Goal: Complete application form: Complete application form

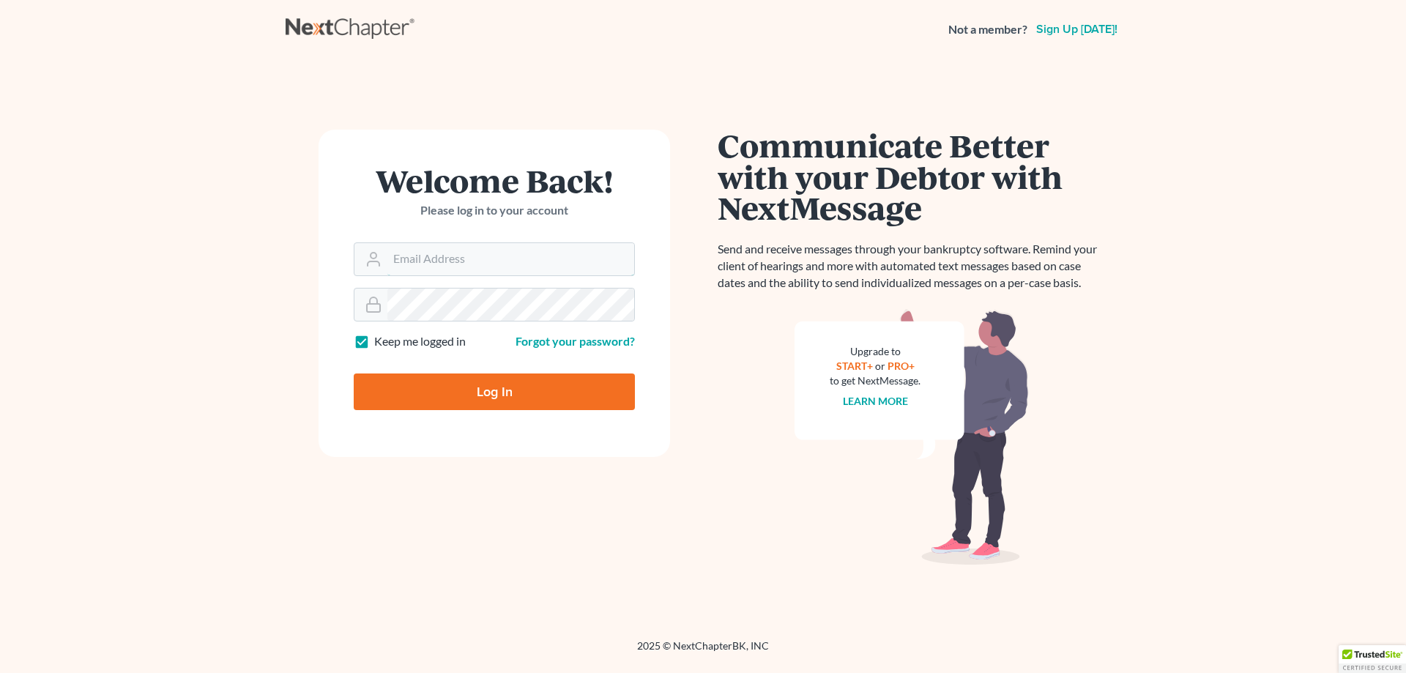
type input "[EMAIL_ADDRESS][DOMAIN_NAME]"
click at [494, 396] on input "Log In" at bounding box center [494, 391] width 281 height 37
type input "Thinking..."
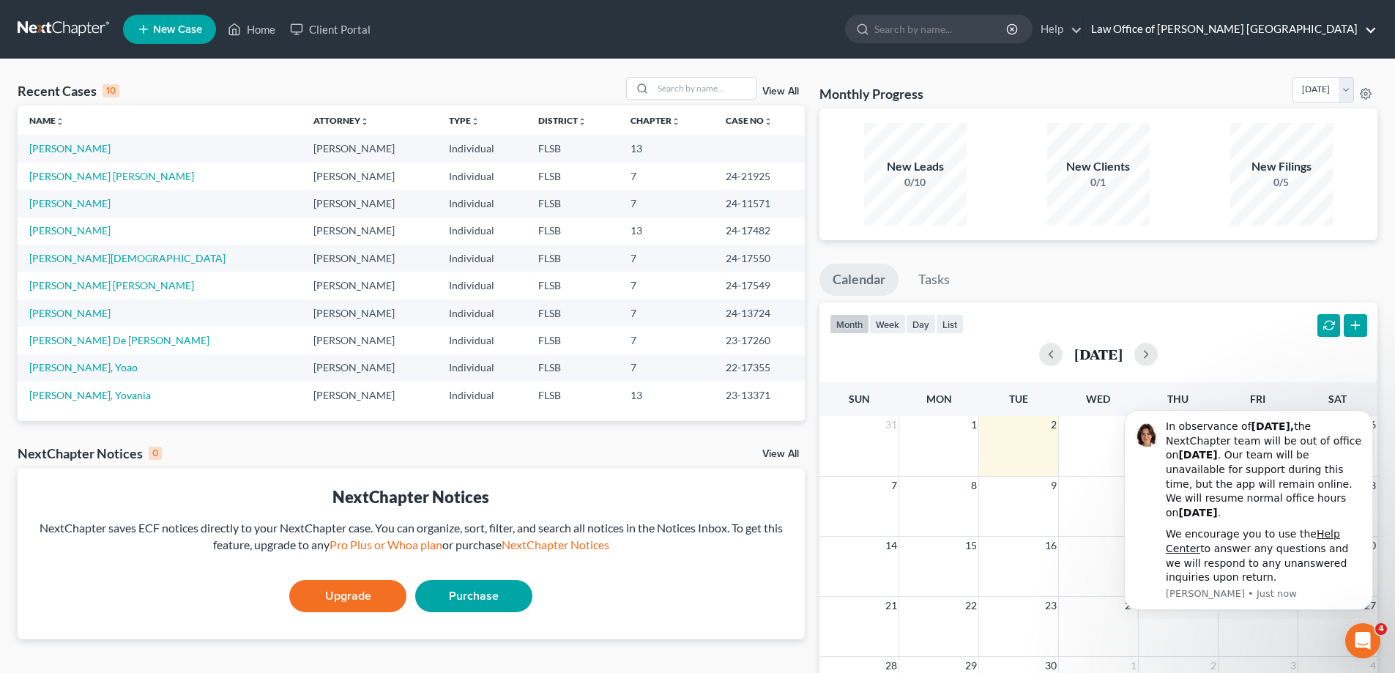
click at [1303, 29] on link "Law Office of [PERSON_NAME] [GEOGRAPHIC_DATA]" at bounding box center [1230, 29] width 293 height 26
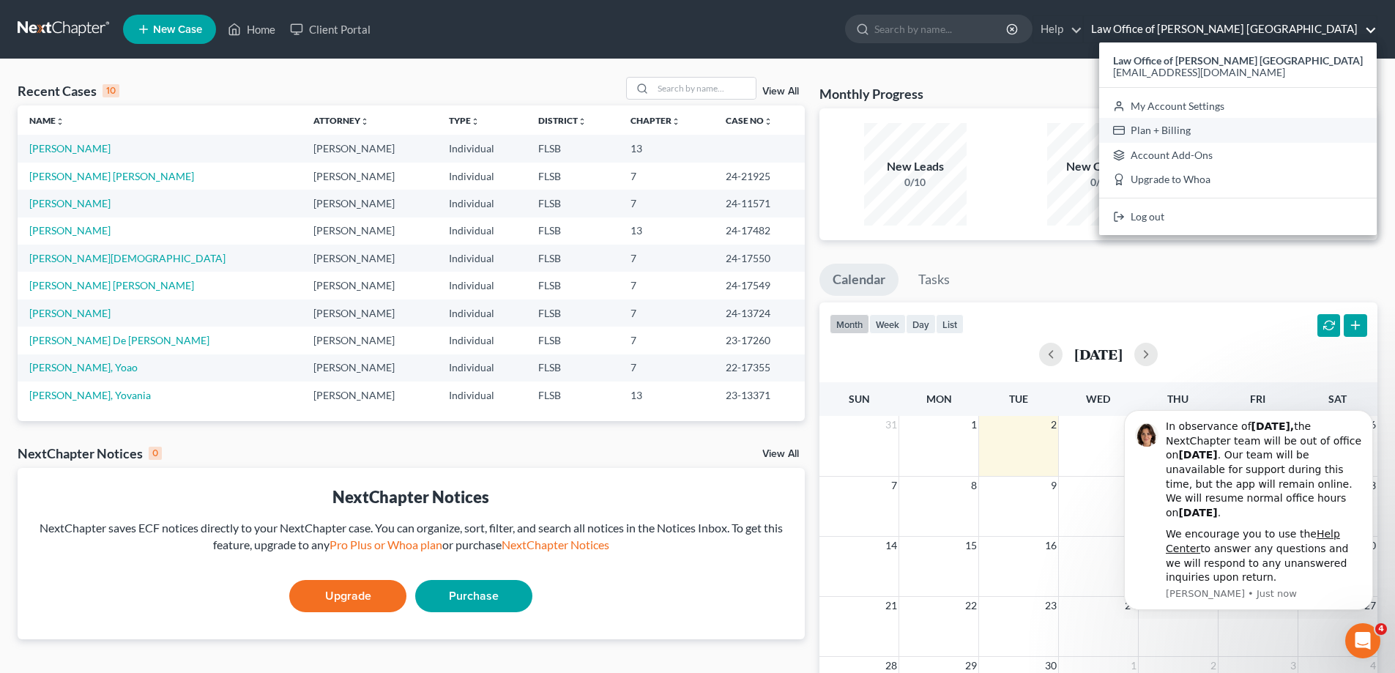
click at [1227, 132] on link "Plan + Billing" at bounding box center [1238, 130] width 278 height 25
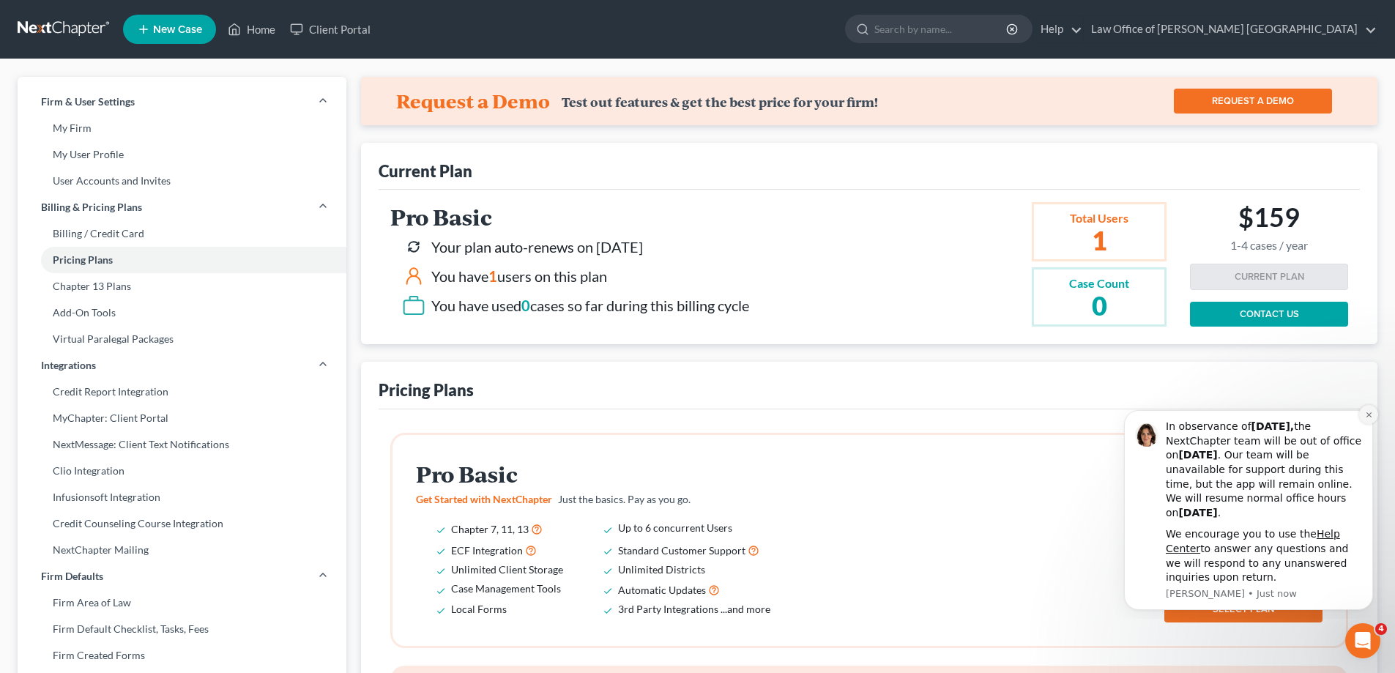
click at [1369, 414] on icon "Dismiss notification" at bounding box center [1368, 414] width 5 height 5
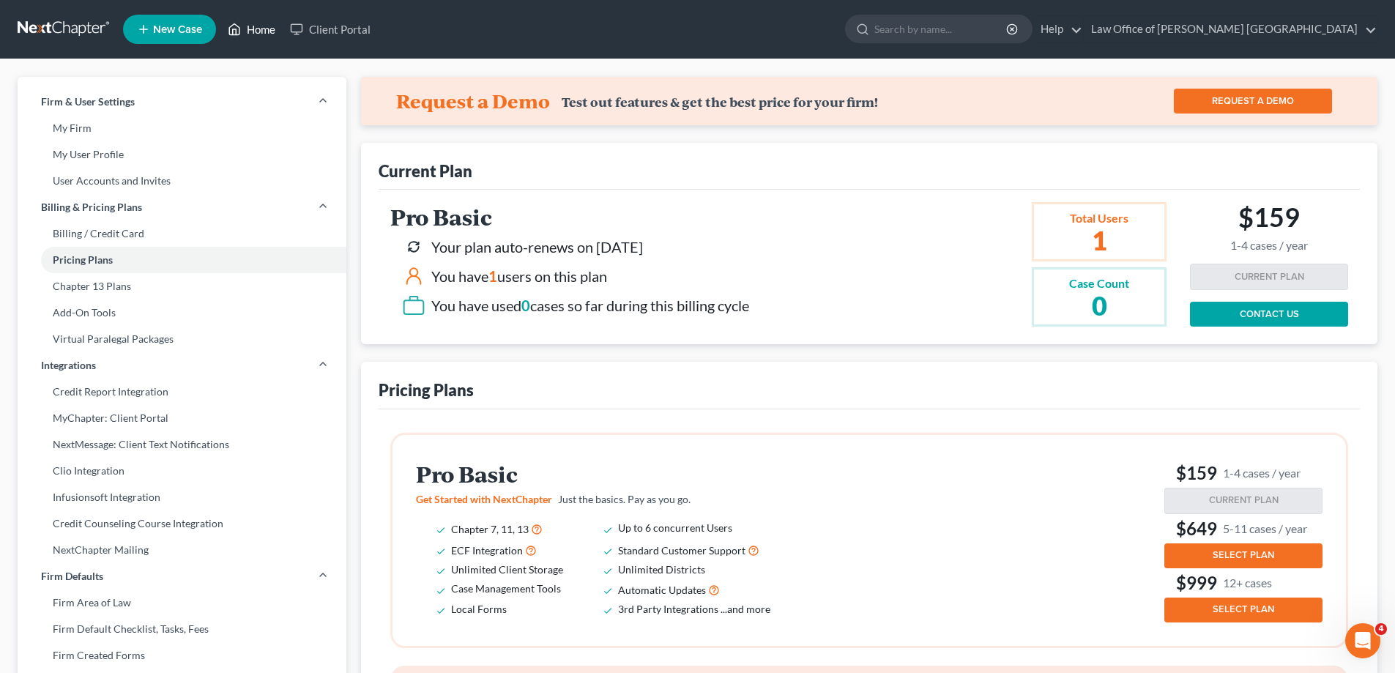
click at [268, 28] on link "Home" at bounding box center [251, 29] width 62 height 26
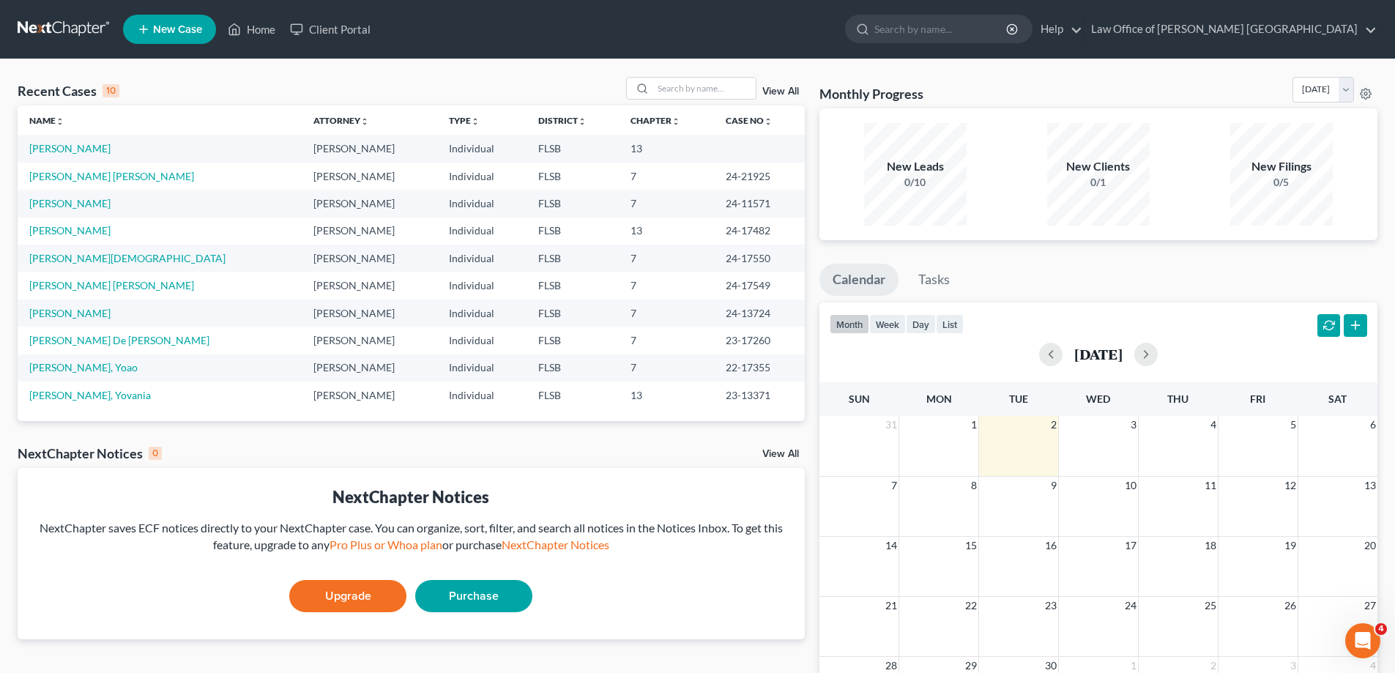
click at [176, 35] on span "New Case" at bounding box center [177, 29] width 49 height 11
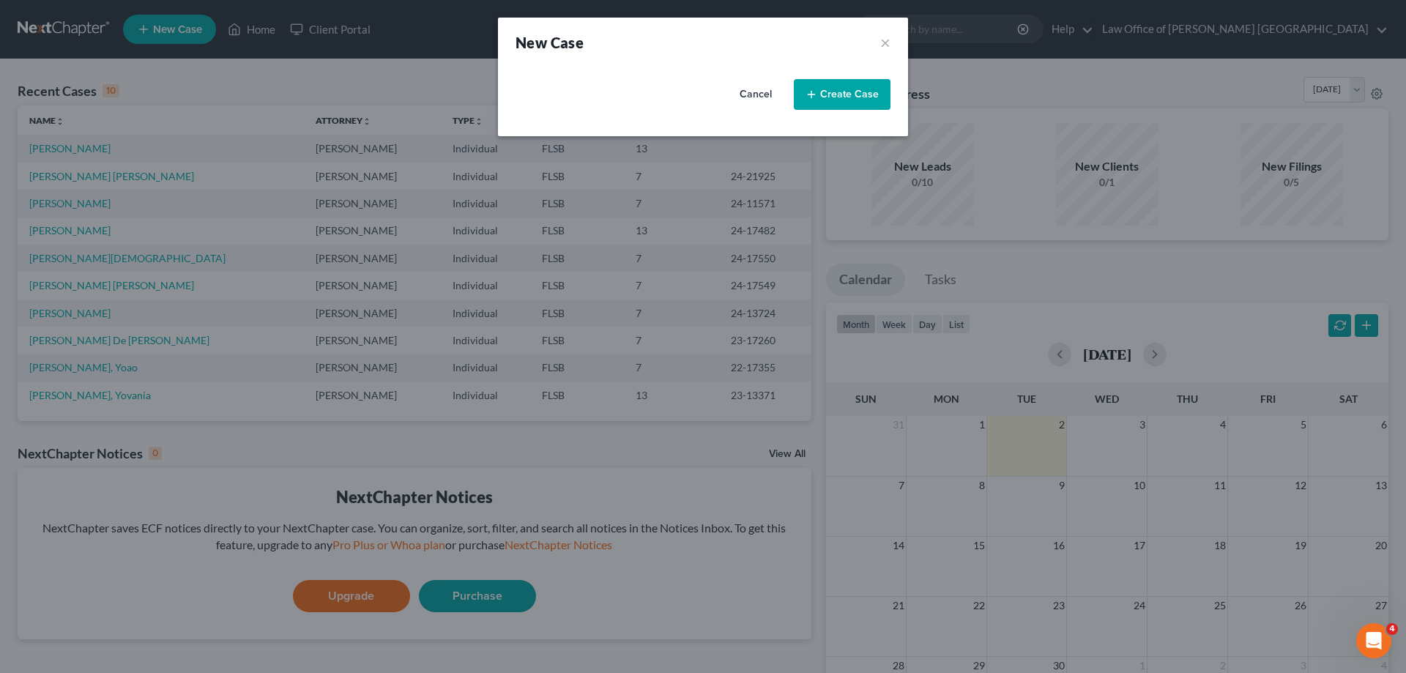
select select "17"
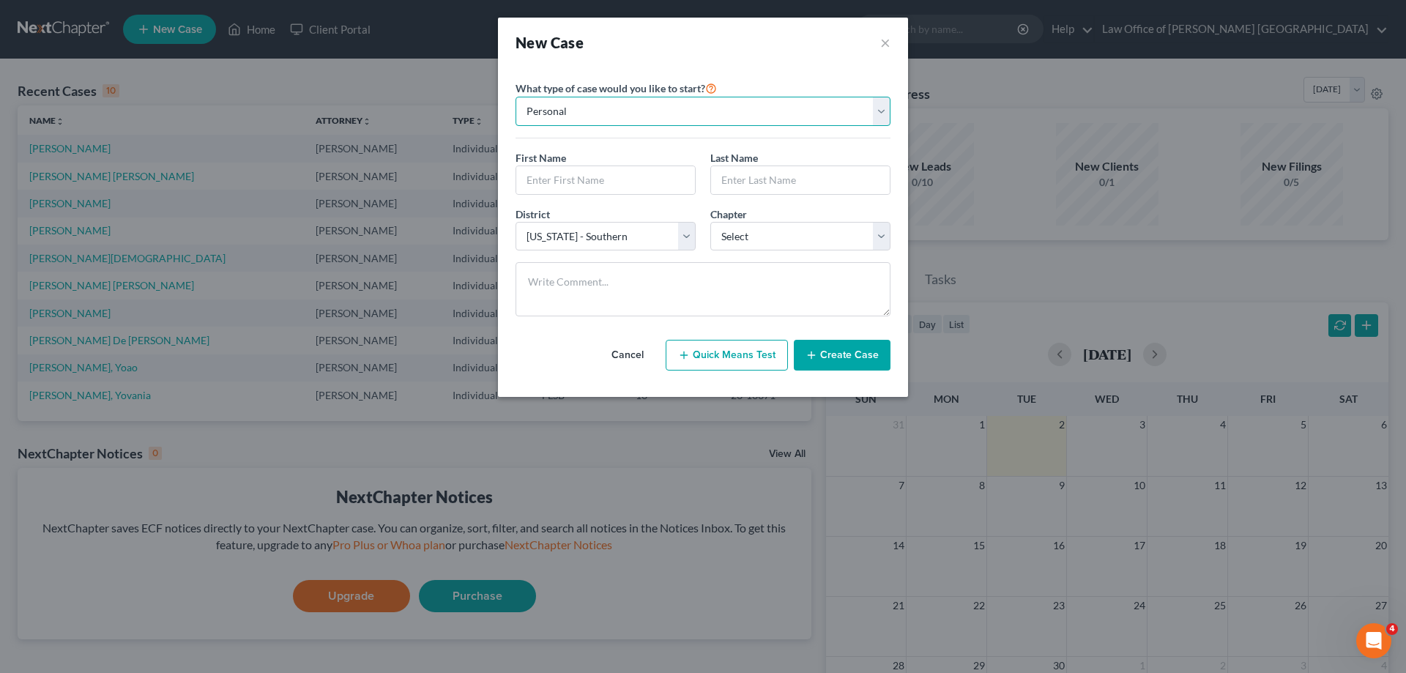
click at [875, 122] on select "Personal Business" at bounding box center [702, 111] width 375 height 29
click at [515, 97] on select "Personal Business" at bounding box center [702, 111] width 375 height 29
click at [551, 179] on input "text" at bounding box center [605, 180] width 179 height 28
click at [551, 182] on input "text" at bounding box center [605, 180] width 179 height 28
type input "[PERSON_NAME]"
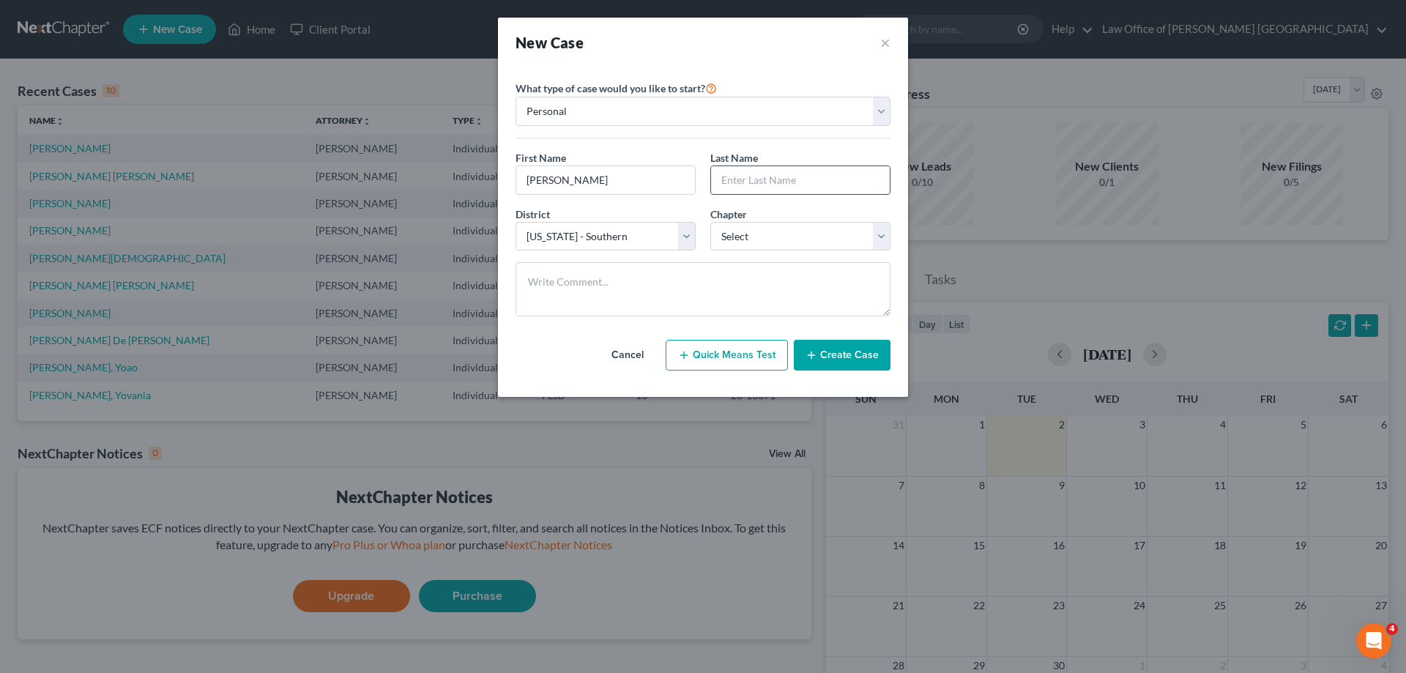
click at [745, 188] on input "text" at bounding box center [800, 180] width 179 height 28
type input "Cusi"
click at [883, 239] on select "Select 7 11 12 13" at bounding box center [800, 236] width 180 height 29
select select "0"
click at [710, 222] on select "Select 7 11 12 13" at bounding box center [800, 236] width 180 height 29
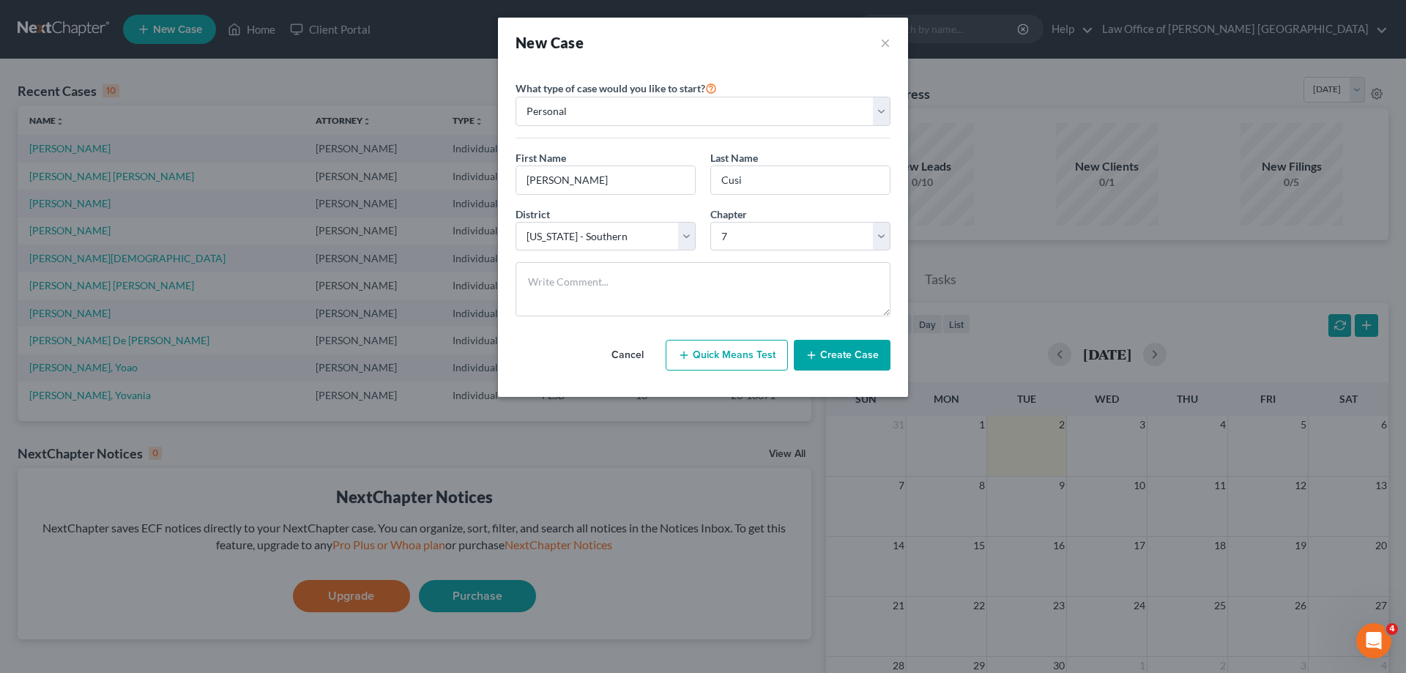
click at [854, 355] on button "Create Case" at bounding box center [842, 355] width 97 height 31
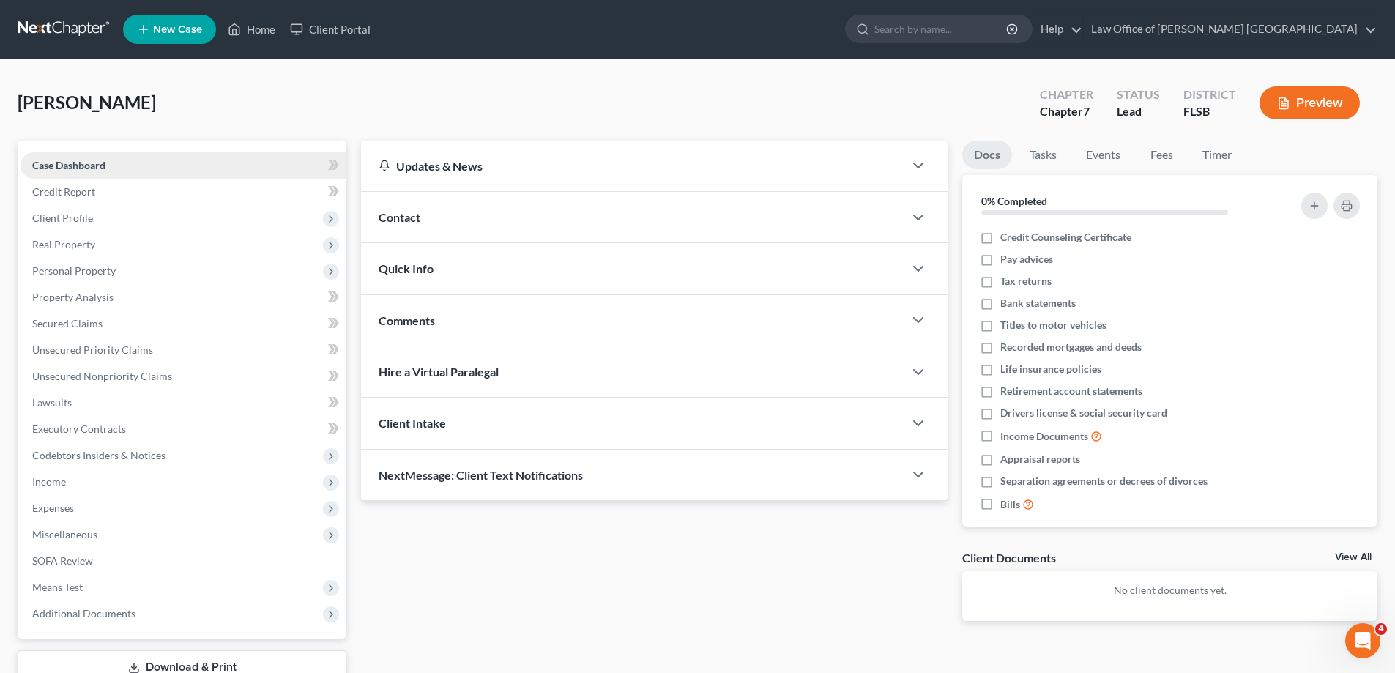
click at [90, 164] on span "Case Dashboard" at bounding box center [68, 165] width 73 height 12
click at [79, 218] on span "Client Profile" at bounding box center [62, 218] width 61 height 12
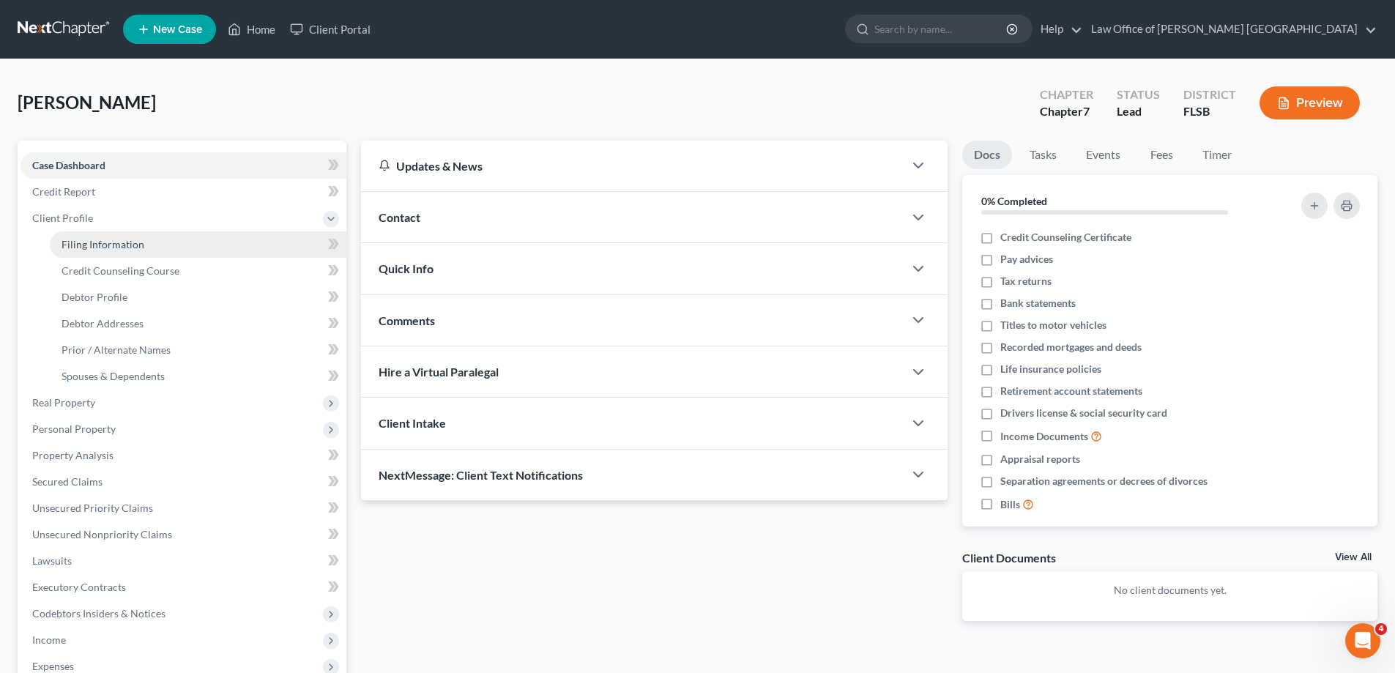
click at [84, 247] on span "Filing Information" at bounding box center [103, 244] width 83 height 12
select select "1"
select select "0"
select select "17"
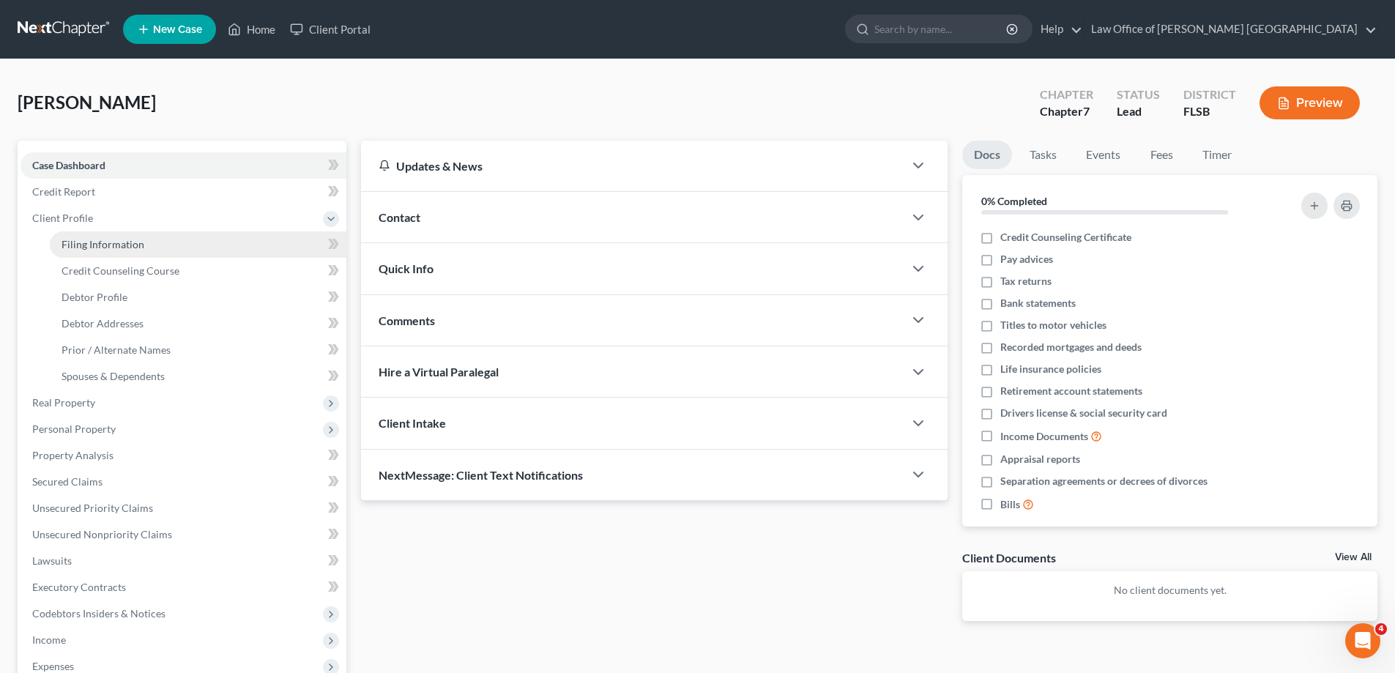
select select "9"
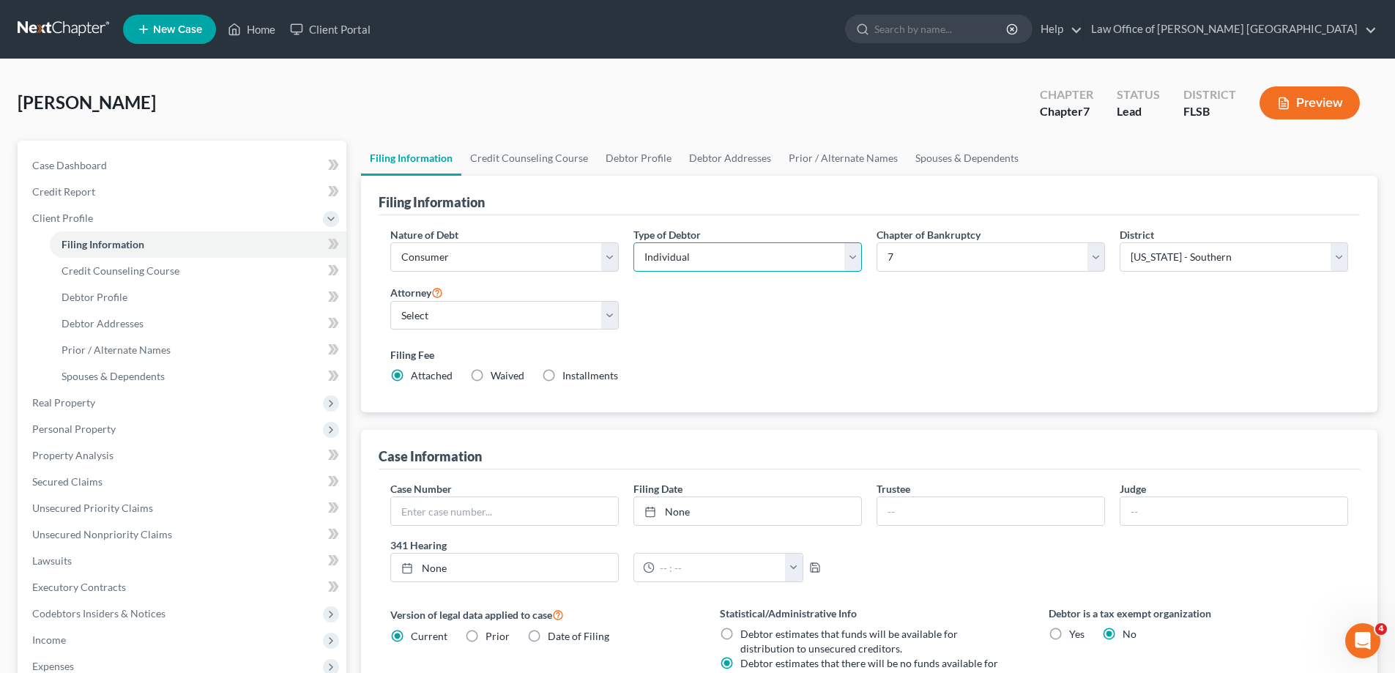
click at [852, 253] on select "Select Individual Joint" at bounding box center [747, 256] width 228 height 29
select select "1"
click at [633, 242] on select "Select Individual Joint" at bounding box center [747, 256] width 228 height 29
click at [548, 161] on link "Credit Counseling Course" at bounding box center [528, 158] width 135 height 35
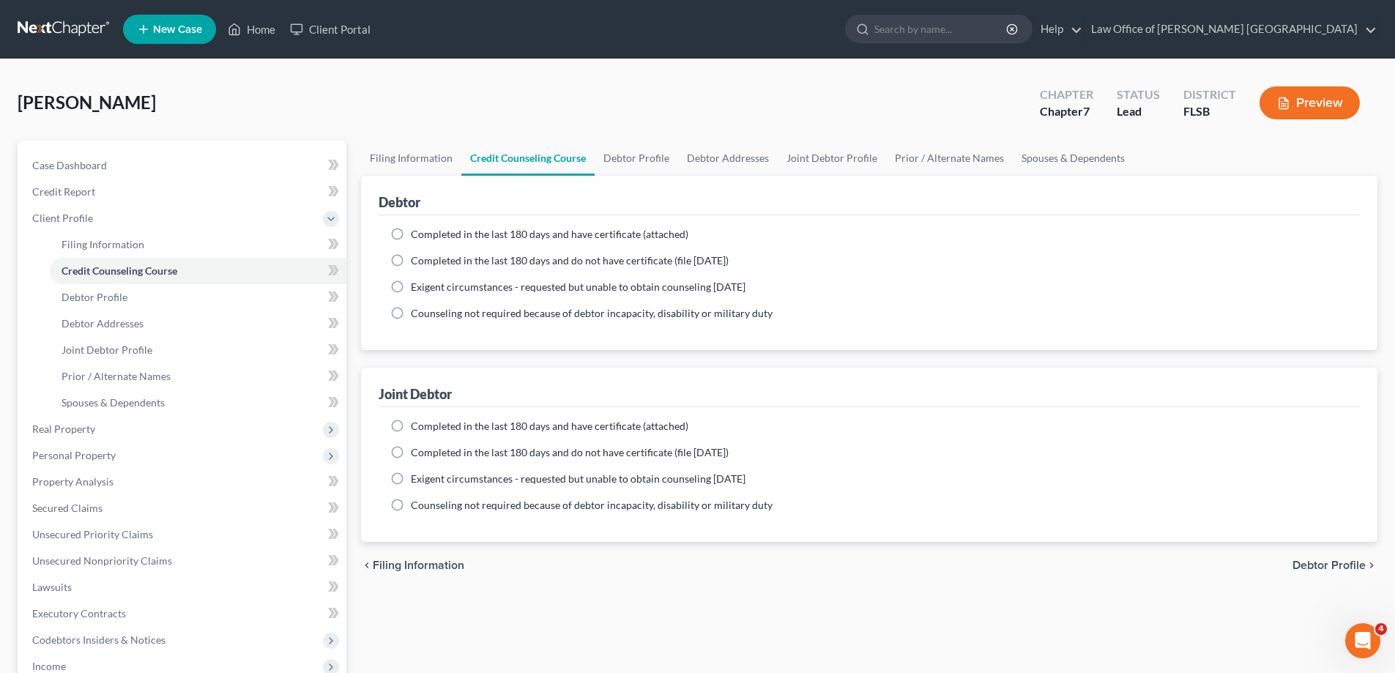
click at [411, 237] on label "Completed in the last 180 days and have certificate (attached)" at bounding box center [550, 234] width 278 height 15
click at [417, 237] on input "Completed in the last 180 days and have certificate (attached)" at bounding box center [422, 232] width 10 height 10
radio input "true"
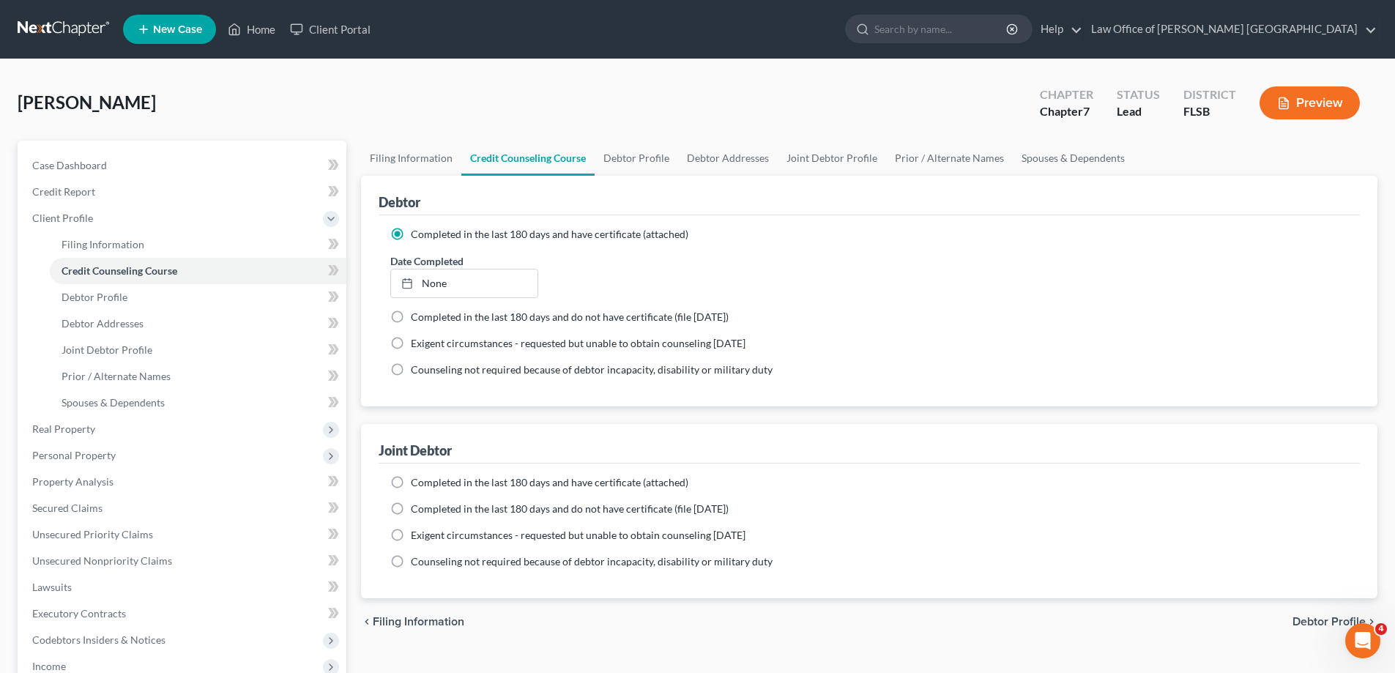
click at [411, 482] on label "Completed in the last 180 days and have certificate (attached)" at bounding box center [550, 482] width 278 height 15
click at [417, 482] on input "Completed in the last 180 days and have certificate (attached)" at bounding box center [422, 480] width 10 height 10
radio input "true"
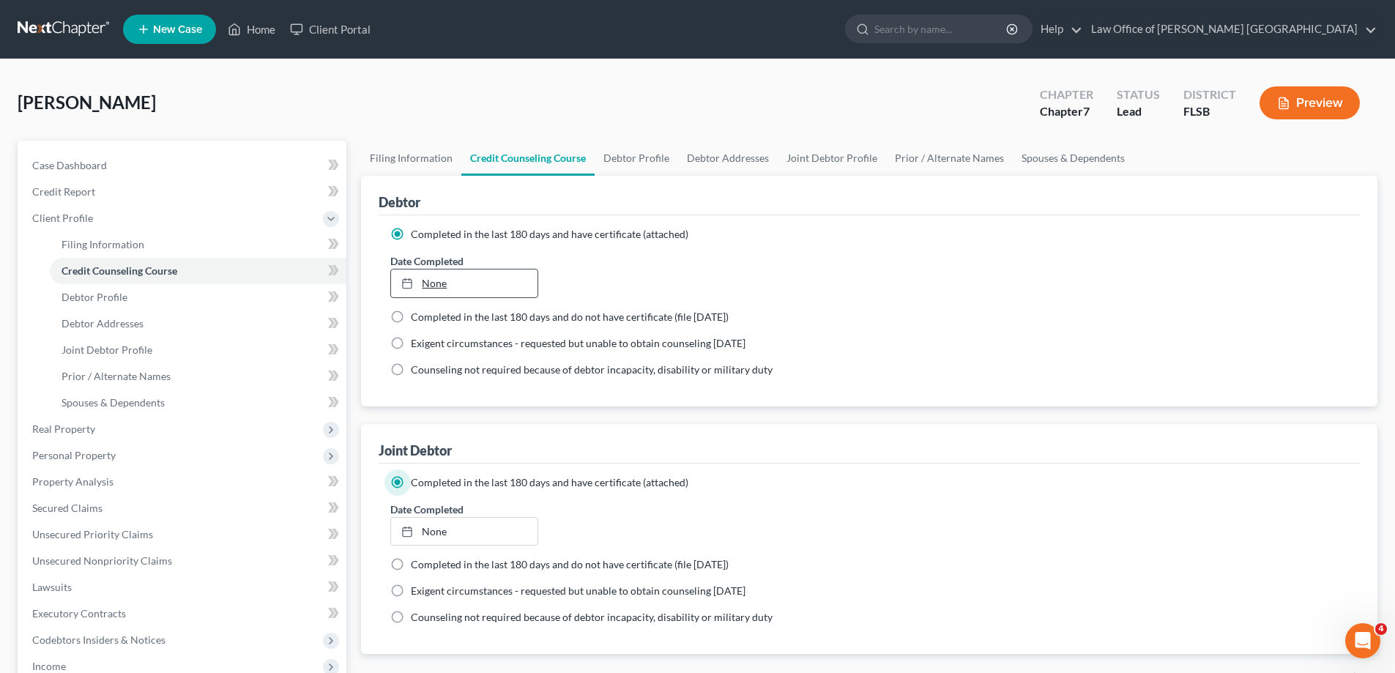
click at [430, 280] on link "None" at bounding box center [464, 283] width 146 height 28
type input "[DATE]"
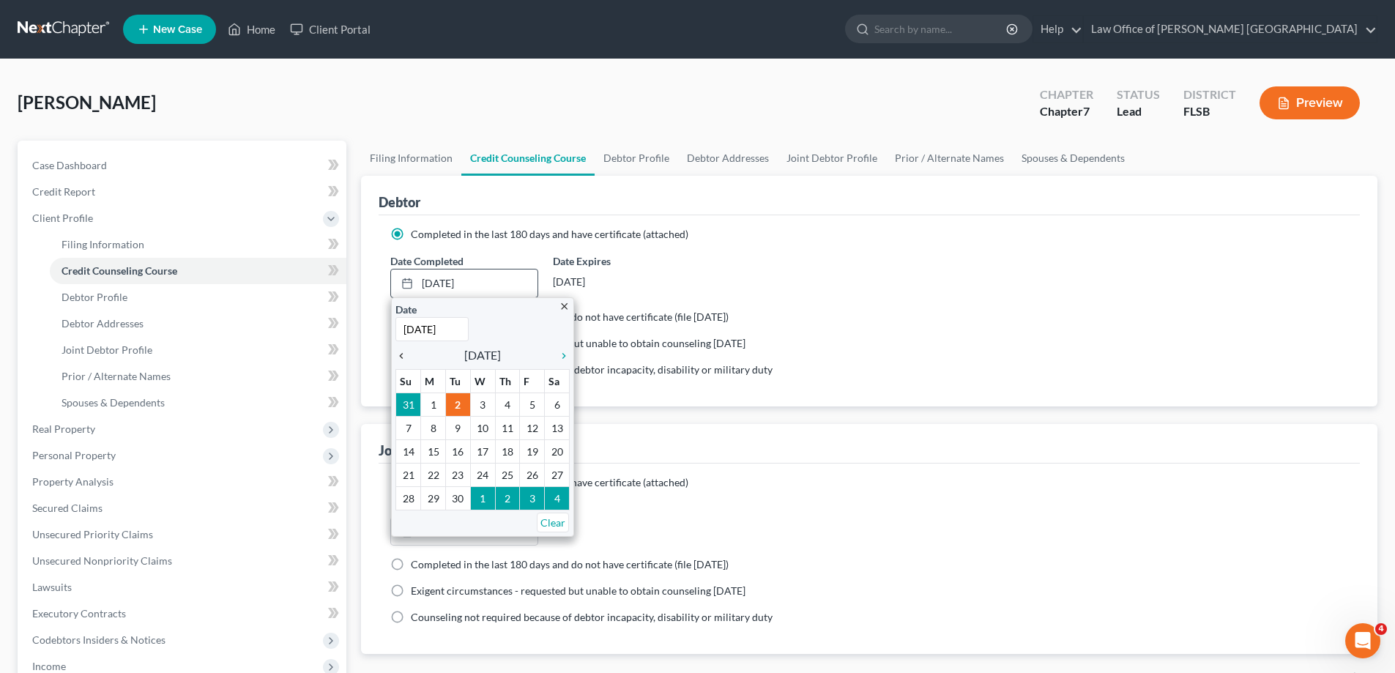
click at [401, 359] on icon "chevron_left" at bounding box center [404, 356] width 19 height 12
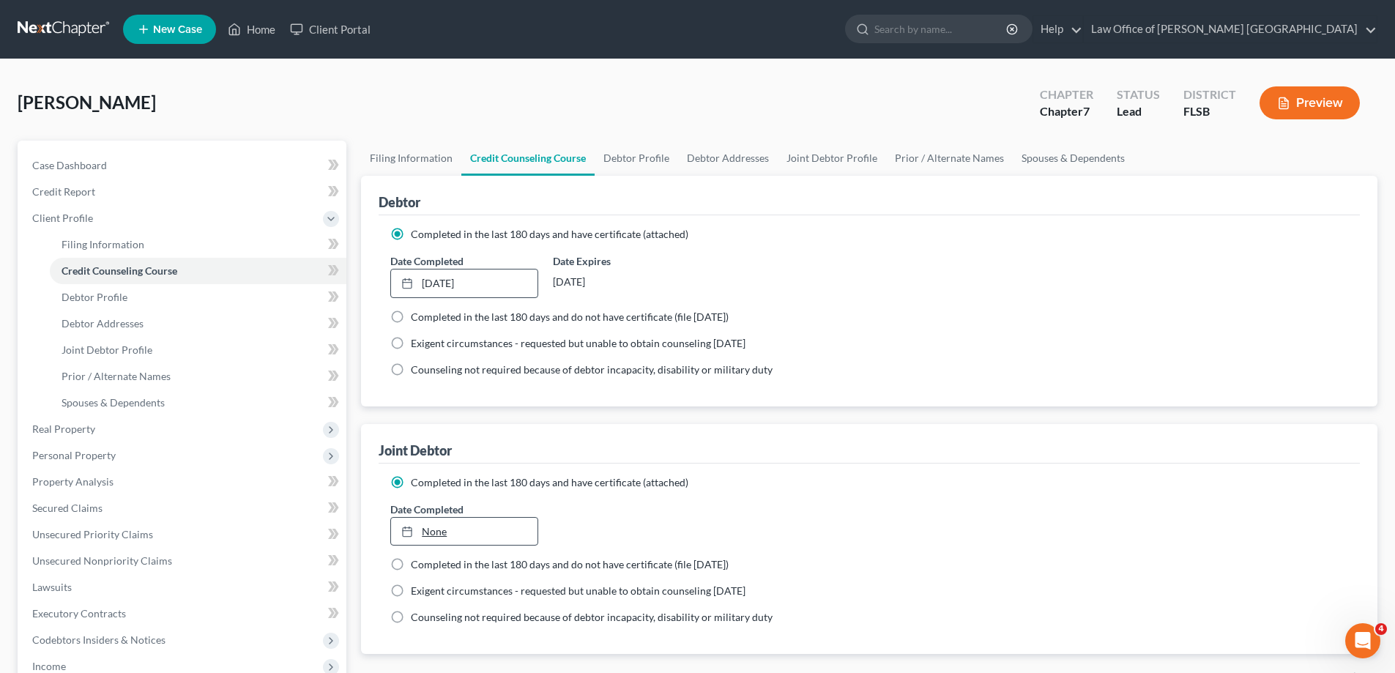
click at [488, 535] on link "None" at bounding box center [464, 532] width 146 height 28
type input "[DATE]"
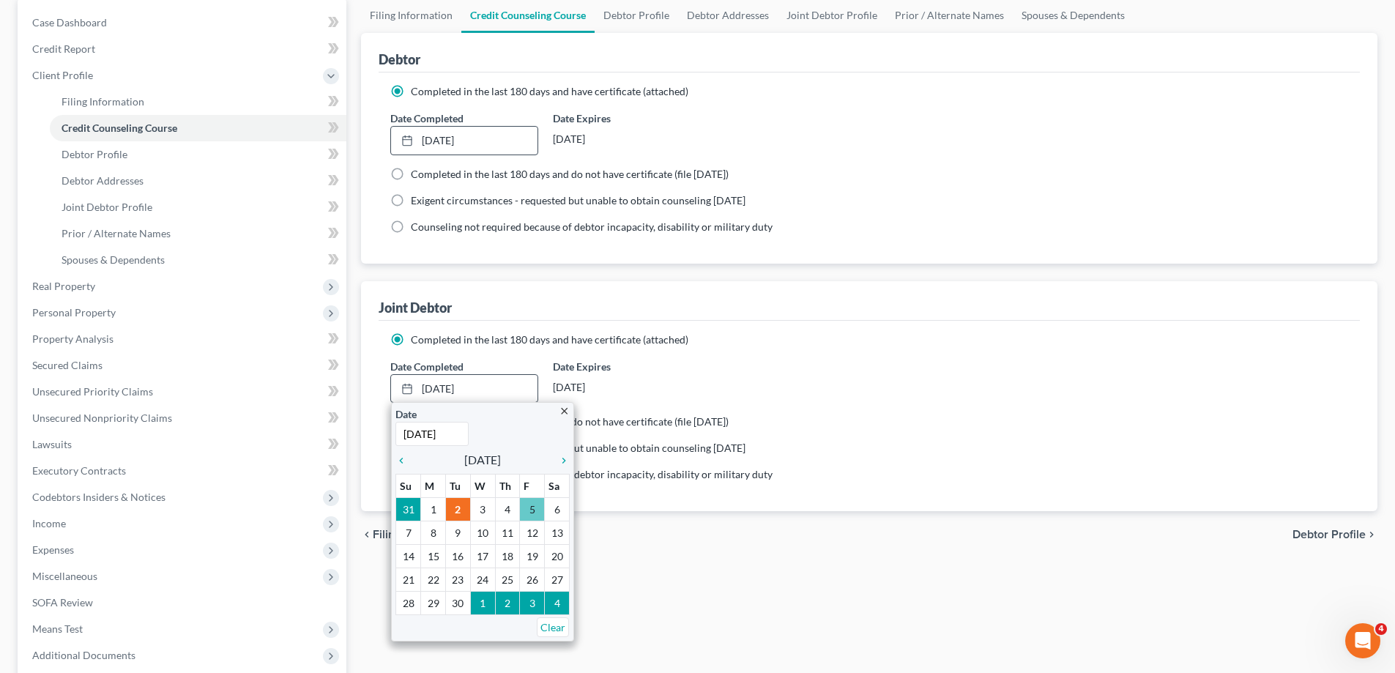
scroll to position [146, 0]
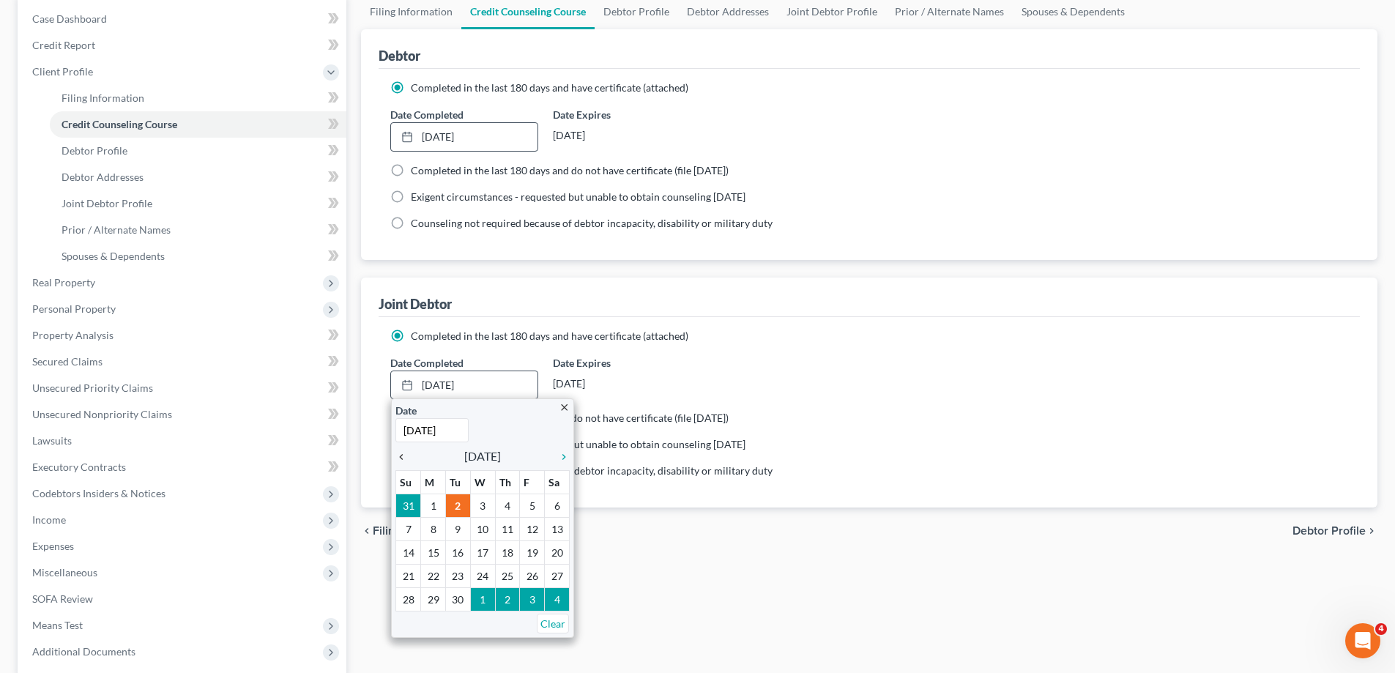
click at [402, 459] on icon "chevron_left" at bounding box center [404, 457] width 19 height 12
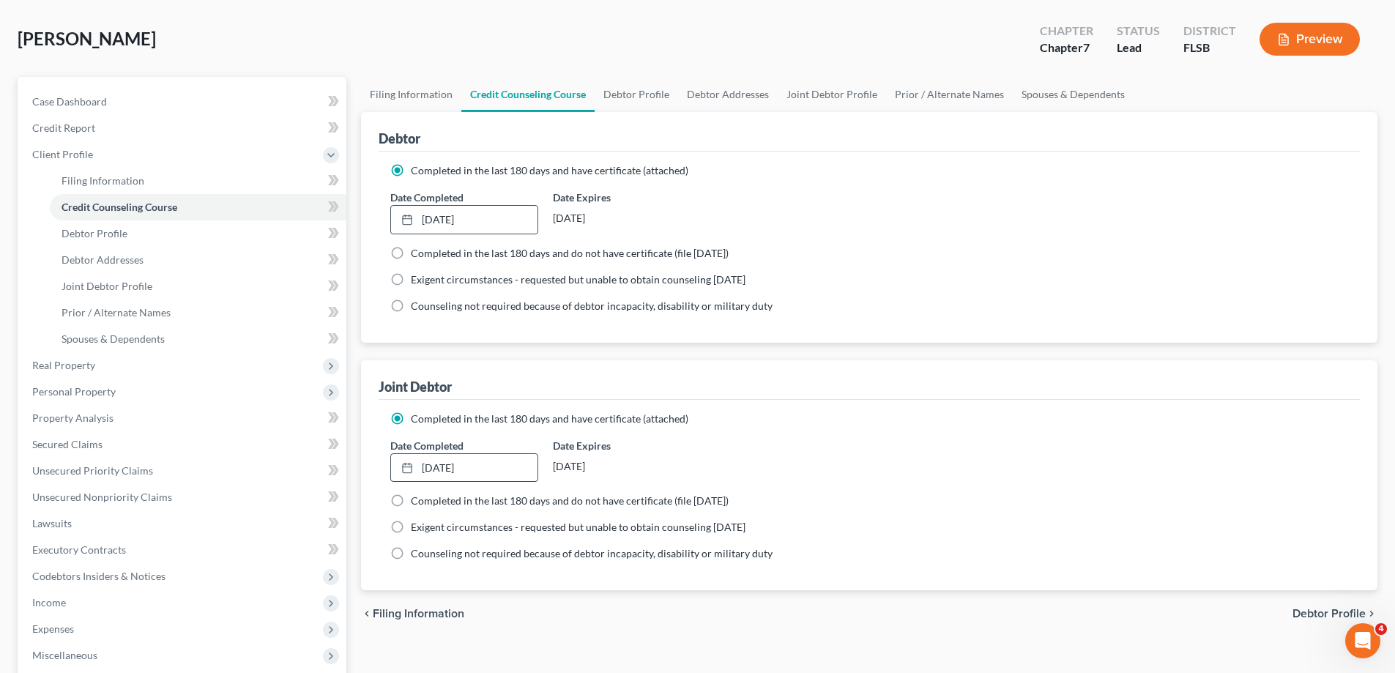
scroll to position [0, 0]
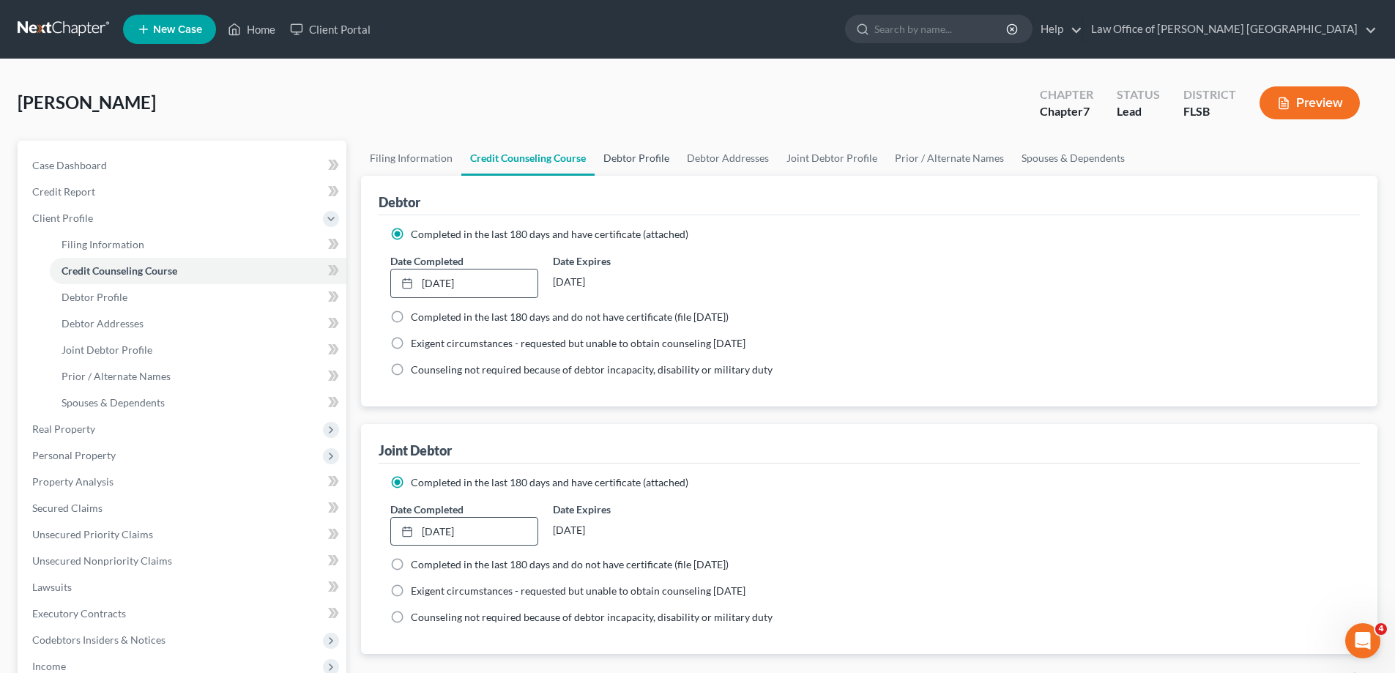
click at [643, 160] on link "Debtor Profile" at bounding box center [636, 158] width 83 height 35
select select "1"
select select "0"
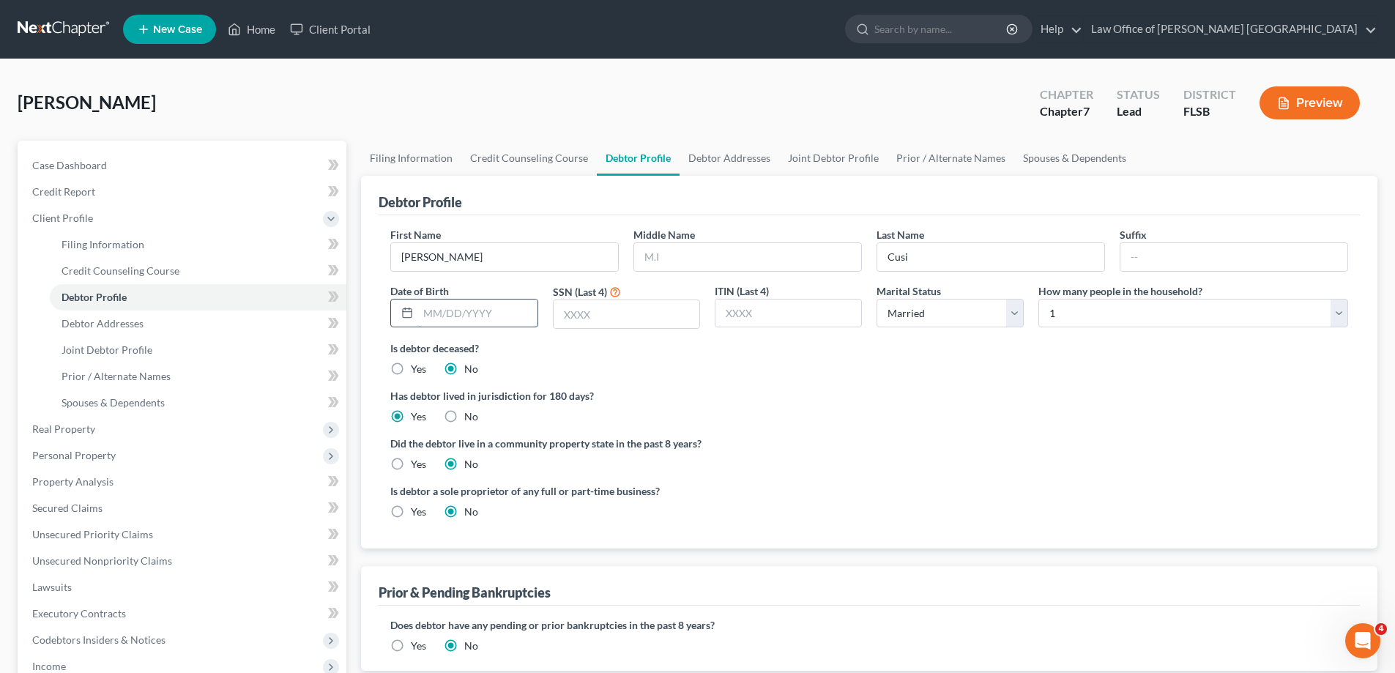
click at [447, 313] on input "text" at bounding box center [477, 313] width 119 height 28
click at [587, 321] on input "text" at bounding box center [627, 314] width 146 height 28
click at [434, 317] on input "08191994" at bounding box center [477, 313] width 119 height 28
click at [450, 311] on input "08/191994" at bounding box center [477, 313] width 119 height 28
type input "[DATE]"
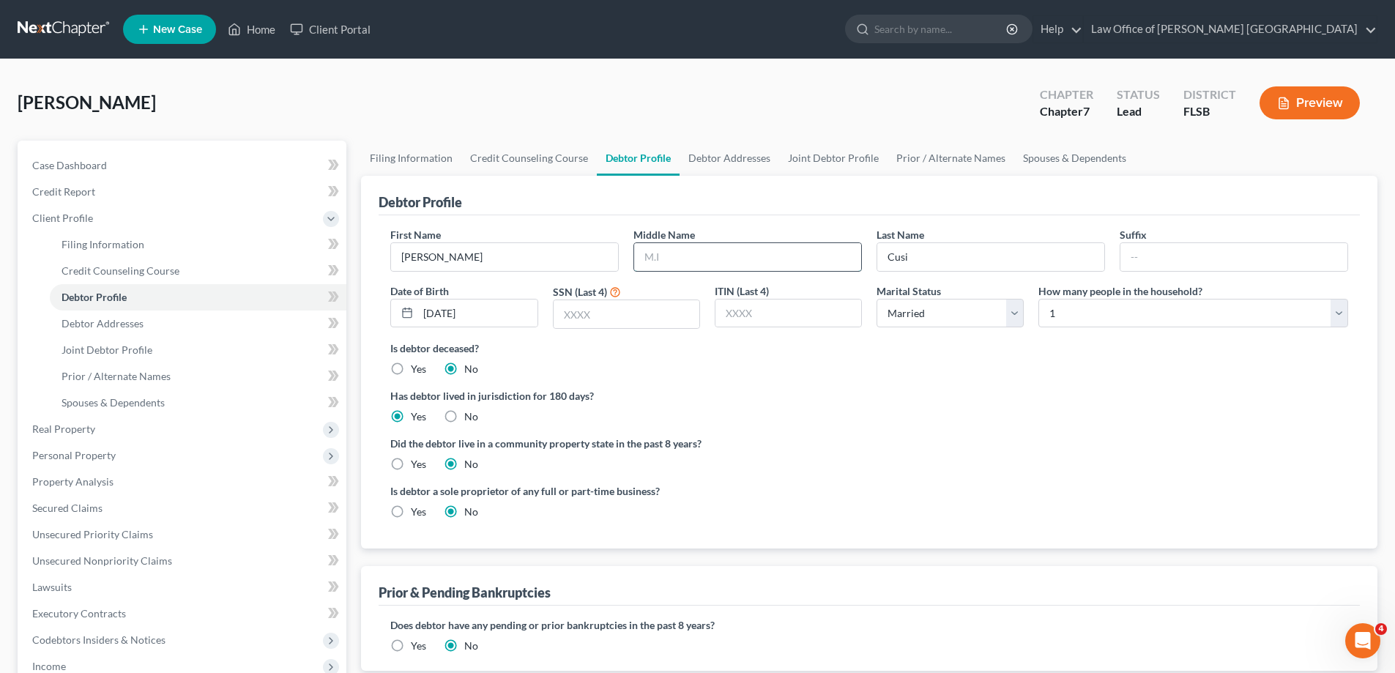
click at [671, 267] on input "text" at bounding box center [747, 257] width 227 height 28
type input "[PERSON_NAME]"
click at [1341, 313] on select "Select 1 2 3 4 5 6 7 8 9 10 11 12 13 14 15 16 17 18 19 20" at bounding box center [1193, 313] width 310 height 29
select select "1"
click at [1038, 299] on select "Select 1 2 3 4 5 6 7 8 9 10 11 12 13 14 15 16 17 18 19 20" at bounding box center [1193, 313] width 310 height 29
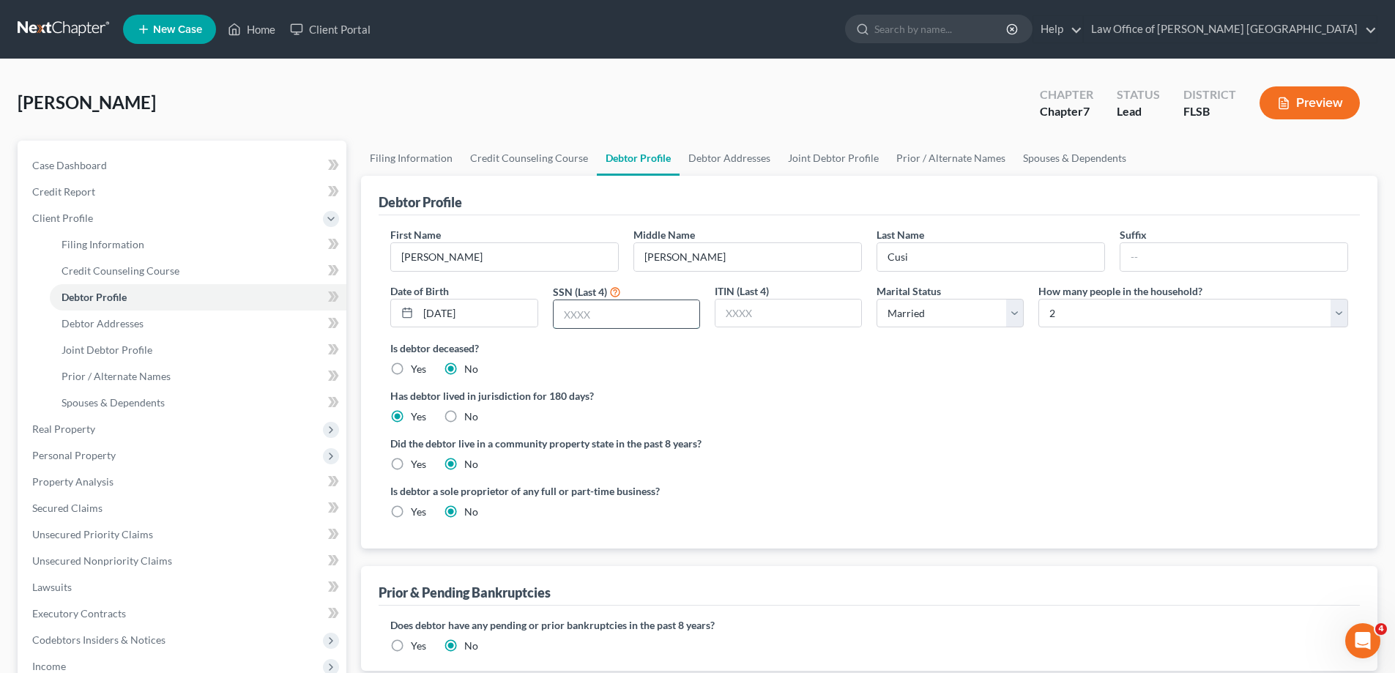
click at [562, 320] on input "text" at bounding box center [627, 314] width 146 height 28
click at [576, 319] on input "text" at bounding box center [627, 314] width 146 height 28
type input "5"
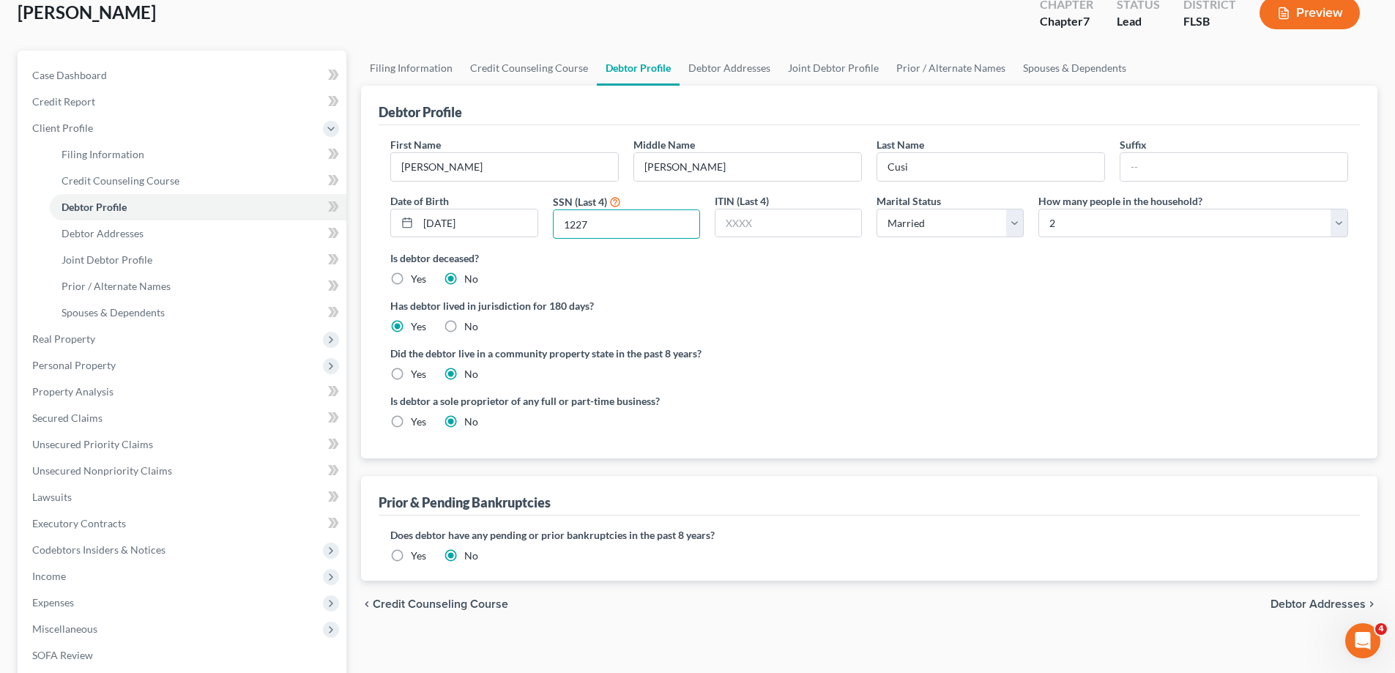
scroll to position [73, 0]
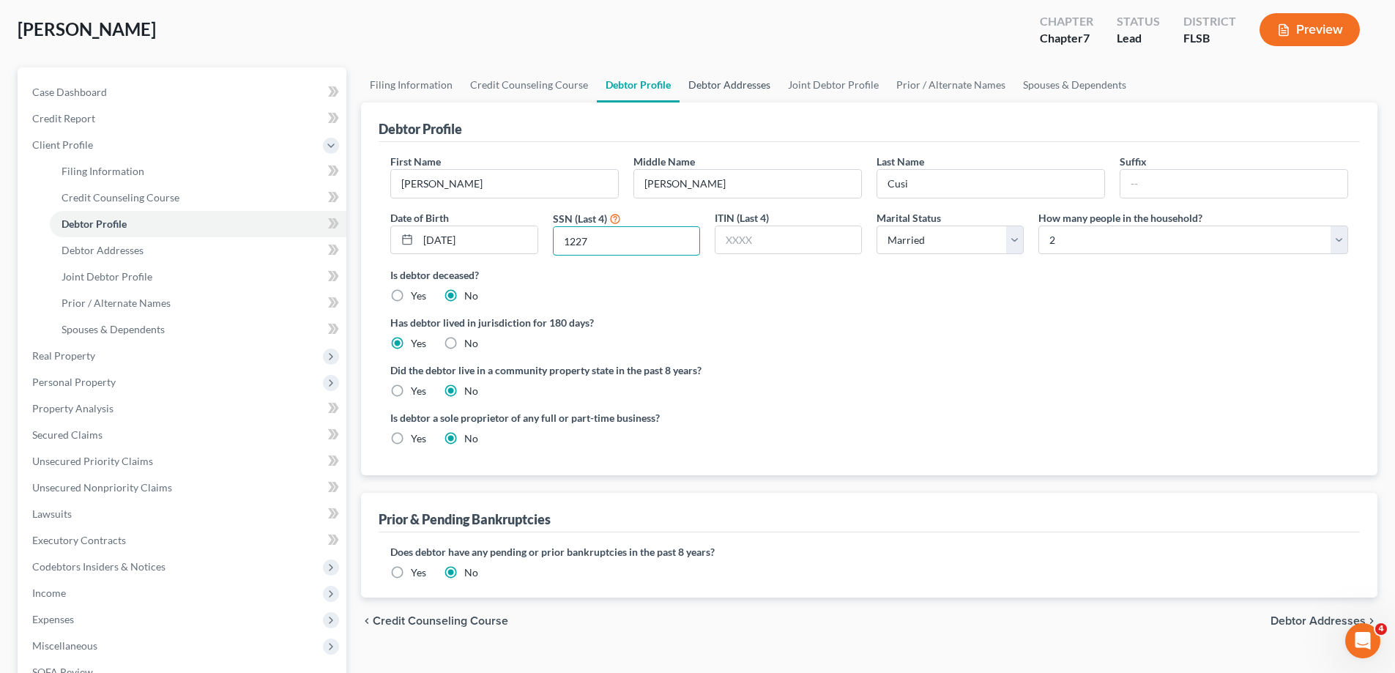
type input "1227"
click at [729, 90] on link "Debtor Addresses" at bounding box center [730, 84] width 100 height 35
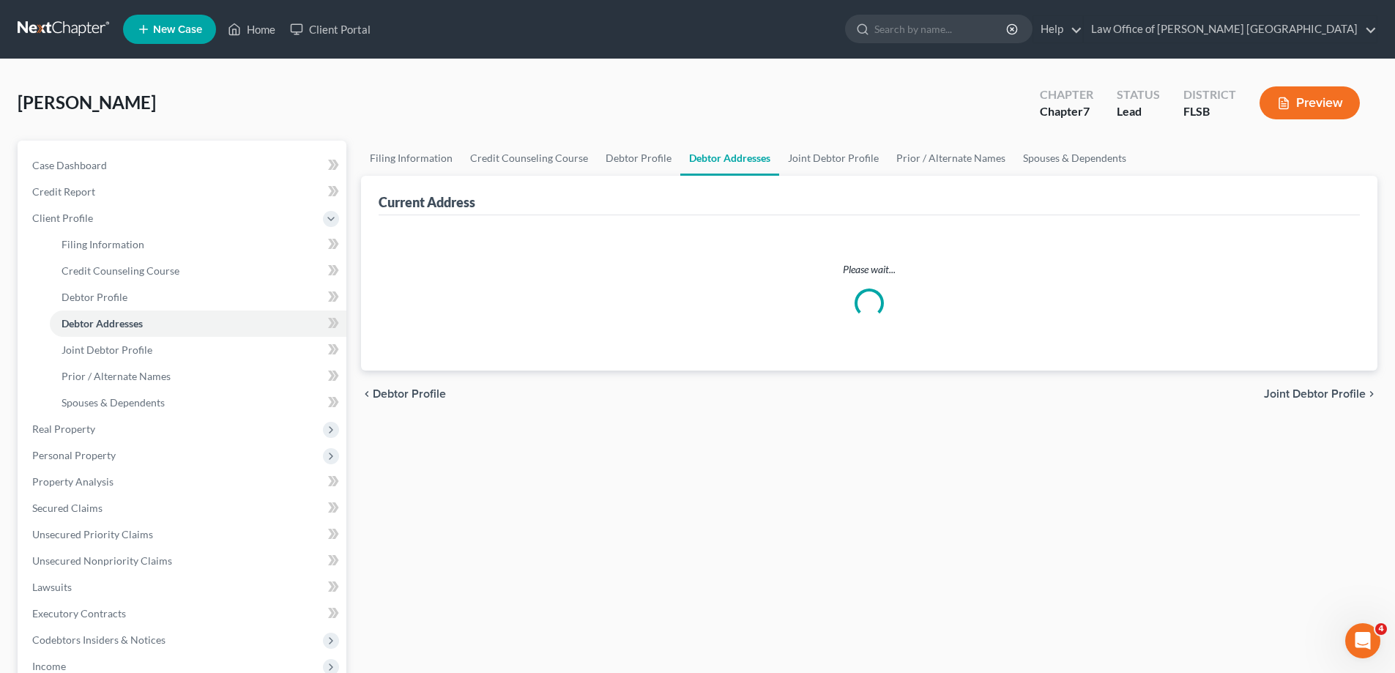
select select "0"
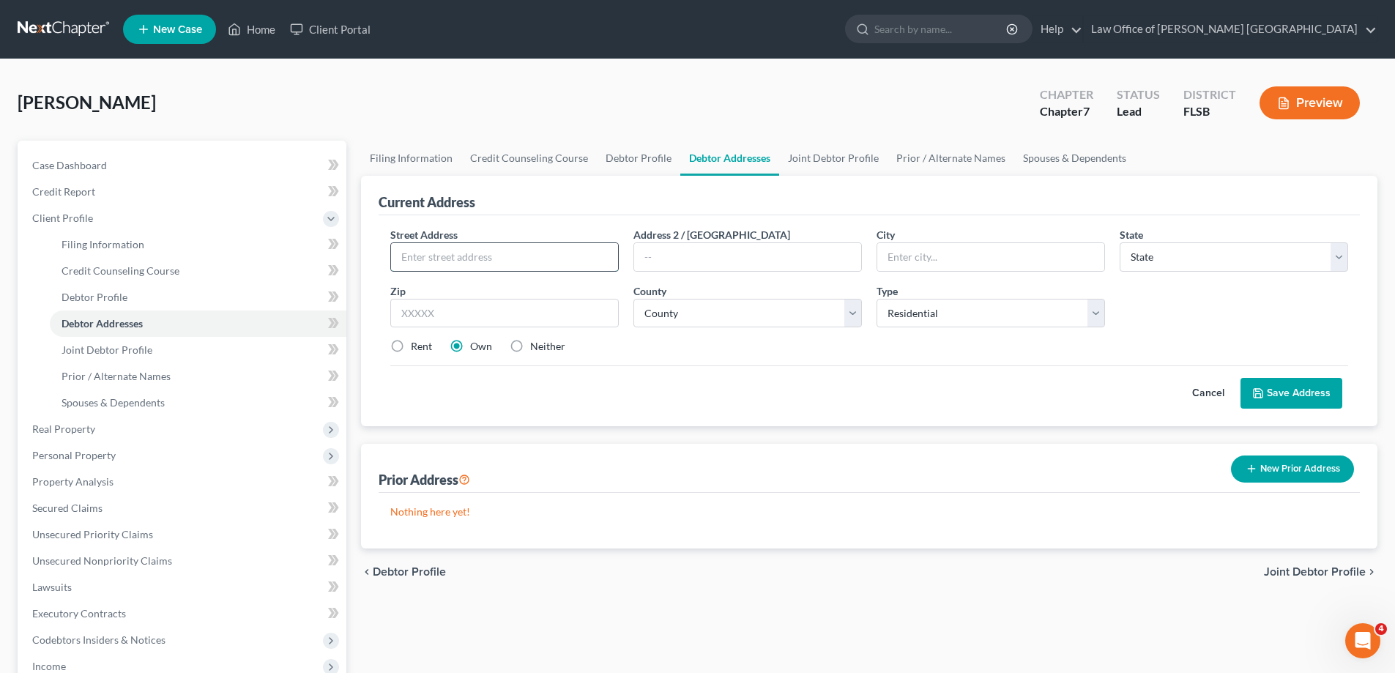
click at [409, 255] on input "text" at bounding box center [504, 257] width 227 height 28
click at [444, 261] on input "7790" at bounding box center [504, 257] width 227 height 28
type input "7780 SW 161 PL"
click at [900, 255] on input "text" at bounding box center [990, 257] width 227 height 28
type input "[GEOGRAPHIC_DATA]"
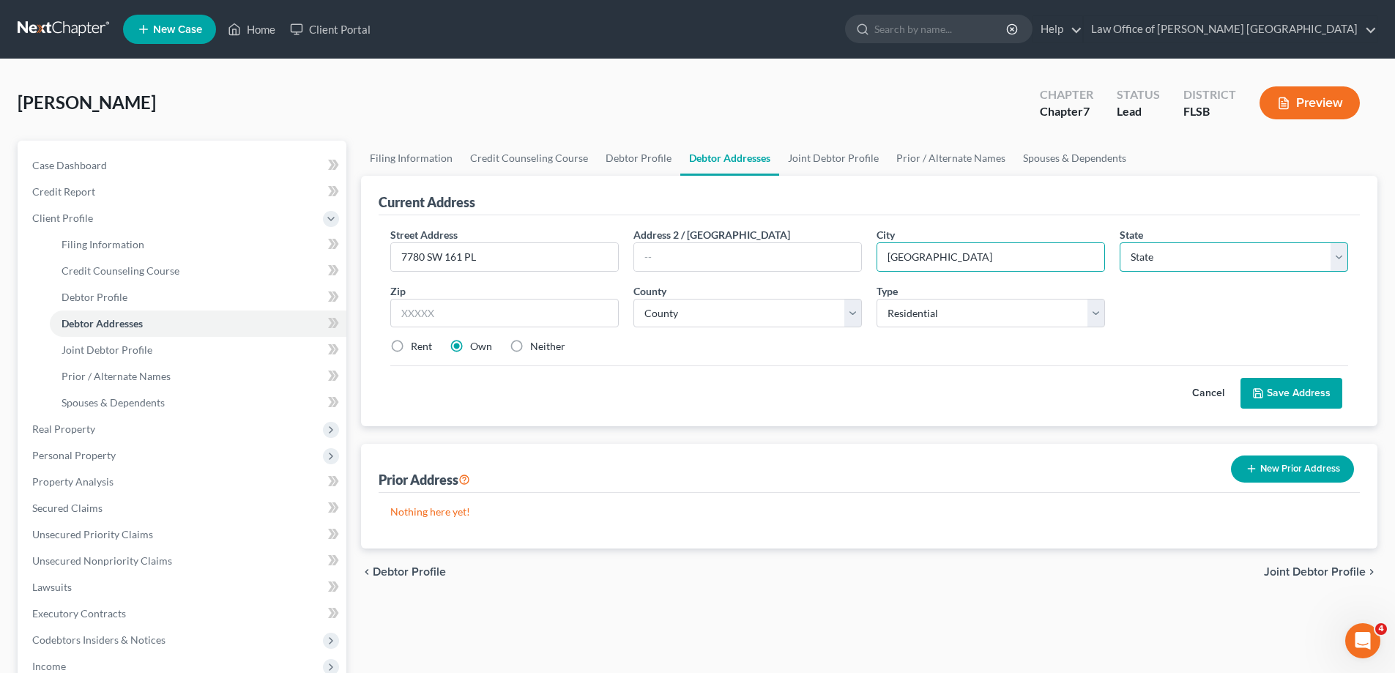
click at [1323, 256] on select "State [US_STATE] AK AR AZ CA CO CT DE DC [GEOGRAPHIC_DATA] [GEOGRAPHIC_DATA] GU…" at bounding box center [1234, 256] width 228 height 29
select select "9"
click at [1120, 242] on select "State [US_STATE] AK AR AZ CA CO CT DE DC [GEOGRAPHIC_DATA] [GEOGRAPHIC_DATA] GU…" at bounding box center [1234, 256] width 228 height 29
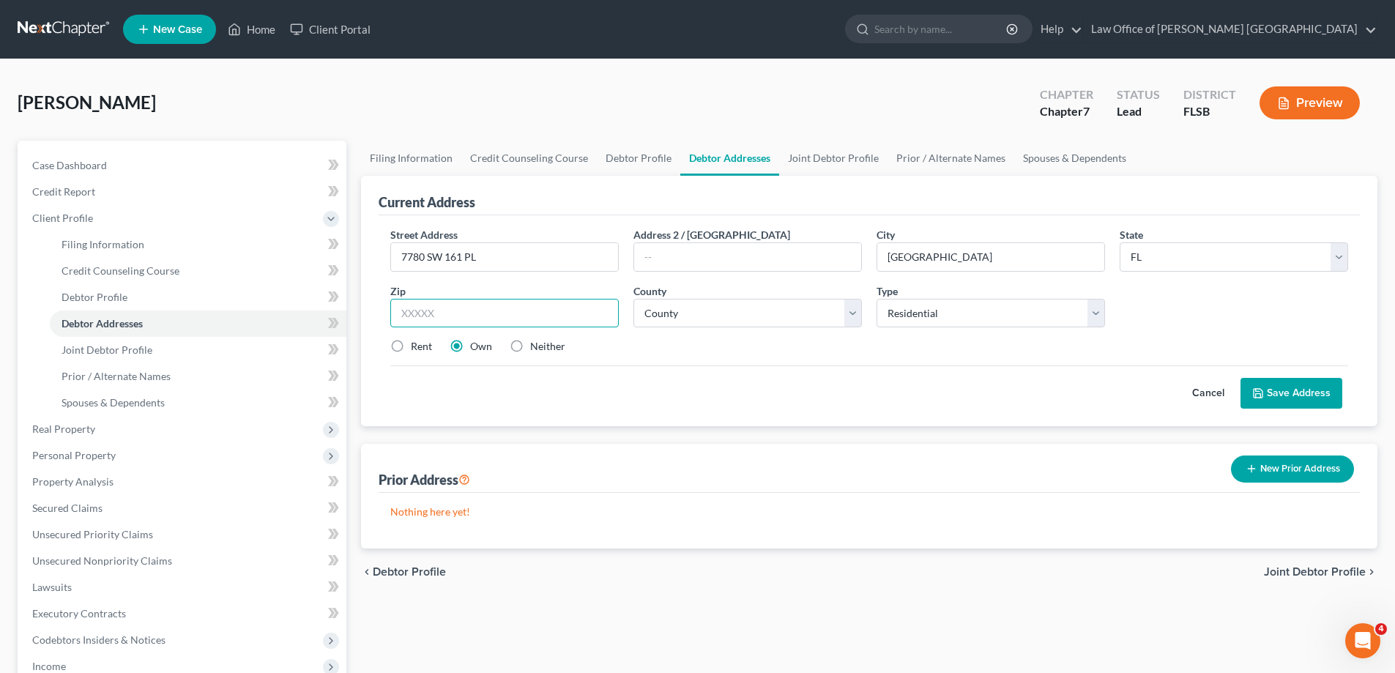
click at [454, 315] on input "text" at bounding box center [504, 313] width 228 height 29
type input "33186"
click at [780, 373] on div "Cancel Save Address" at bounding box center [869, 386] width 958 height 43
click at [411, 345] on label "Rent" at bounding box center [421, 346] width 21 height 15
click at [417, 345] on input "Rent" at bounding box center [422, 344] width 10 height 10
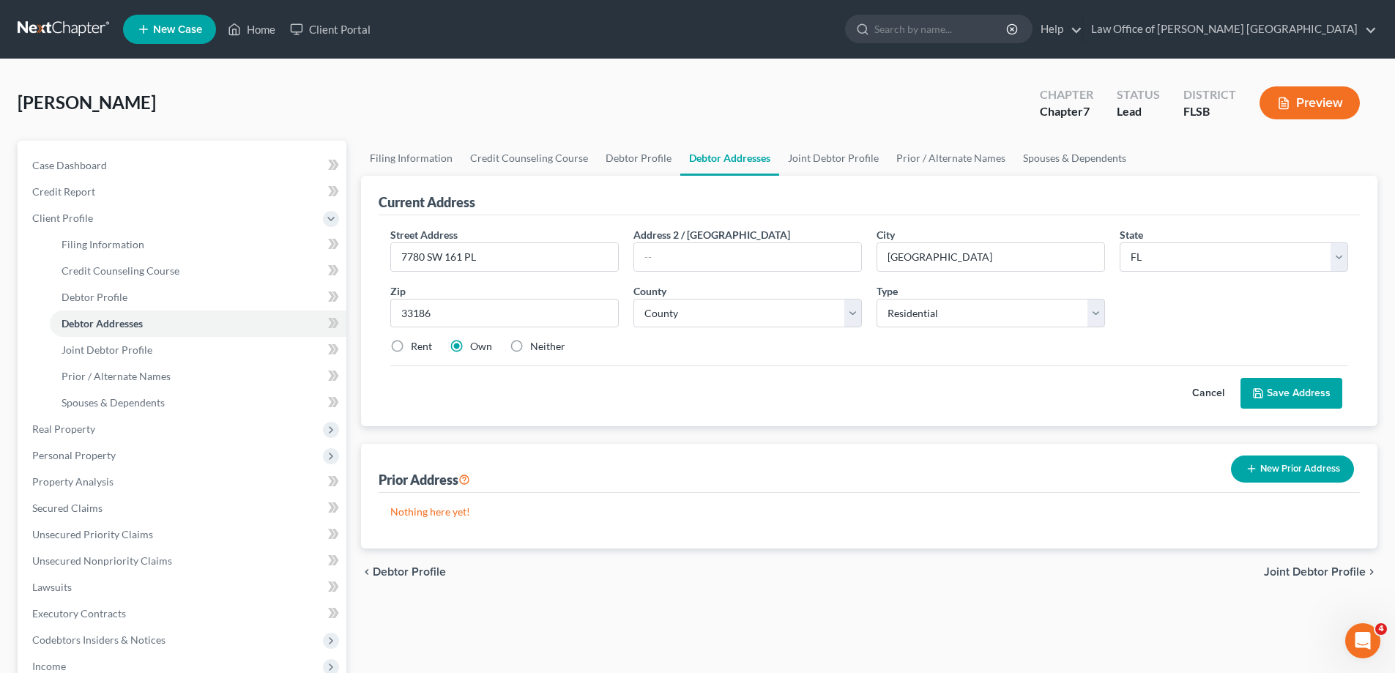
radio input "true"
click at [1295, 395] on button "Save Address" at bounding box center [1291, 393] width 102 height 31
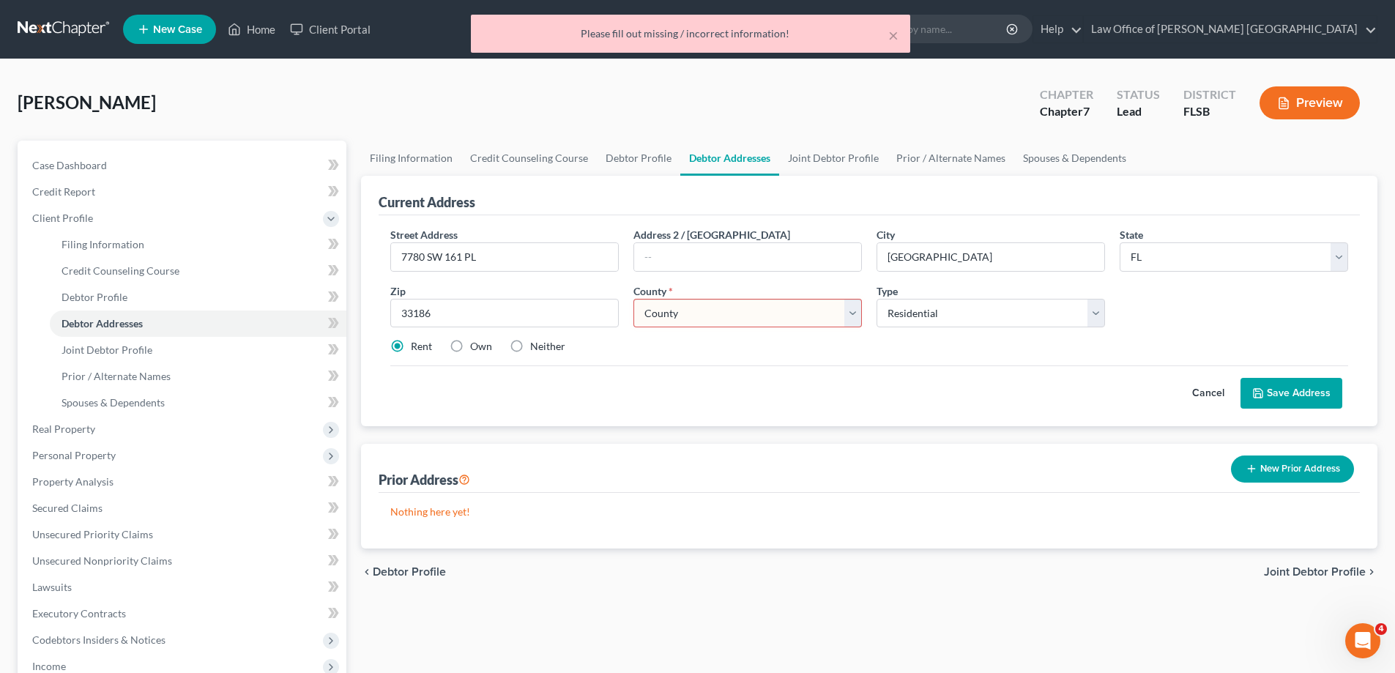
click at [849, 314] on select "County [GEOGRAPHIC_DATA] [GEOGRAPHIC_DATA] [GEOGRAPHIC_DATA] [GEOGRAPHIC_DATA] …" at bounding box center [747, 313] width 228 height 29
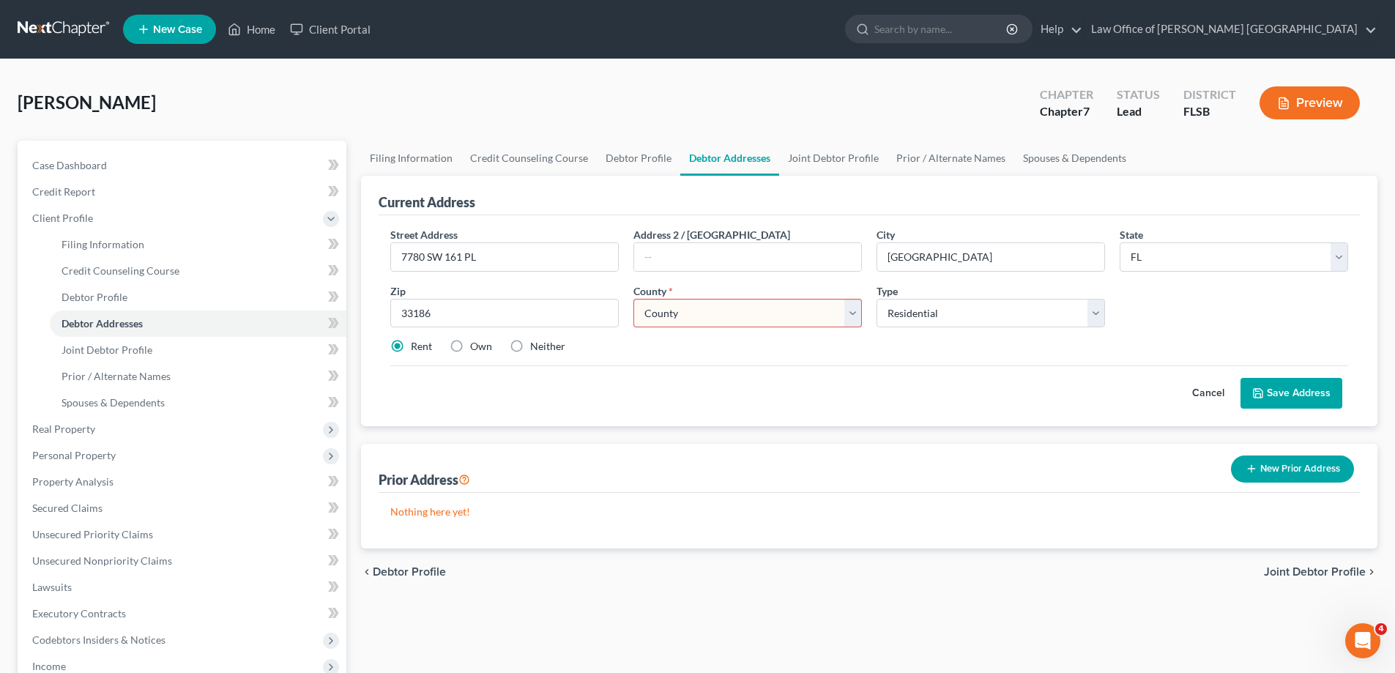
select select "42"
click at [633, 299] on select "County [GEOGRAPHIC_DATA] [GEOGRAPHIC_DATA] [GEOGRAPHIC_DATA] [GEOGRAPHIC_DATA] …" at bounding box center [747, 313] width 228 height 29
click at [1291, 401] on button "Save Address" at bounding box center [1291, 393] width 102 height 31
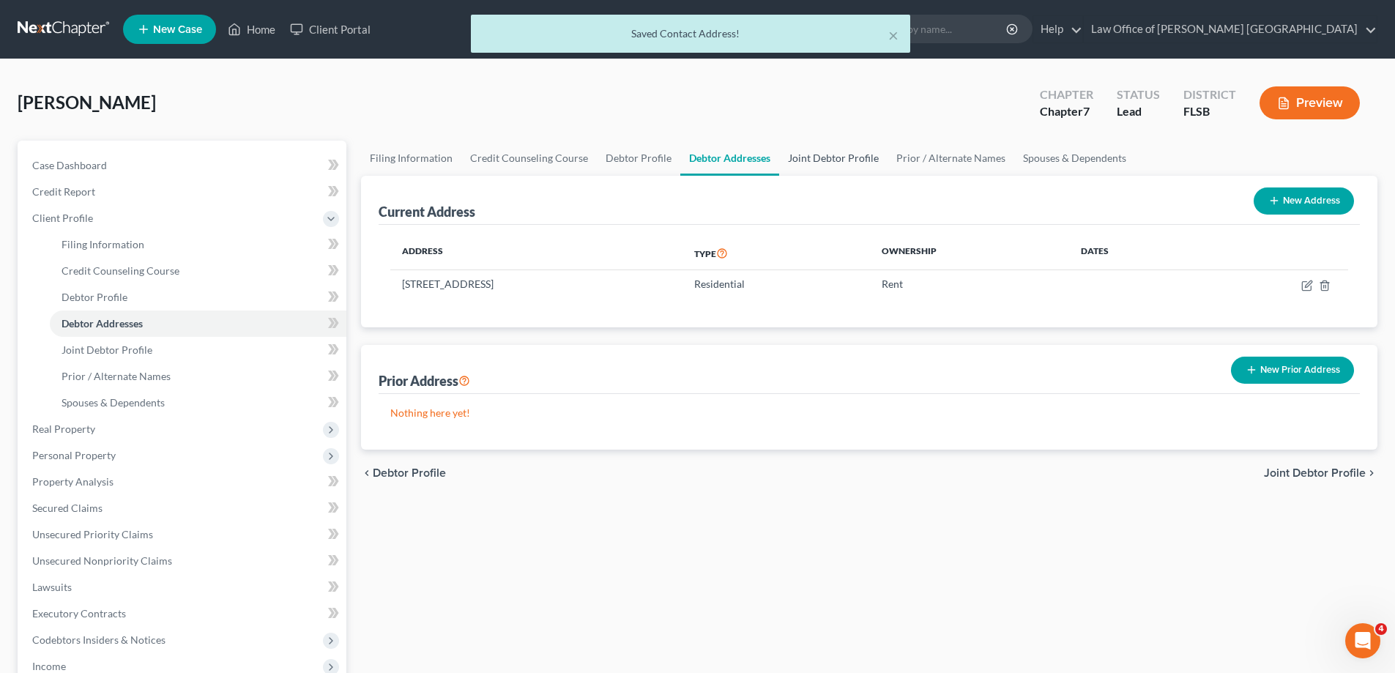
click at [846, 159] on link "Joint Debtor Profile" at bounding box center [833, 158] width 108 height 35
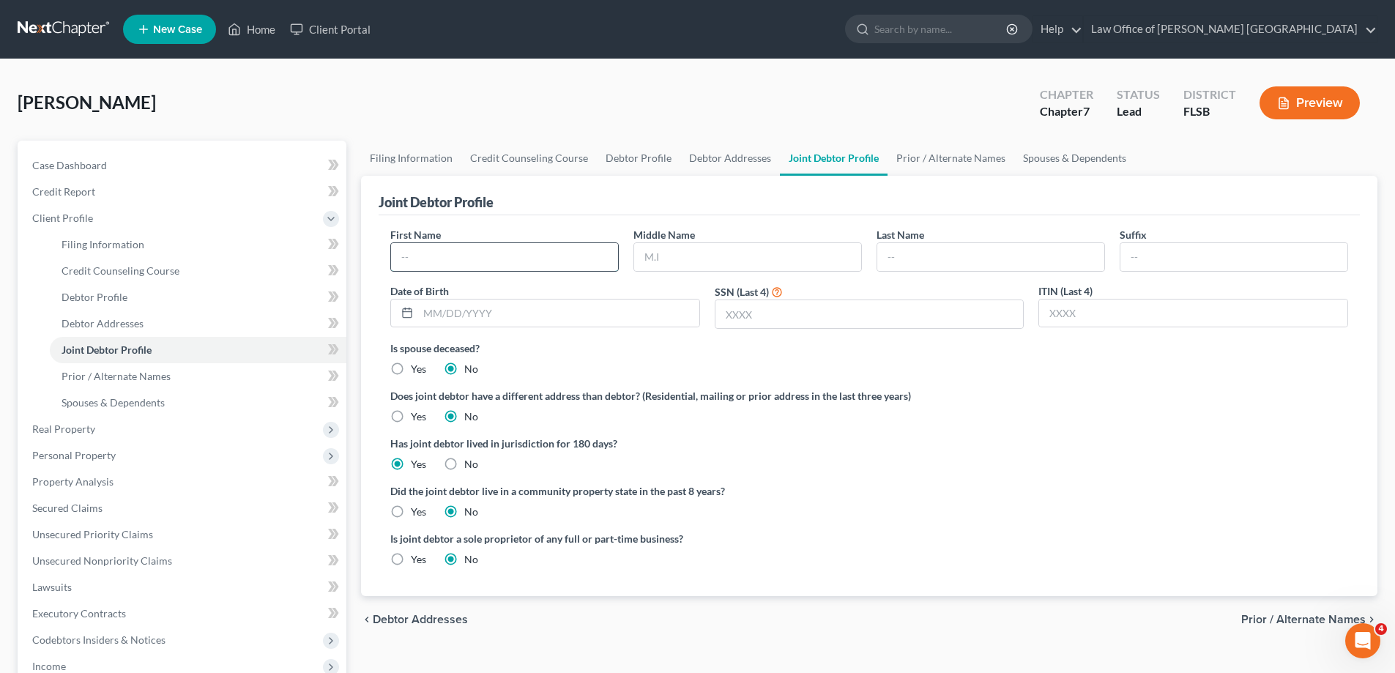
click at [423, 261] on input "text" at bounding box center [504, 257] width 227 height 28
type input "[PERSON_NAME]"
click at [921, 255] on input "text" at bounding box center [990, 257] width 227 height 28
type input "[PERSON_NAME]"
click at [451, 316] on input "text" at bounding box center [558, 313] width 281 height 28
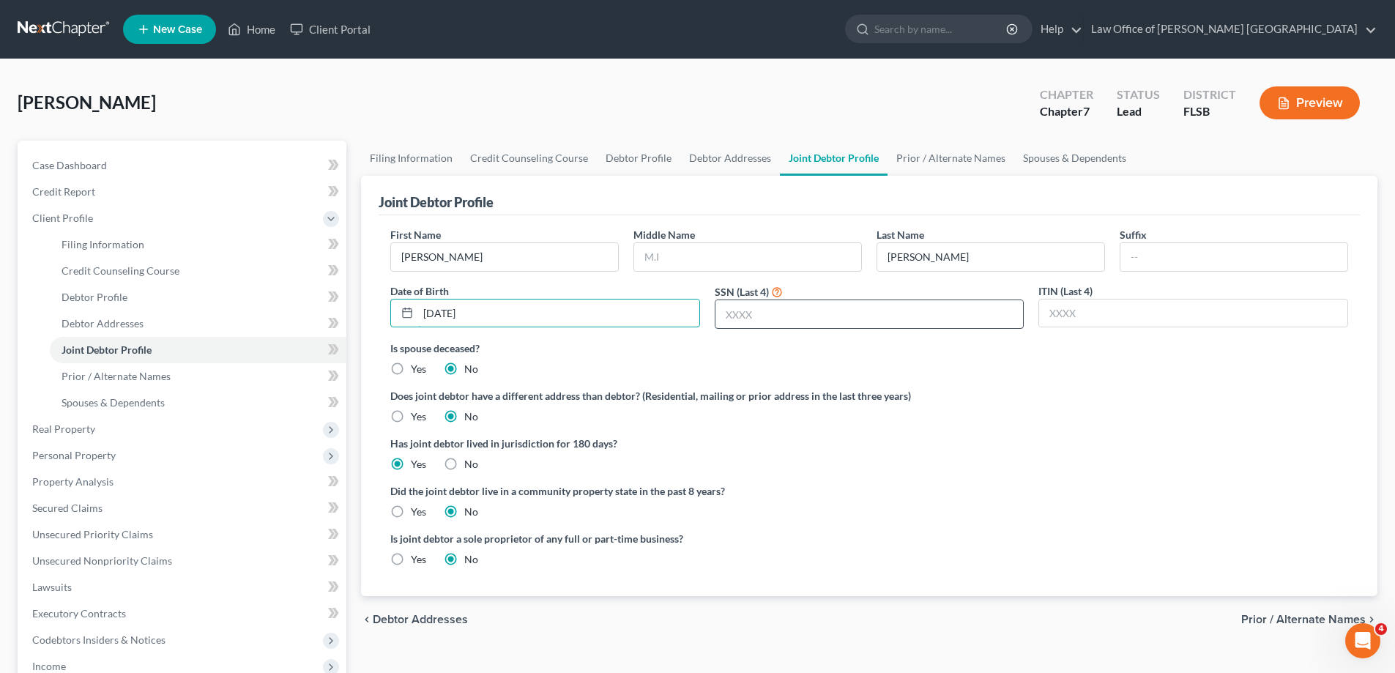
type input "[DATE]"
click at [732, 315] on input "text" at bounding box center [869, 314] width 308 height 28
click at [764, 324] on input "text" at bounding box center [869, 314] width 308 height 28
type input "0454"
click at [937, 163] on link "Prior / Alternate Names" at bounding box center [950, 158] width 127 height 35
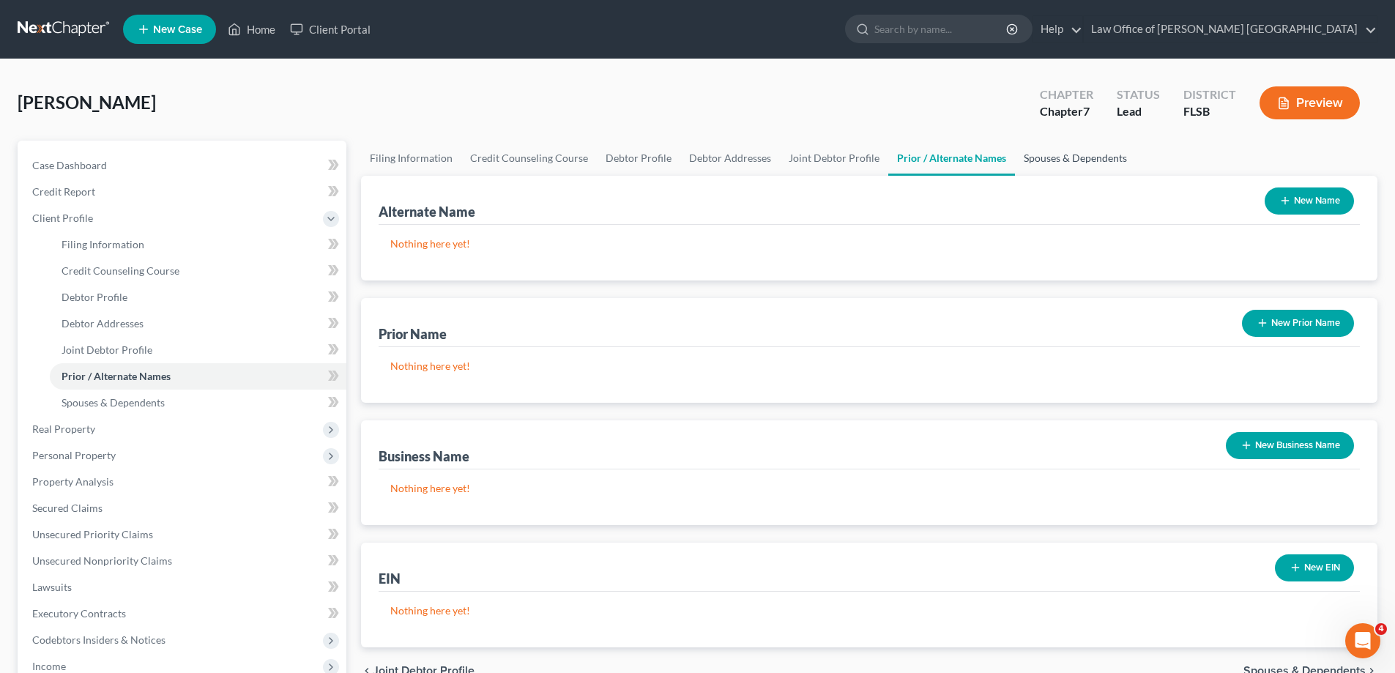
click at [1090, 160] on link "Spouses & Dependents" at bounding box center [1075, 158] width 121 height 35
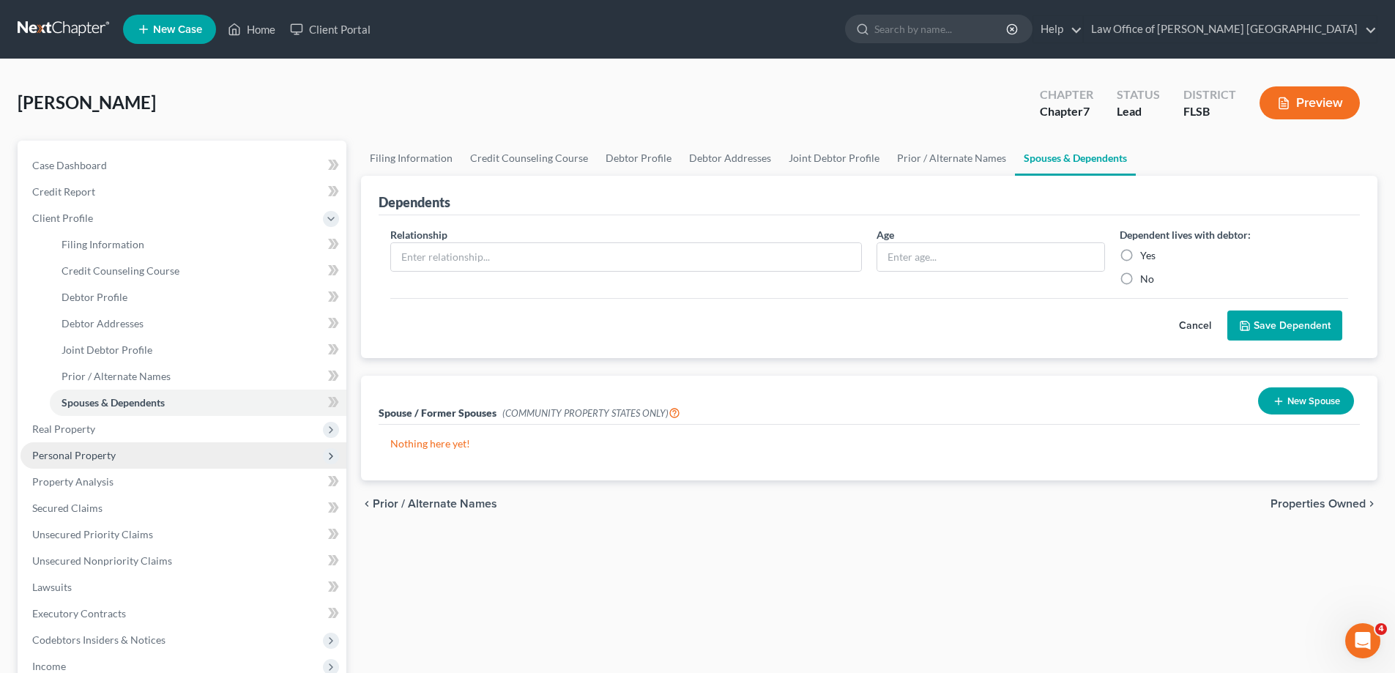
scroll to position [73, 0]
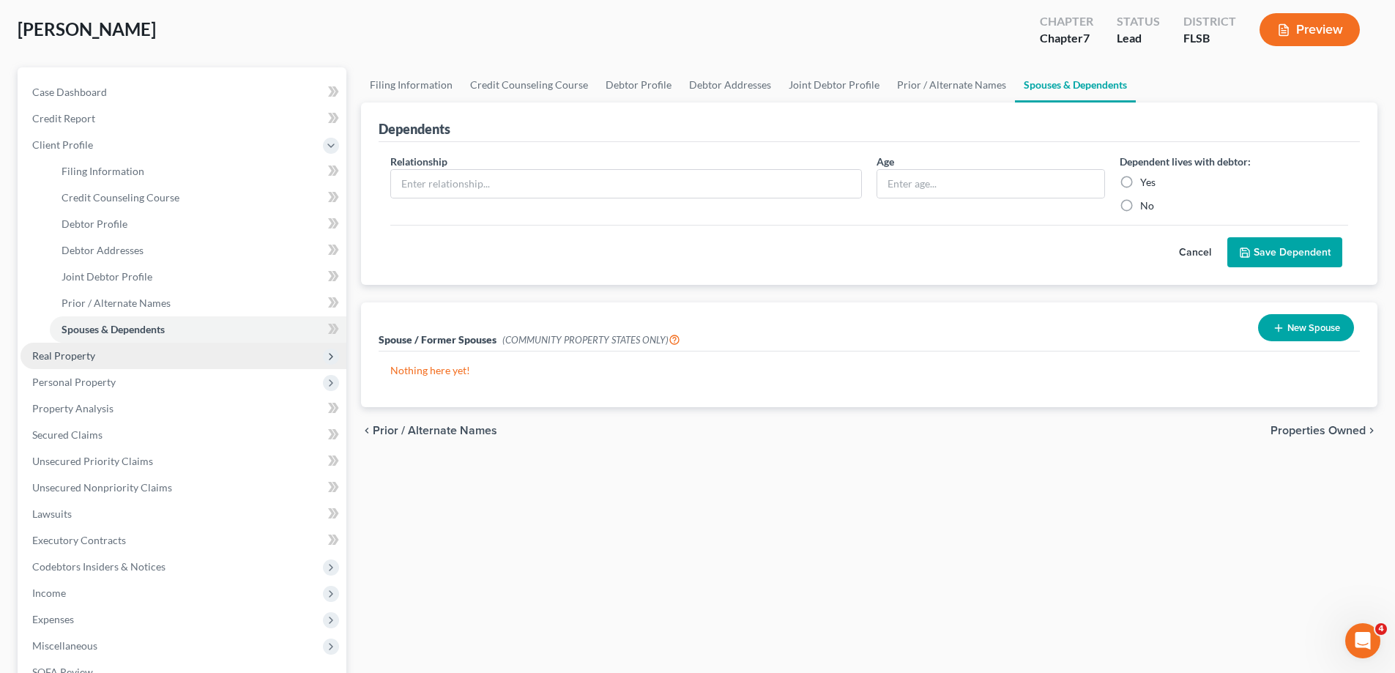
click at [72, 356] on span "Real Property" at bounding box center [63, 355] width 63 height 12
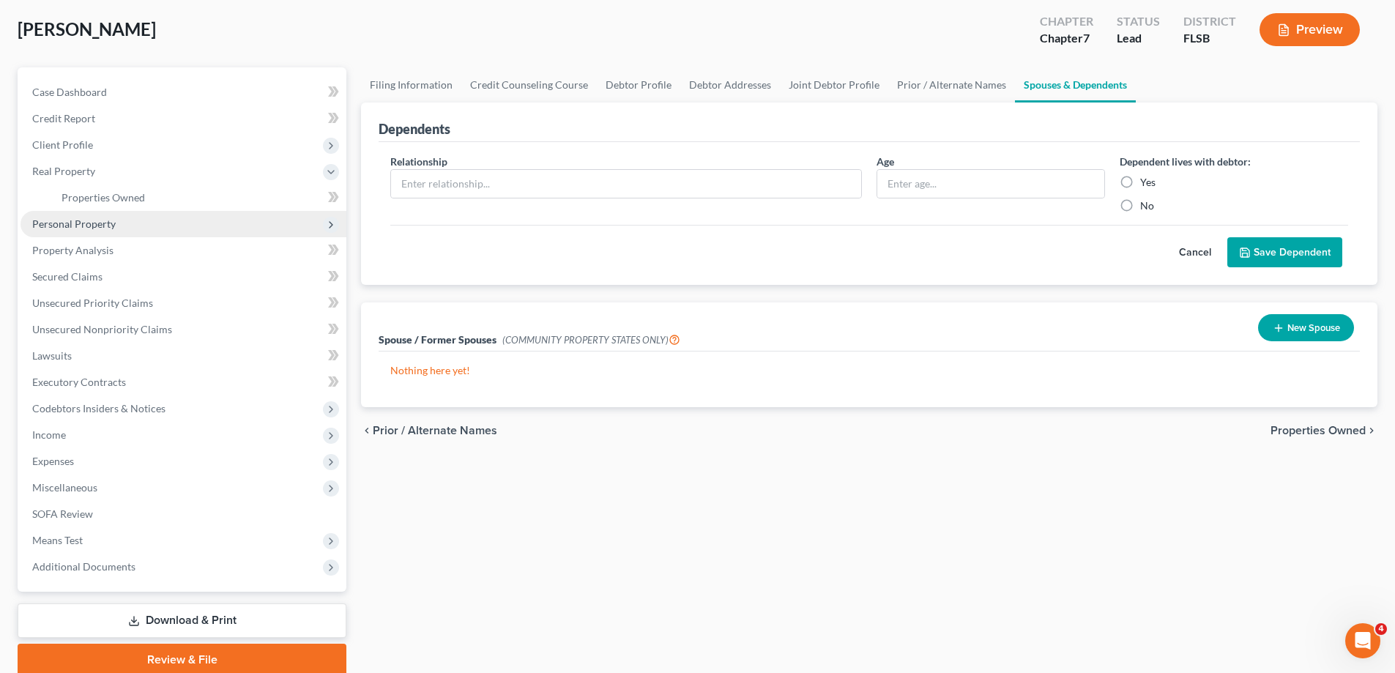
click at [96, 225] on span "Personal Property" at bounding box center [73, 223] width 83 height 12
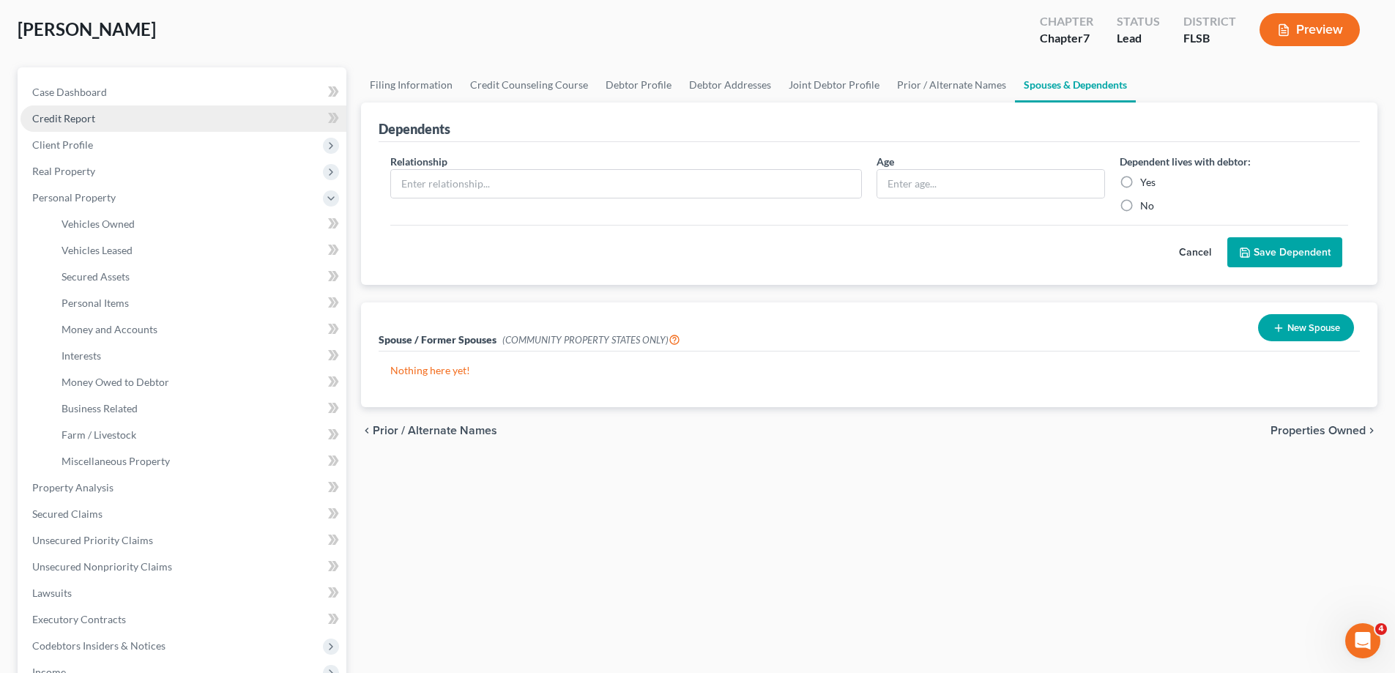
click at [83, 116] on span "Credit Report" at bounding box center [63, 118] width 63 height 12
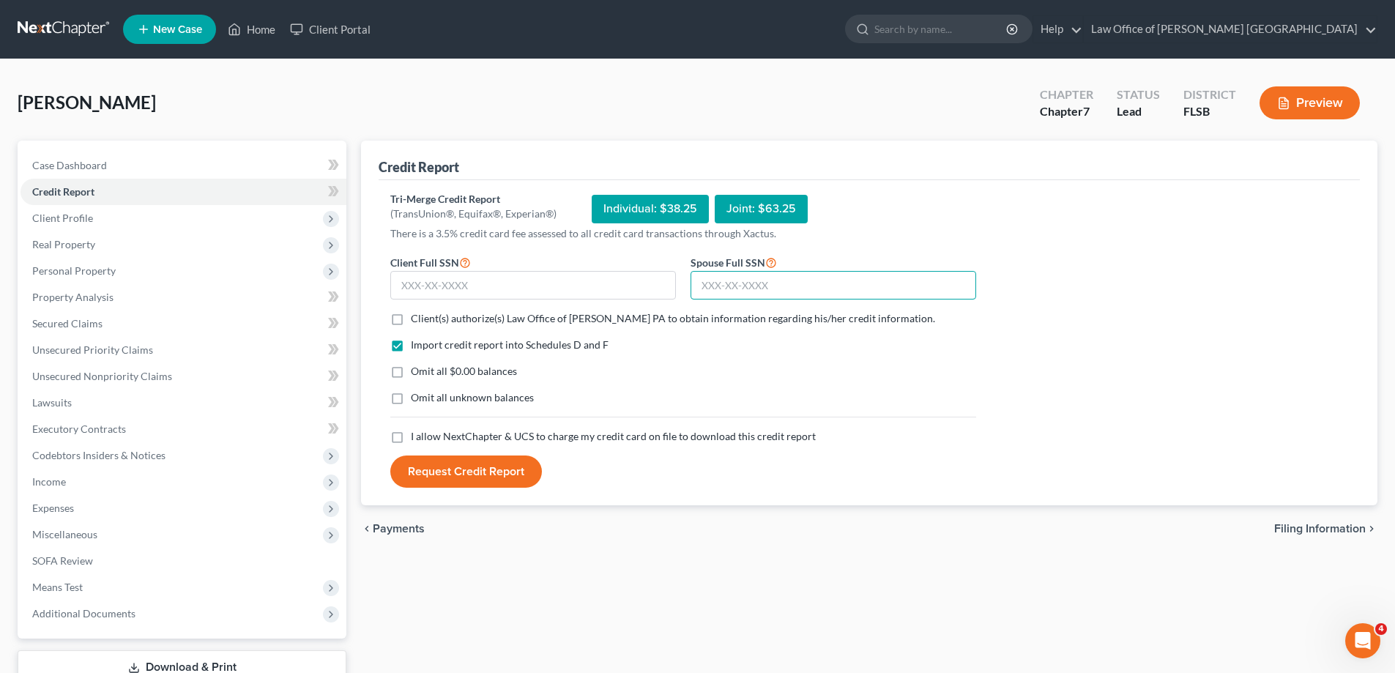
click at [720, 287] on input "text" at bounding box center [833, 285] width 286 height 29
type input "591-67-0454"
click at [498, 277] on input "text" at bounding box center [533, 285] width 286 height 29
click at [432, 288] on input "text" at bounding box center [533, 285] width 286 height 29
type input "590-45-1227"
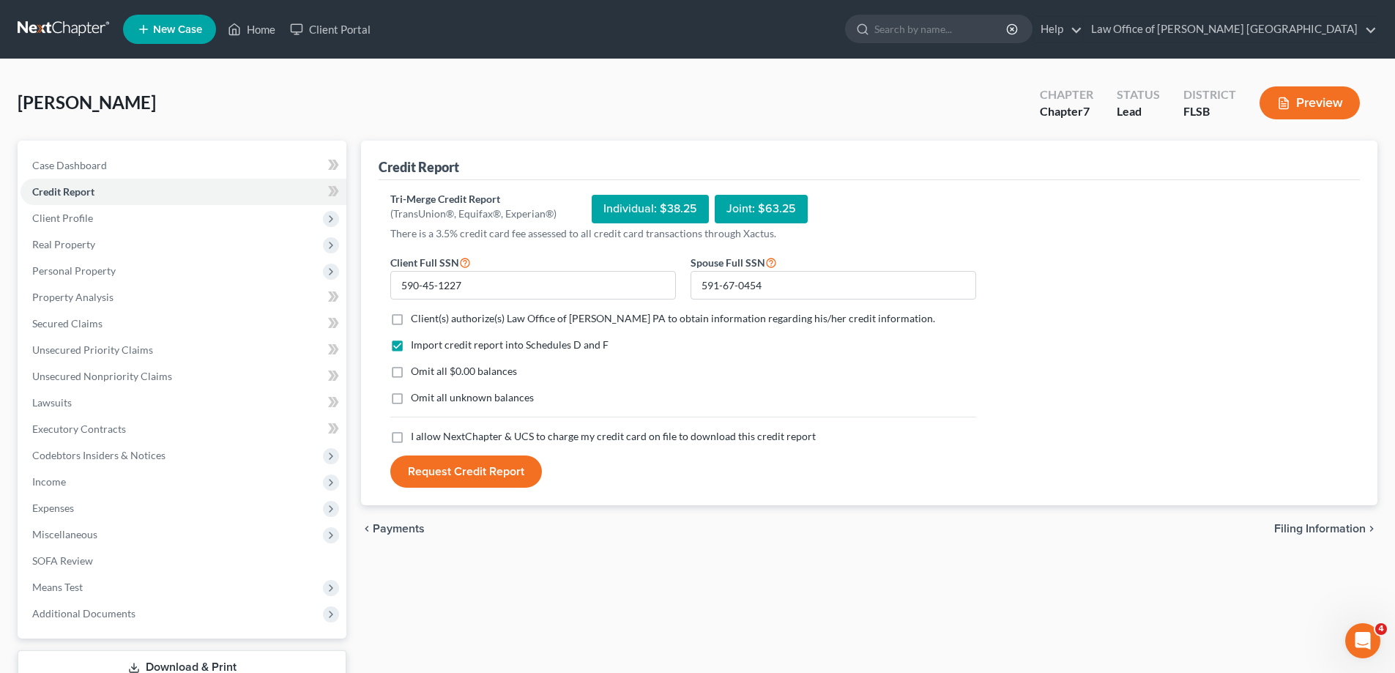
click at [411, 439] on label "I allow NextChapter & UCS to charge my credit card on file to download this cre…" at bounding box center [613, 436] width 405 height 15
click at [417, 439] on input "I allow NextChapter & UCS to charge my credit card on file to download this cre…" at bounding box center [422, 434] width 10 height 10
checkbox input "true"
click at [472, 476] on button "Request Credit Report" at bounding box center [466, 471] width 152 height 32
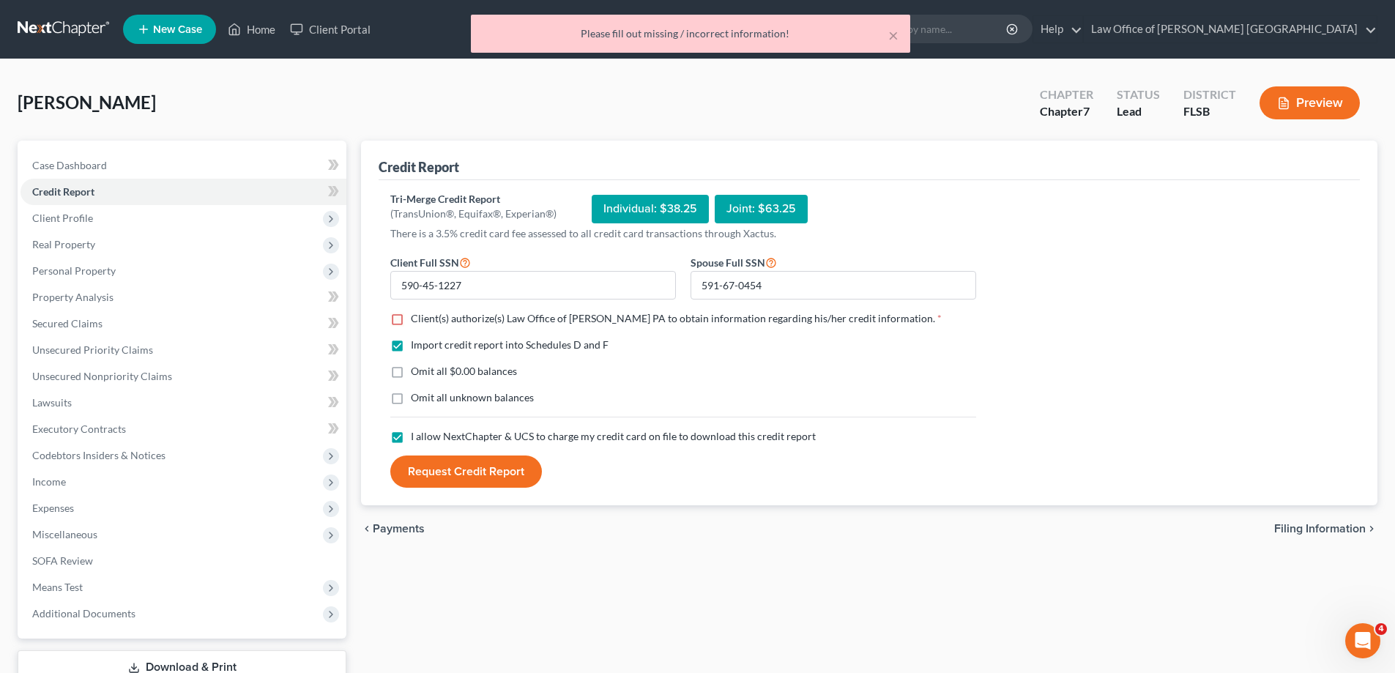
click at [411, 319] on label "Client(s) authorize(s) Law Office of [PERSON_NAME] PA to obtain information reg…" at bounding box center [676, 318] width 531 height 15
click at [417, 319] on input "Client(s) authorize(s) Law Office of [PERSON_NAME] PA to obtain information reg…" at bounding box center [422, 316] width 10 height 10
checkbox input "true"
click at [489, 474] on button "Request Credit Report" at bounding box center [466, 471] width 152 height 32
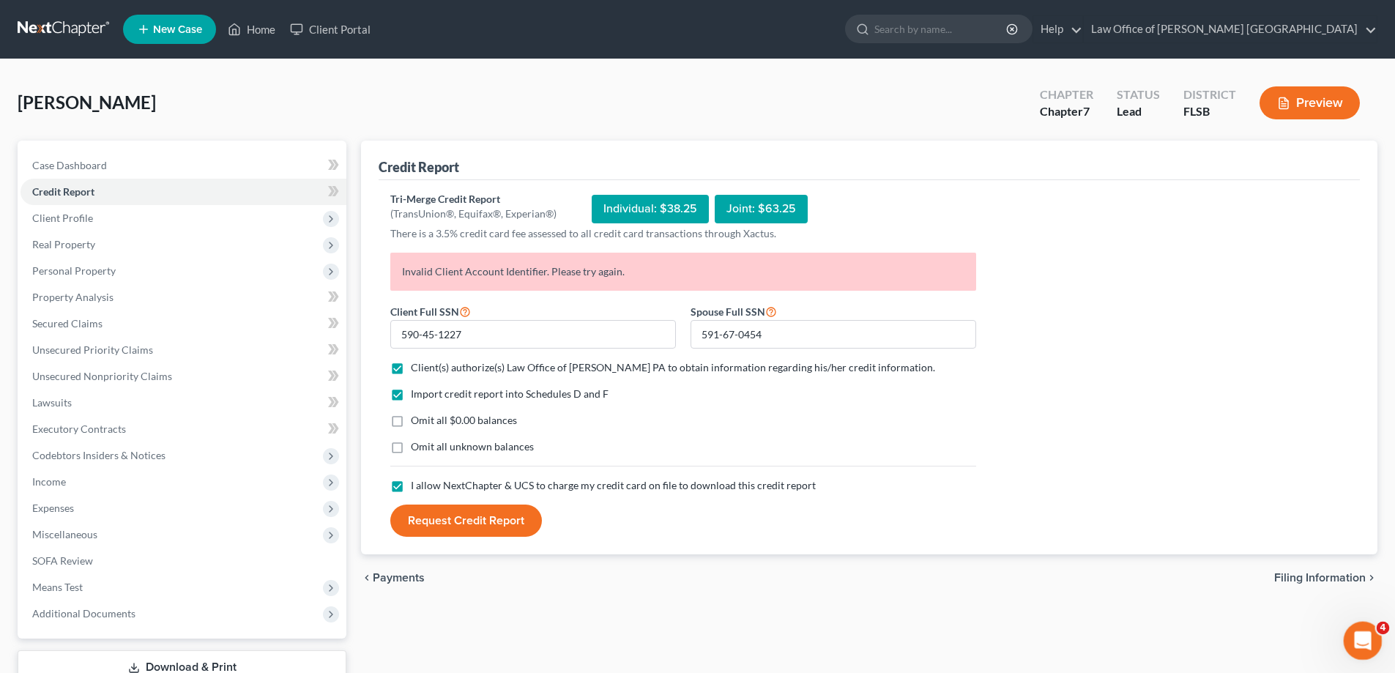
click at [1354, 634] on icon "Open Intercom Messenger" at bounding box center [1361, 639] width 24 height 24
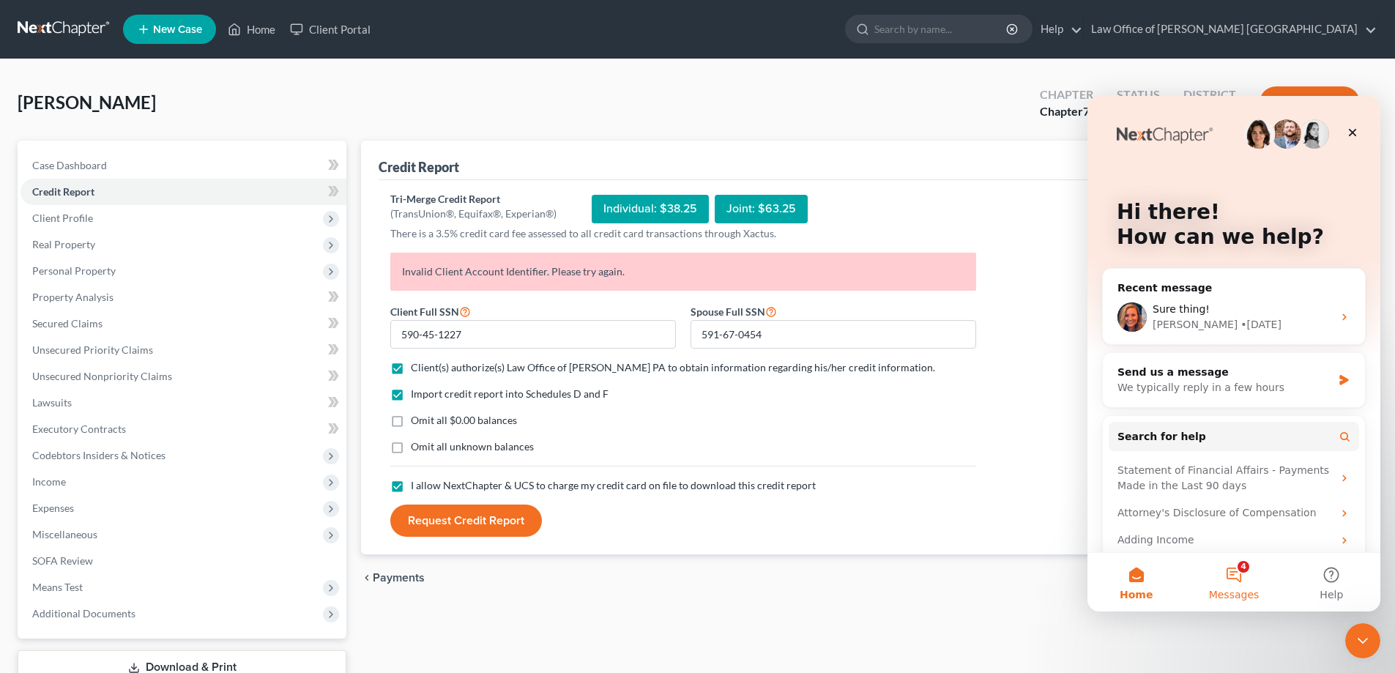
click at [1240, 578] on button "4 Messages" at bounding box center [1233, 582] width 97 height 59
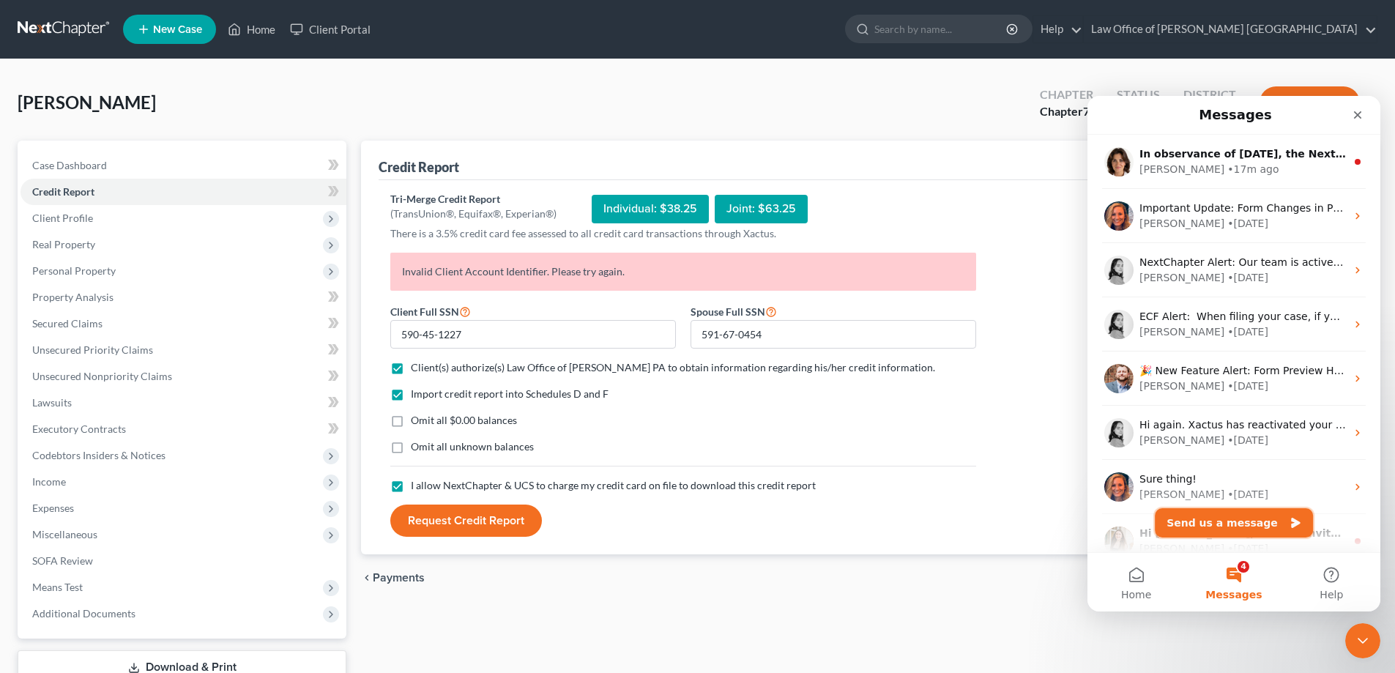
click at [1235, 524] on button "Send us a message" at bounding box center [1234, 522] width 158 height 29
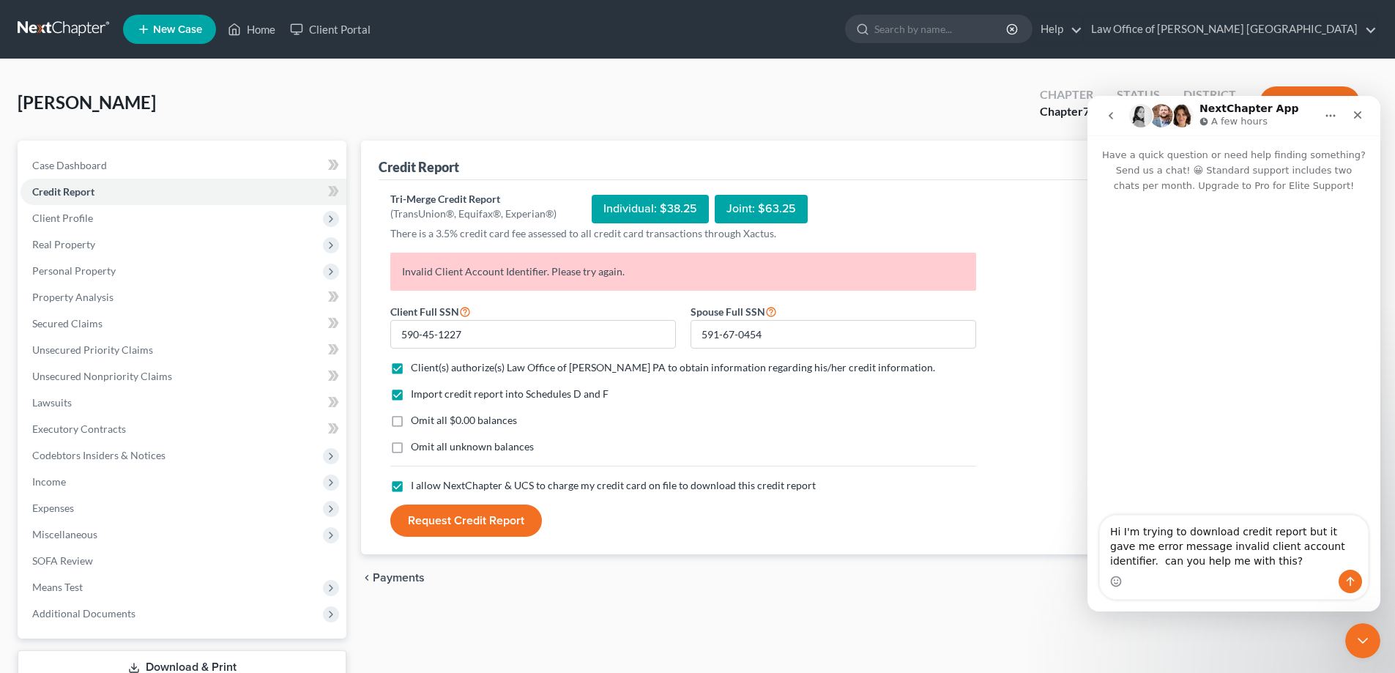
type textarea "Hi I'm trying to download credit report but it gave me error message invalid cl…"
click at [1352, 584] on icon "Send a message…" at bounding box center [1350, 582] width 12 height 12
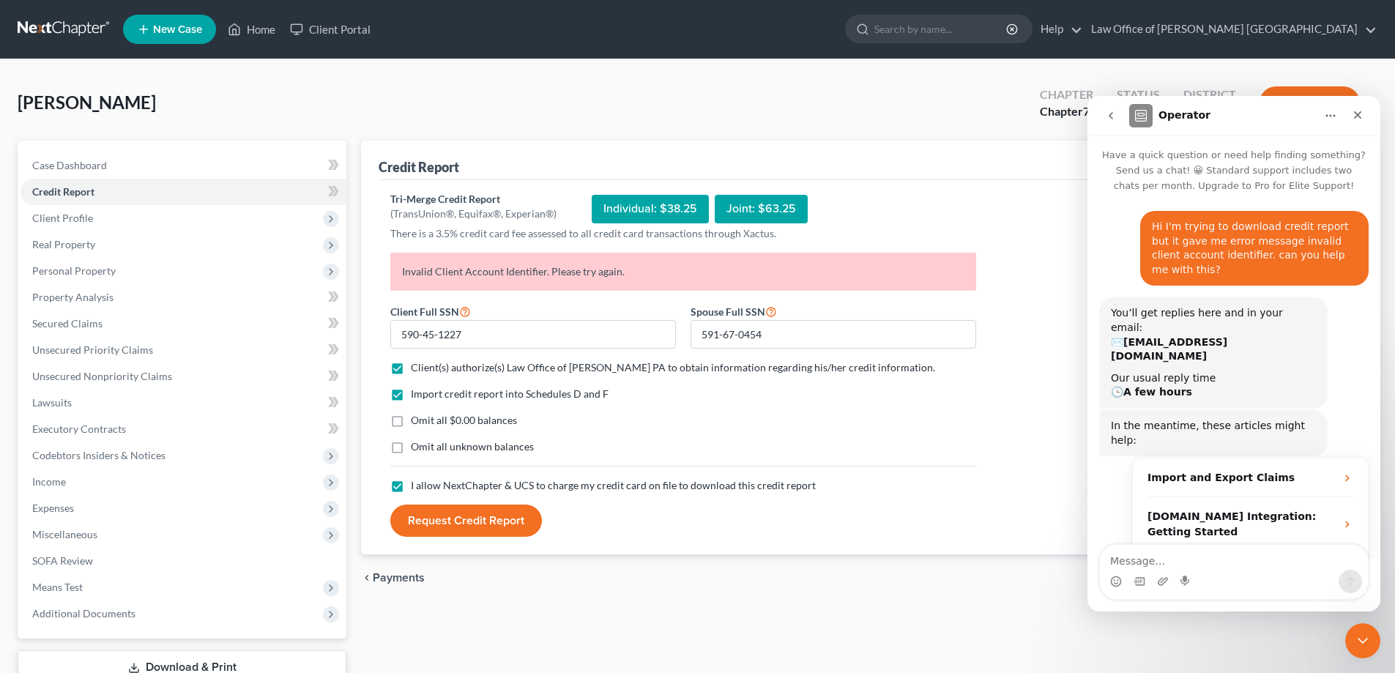
scroll to position [41, 0]
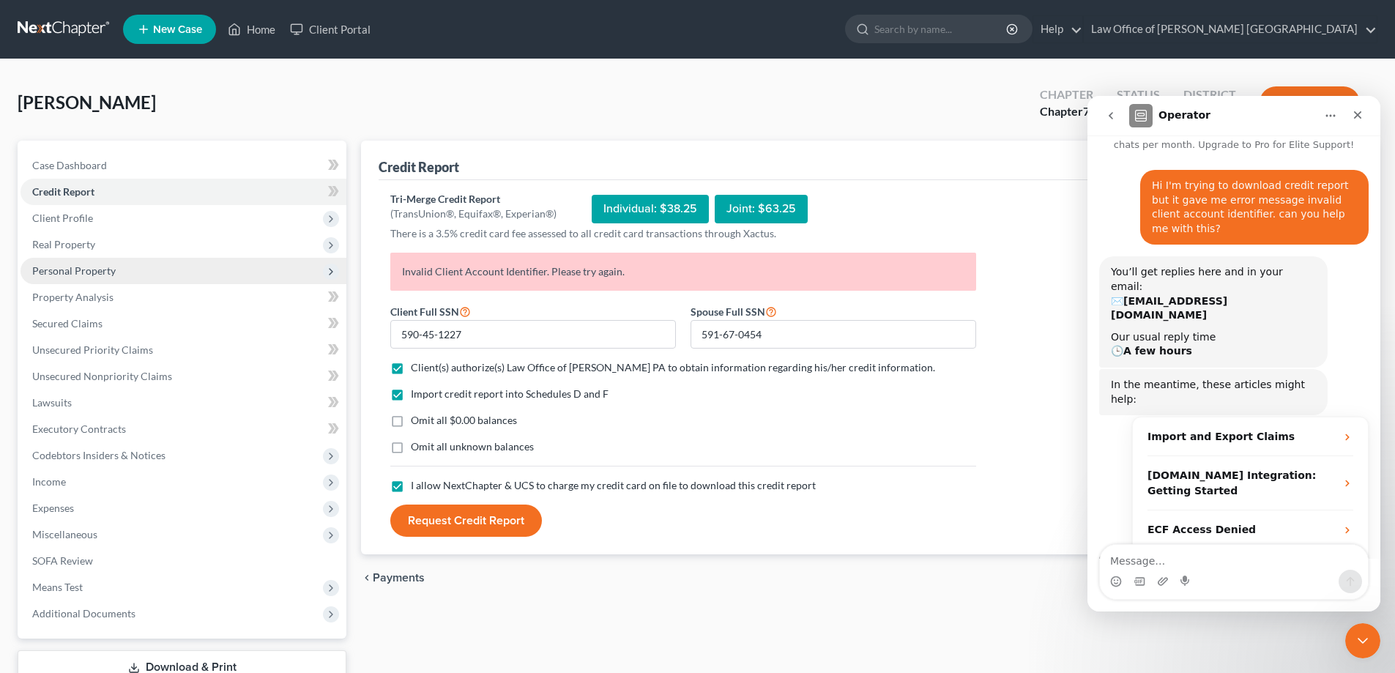
click at [70, 272] on span "Personal Property" at bounding box center [73, 270] width 83 height 12
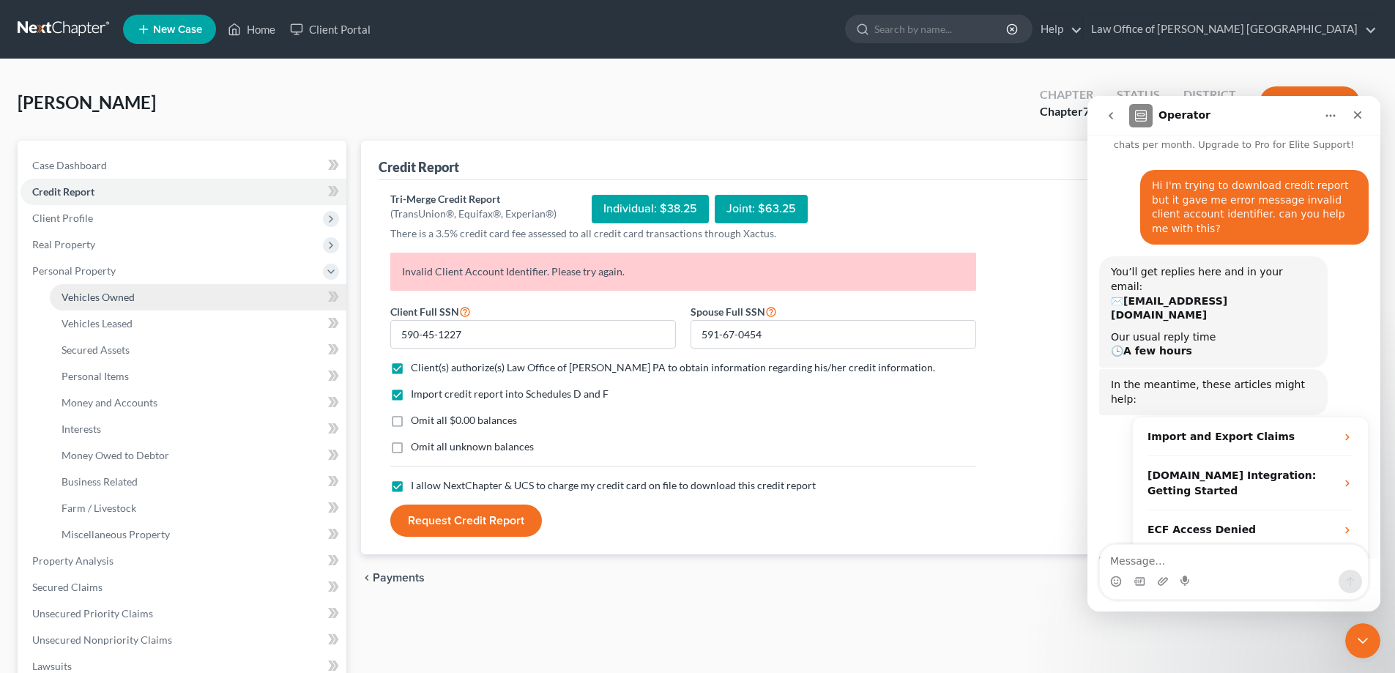
click at [91, 297] on span "Vehicles Owned" at bounding box center [98, 297] width 73 height 12
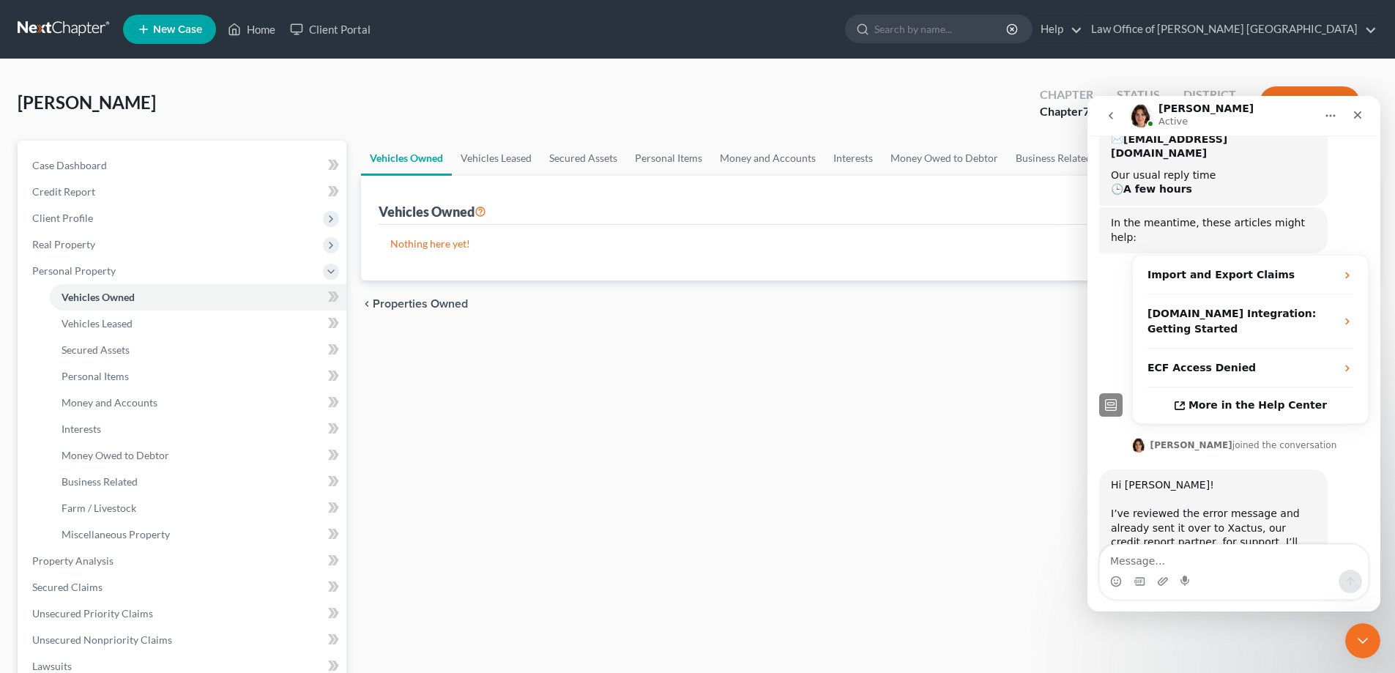
scroll to position [204, 0]
click at [100, 378] on span "Personal Items" at bounding box center [95, 376] width 67 height 12
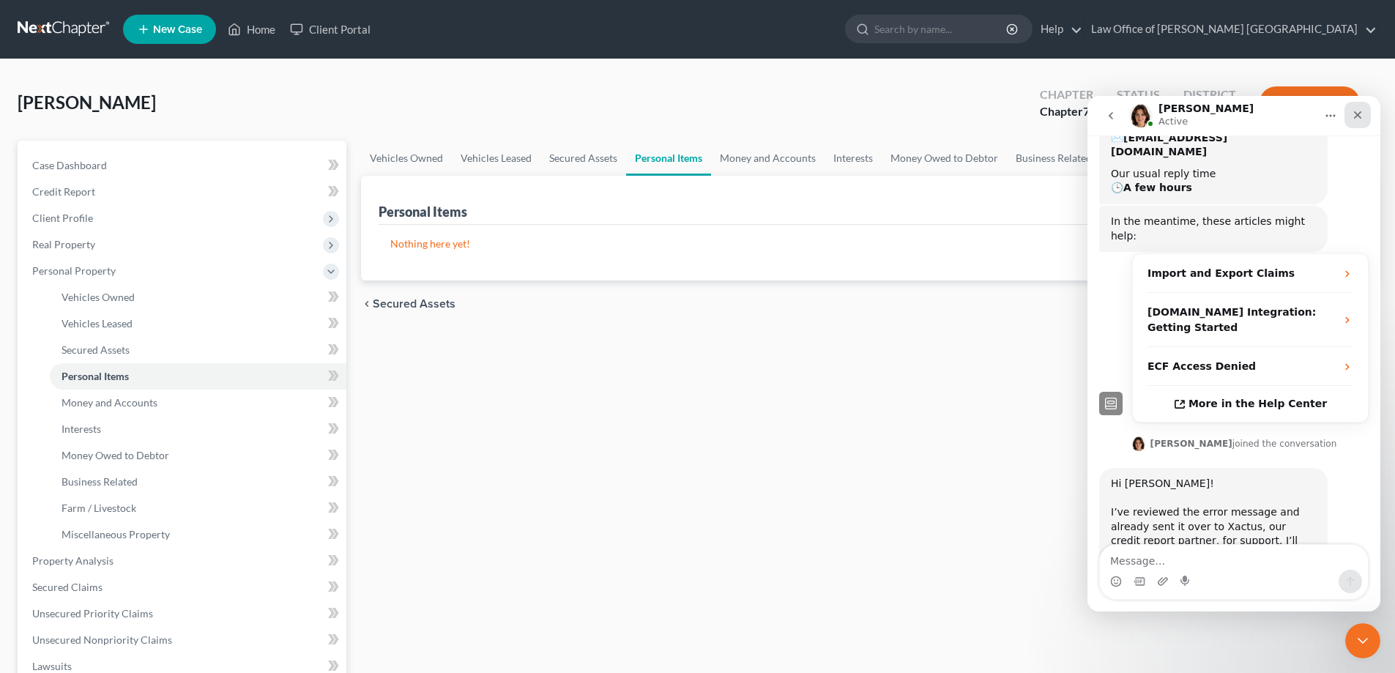
click at [1357, 113] on icon "Close" at bounding box center [1358, 115] width 8 height 8
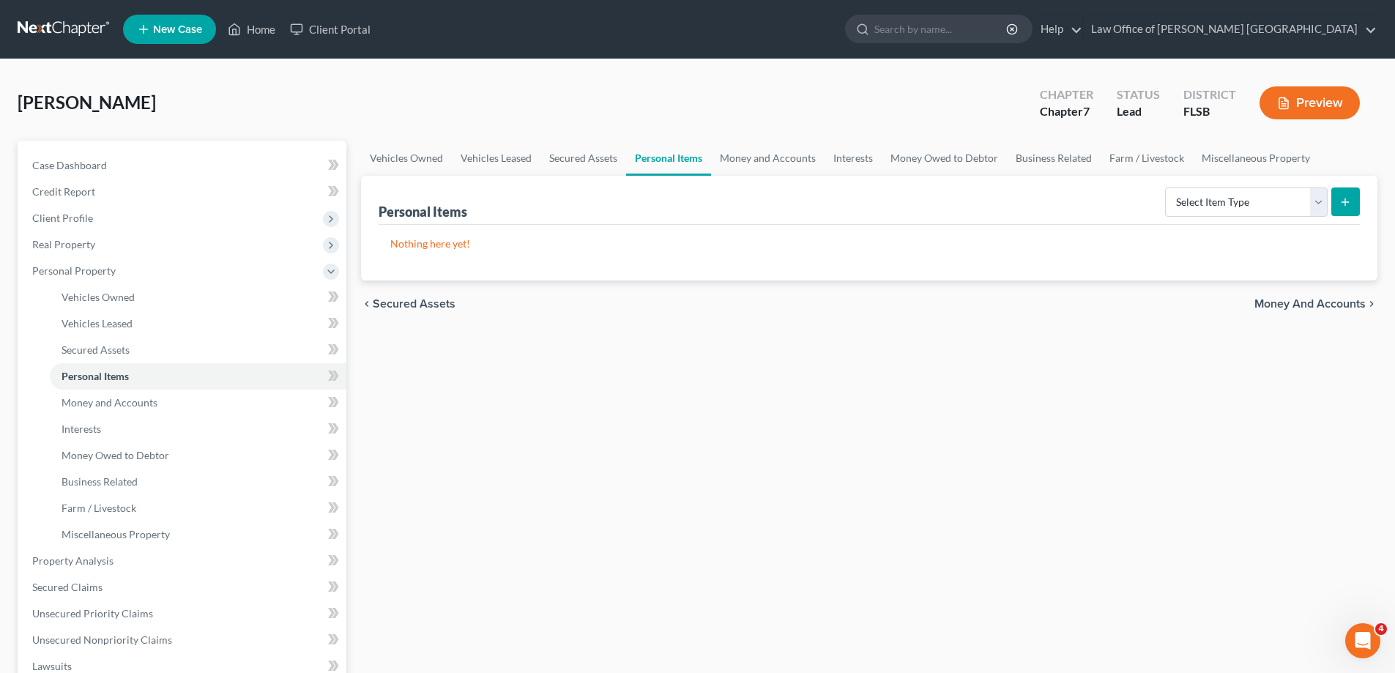
scroll to position [204, 0]
click at [1317, 202] on select "Select Item Type Clothing Collectibles Of Value Electronics Firearms Household …" at bounding box center [1246, 201] width 163 height 29
click at [1319, 206] on select "Select Item Type Clothing Collectibles Of Value Electronics Firearms Household …" at bounding box center [1246, 201] width 163 height 29
select select "household_goods"
click at [1166, 187] on select "Select Item Type Clothing Collectibles Of Value Electronics Firearms Household …" at bounding box center [1246, 201] width 163 height 29
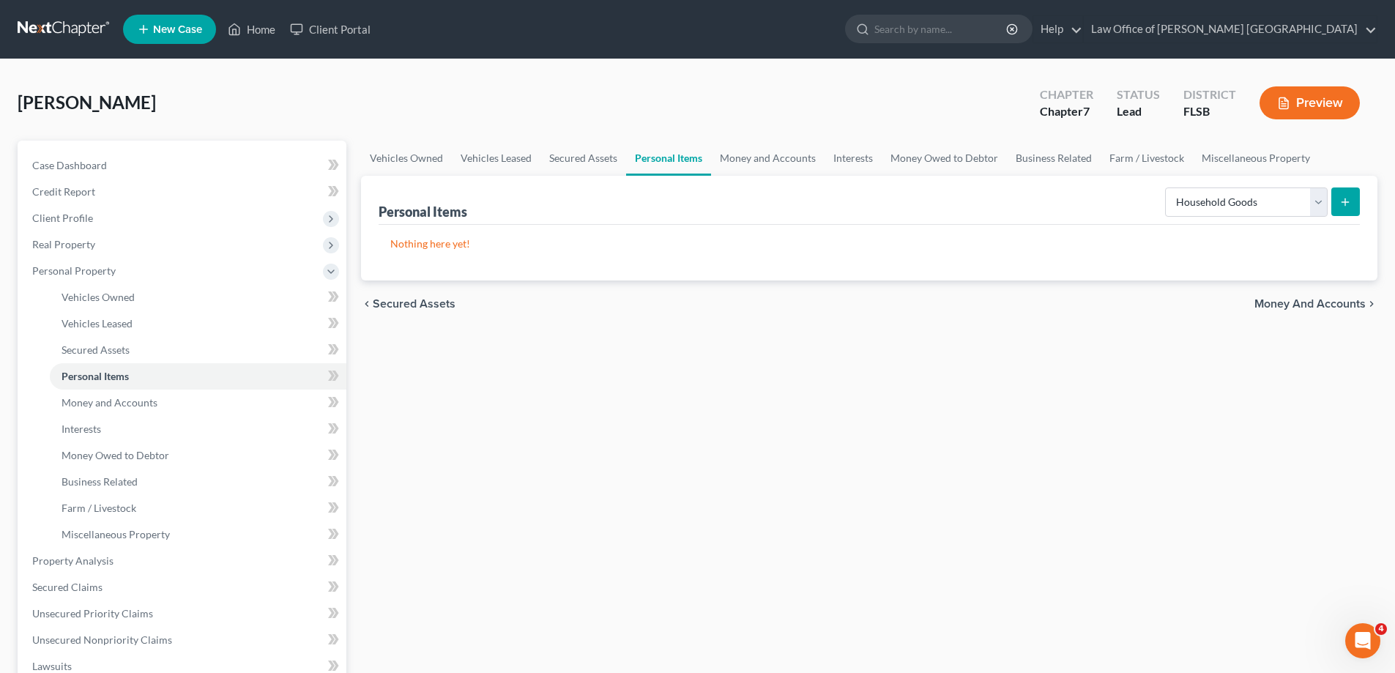
click at [1349, 206] on icon "submit" at bounding box center [1345, 202] width 12 height 12
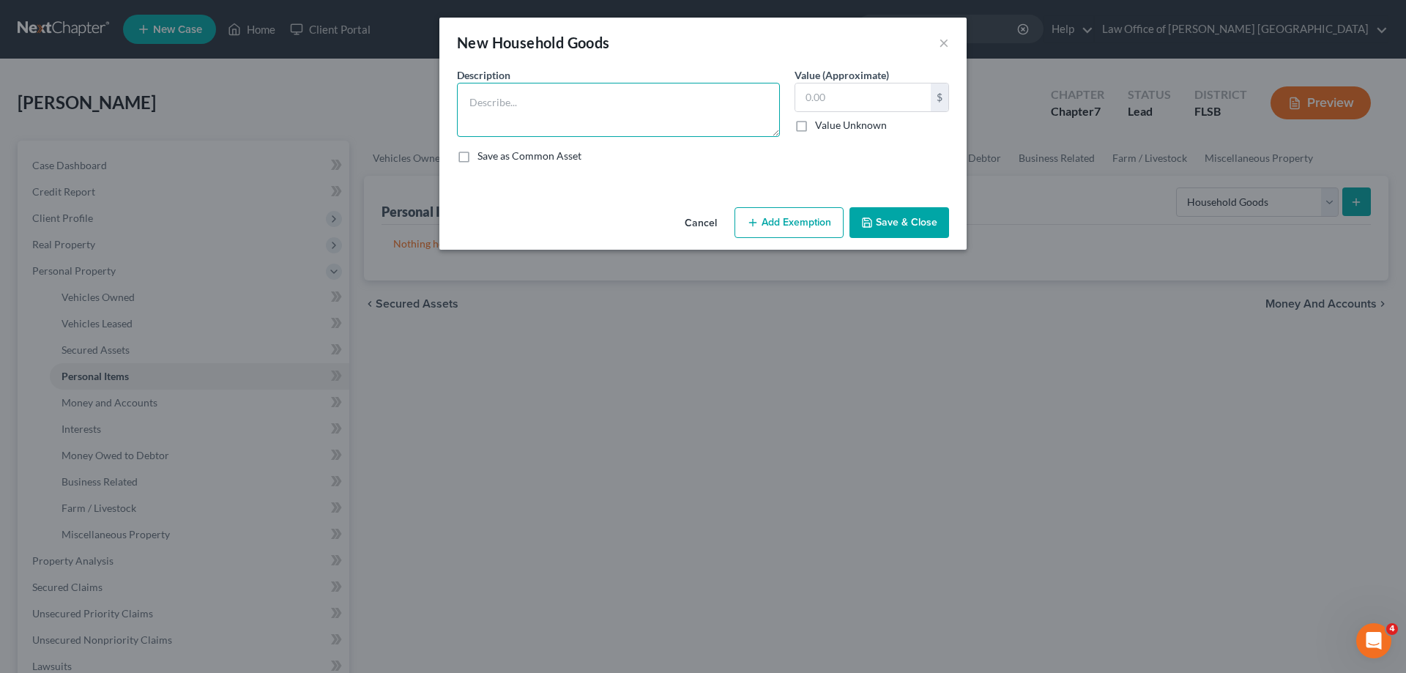
click at [489, 101] on textarea at bounding box center [618, 110] width 323 height 54
type textarea "Furniture"
click at [820, 90] on input "text" at bounding box center [862, 97] width 135 height 28
type input "500"
click at [903, 218] on button "Save & Close" at bounding box center [899, 222] width 100 height 31
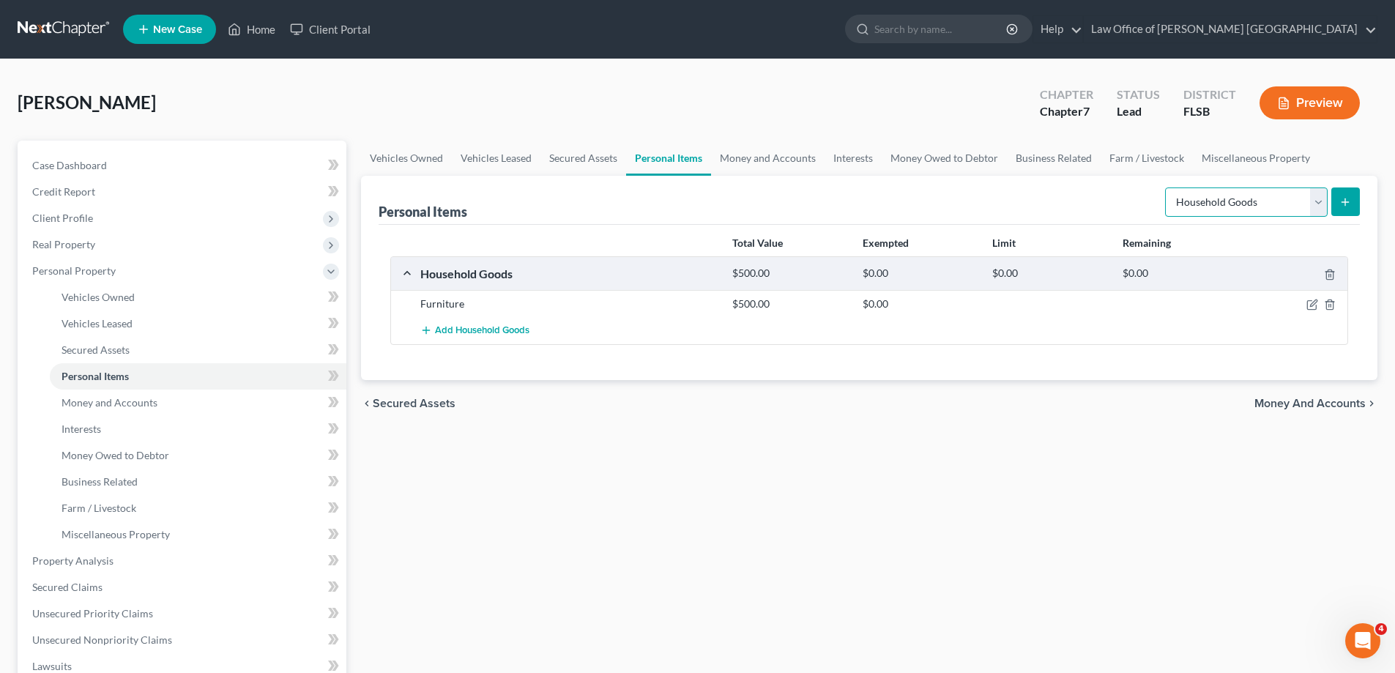
click at [1315, 203] on select "Select Item Type Clothing Collectibles Of Value Electronics Firearms Household …" at bounding box center [1246, 201] width 163 height 29
select select "clothing"
click at [1166, 187] on select "Select Item Type Clothing Collectibles Of Value Electronics Firearms Household …" at bounding box center [1246, 201] width 163 height 29
click at [1342, 204] on icon "submit" at bounding box center [1345, 202] width 12 height 12
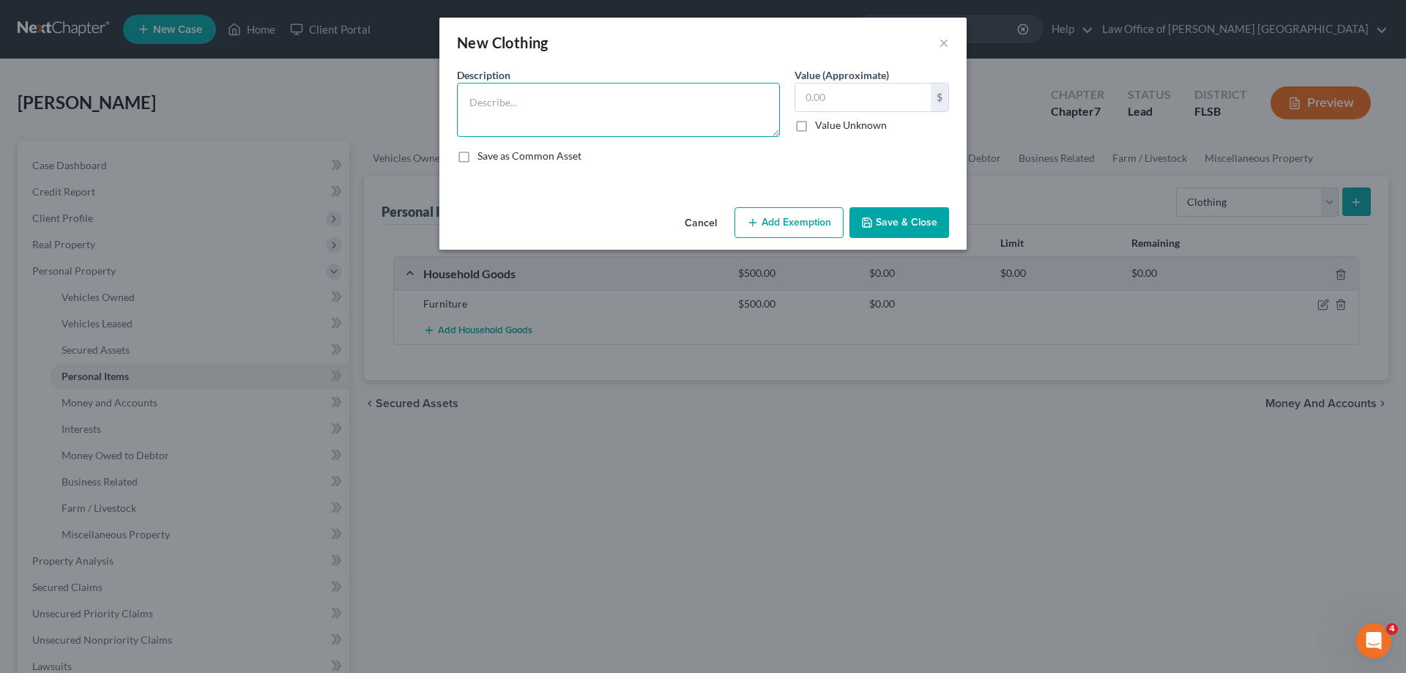
click at [537, 115] on textarea at bounding box center [618, 110] width 323 height 54
type textarea "Used clothing"
click at [811, 110] on input "text" at bounding box center [862, 97] width 135 height 28
type input "75"
click at [915, 221] on button "Save & Close" at bounding box center [899, 222] width 100 height 31
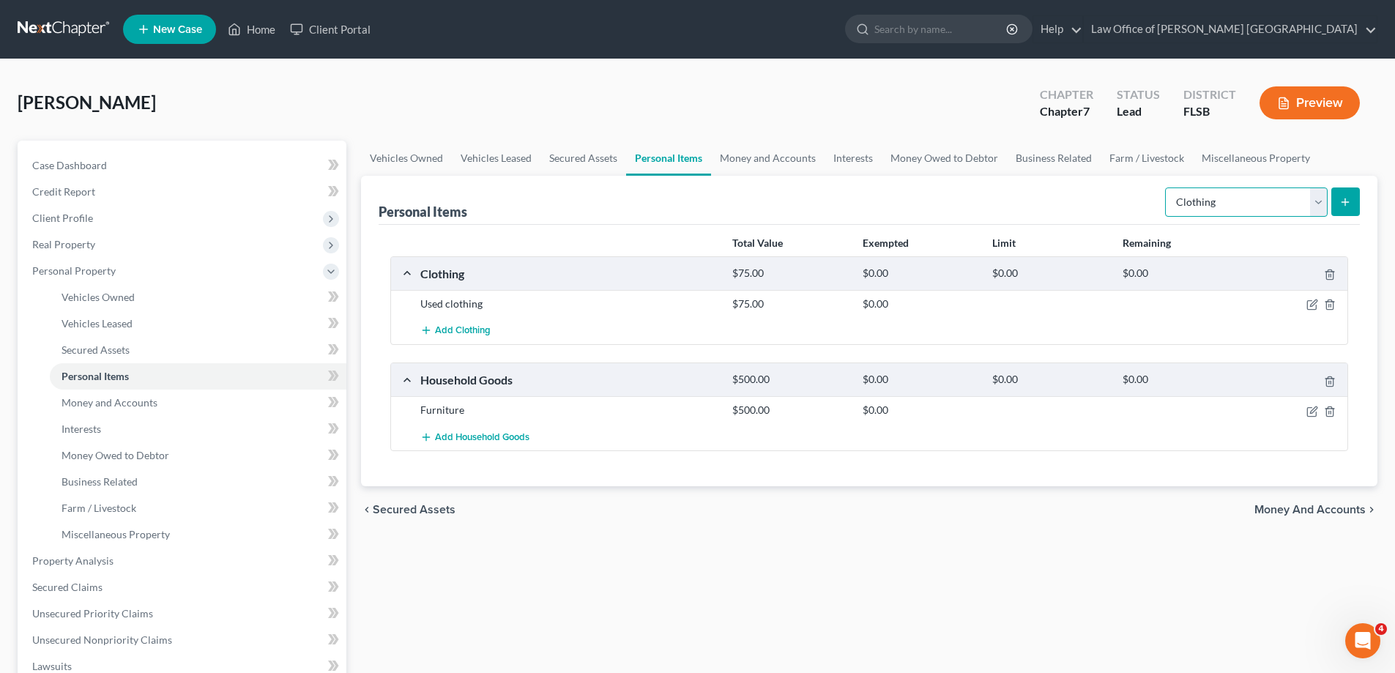
click at [1322, 202] on select "Select Item Type Clothing Collectibles Of Value Electronics Firearms Household …" at bounding box center [1246, 201] width 163 height 29
select select "jewelry"
click at [1166, 187] on select "Select Item Type Clothing Collectibles Of Value Electronics Firearms Household …" at bounding box center [1246, 201] width 163 height 29
click at [1351, 206] on icon "submit" at bounding box center [1345, 202] width 12 height 12
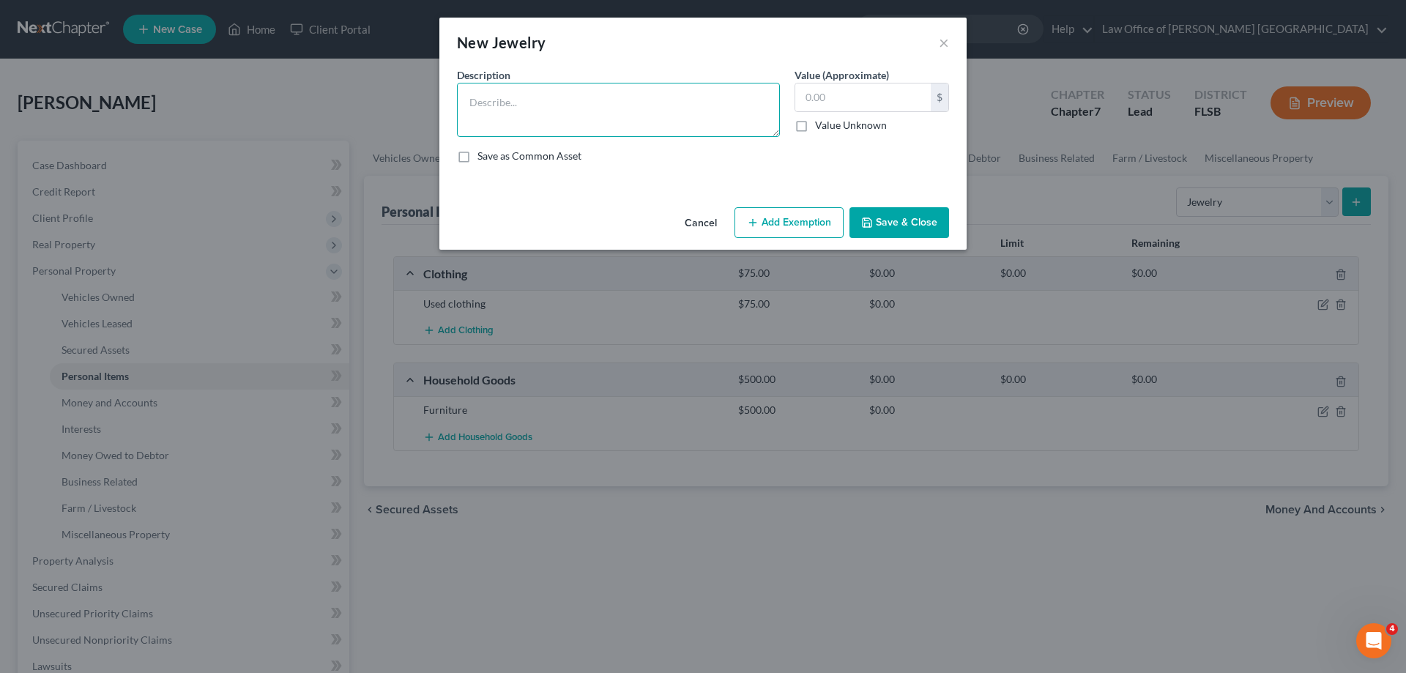
click at [628, 122] on textarea at bounding box center [618, 110] width 323 height 54
click at [820, 103] on input "text" at bounding box center [862, 97] width 135 height 28
click at [575, 111] on textarea "fashion jewelry" at bounding box center [618, 110] width 323 height 54
type textarea "fashion jewelry of little to no value"
click at [797, 97] on input "text" at bounding box center [862, 97] width 135 height 28
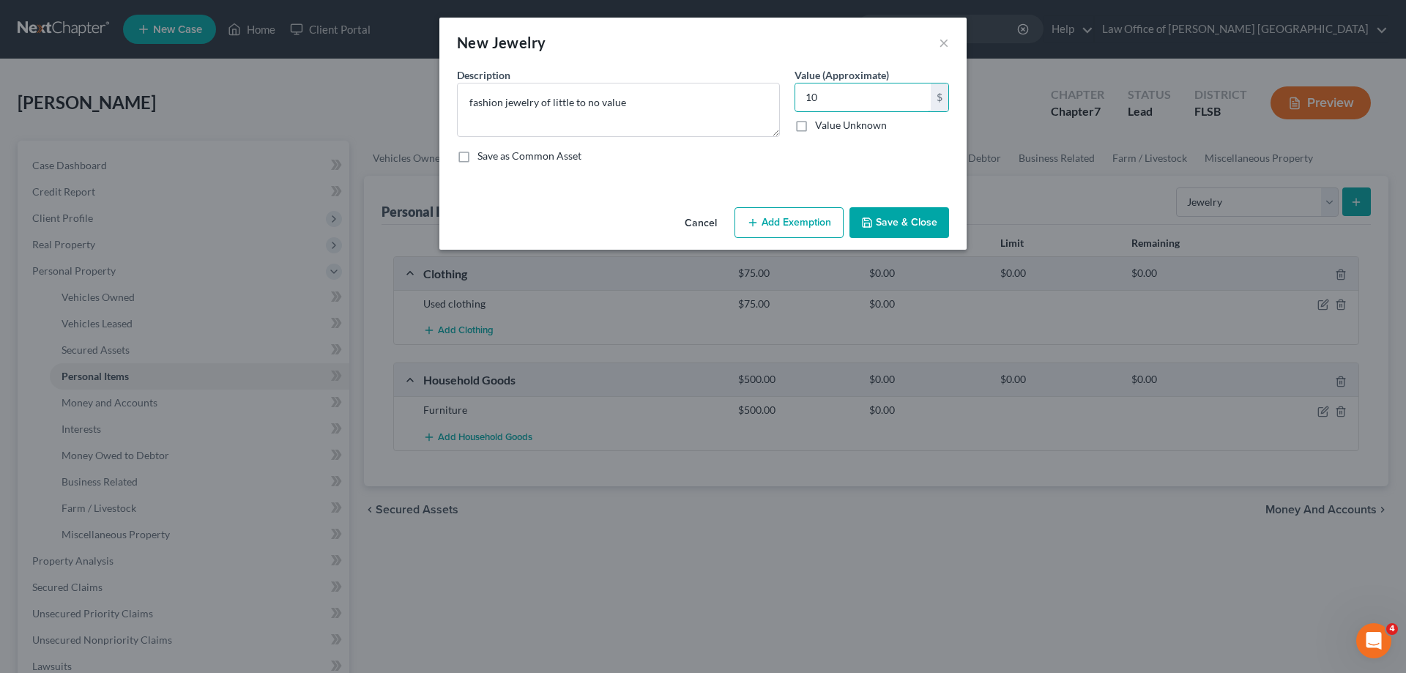
type input "10"
click at [898, 221] on button "Save & Close" at bounding box center [899, 222] width 100 height 31
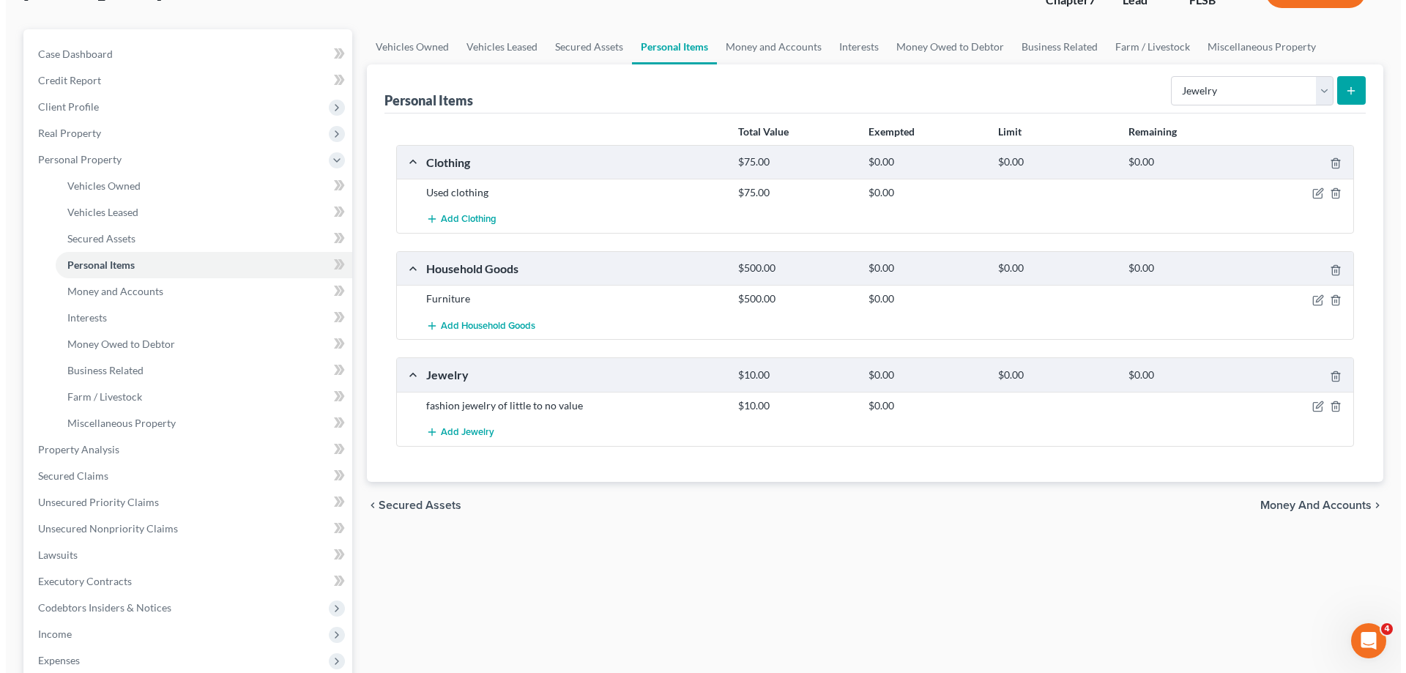
scroll to position [146, 0]
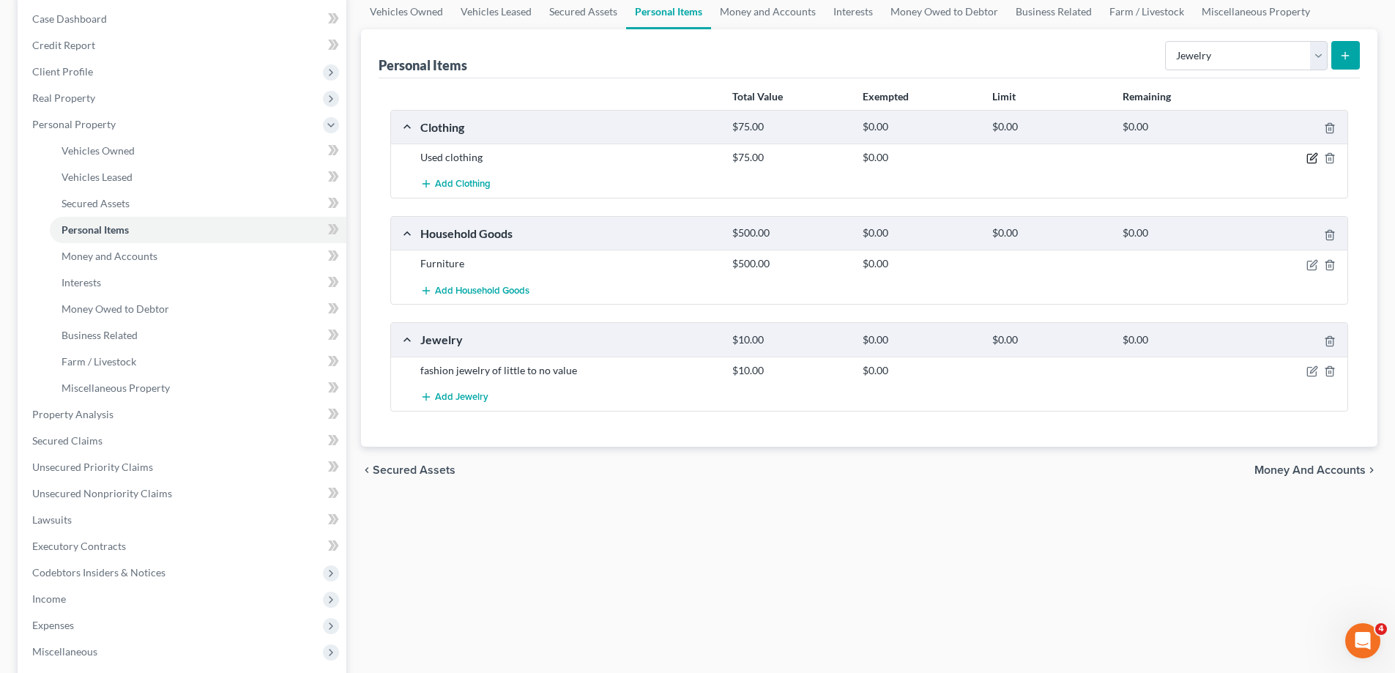
click at [1316, 158] on icon "button" at bounding box center [1312, 158] width 12 height 12
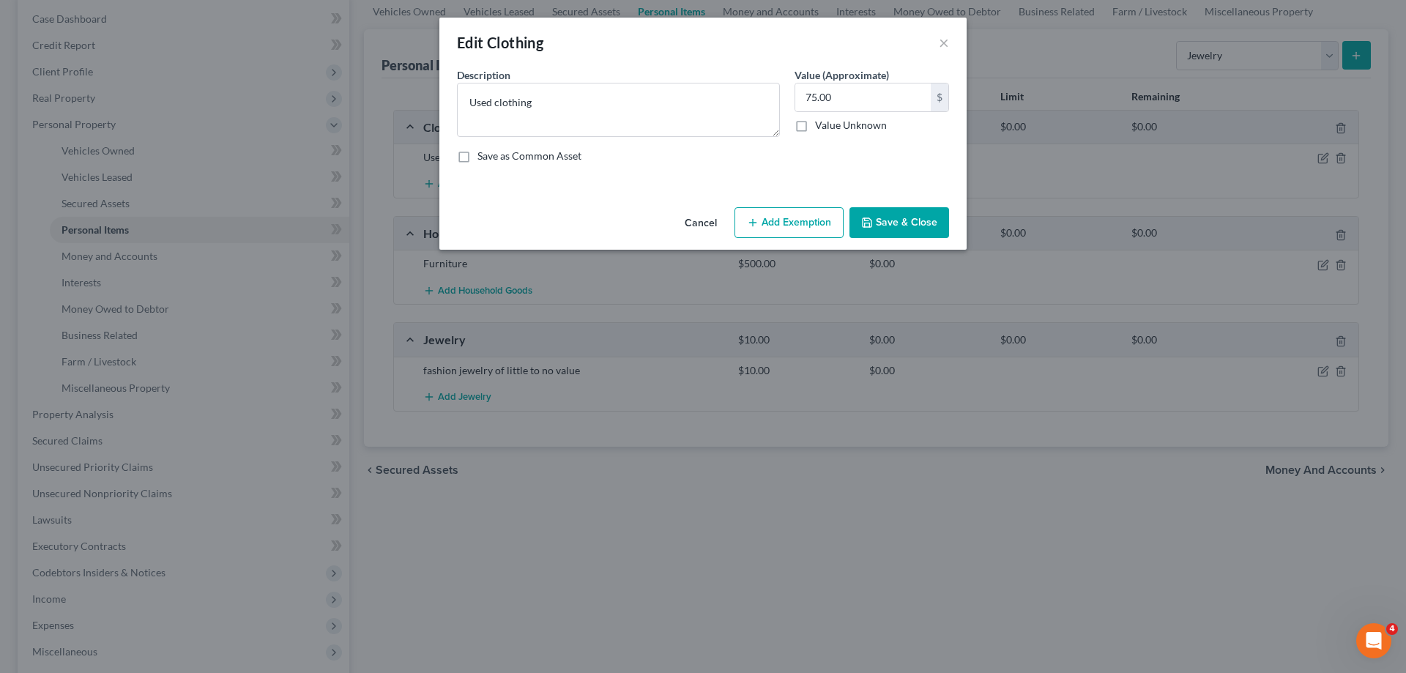
click at [793, 226] on button "Add Exemption" at bounding box center [788, 222] width 109 height 31
select select "2"
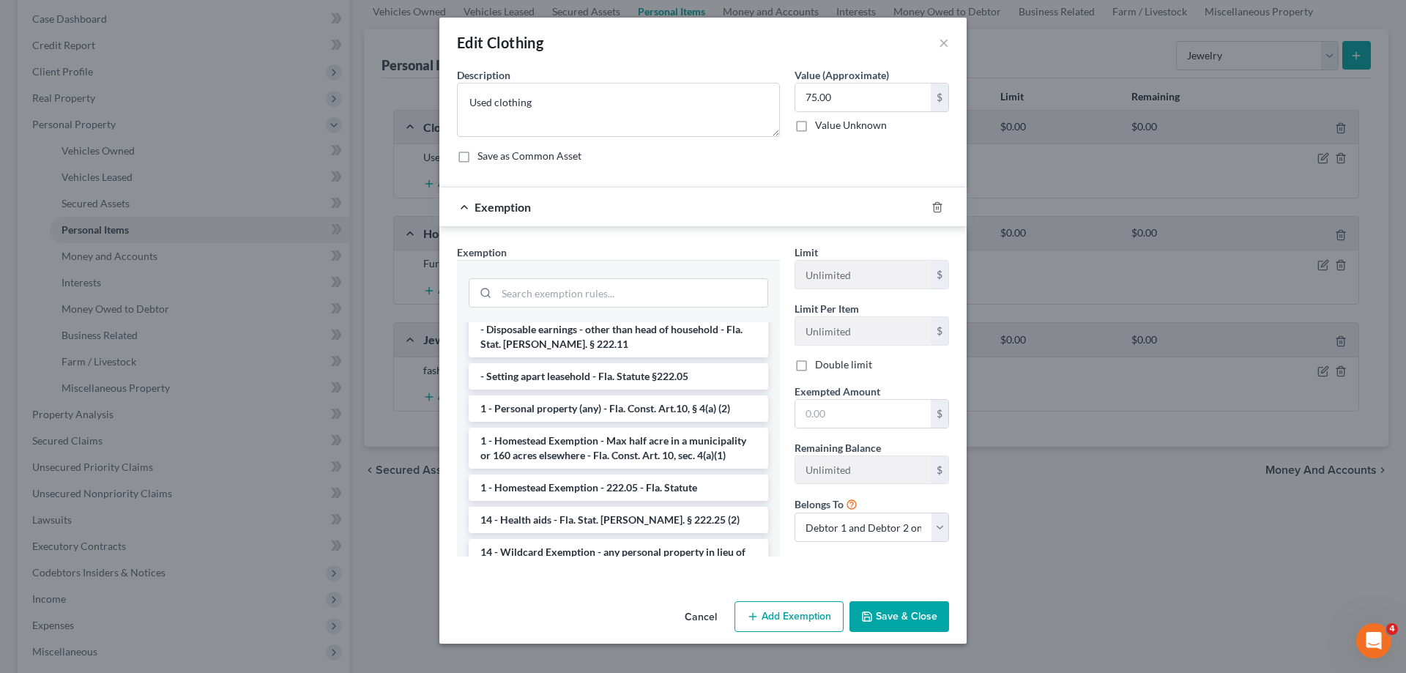
scroll to position [220, 0]
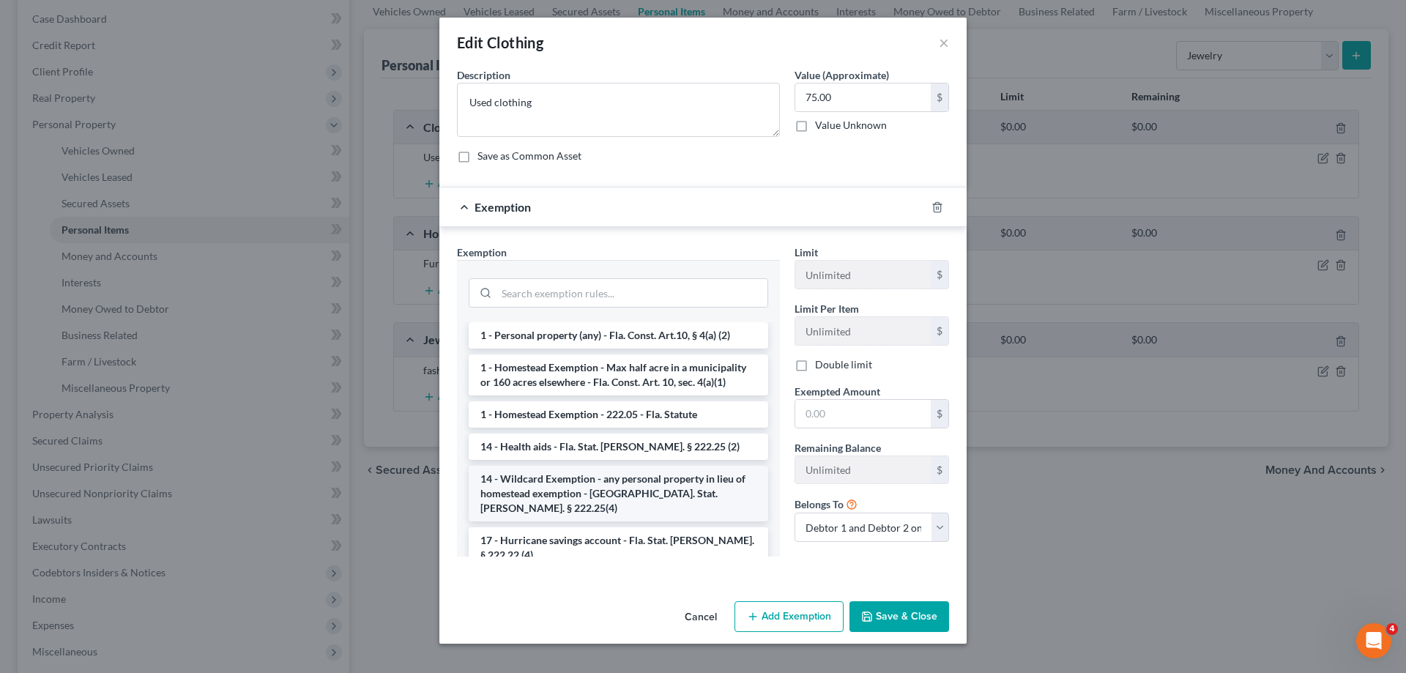
click at [669, 472] on li "14 - Wildcard Exemption - any personal property in lieu of homestead exemption …" at bounding box center [618, 494] width 299 height 56
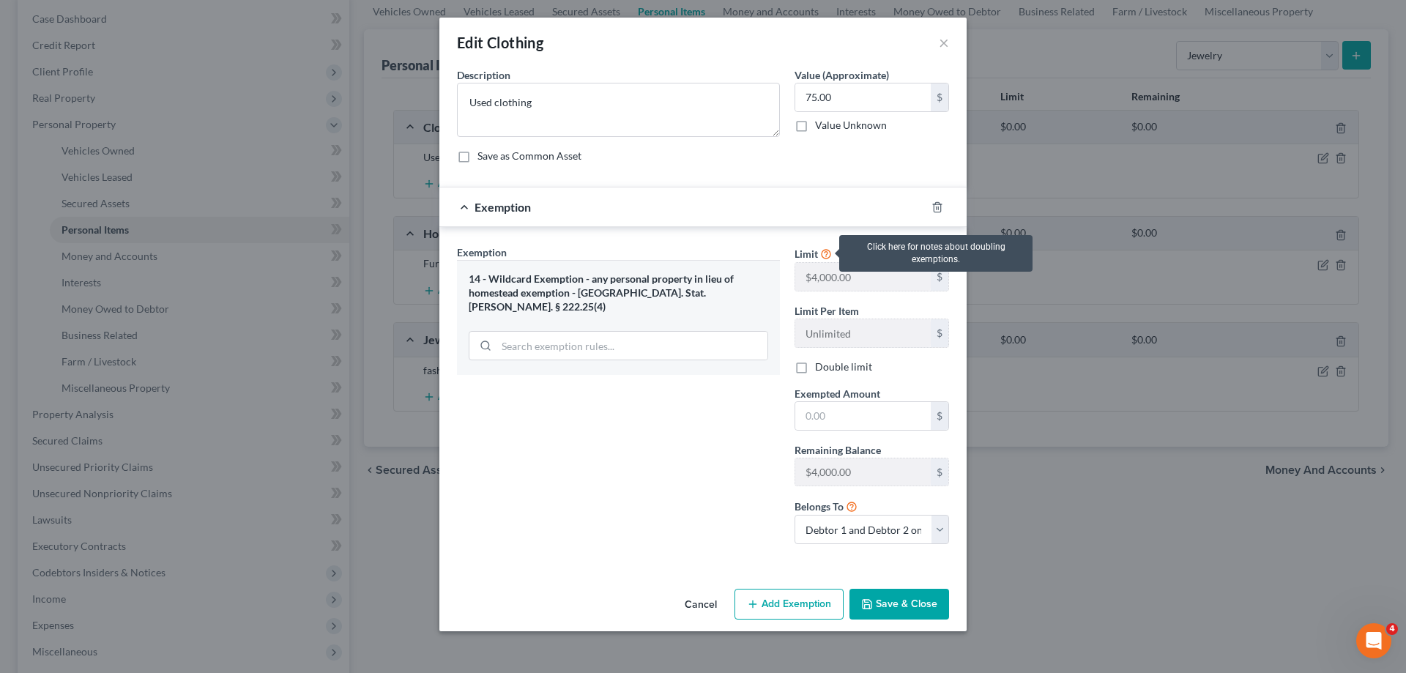
click at [827, 253] on icon at bounding box center [826, 253] width 12 height 14
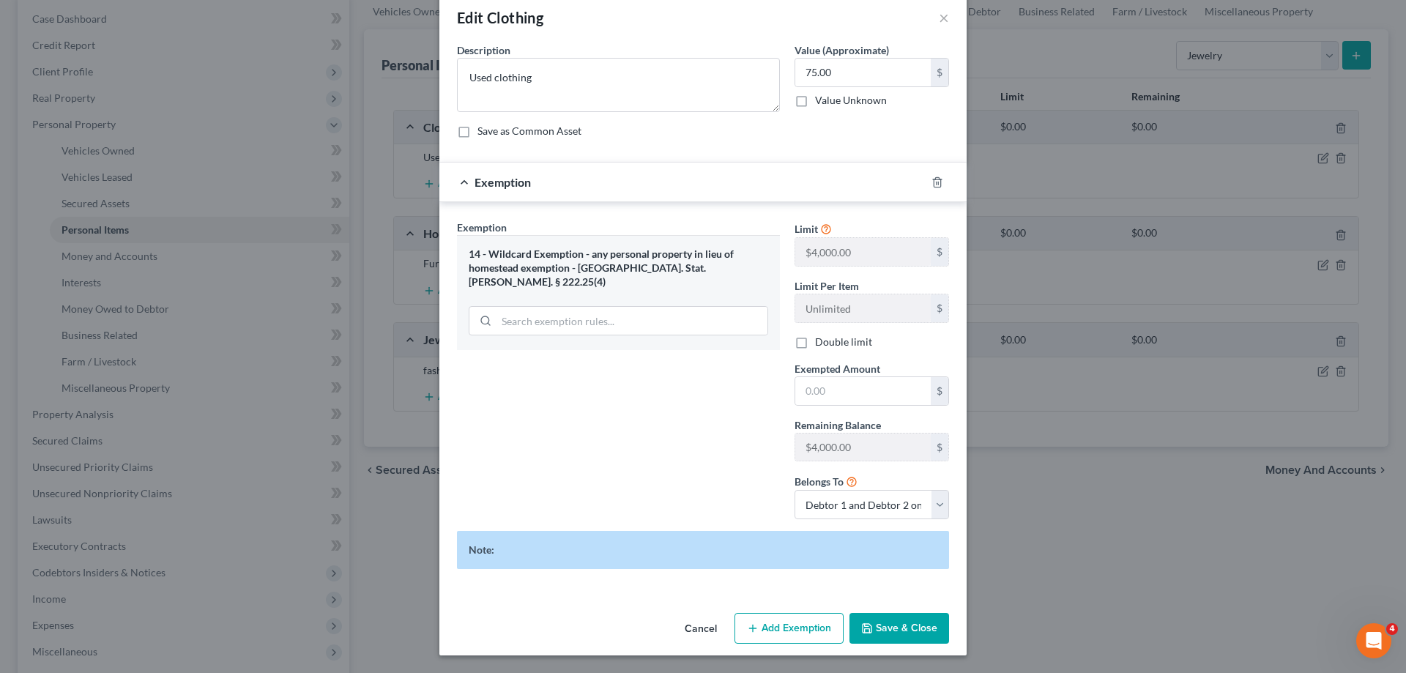
scroll to position [0, 0]
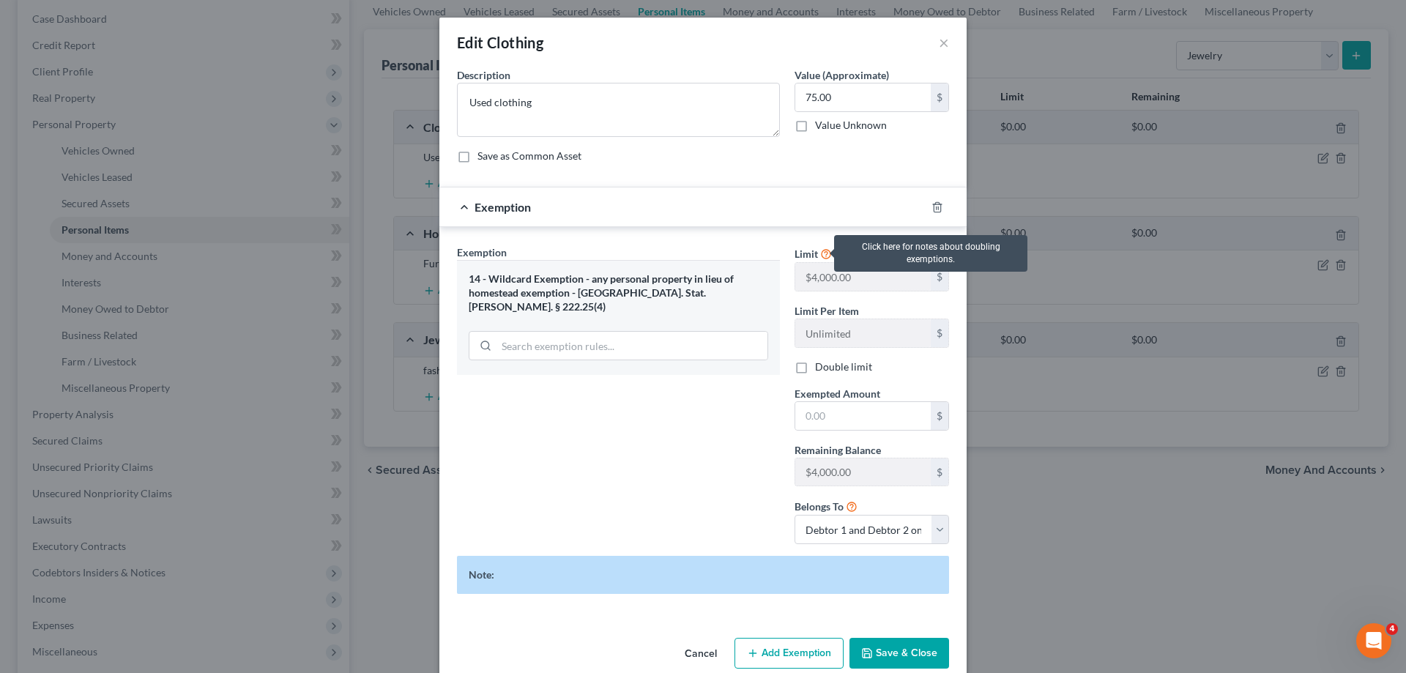
click at [820, 254] on icon at bounding box center [826, 253] width 12 height 14
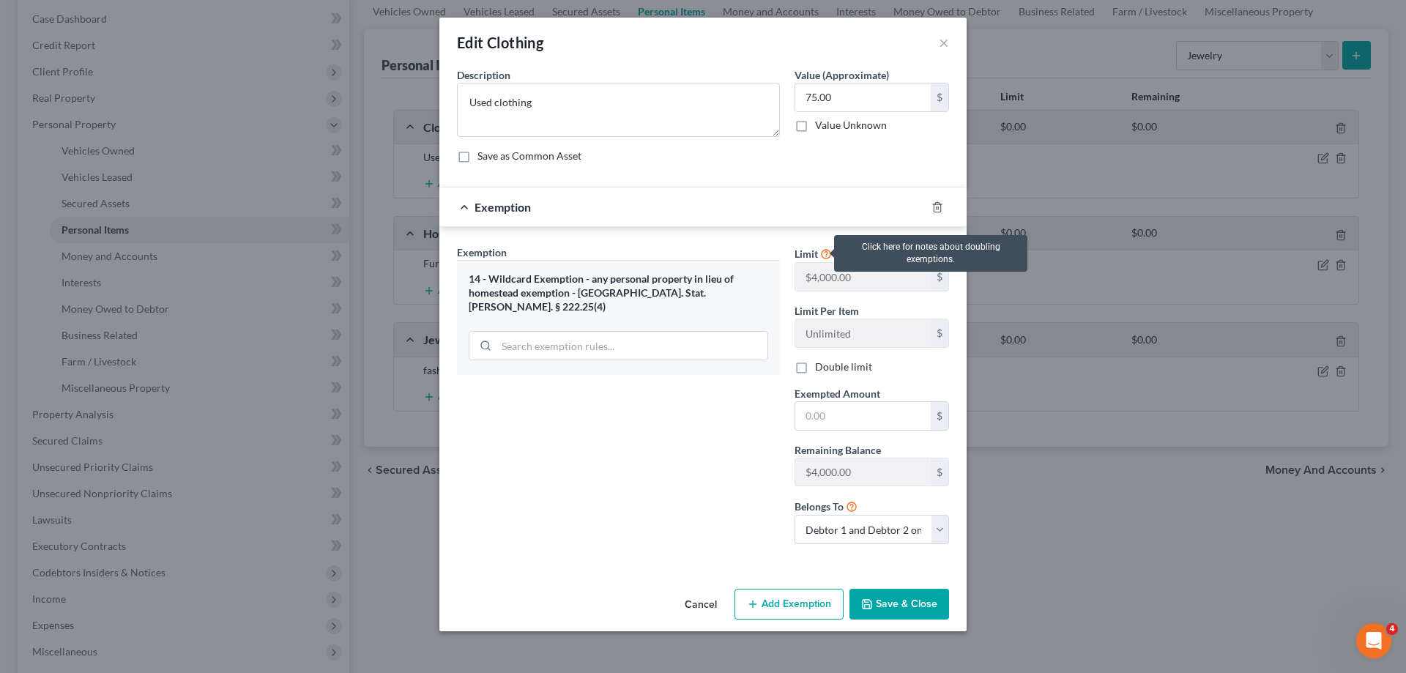
click at [820, 254] on icon at bounding box center [826, 253] width 12 height 14
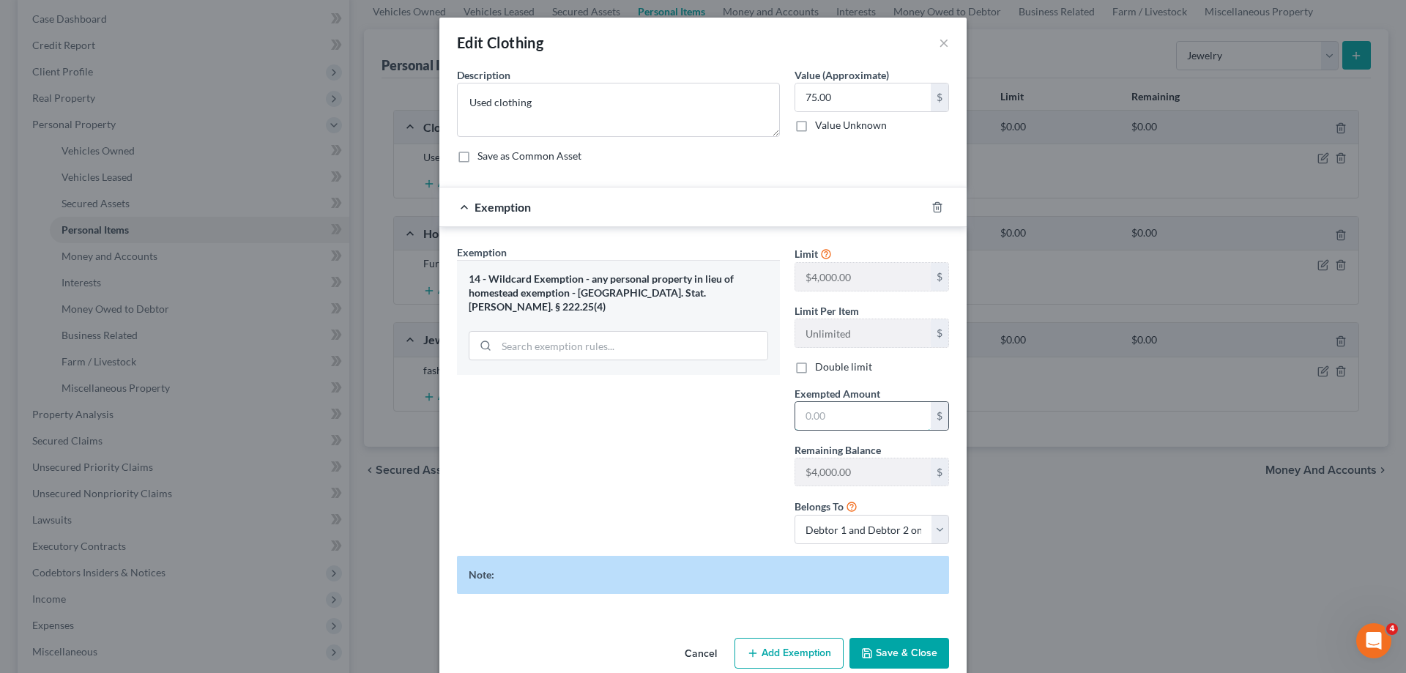
click at [808, 407] on input "text" at bounding box center [862, 416] width 135 height 28
type input "75"
click at [885, 652] on button "Save & Close" at bounding box center [899, 653] width 100 height 31
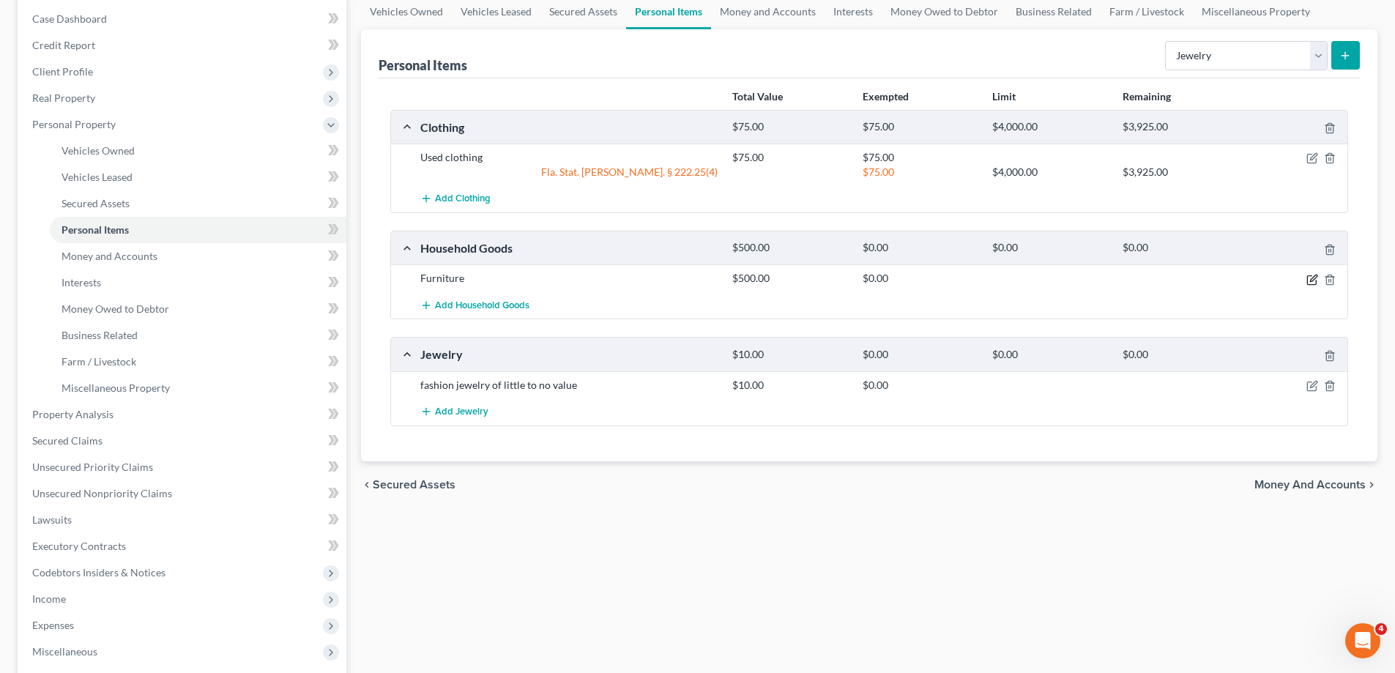
click at [1315, 280] on icon "button" at bounding box center [1312, 280] width 12 height 12
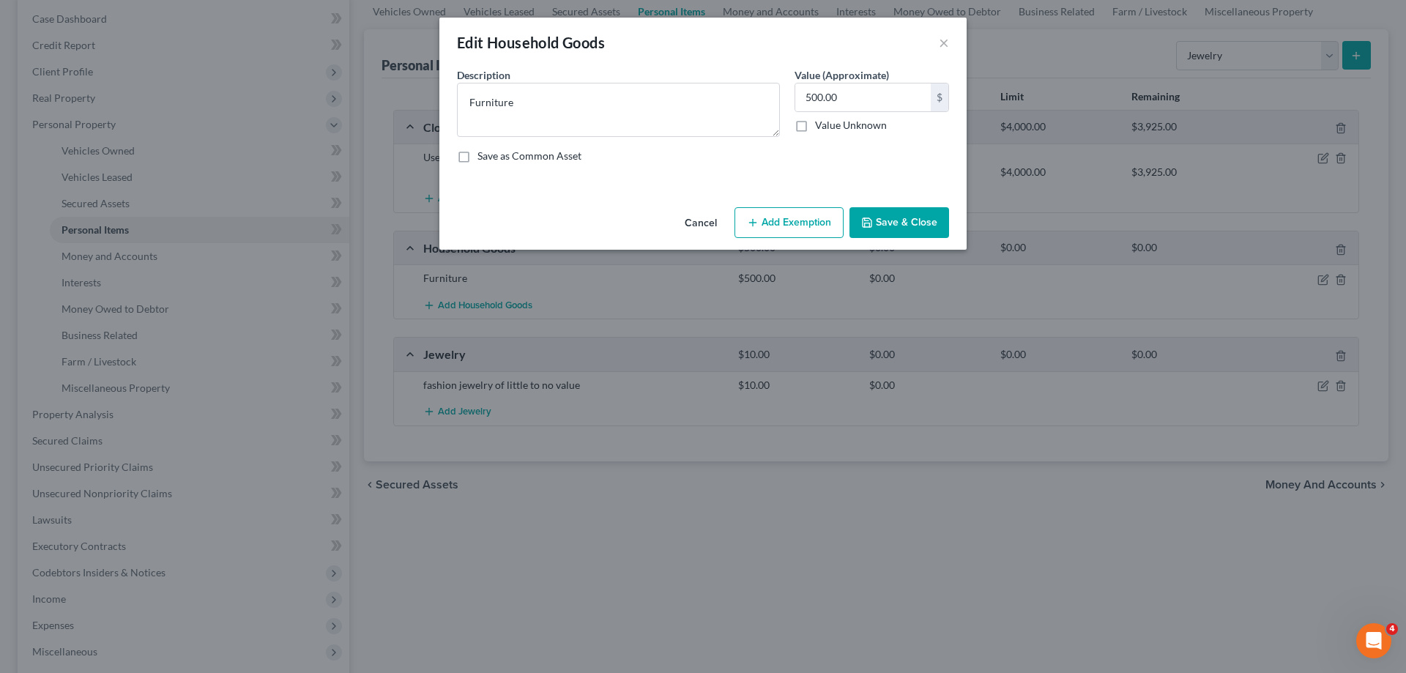
click at [800, 220] on button "Add Exemption" at bounding box center [788, 222] width 109 height 31
select select "2"
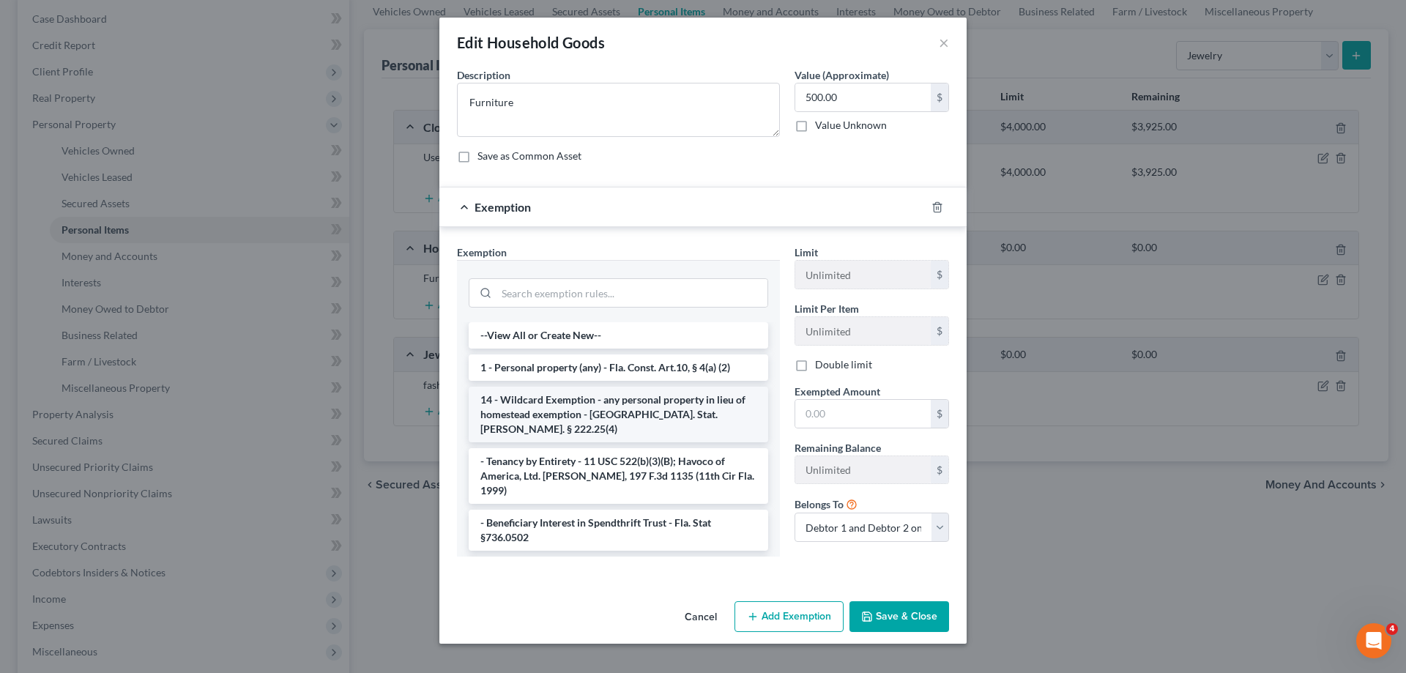
click at [610, 407] on li "14 - Wildcard Exemption - any personal property in lieu of homestead exemption …" at bounding box center [618, 415] width 299 height 56
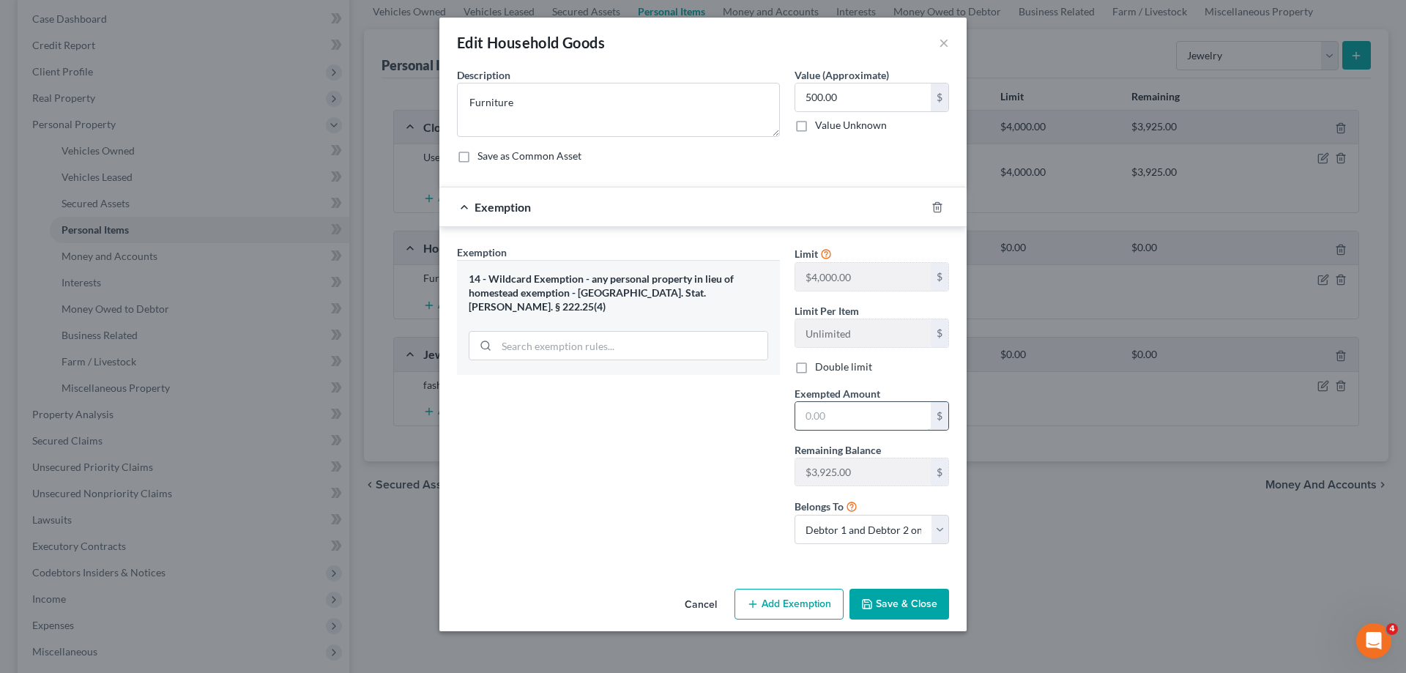
click at [830, 414] on input "text" at bounding box center [862, 416] width 135 height 28
type input "500"
click at [737, 445] on div "Exemption Set must be selected for CA. Exemption * 14 - Wildcard Exemption - an…" at bounding box center [619, 400] width 338 height 311
click at [907, 607] on button "Save & Close" at bounding box center [899, 604] width 100 height 31
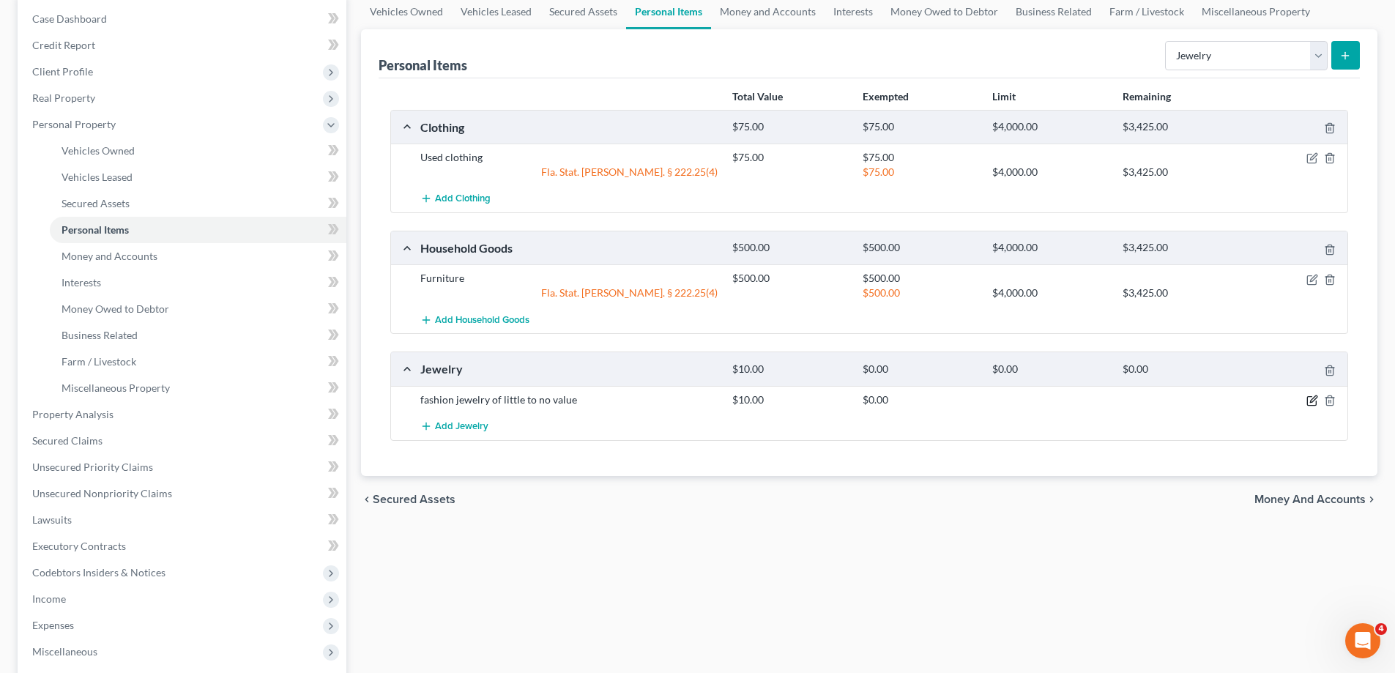
click at [1314, 402] on icon "button" at bounding box center [1312, 401] width 12 height 12
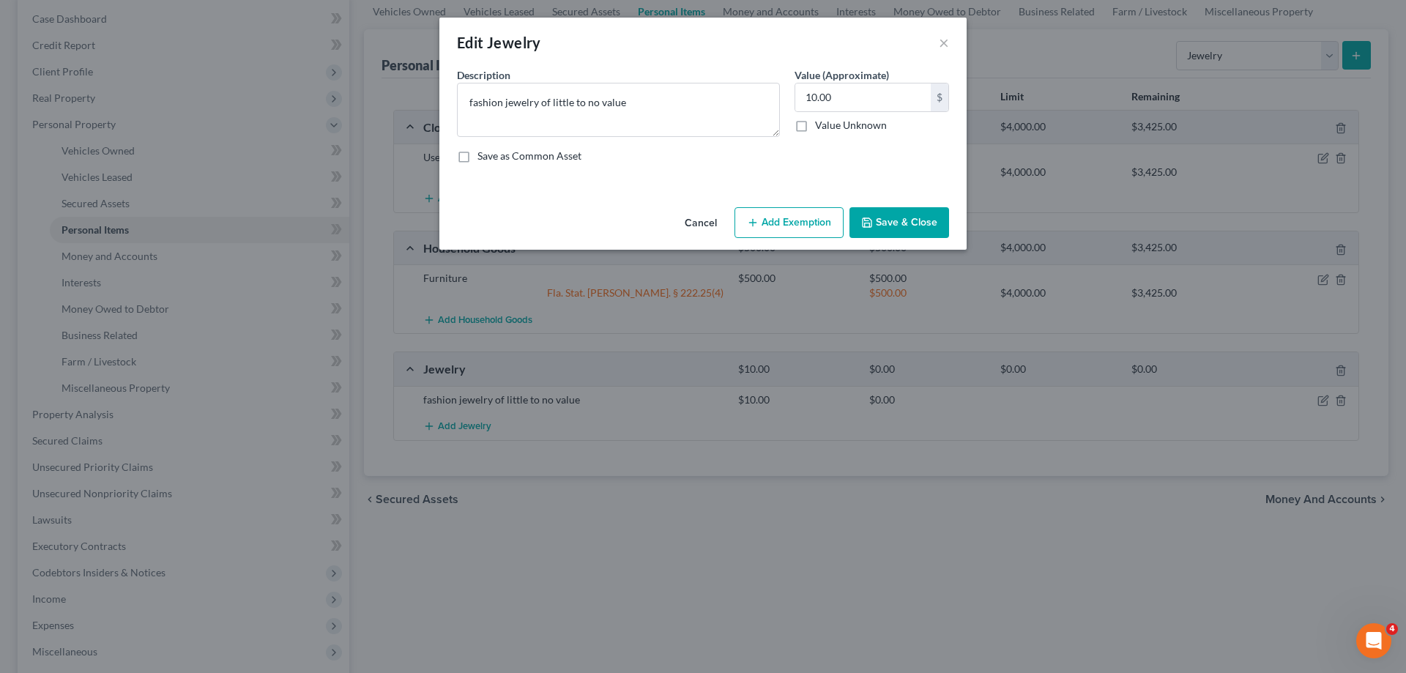
click at [785, 227] on button "Add Exemption" at bounding box center [788, 222] width 109 height 31
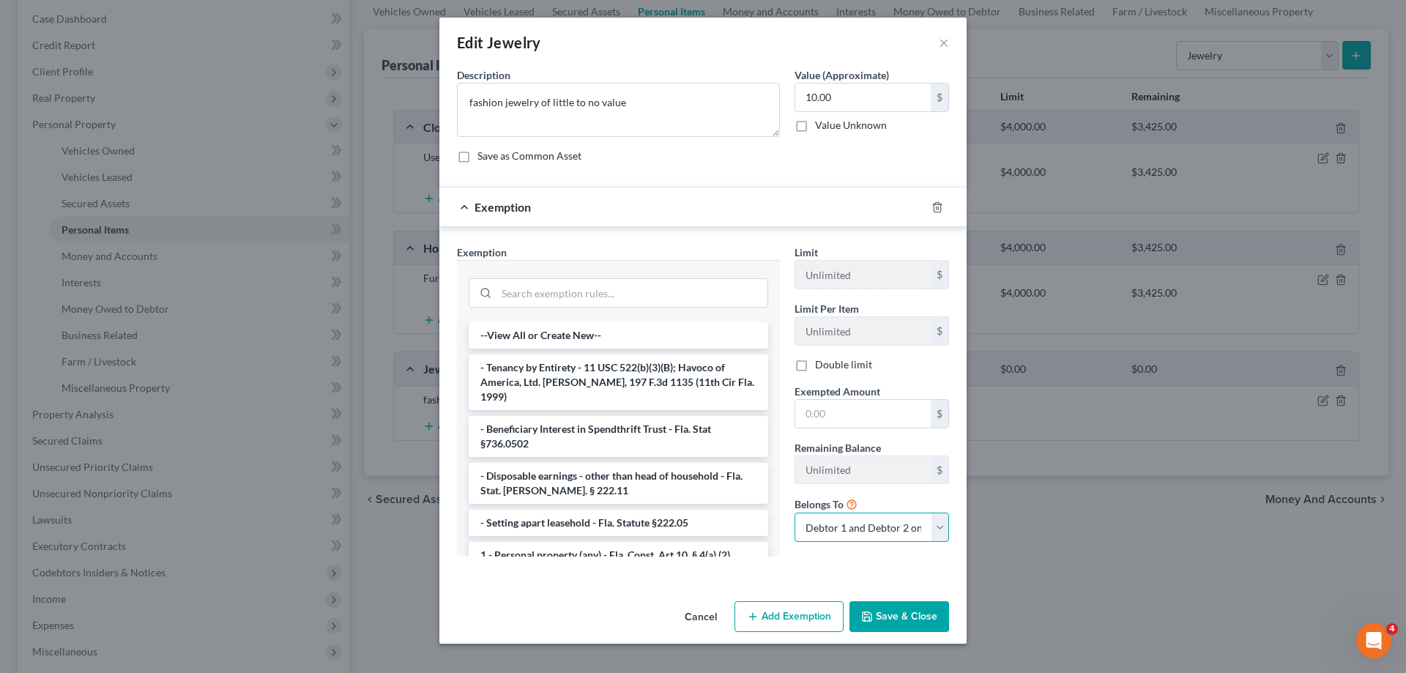
click at [942, 525] on select "Debtor 1 only Debtor 2 only Debtor 1 and Debtor 2 only" at bounding box center [871, 527] width 155 height 29
select select "0"
click at [794, 513] on select "Debtor 1 only Debtor 2 only Debtor 1 and Debtor 2 only" at bounding box center [871, 527] width 155 height 29
click at [828, 414] on input "text" at bounding box center [862, 414] width 135 height 28
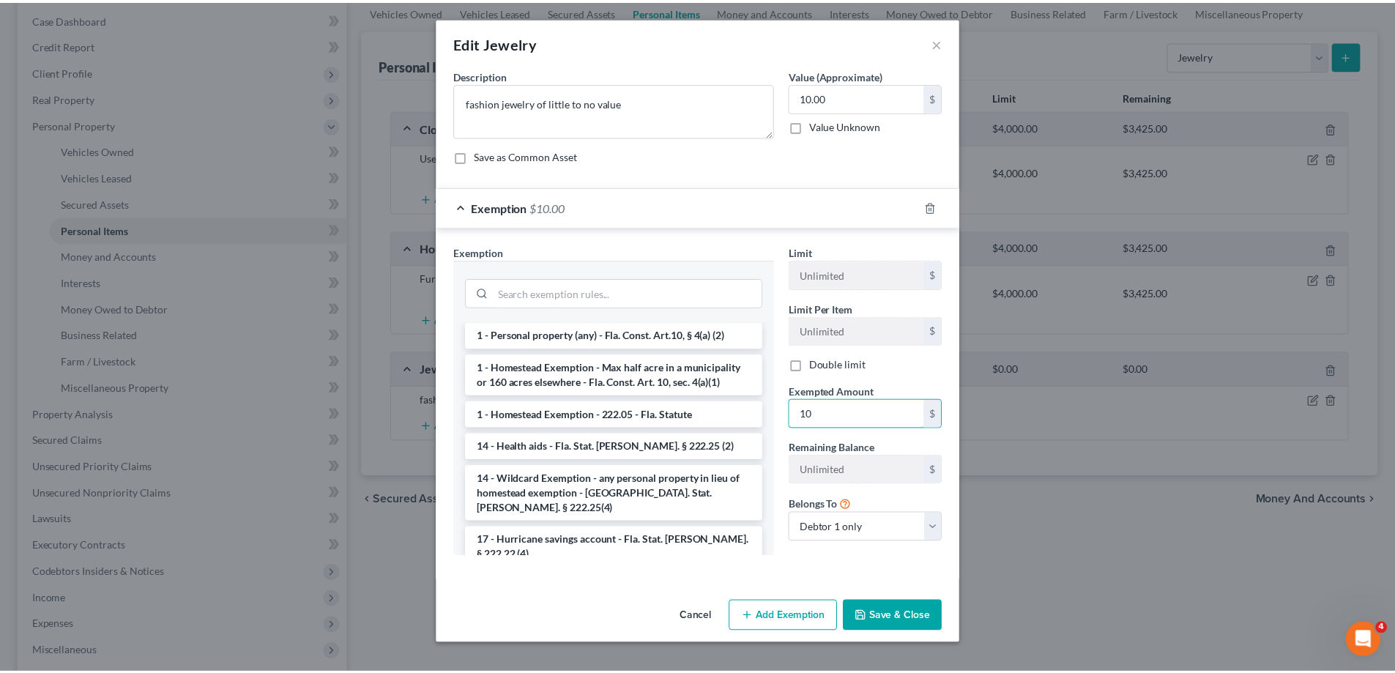
scroll to position [293, 0]
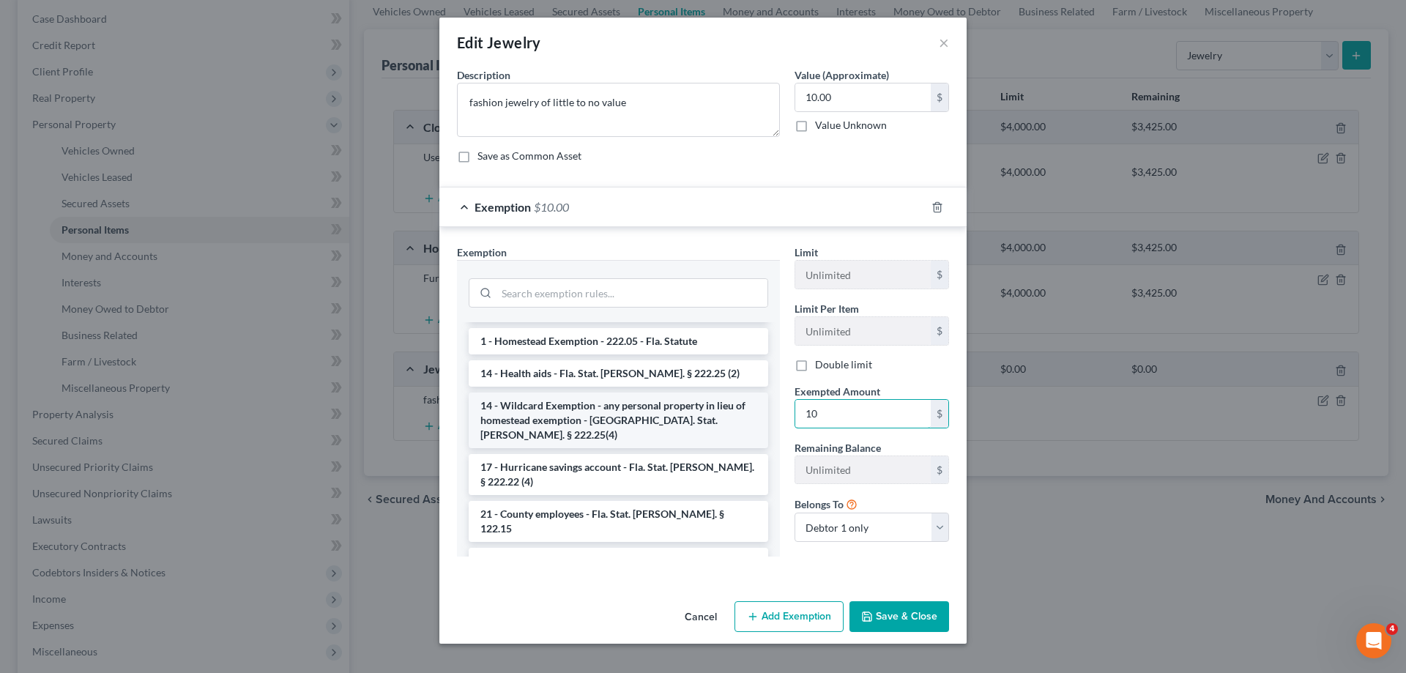
type input "10"
click at [674, 399] on li "14 - Wildcard Exemption - any personal property in lieu of homestead exemption …" at bounding box center [618, 420] width 299 height 56
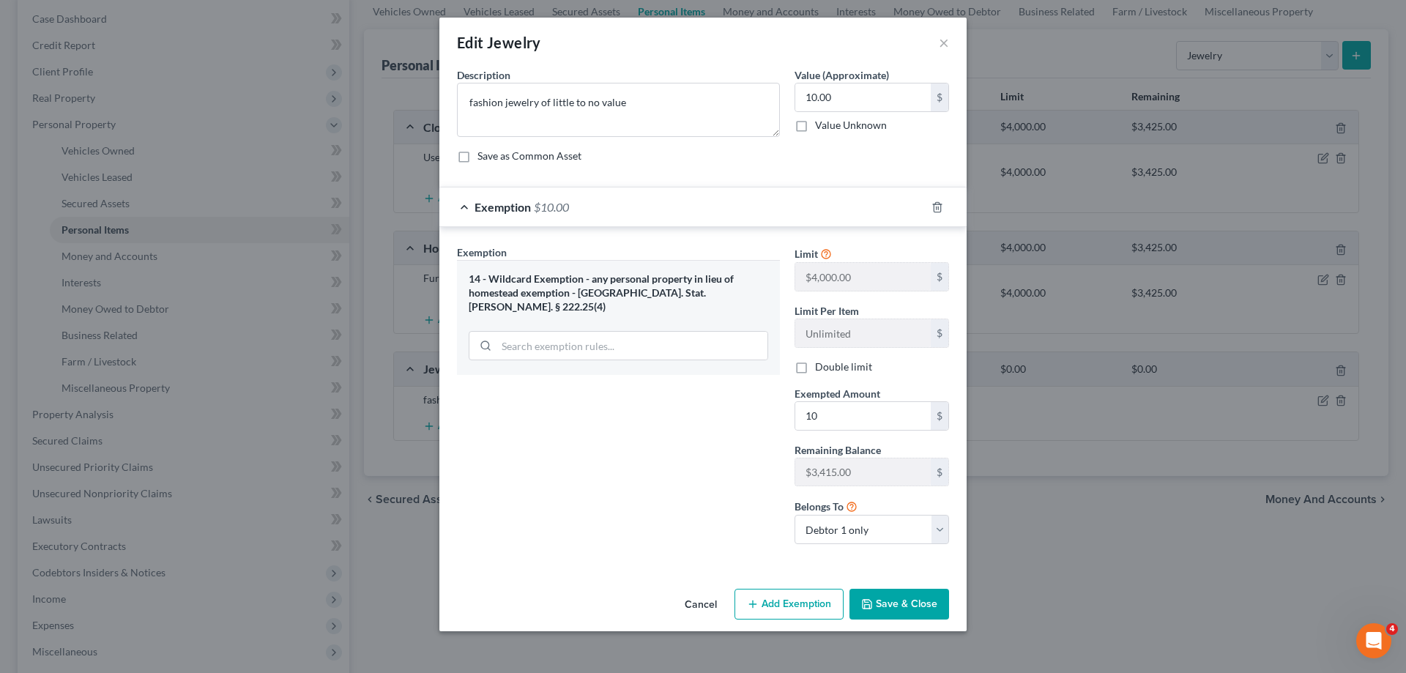
click at [915, 608] on button "Save & Close" at bounding box center [899, 604] width 100 height 31
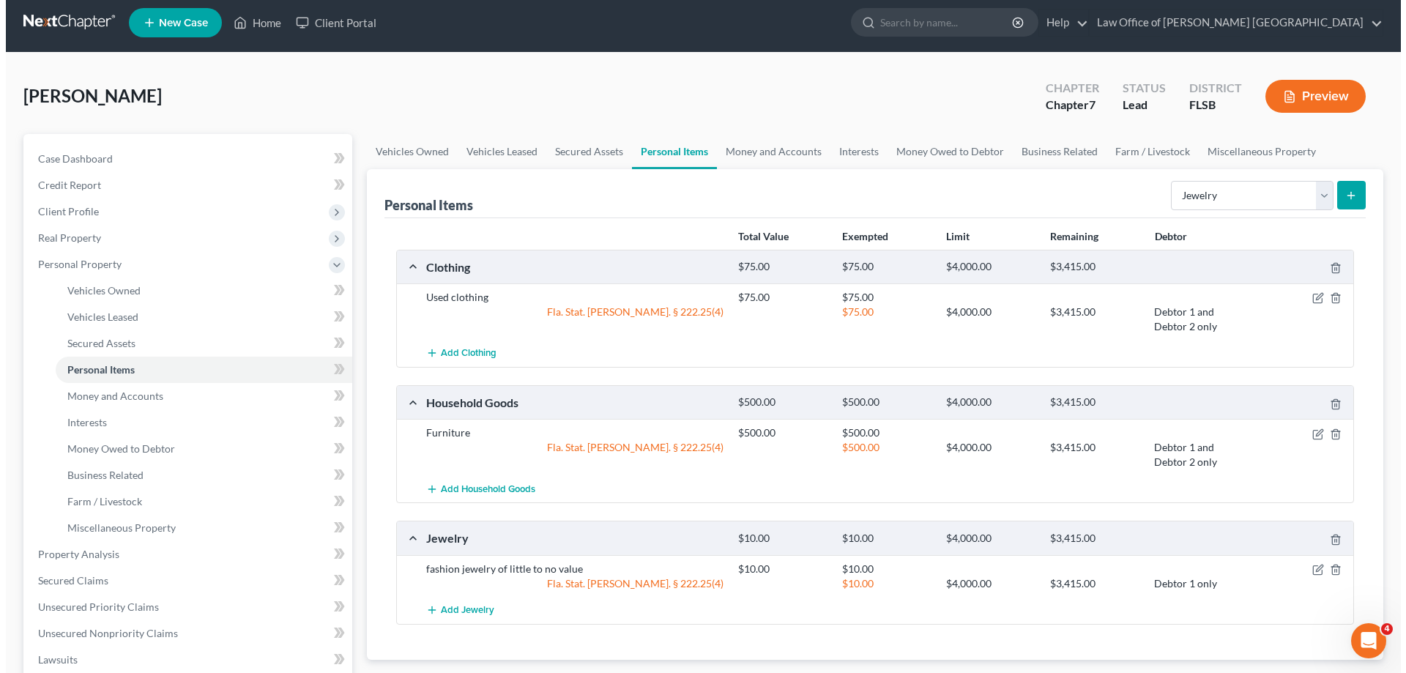
scroll to position [0, 0]
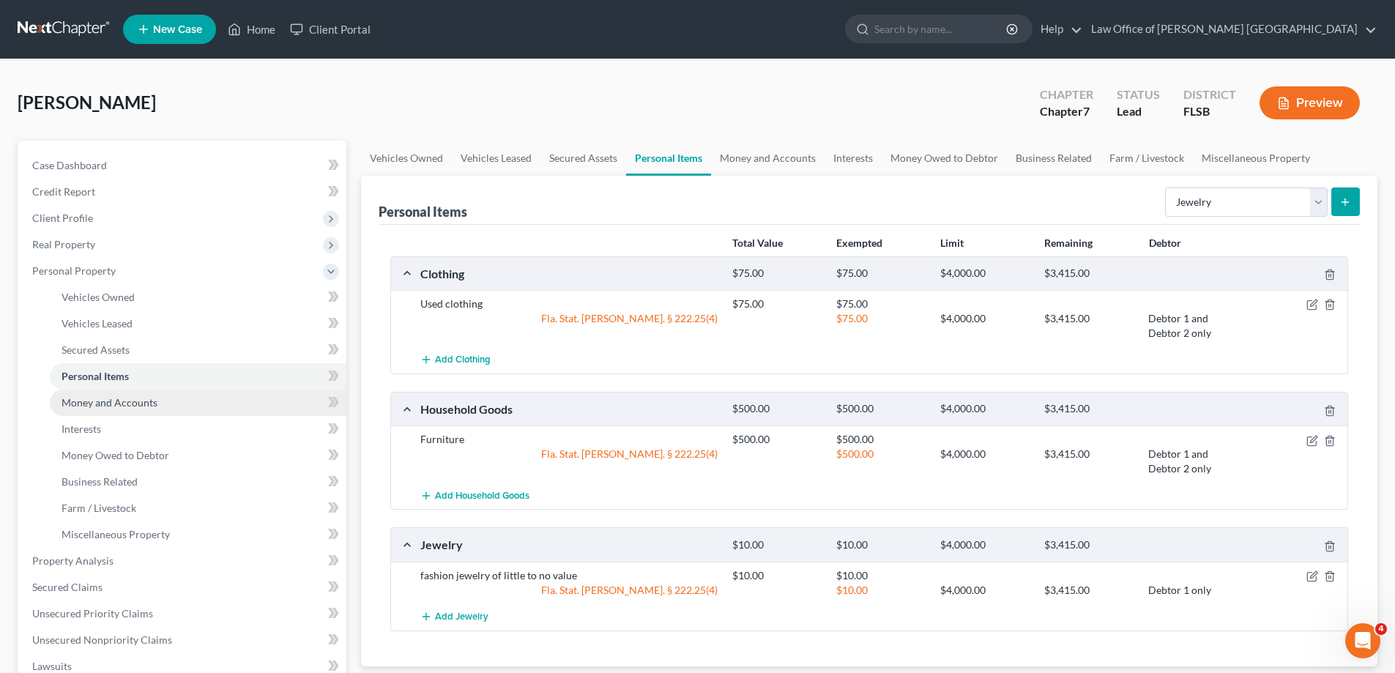
click at [107, 406] on span "Money and Accounts" at bounding box center [110, 402] width 96 height 12
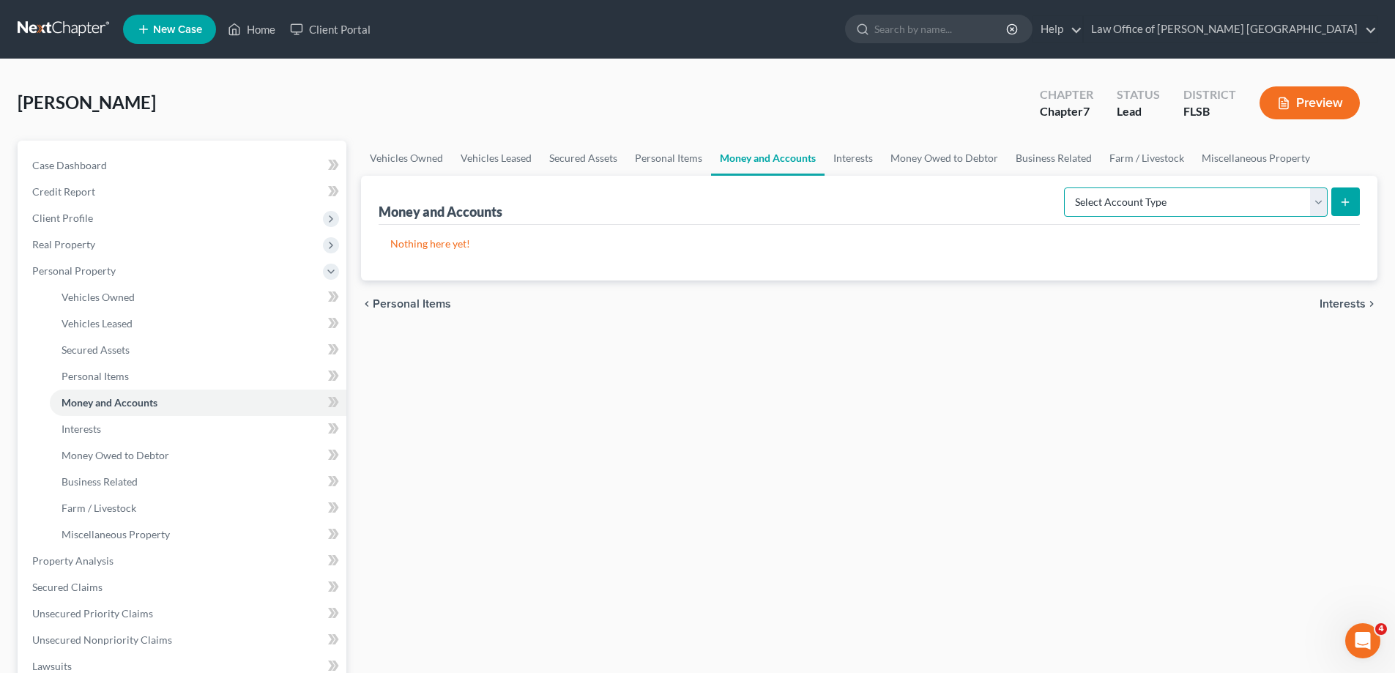
click at [1324, 206] on select "Select Account Type Brokerage Cash on Hand Certificates of Deposit Checking Acc…" at bounding box center [1196, 201] width 264 height 29
select select "checking"
click at [1067, 187] on select "Select Account Type Brokerage Cash on Hand Certificates of Deposit Checking Acc…" at bounding box center [1196, 201] width 264 height 29
click at [1344, 209] on button "submit" at bounding box center [1345, 201] width 29 height 29
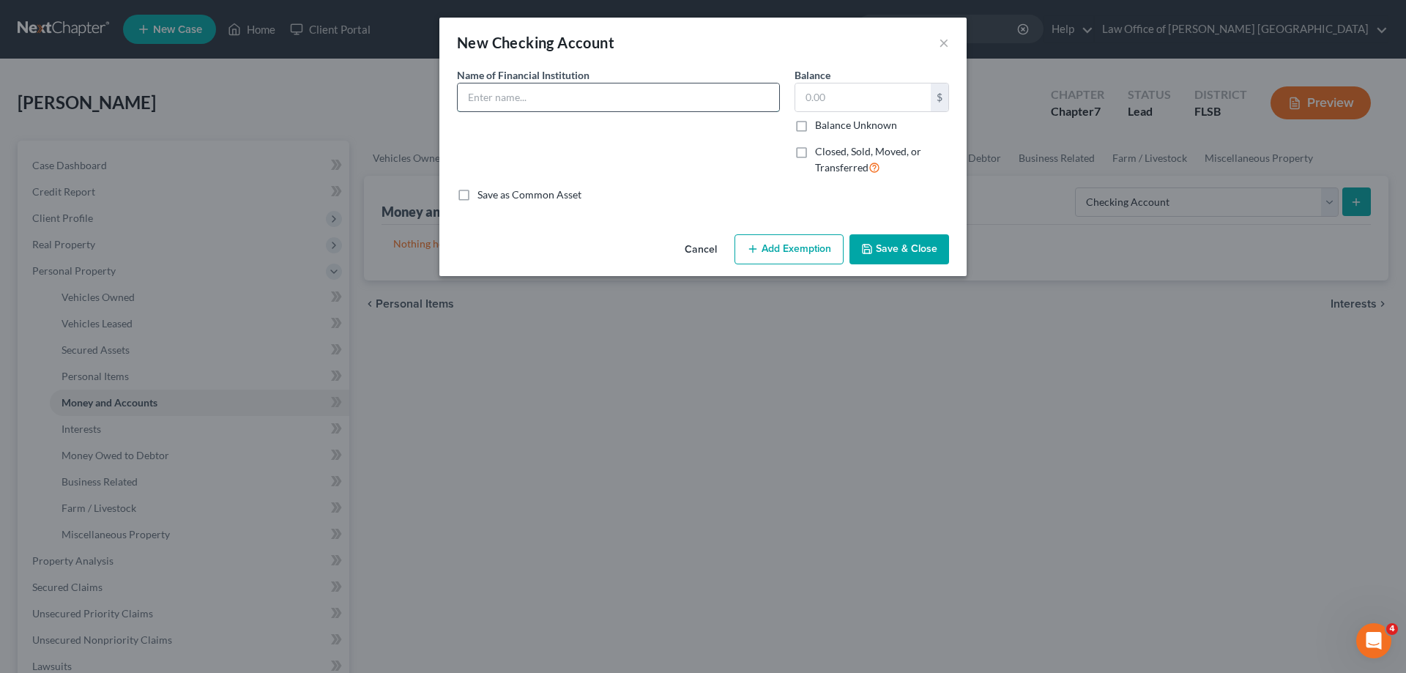
click at [500, 99] on input "text" at bounding box center [618, 97] width 321 height 28
click at [529, 103] on input "text" at bounding box center [618, 97] width 321 height 28
type input "Fidelity Investments 2633"
click at [853, 103] on input "text" at bounding box center [862, 97] width 135 height 28
type input "883.71"
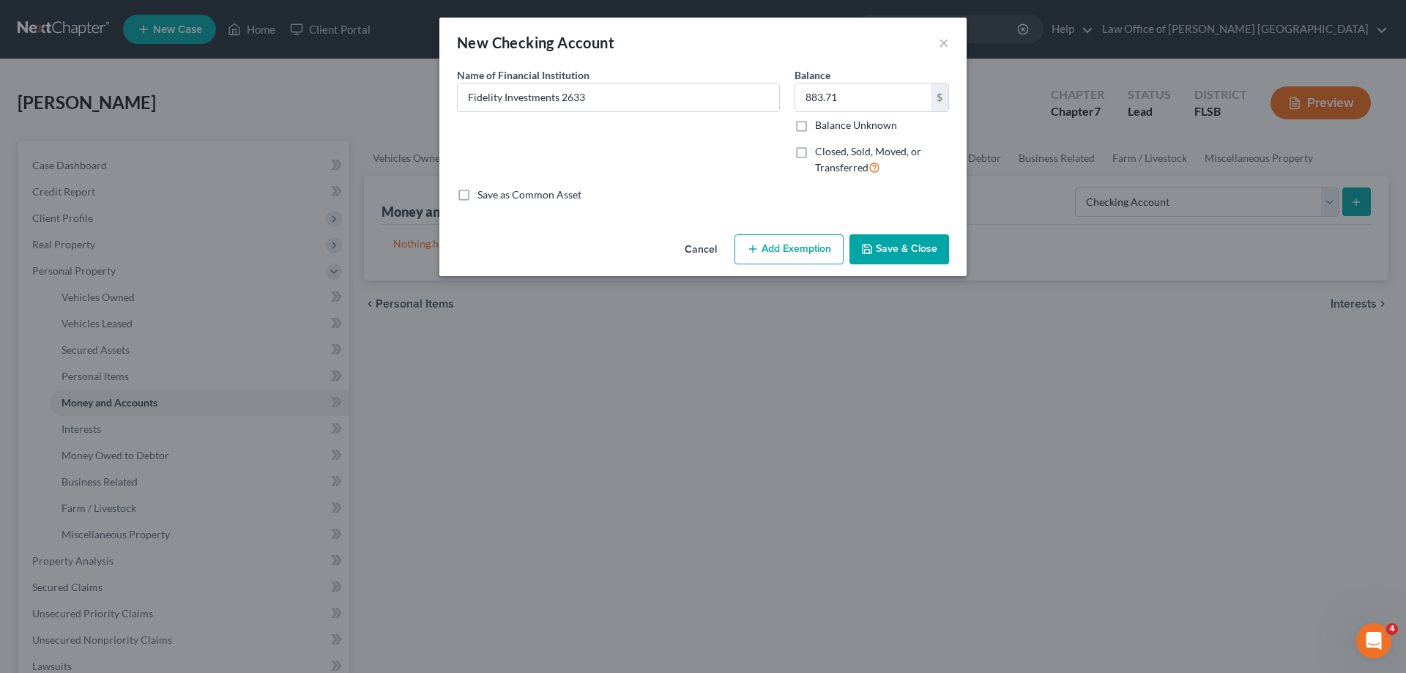
click at [792, 250] on button "Add Exemption" at bounding box center [788, 249] width 109 height 31
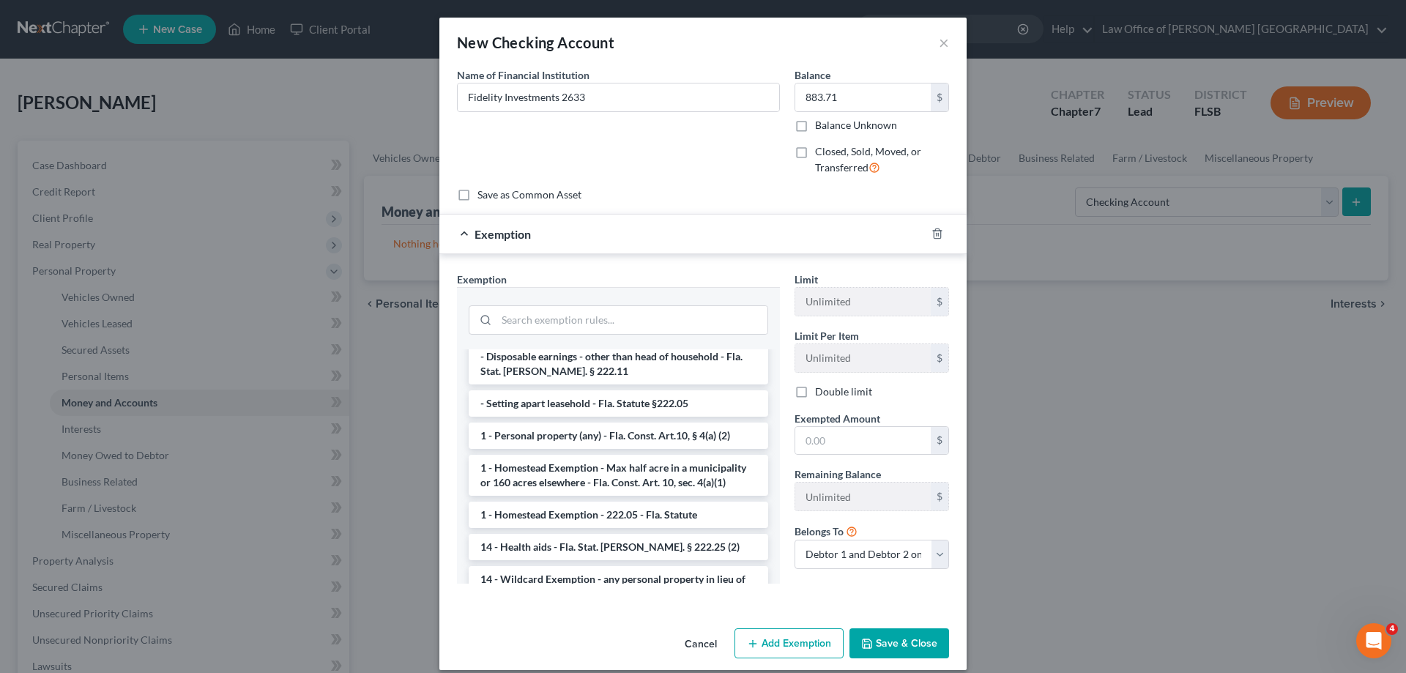
scroll to position [220, 0]
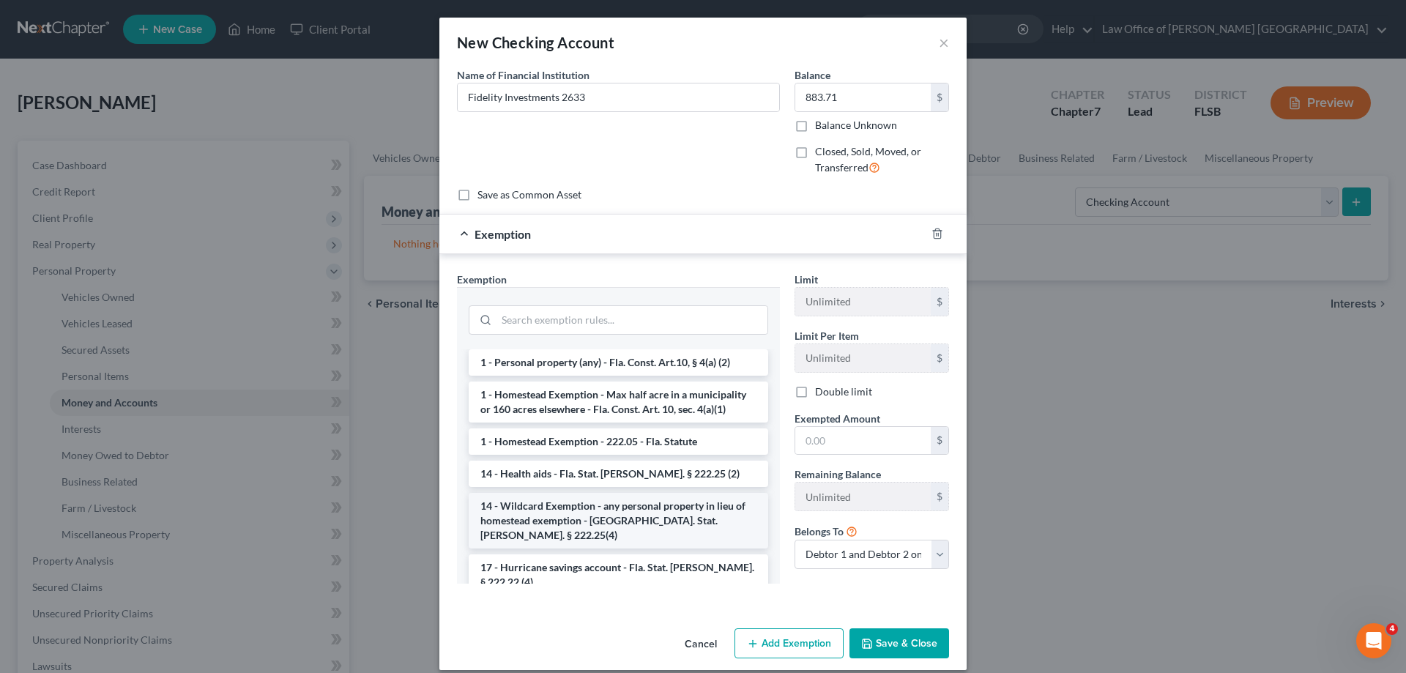
click at [659, 503] on li "14 - Wildcard Exemption - any personal property in lieu of homestead exemption …" at bounding box center [618, 521] width 299 height 56
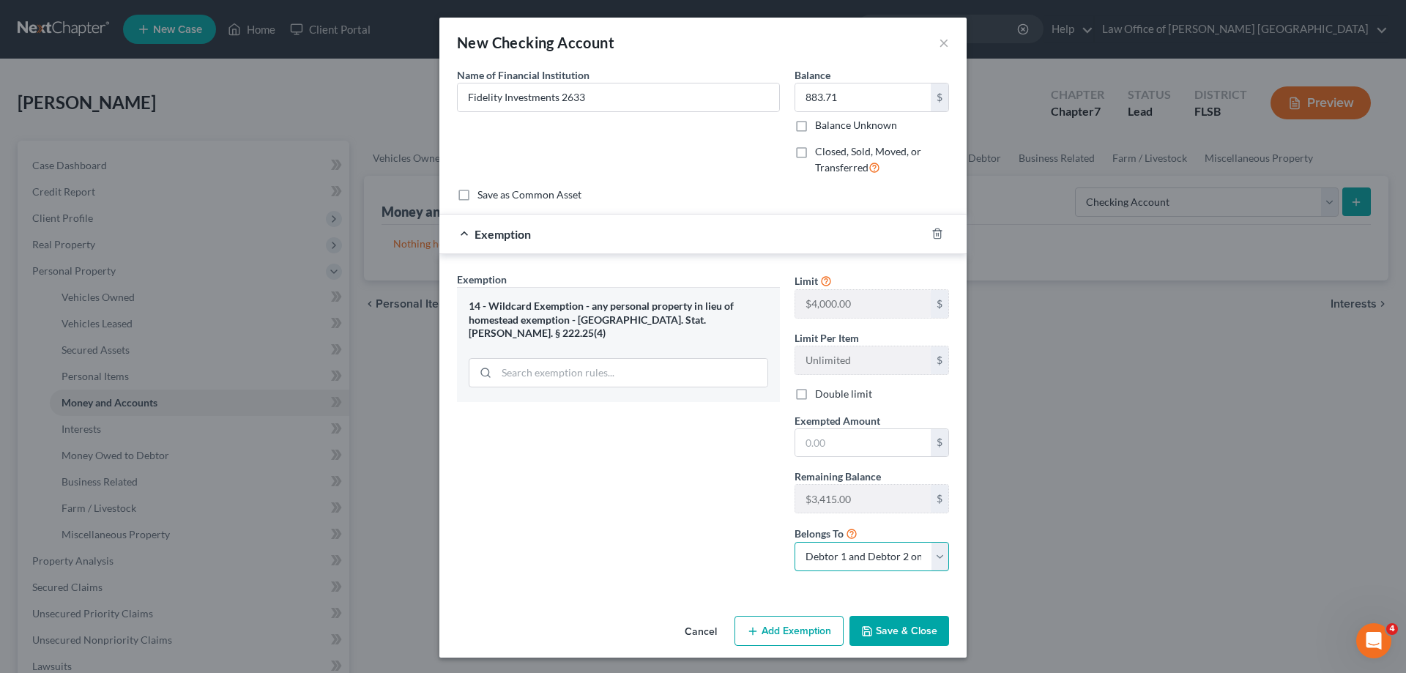
click at [934, 558] on select "Debtor 1 only Debtor 2 only Debtor 1 and Debtor 2 only" at bounding box center [871, 556] width 155 height 29
select select "0"
click at [794, 542] on select "Debtor 1 only Debtor 2 only Debtor 1 and Debtor 2 only" at bounding box center [871, 556] width 155 height 29
click at [887, 629] on button "Save & Close" at bounding box center [899, 631] width 100 height 31
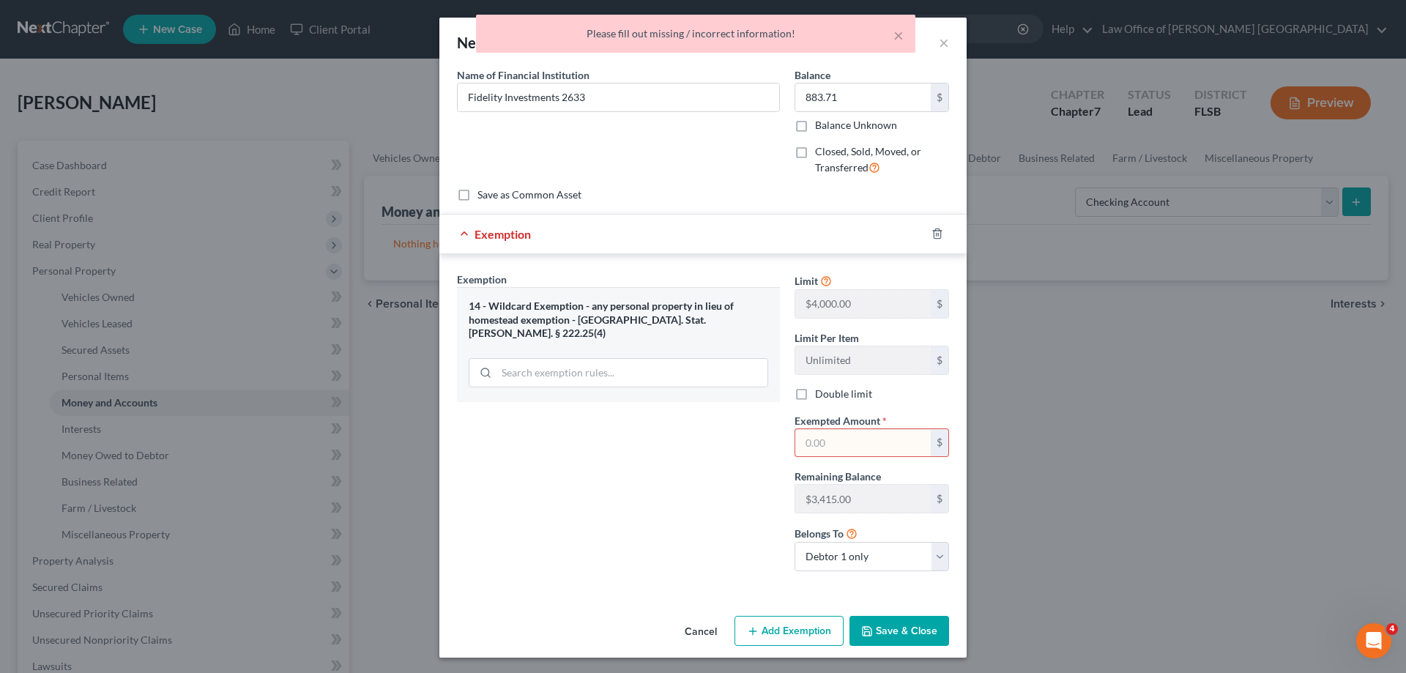
click at [849, 447] on input "text" at bounding box center [862, 443] width 135 height 28
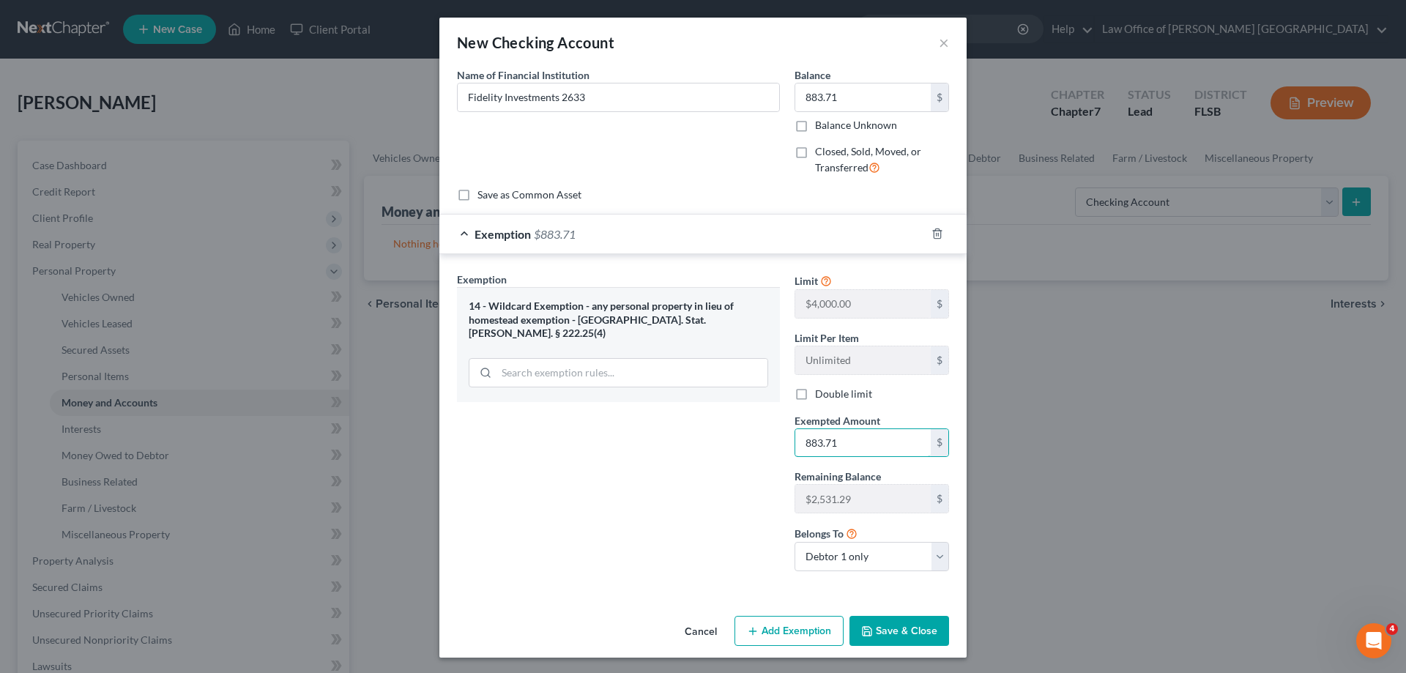
type input "883.71"
click at [884, 633] on button "Save & Close" at bounding box center [899, 631] width 100 height 31
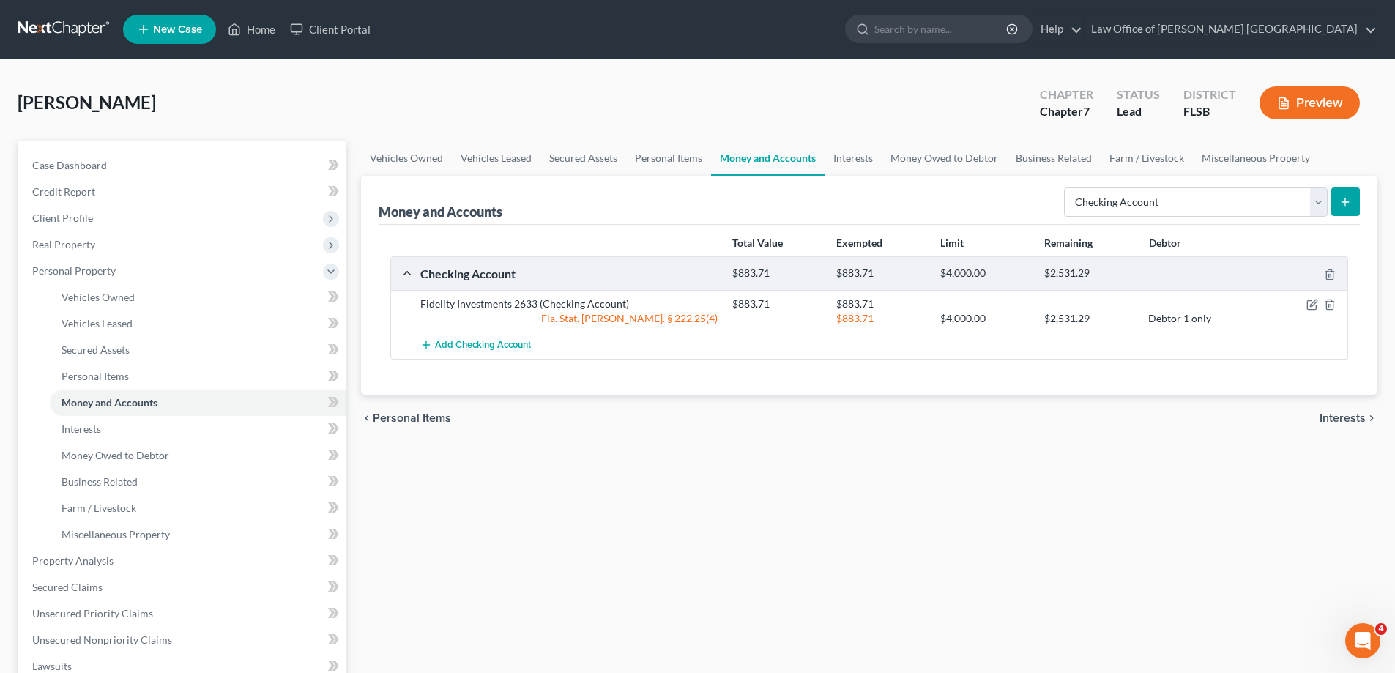
click at [1349, 205] on icon "submit" at bounding box center [1345, 202] width 12 height 12
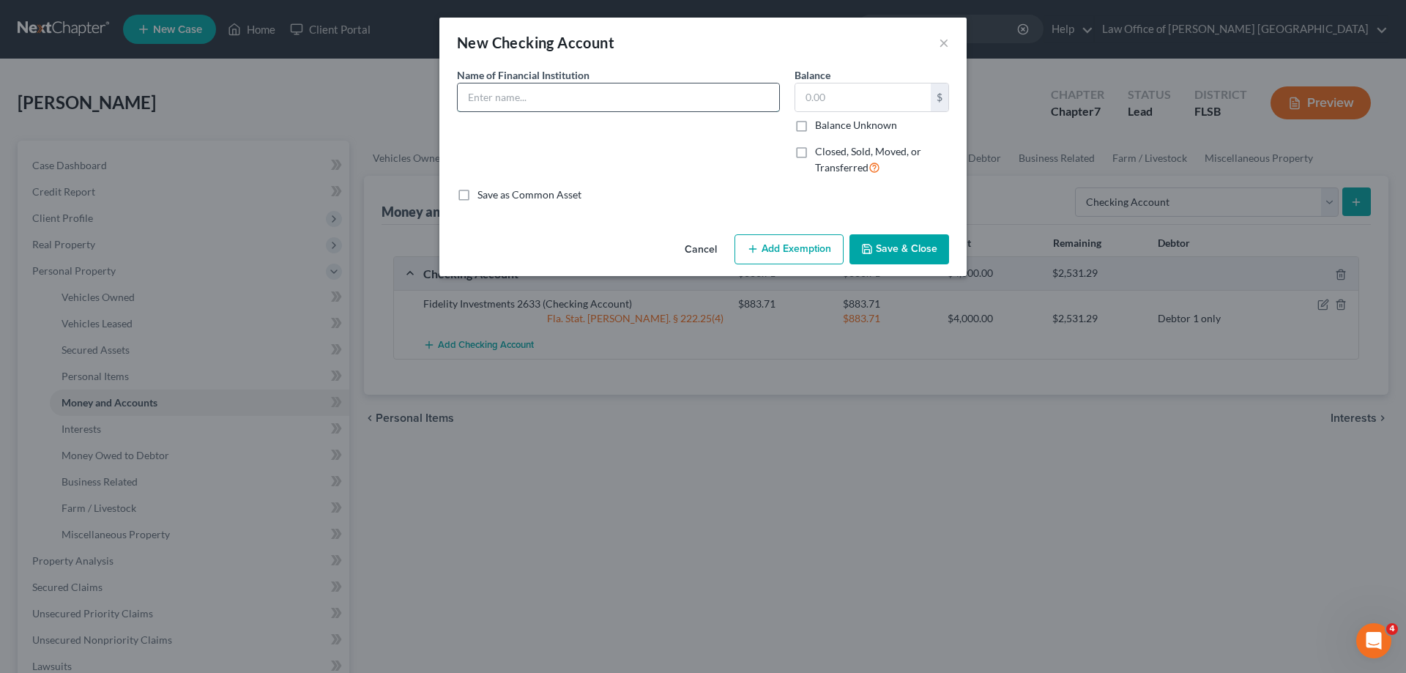
click at [541, 97] on input "text" at bounding box center [618, 97] width 321 height 28
type input "Truist"
click at [823, 100] on input "text" at bounding box center [862, 97] width 135 height 28
type input "8"
click at [556, 103] on input "Truist" at bounding box center [618, 97] width 321 height 28
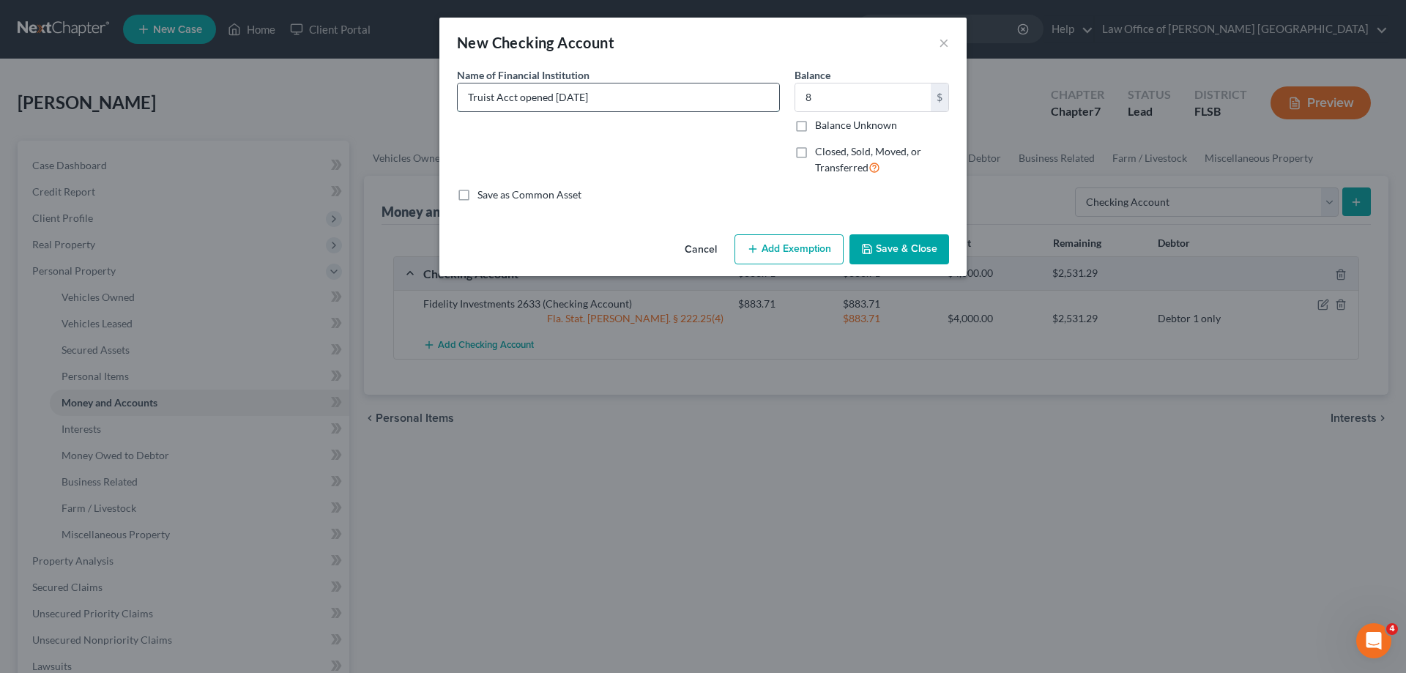
click at [644, 107] on input "Truist Acct opened [DATE]" at bounding box center [618, 97] width 321 height 28
type input "Truist Acct opened [DATE]"
click at [808, 253] on button "Add Exemption" at bounding box center [788, 249] width 109 height 31
select select "2"
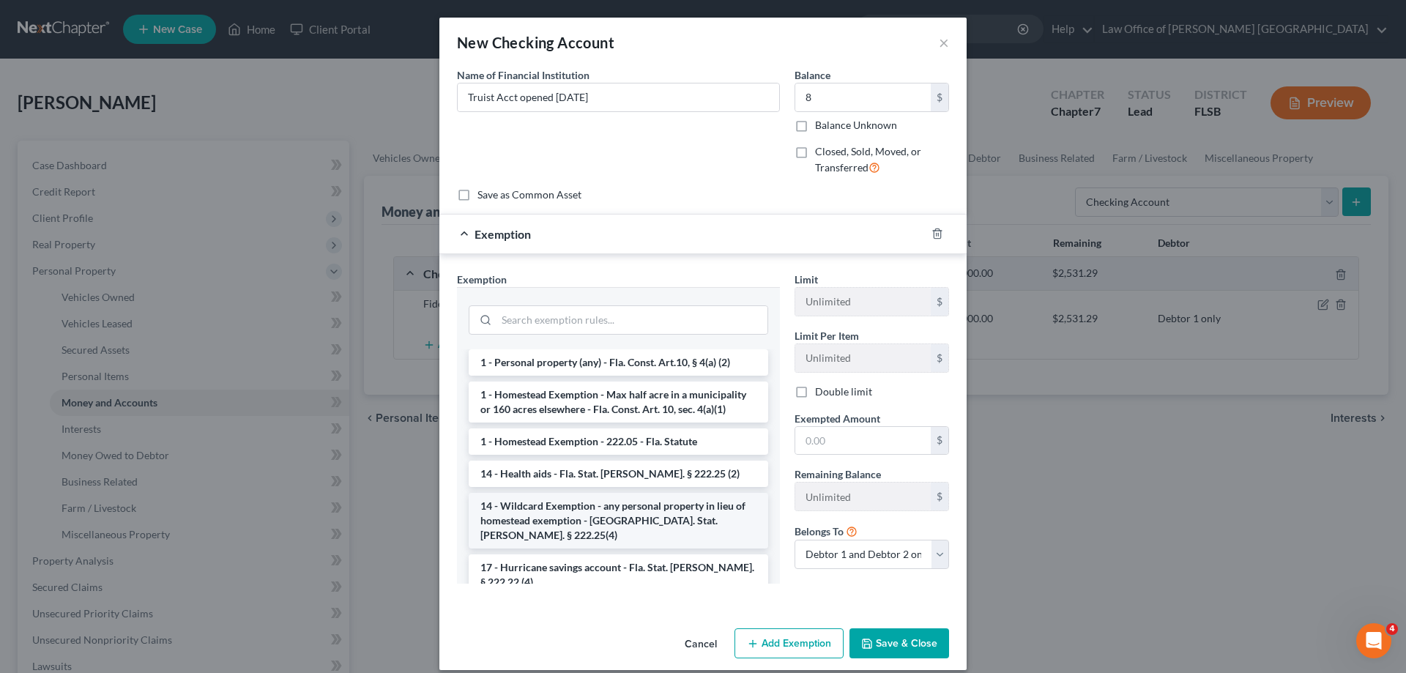
click at [692, 497] on li "14 - Wildcard Exemption - any personal property in lieu of homestead exemption …" at bounding box center [618, 521] width 299 height 56
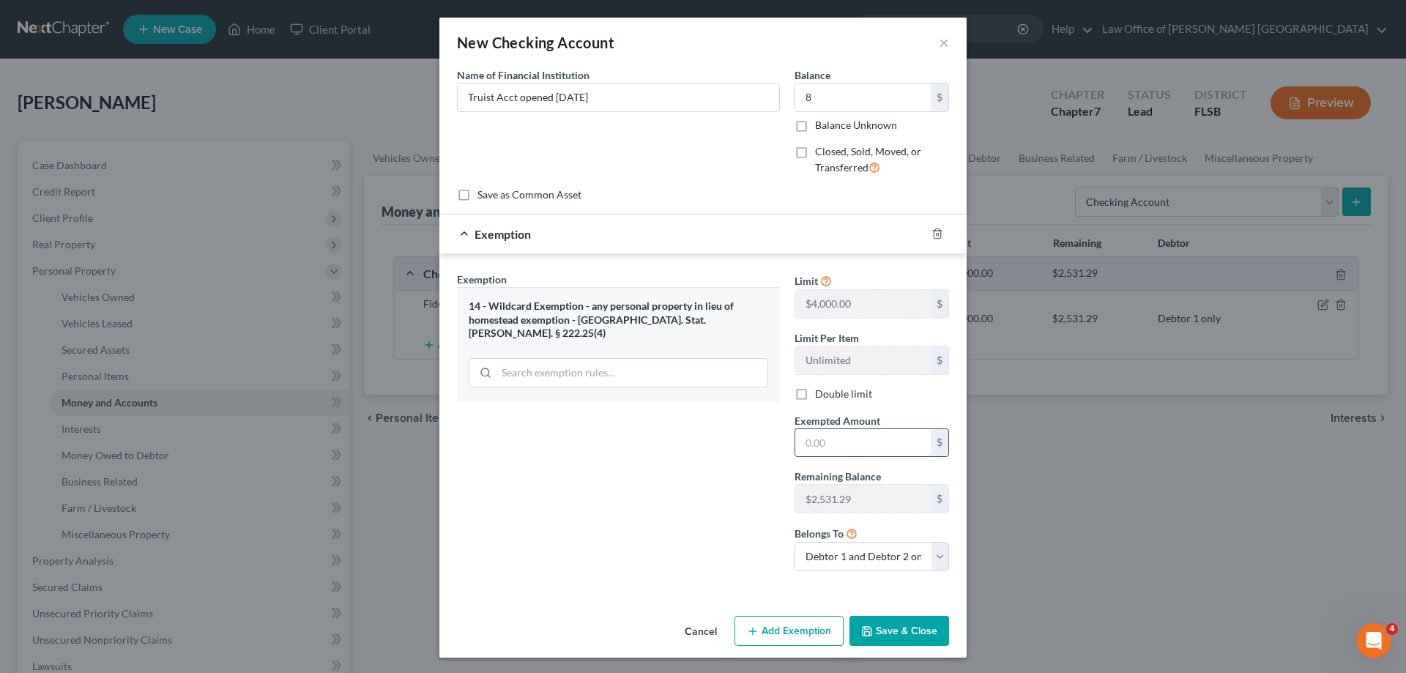
click at [818, 444] on input "text" at bounding box center [862, 443] width 135 height 28
type input "8"
click at [718, 478] on div "Exemption Set must be selected for CA. Exemption * 14 - Wildcard Exemption - an…" at bounding box center [619, 427] width 338 height 311
click at [934, 562] on select "Debtor 1 only Debtor 2 only Debtor 1 and Debtor 2 only" at bounding box center [871, 556] width 155 height 29
select select "0"
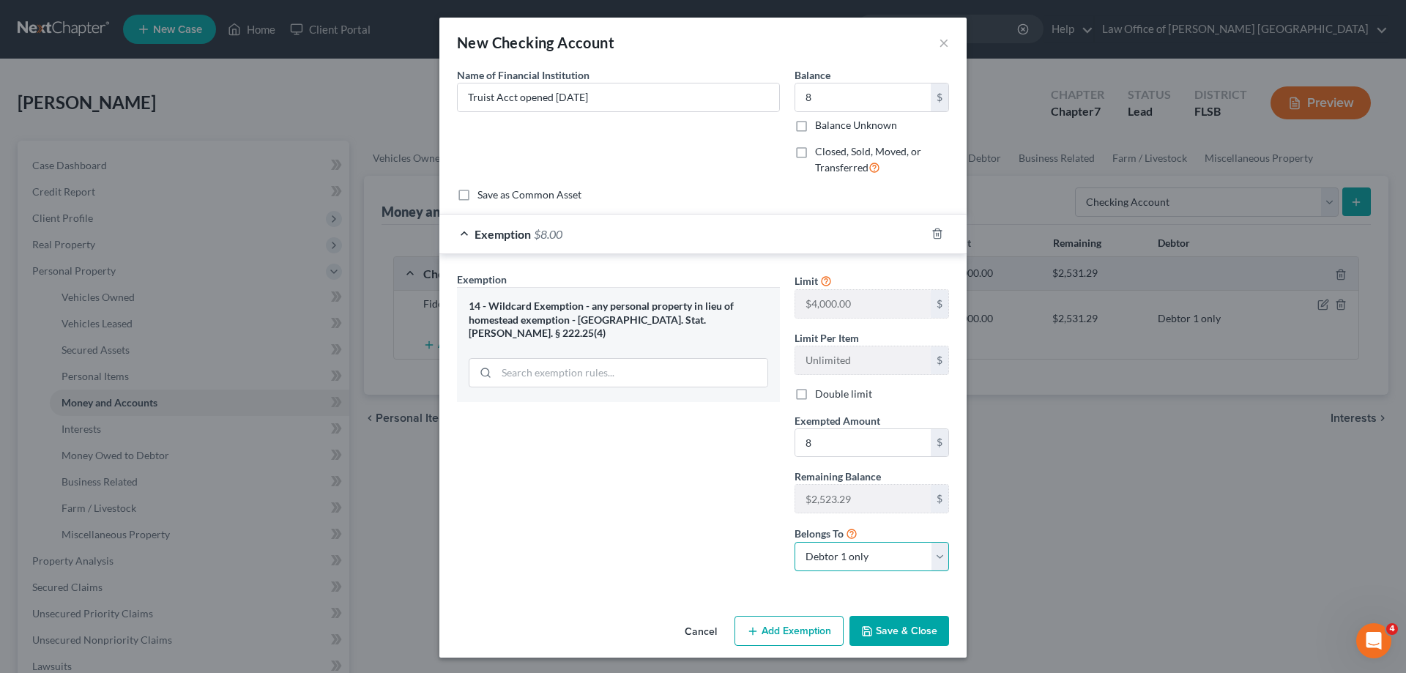
click at [794, 542] on select "Debtor 1 only Debtor 2 only Debtor 1 and Debtor 2 only" at bounding box center [871, 556] width 155 height 29
click at [893, 627] on button "Save & Close" at bounding box center [899, 631] width 100 height 31
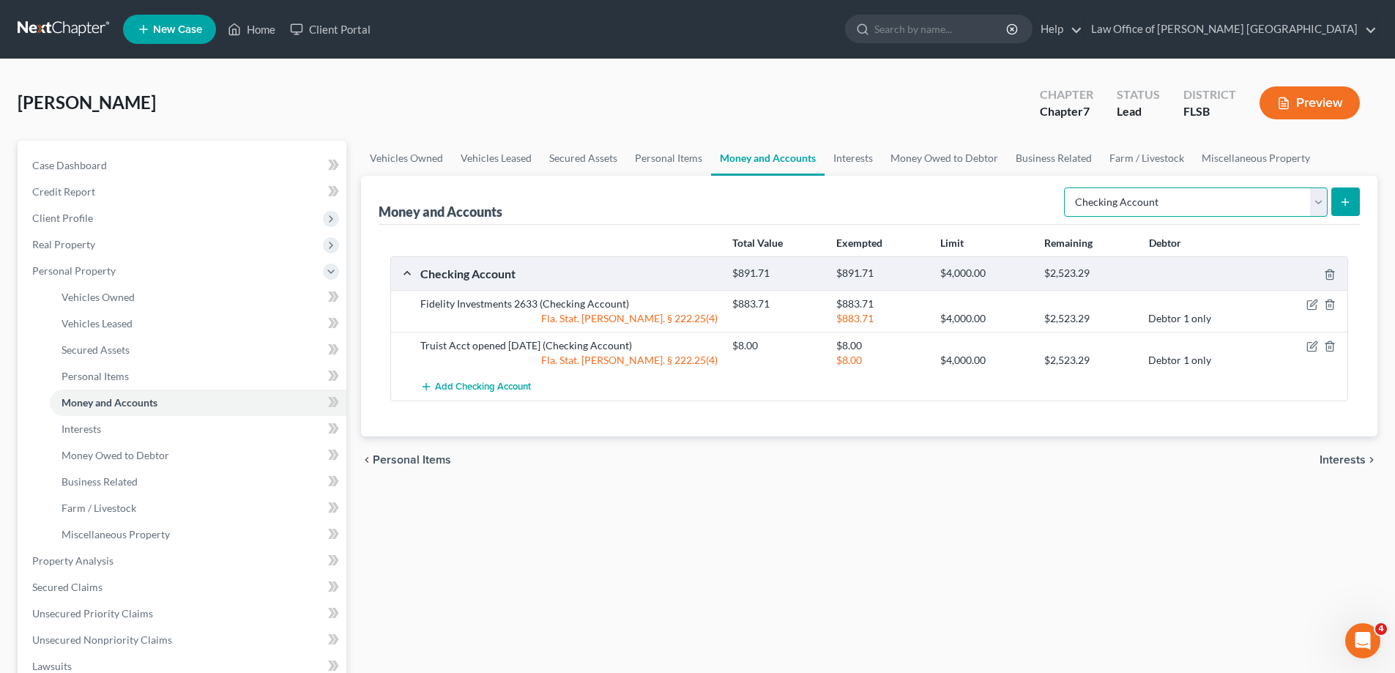
click at [1322, 202] on select "Select Account Type Brokerage Cash on Hand Certificates of Deposit Checking Acc…" at bounding box center [1196, 201] width 264 height 29
select select "savings"
click at [1067, 187] on select "Select Account Type Brokerage Cash on Hand Certificates of Deposit Checking Acc…" at bounding box center [1196, 201] width 264 height 29
click at [1353, 199] on button "submit" at bounding box center [1345, 201] width 29 height 29
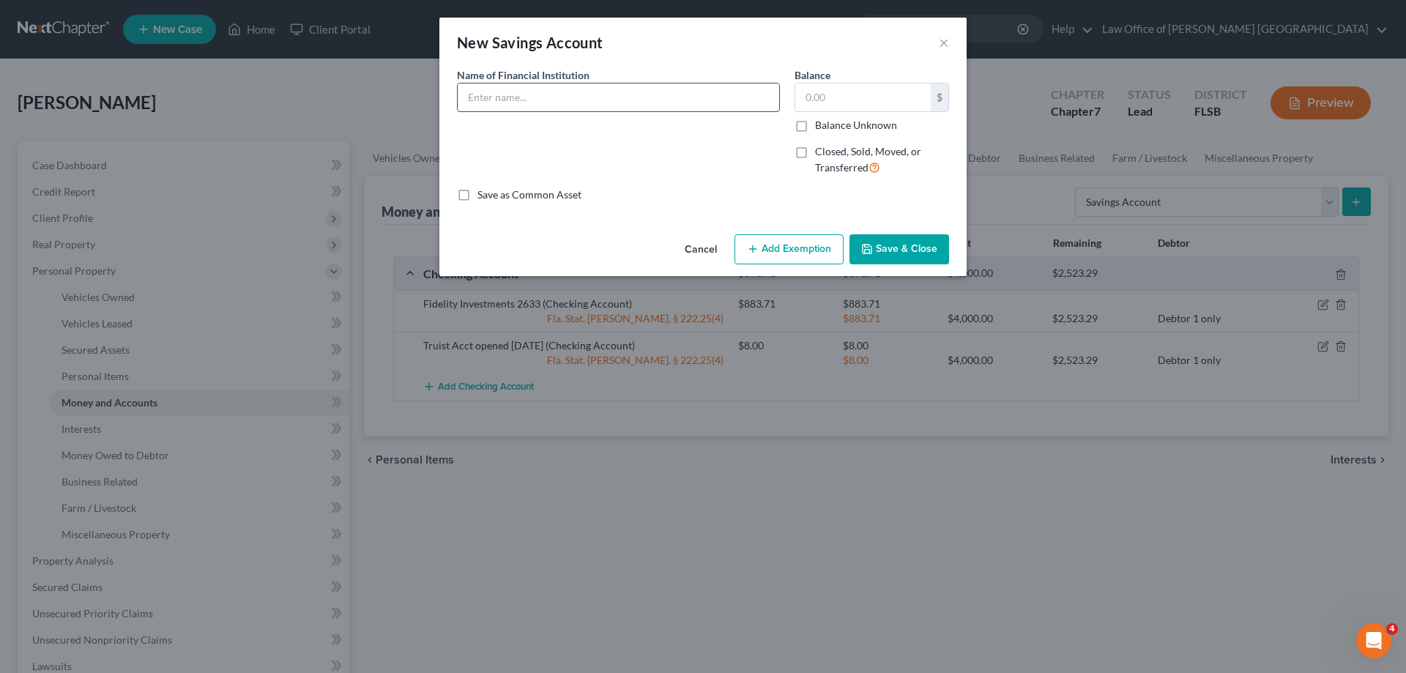
click at [500, 99] on input "text" at bounding box center [618, 97] width 321 height 28
type input "[PERSON_NAME] Fargo Savings 7500"
click at [854, 102] on input "text" at bounding box center [862, 97] width 135 height 28
type input "0"
click at [899, 248] on button "Save & Close" at bounding box center [899, 249] width 100 height 31
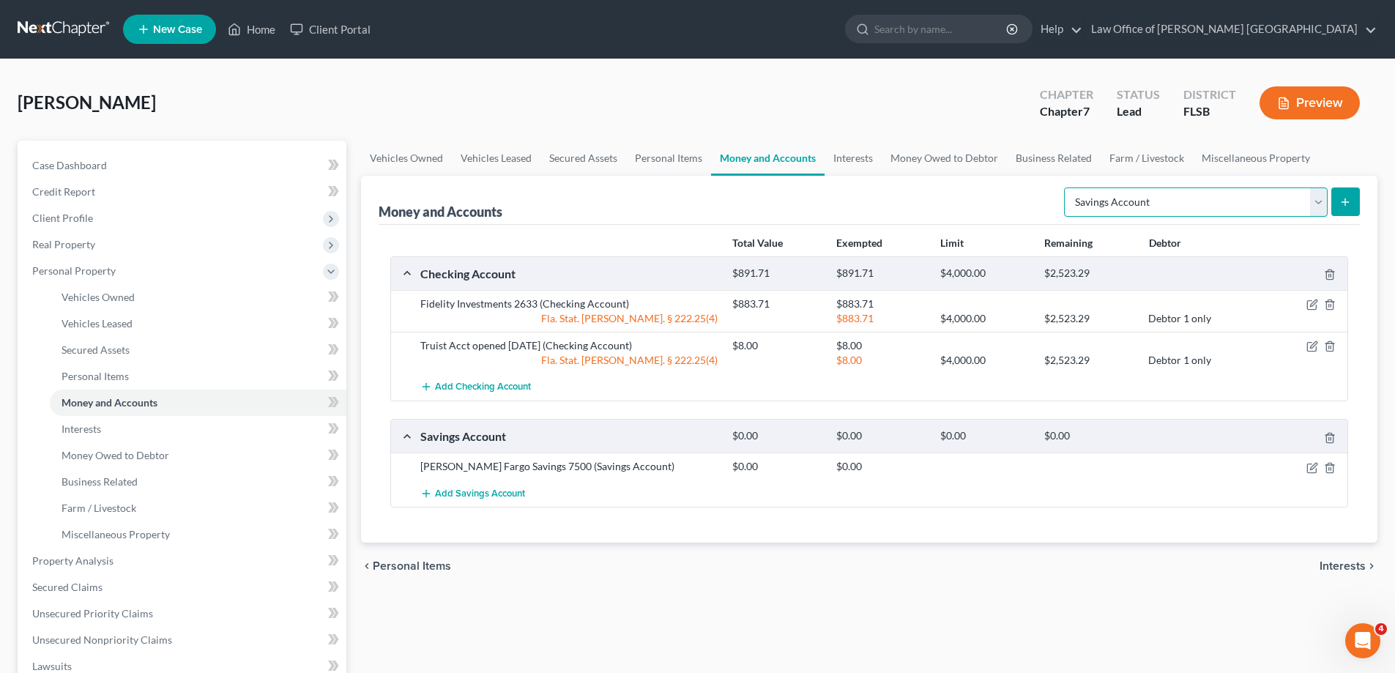
click at [1318, 205] on select "Select Account Type Brokerage Cash on Hand Certificates of Deposit Checking Acc…" at bounding box center [1196, 201] width 264 height 29
select select "checking"
click at [1067, 187] on select "Select Account Type Brokerage Cash on Hand Certificates of Deposit Checking Acc…" at bounding box center [1196, 201] width 264 height 29
click at [1344, 205] on icon "submit" at bounding box center [1345, 202] width 12 height 12
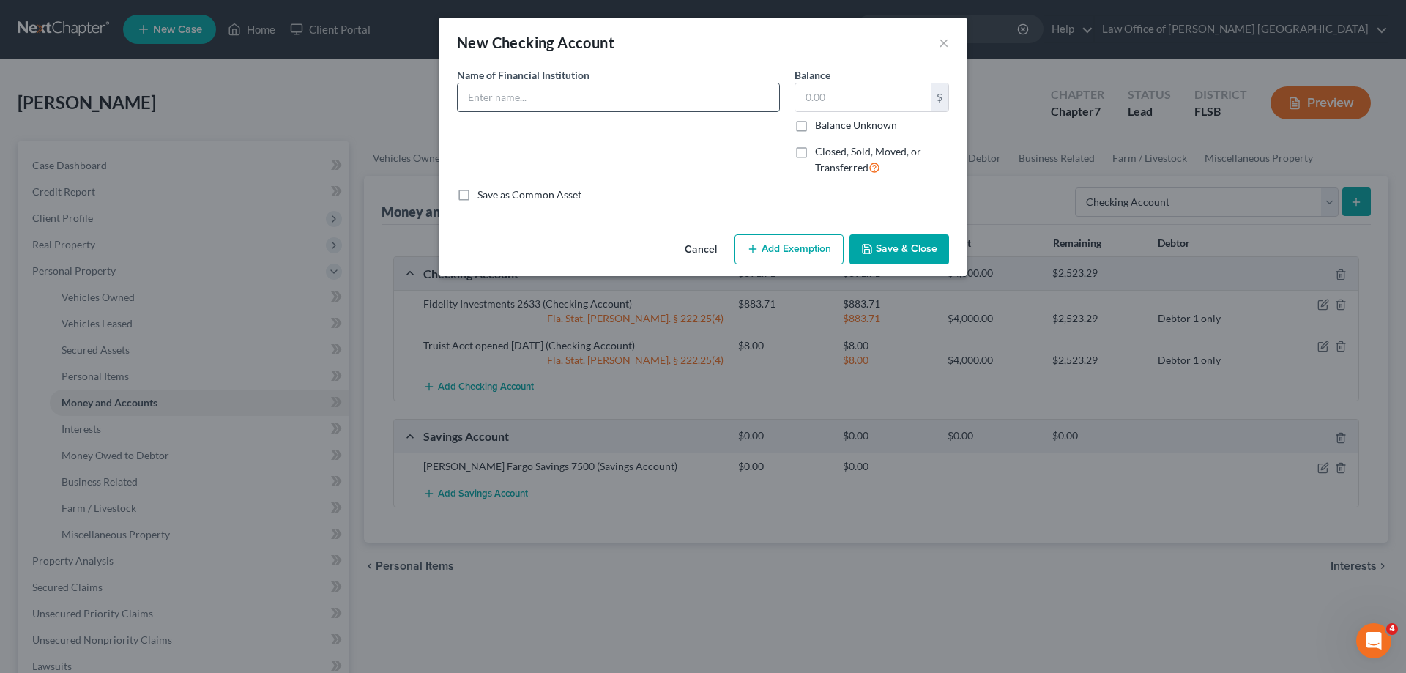
click at [510, 105] on input "text" at bounding box center [618, 97] width 321 height 28
type input "[PERSON_NAME] Fargo Checking 4344"
click at [851, 97] on input "text" at bounding box center [862, 97] width 135 height 28
click at [822, 96] on input "text" at bounding box center [862, 97] width 135 height 28
type input "0"
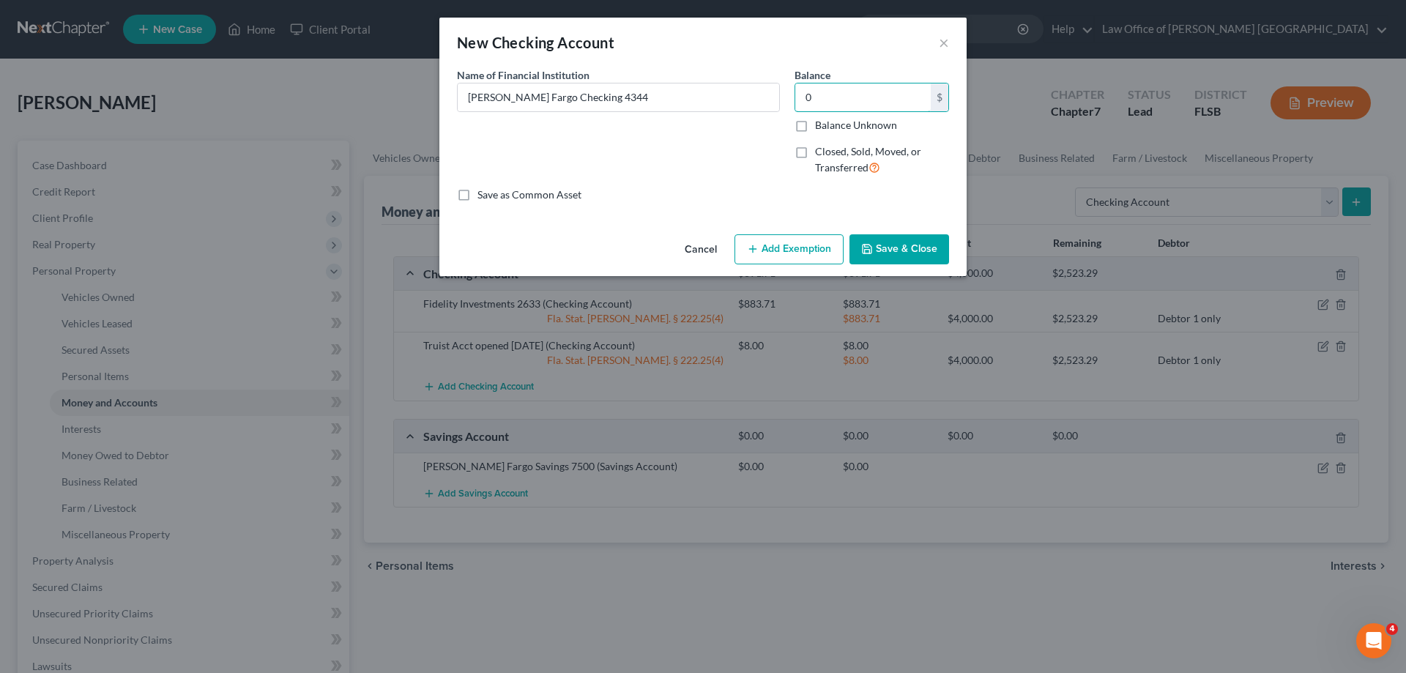
type input "0"
click at [891, 250] on button "Save & Close" at bounding box center [899, 249] width 100 height 31
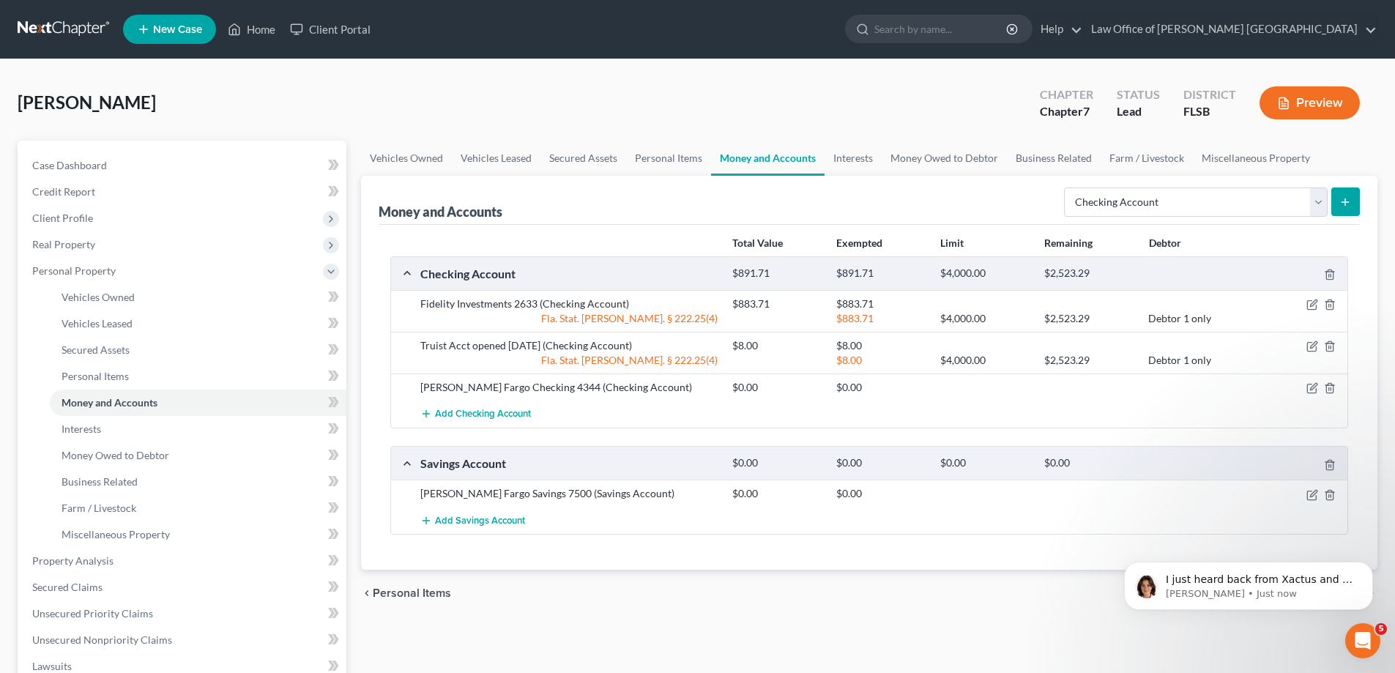
scroll to position [326, 0]
click at [1311, 306] on icon "button" at bounding box center [1313, 303] width 7 height 7
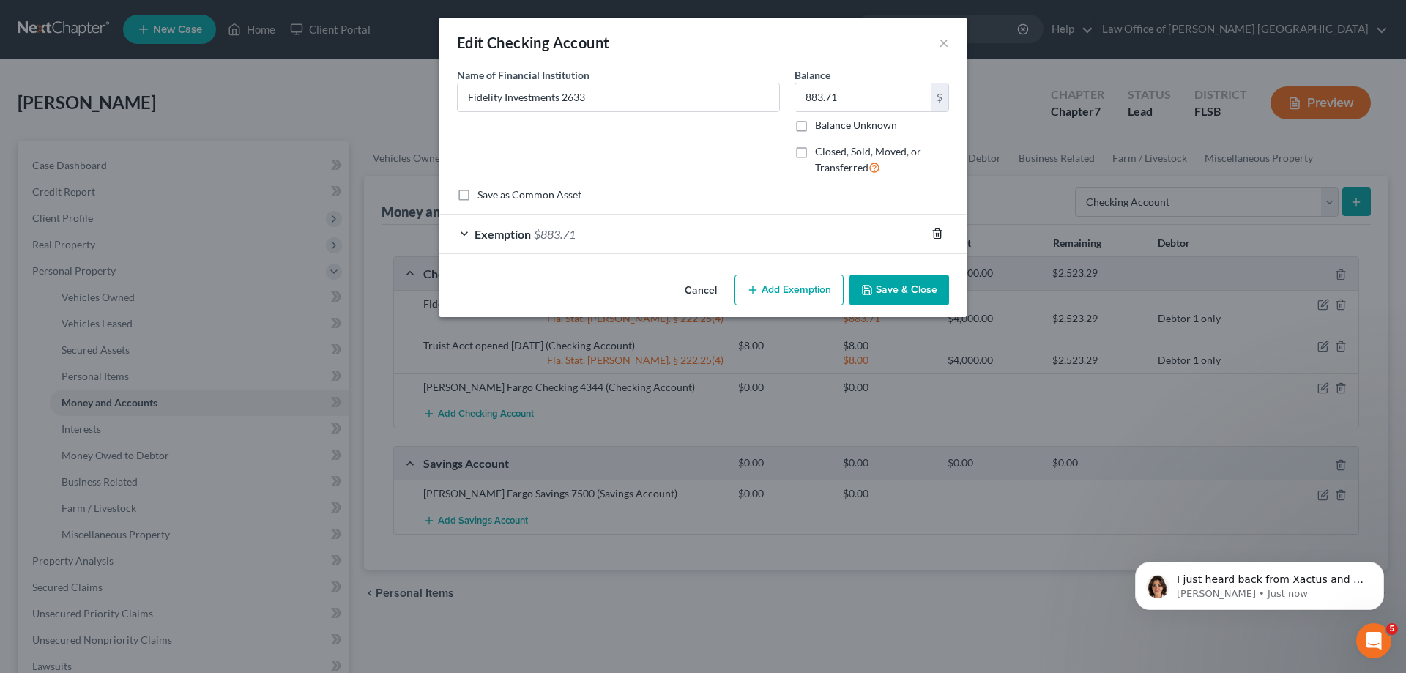
click at [939, 233] on icon "button" at bounding box center [937, 234] width 12 height 12
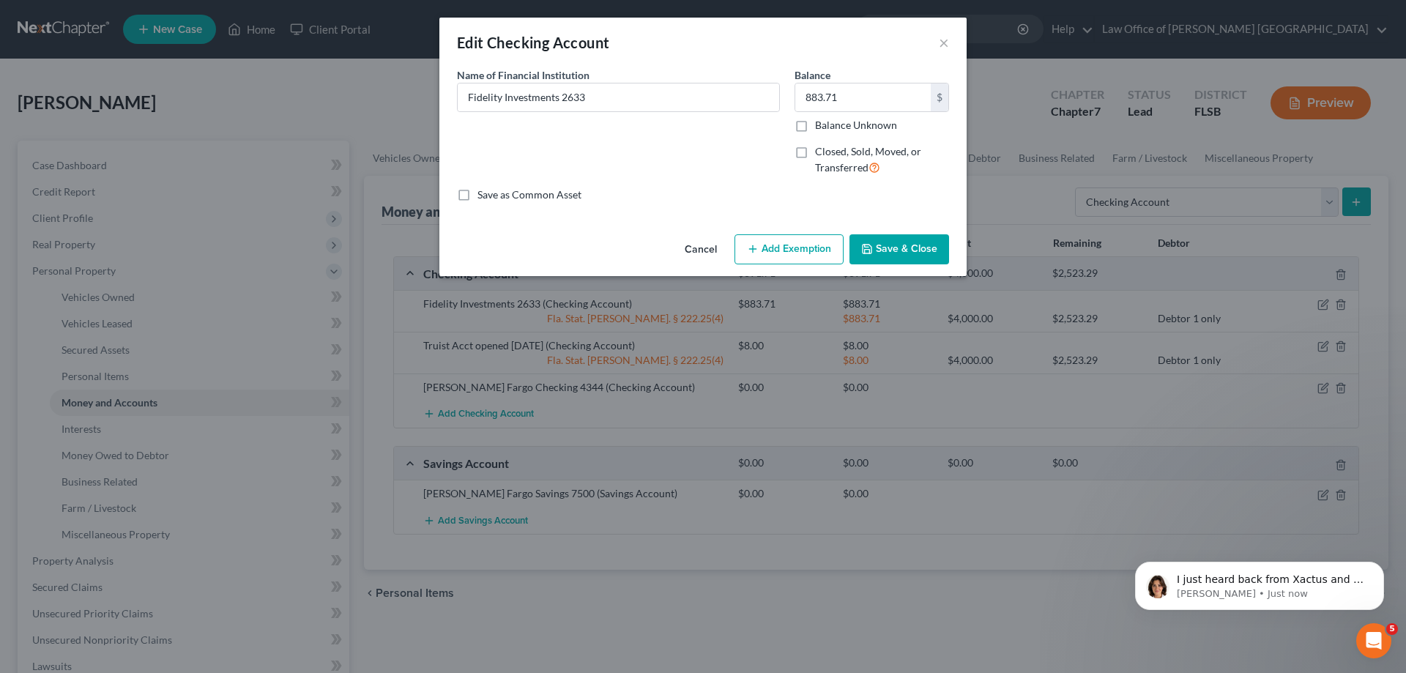
click at [707, 248] on button "Cancel" at bounding box center [701, 250] width 56 height 29
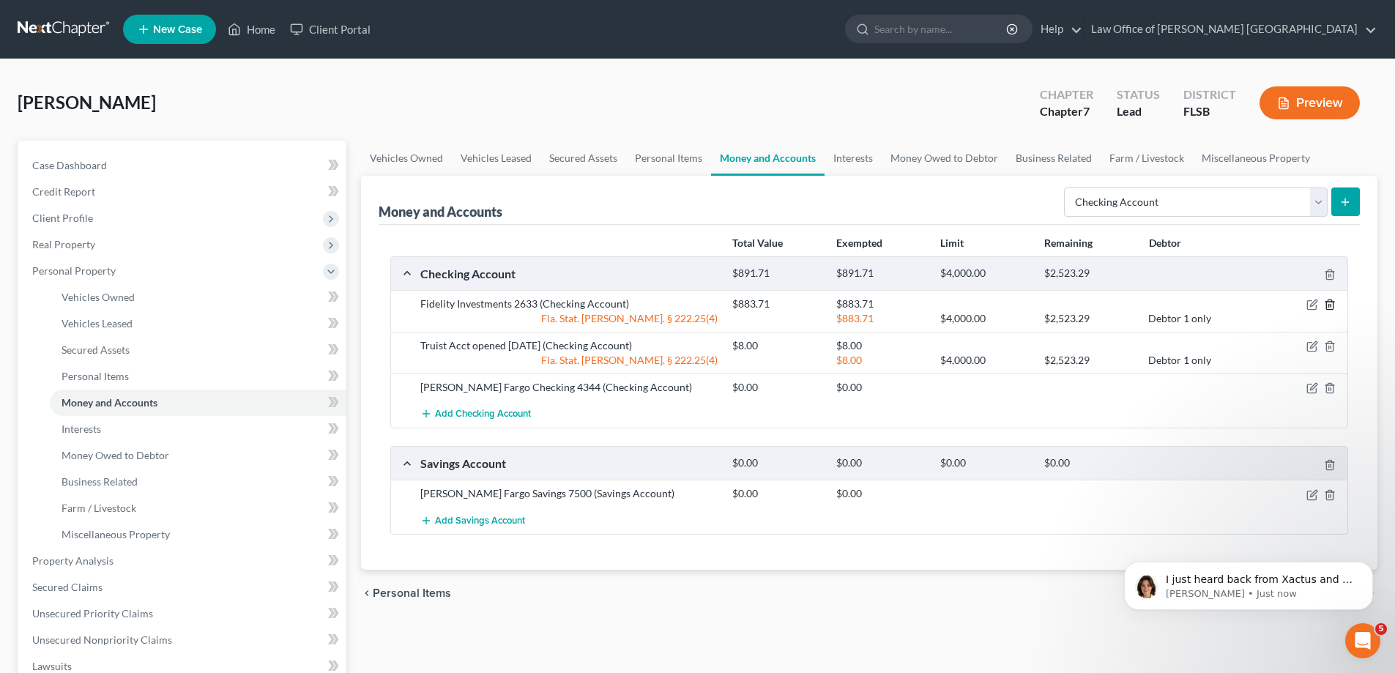
click at [1332, 304] on icon "button" at bounding box center [1330, 305] width 12 height 12
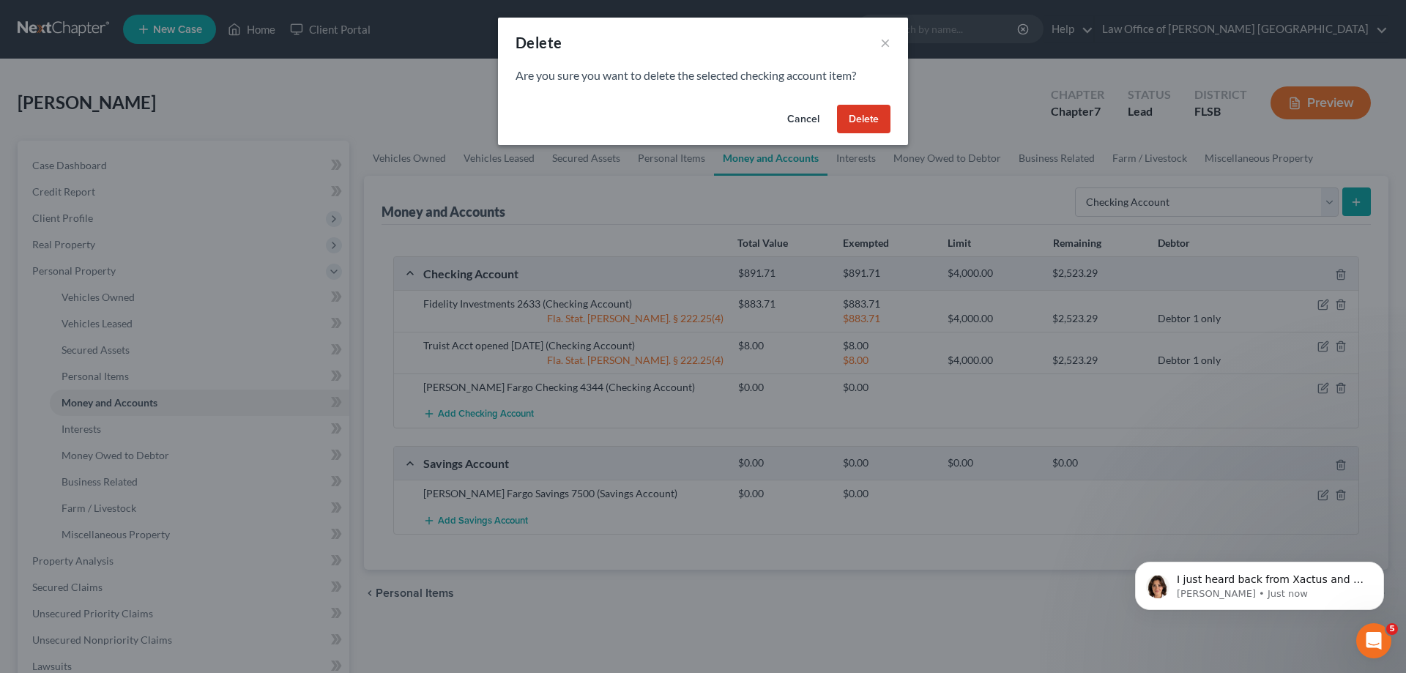
click at [867, 124] on button "Delete" at bounding box center [863, 119] width 53 height 29
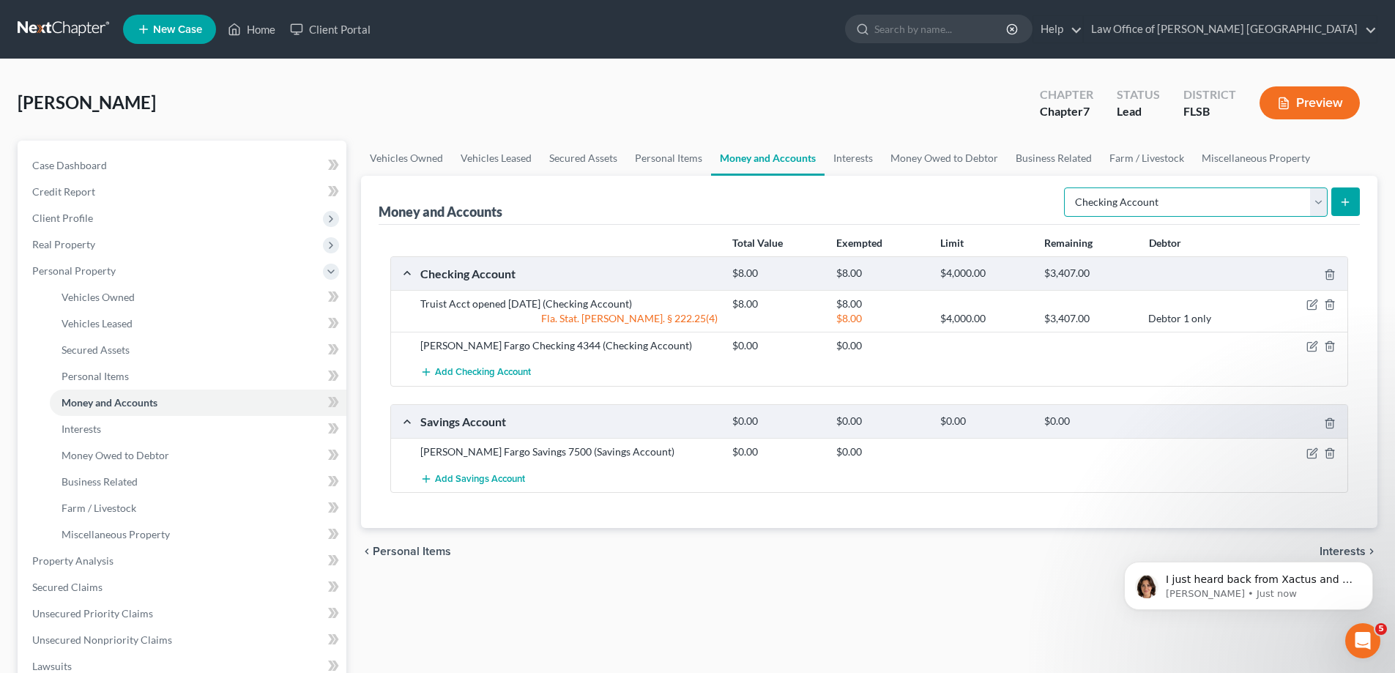
click at [1319, 207] on select "Select Account Type Brokerage Cash on Hand Certificates of Deposit Checking Acc…" at bounding box center [1196, 201] width 264 height 29
select select "brokerage"
click at [1067, 187] on select "Select Account Type Brokerage Cash on Hand Certificates of Deposit Checking Acc…" at bounding box center [1196, 201] width 264 height 29
click at [1347, 209] on button "submit" at bounding box center [1345, 201] width 29 height 29
click at [1347, 202] on line "submit" at bounding box center [1345, 202] width 7 height 0
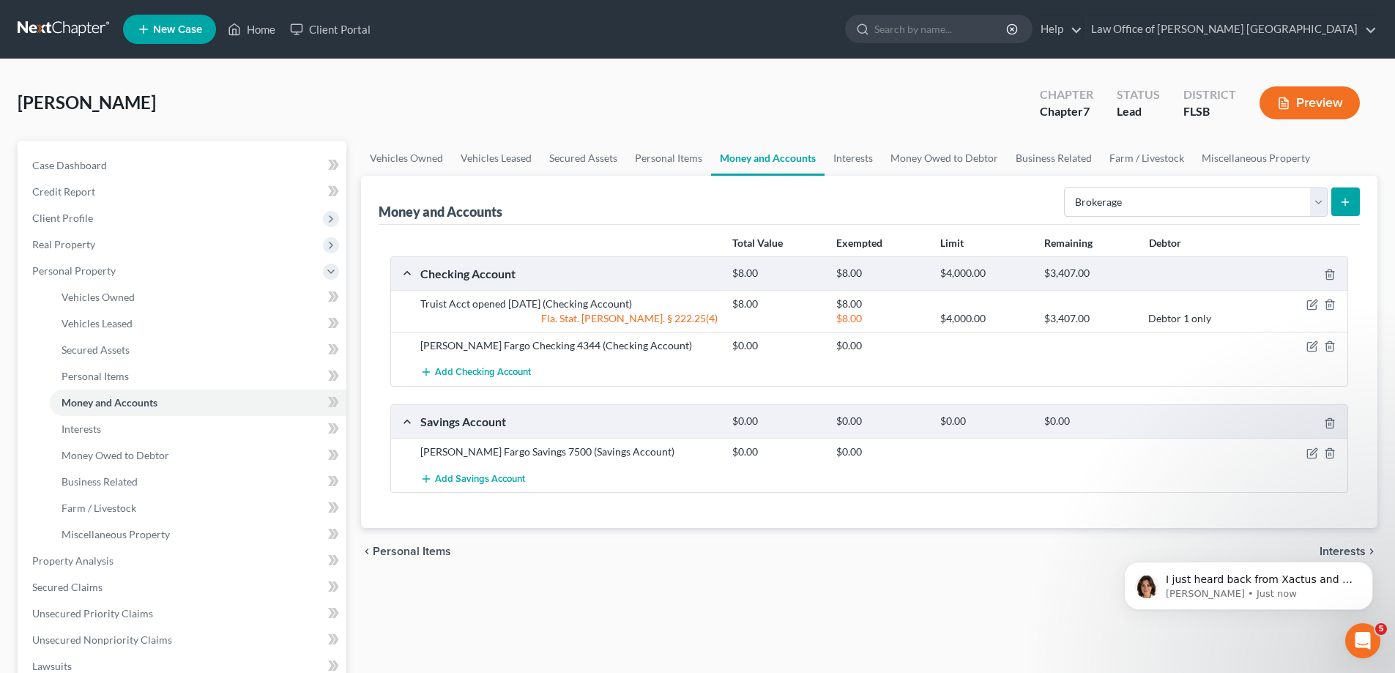
click at [1345, 201] on line "submit" at bounding box center [1345, 201] width 0 height 7
click at [1307, 589] on p "[PERSON_NAME] • Just now" at bounding box center [1260, 593] width 189 height 13
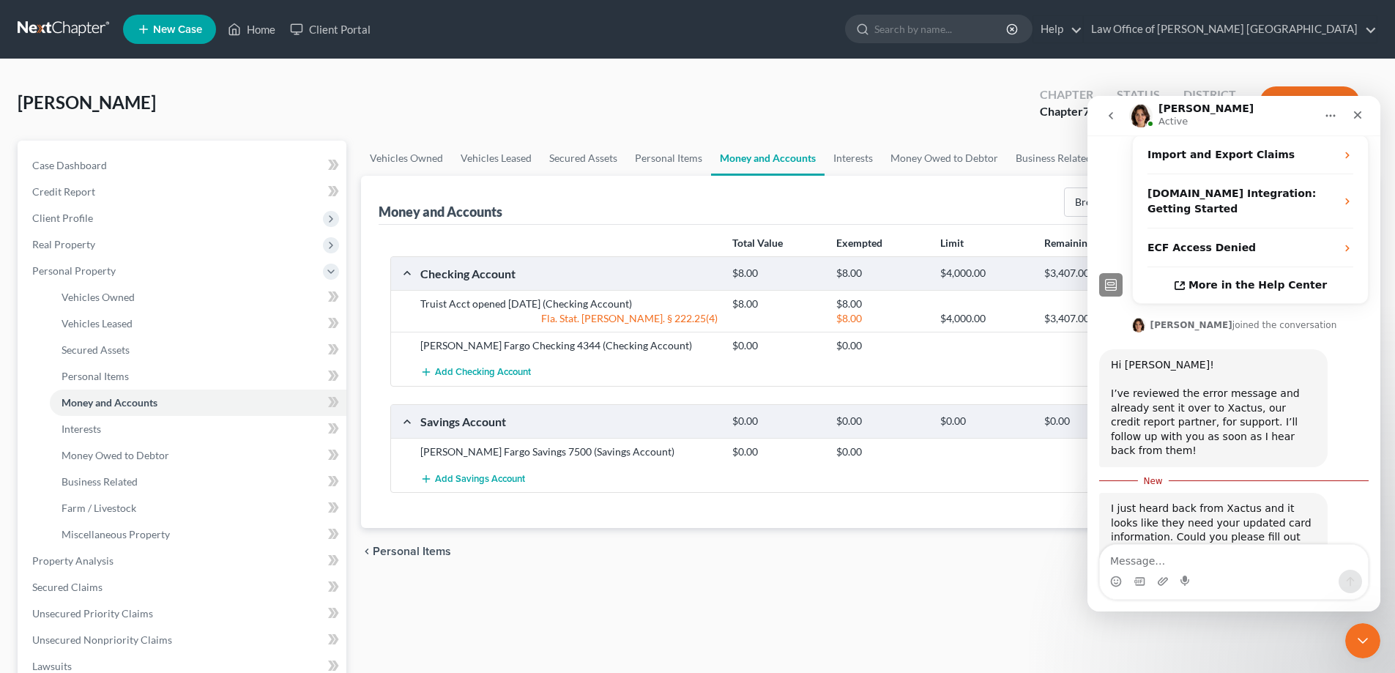
scroll to position [350, 0]
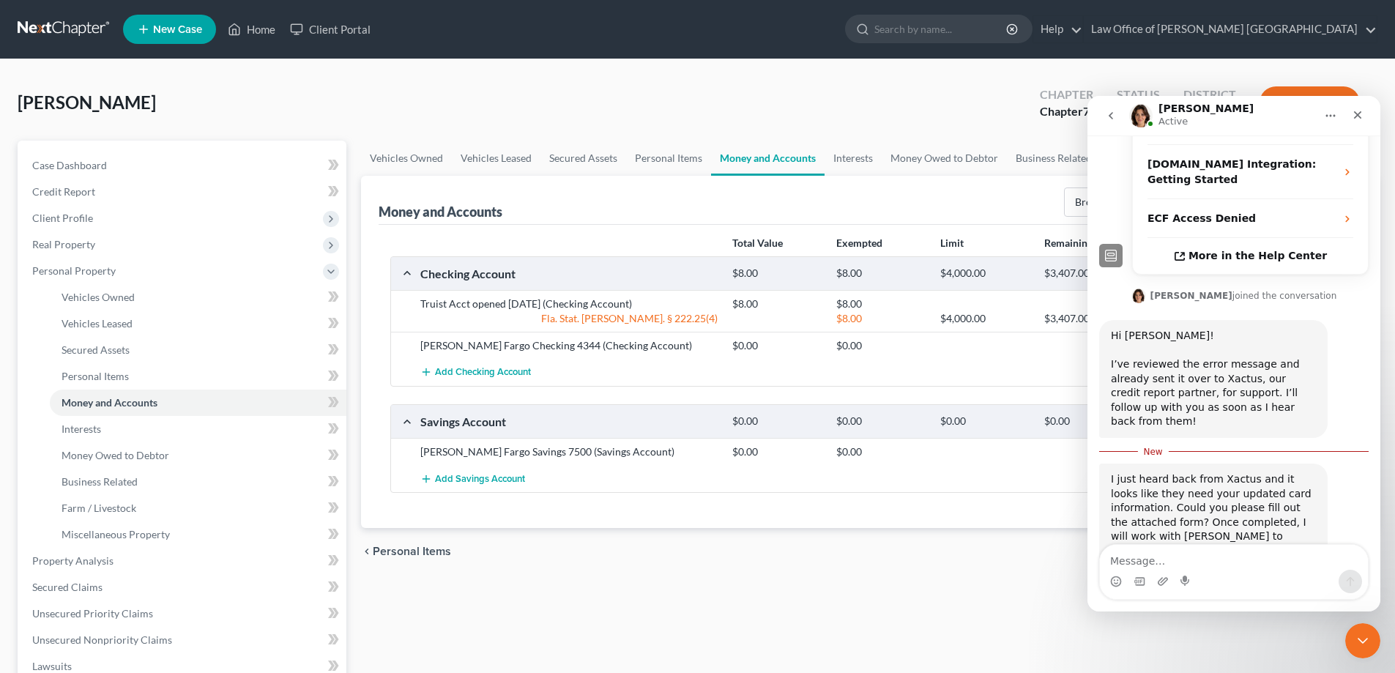
click at [1195, 573] on div "Xactus Pay...h Form.pdf" at bounding box center [1185, 580] width 120 height 15
click at [1153, 559] on textarea "Message…" at bounding box center [1234, 557] width 268 height 25
type textarea "ok will do."
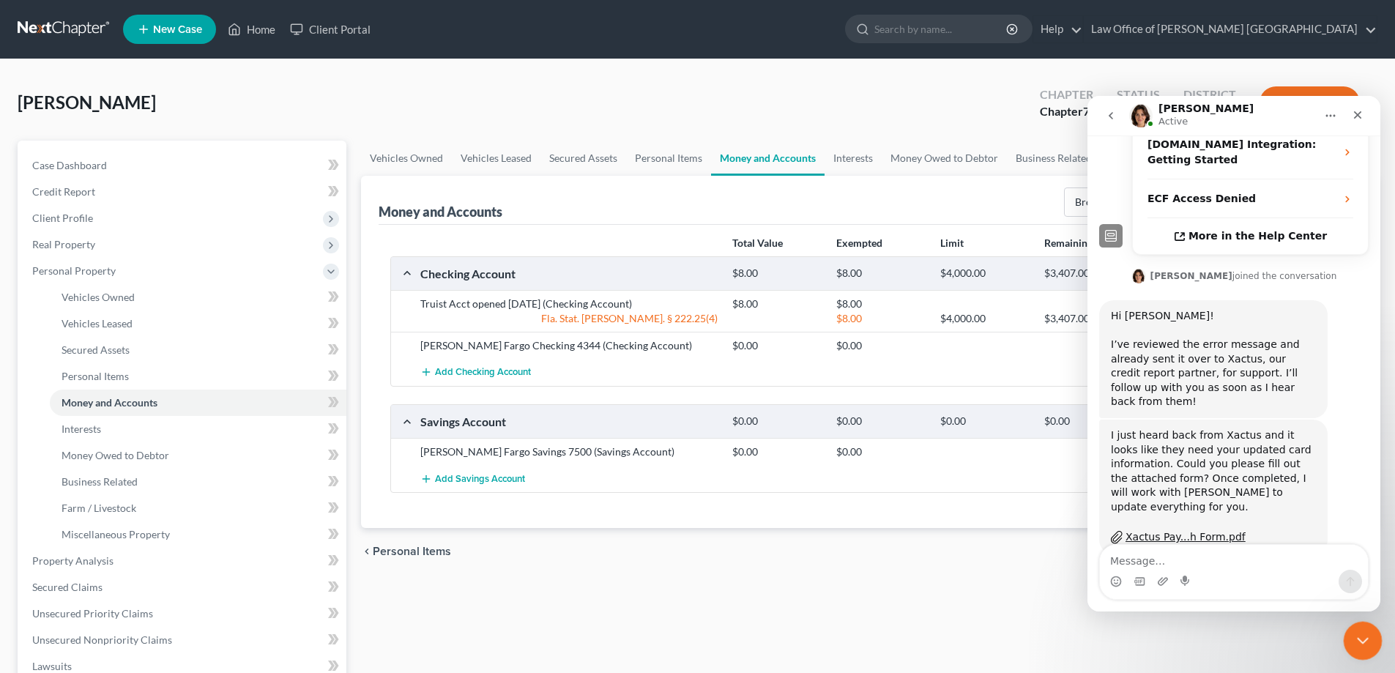
click at [1364, 635] on icon "Close Intercom Messenger" at bounding box center [1361, 639] width 18 height 18
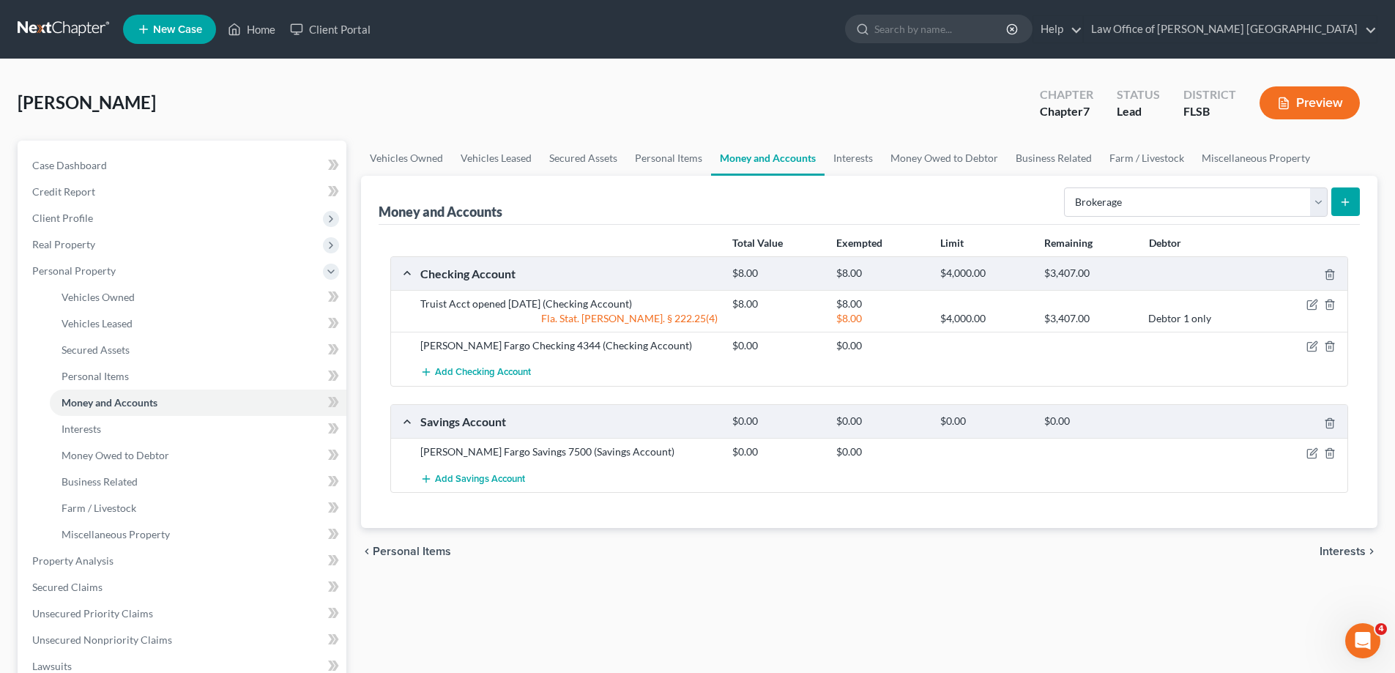
click at [1345, 202] on line "submit" at bounding box center [1345, 202] width 7 height 0
click at [1323, 202] on select "Select Account Type Brokerage Cash on Hand Certificates of Deposit Checking Acc…" at bounding box center [1196, 201] width 264 height 29
click at [1067, 187] on select "Select Account Type Brokerage Cash on Hand Certificates of Deposit Checking Acc…" at bounding box center [1196, 201] width 264 height 29
click at [1317, 206] on select "Select Account Type Brokerage Cash on Hand Certificates of Deposit Checking Acc…" at bounding box center [1196, 201] width 264 height 29
select select "brokerage"
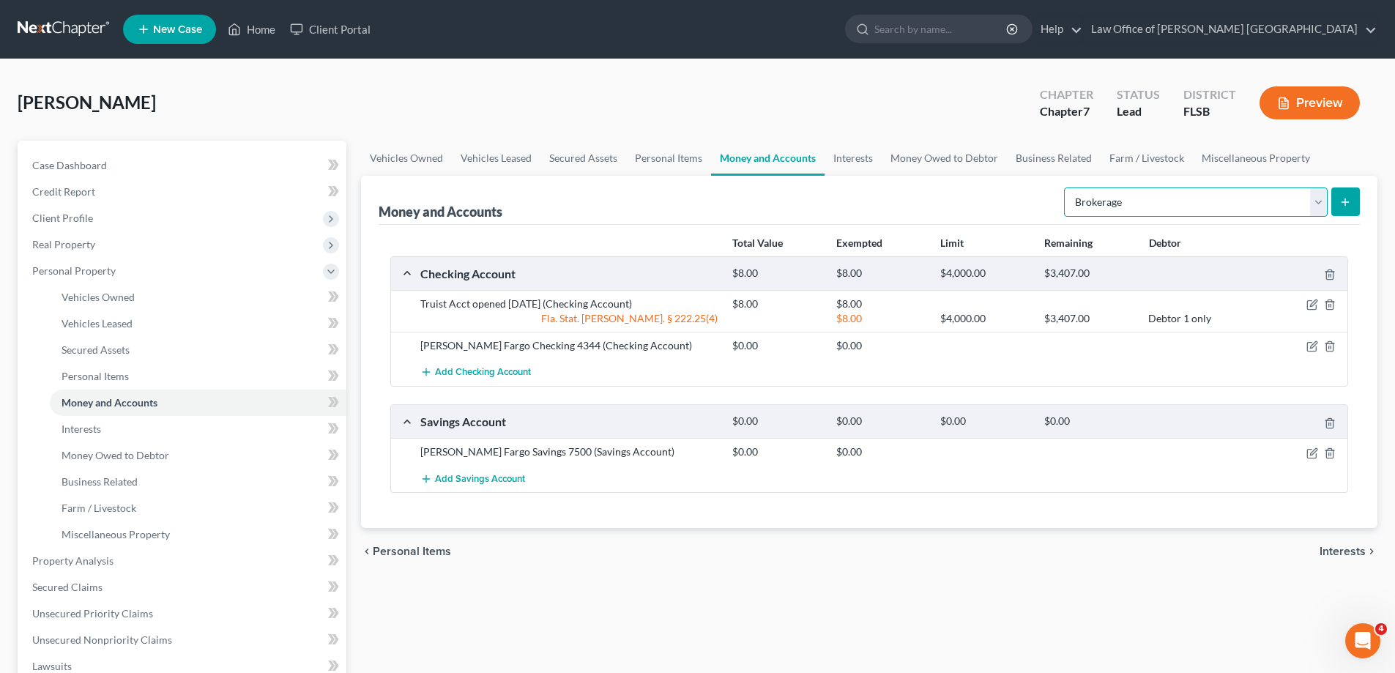
click at [1067, 187] on select "Select Account Type Brokerage Cash on Hand Certificates of Deposit Checking Acc…" at bounding box center [1196, 201] width 264 height 29
click at [1346, 202] on line "submit" at bounding box center [1345, 202] width 7 height 0
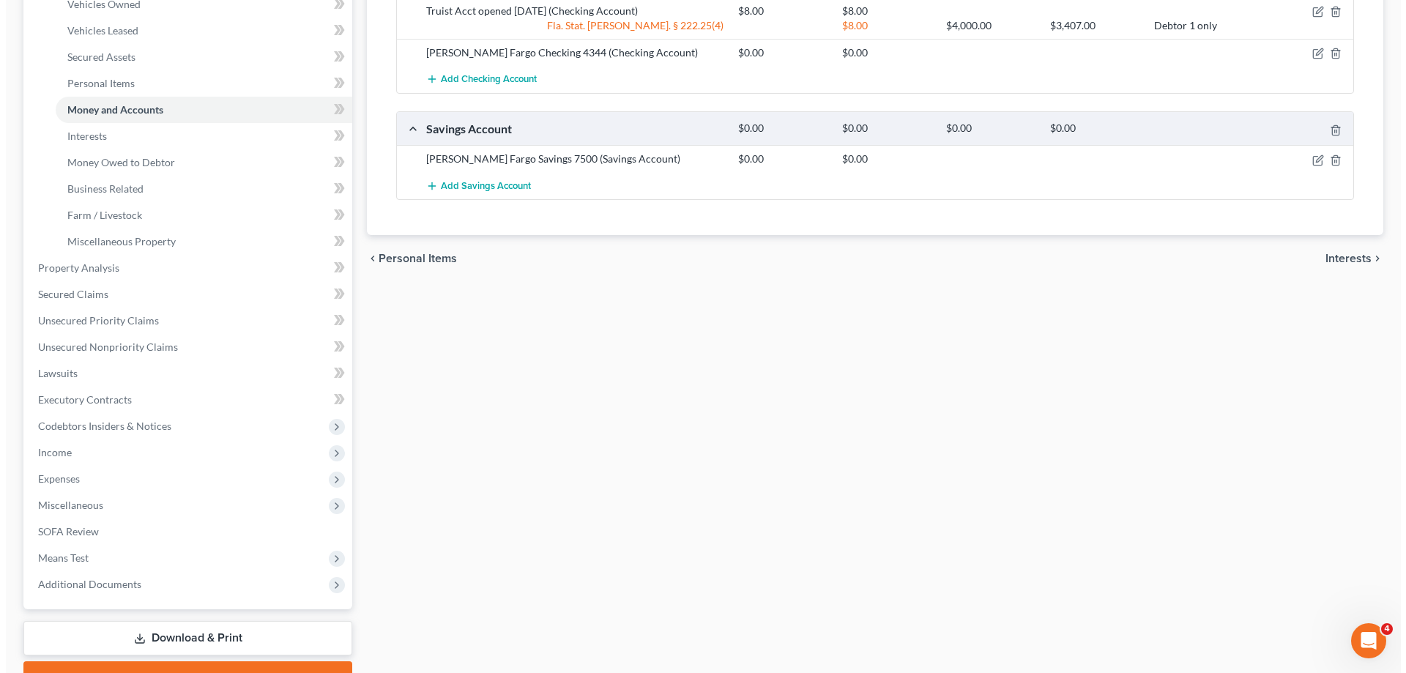
scroll to position [0, 0]
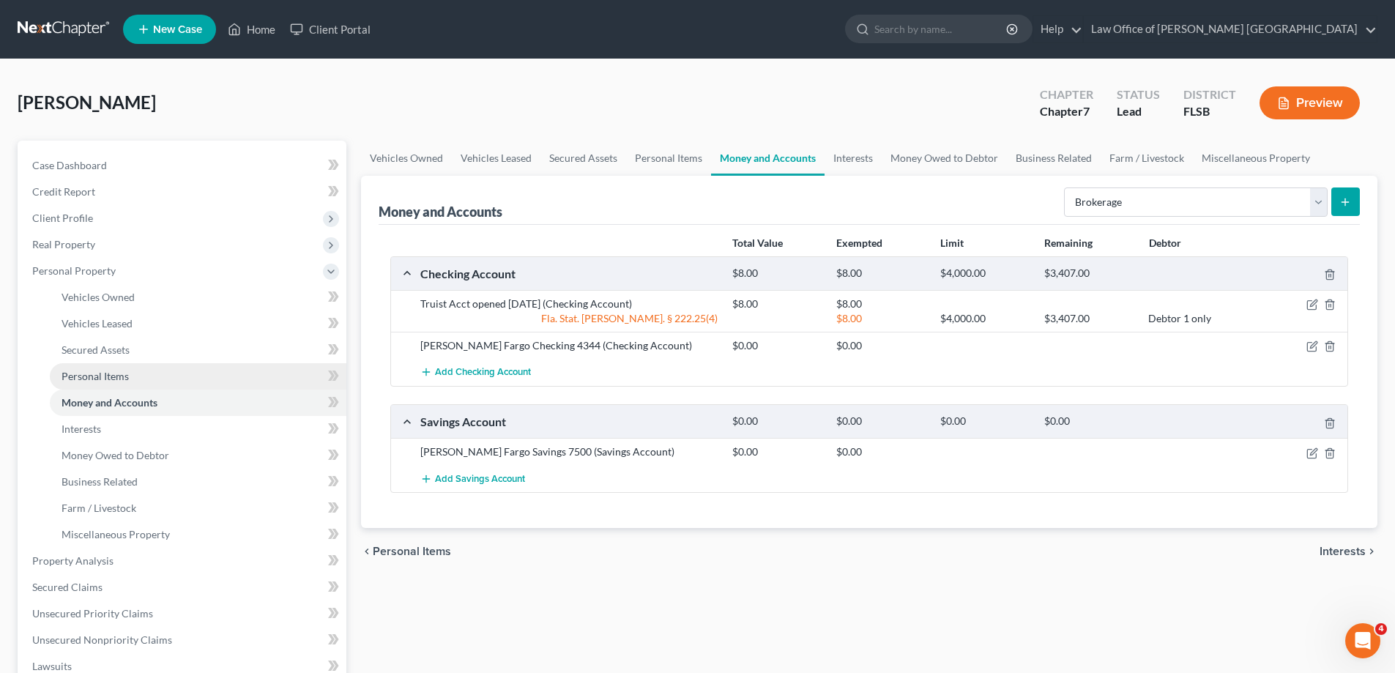
click at [103, 381] on span "Personal Items" at bounding box center [95, 376] width 67 height 12
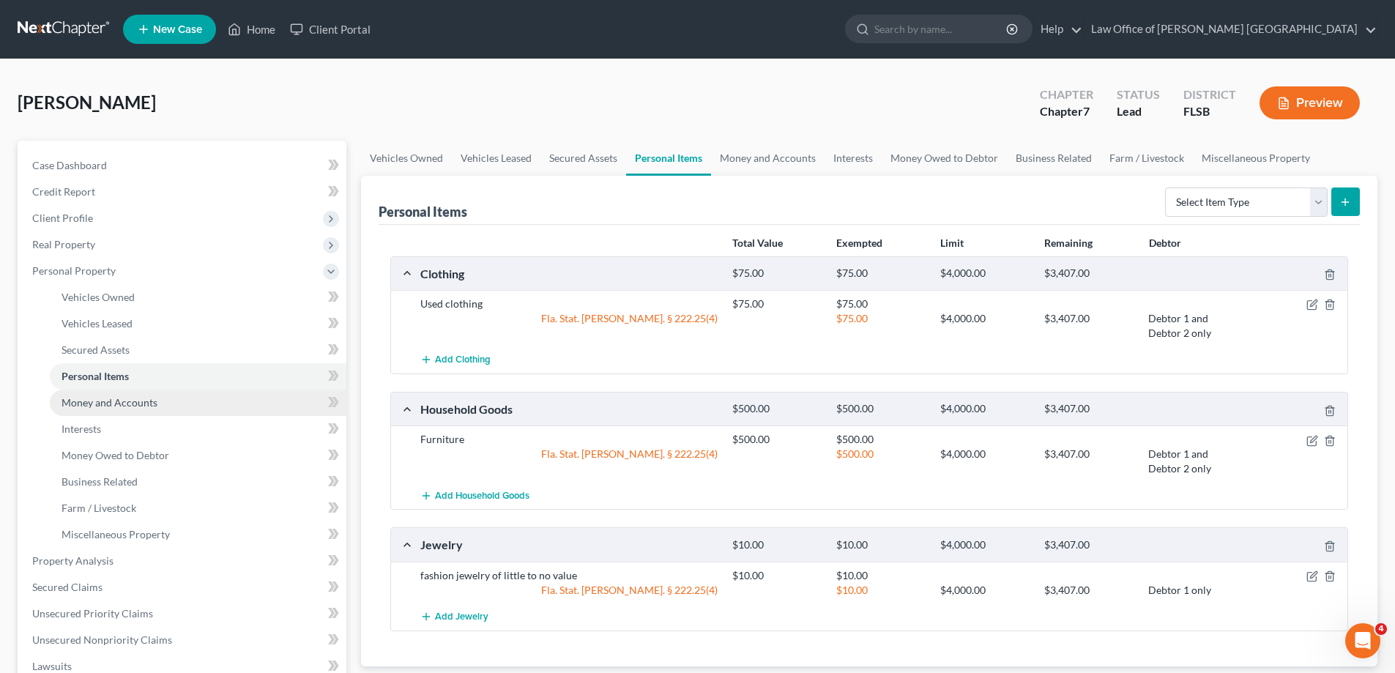
click at [98, 405] on span "Money and Accounts" at bounding box center [110, 402] width 96 height 12
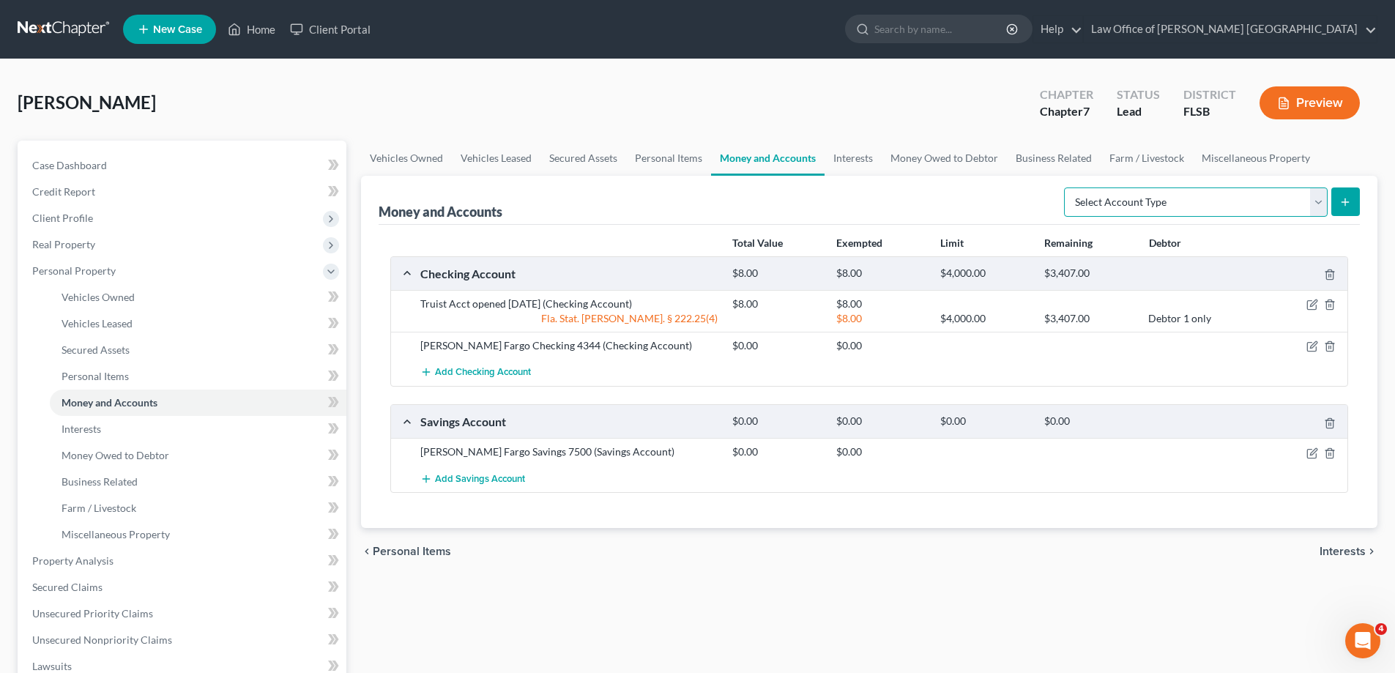
click at [1321, 205] on select "Select Account Type Brokerage Cash on Hand Certificates of Deposit Checking Acc…" at bounding box center [1196, 201] width 264 height 29
select select "brokerage"
click at [1067, 187] on select "Select Account Type Brokerage Cash on Hand Certificates of Deposit Checking Acc…" at bounding box center [1196, 201] width 264 height 29
click at [1345, 204] on line "submit" at bounding box center [1345, 201] width 0 height 7
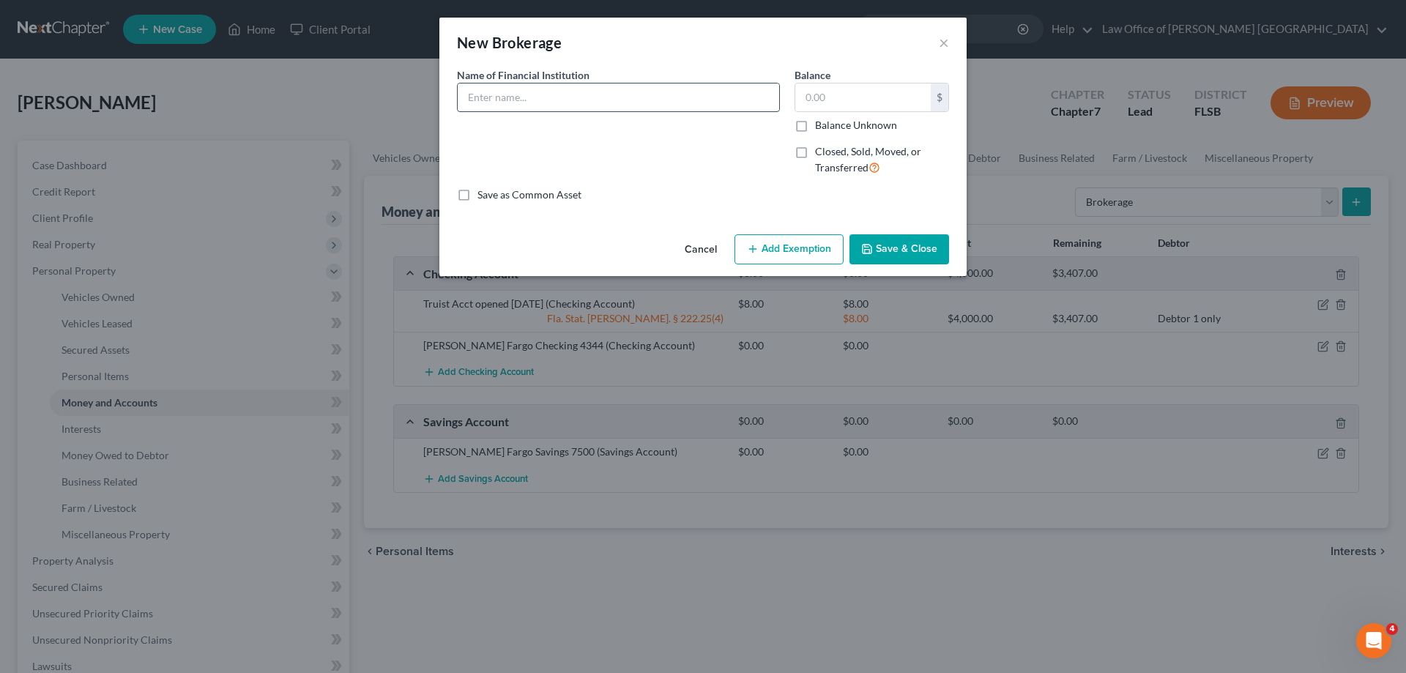
click at [564, 102] on input "text" at bounding box center [618, 97] width 321 height 28
type input "Fidelity Investments 2633"
click at [829, 89] on input "text" at bounding box center [862, 97] width 135 height 28
click at [819, 94] on input "text" at bounding box center [862, 97] width 135 height 28
type input "883.71"
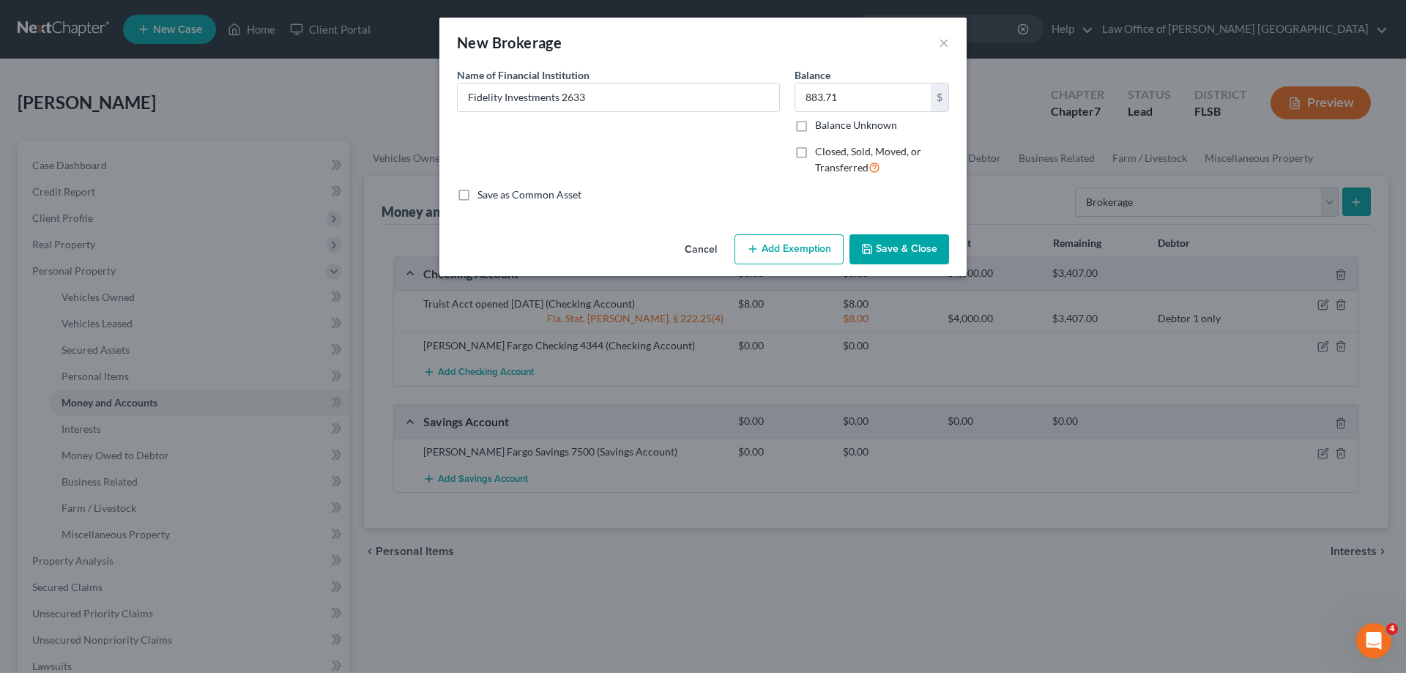
click at [800, 253] on button "Add Exemption" at bounding box center [788, 249] width 109 height 31
select select "2"
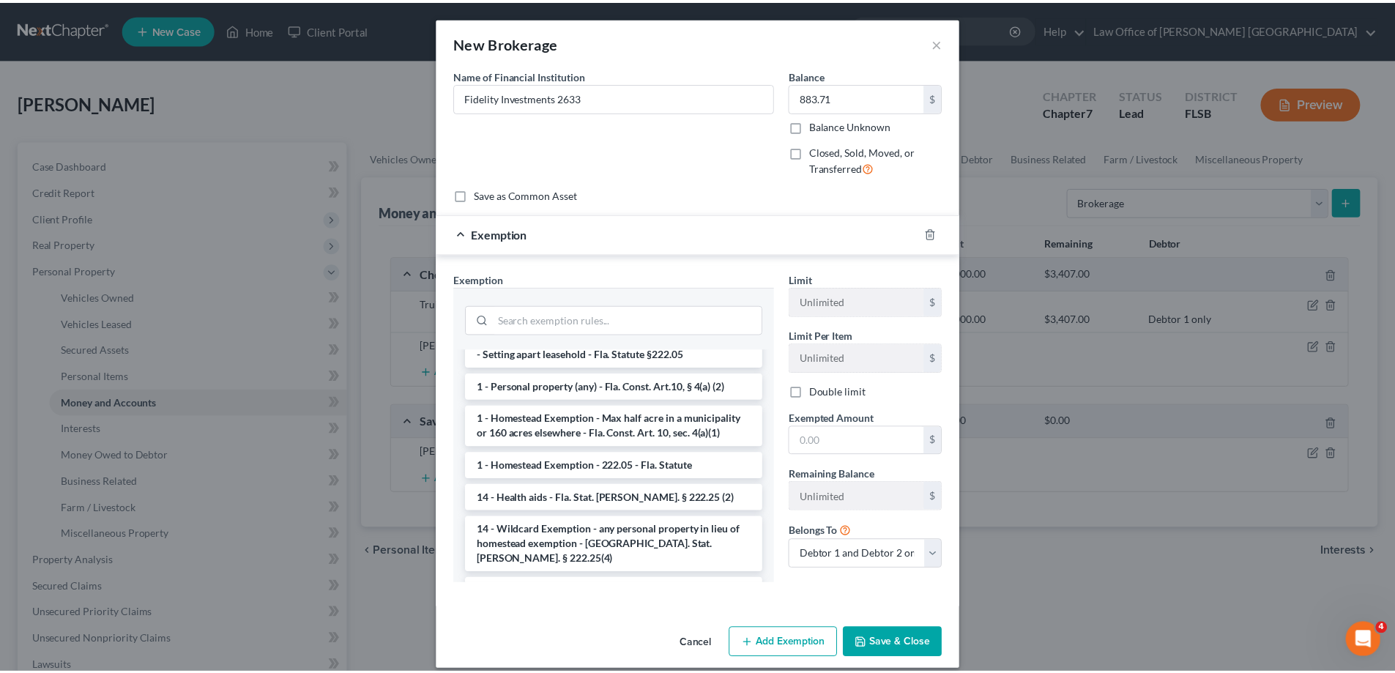
scroll to position [220, 0]
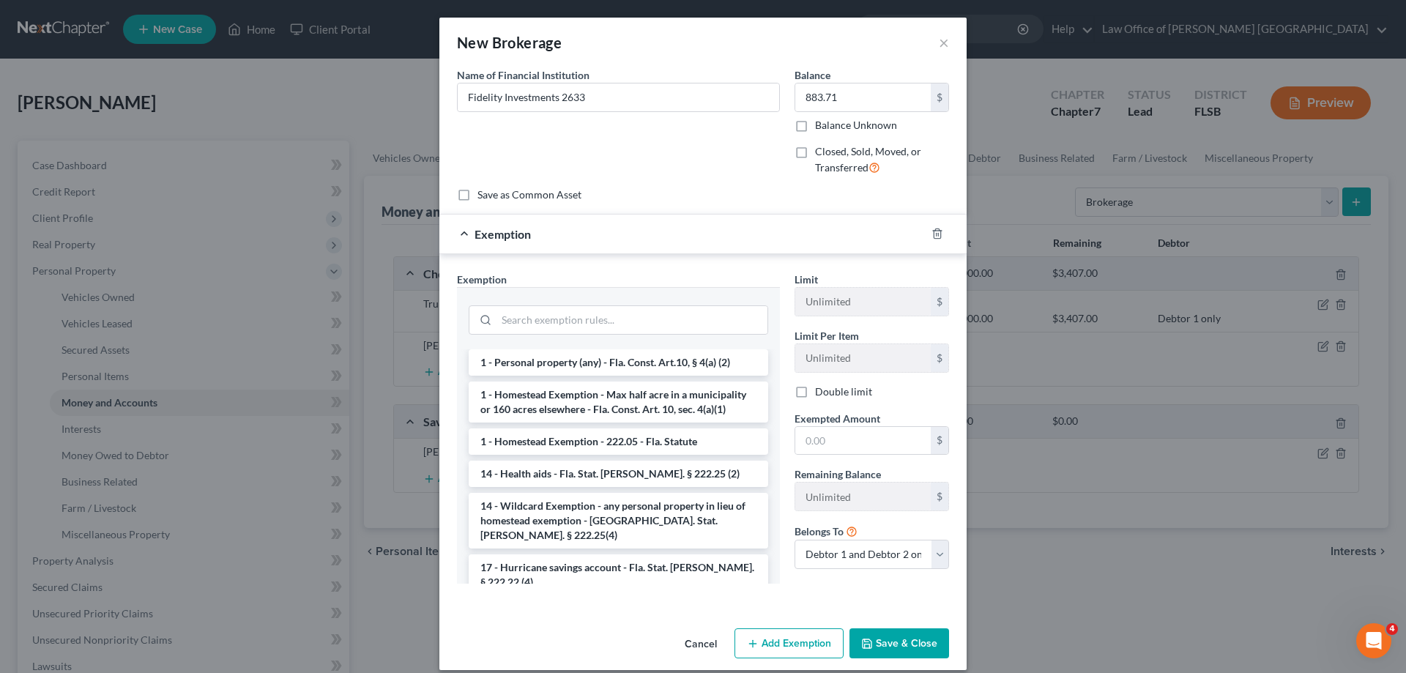
click at [639, 499] on li "14 - Wildcard Exemption - any personal property in lieu of homestead exemption …" at bounding box center [618, 521] width 299 height 56
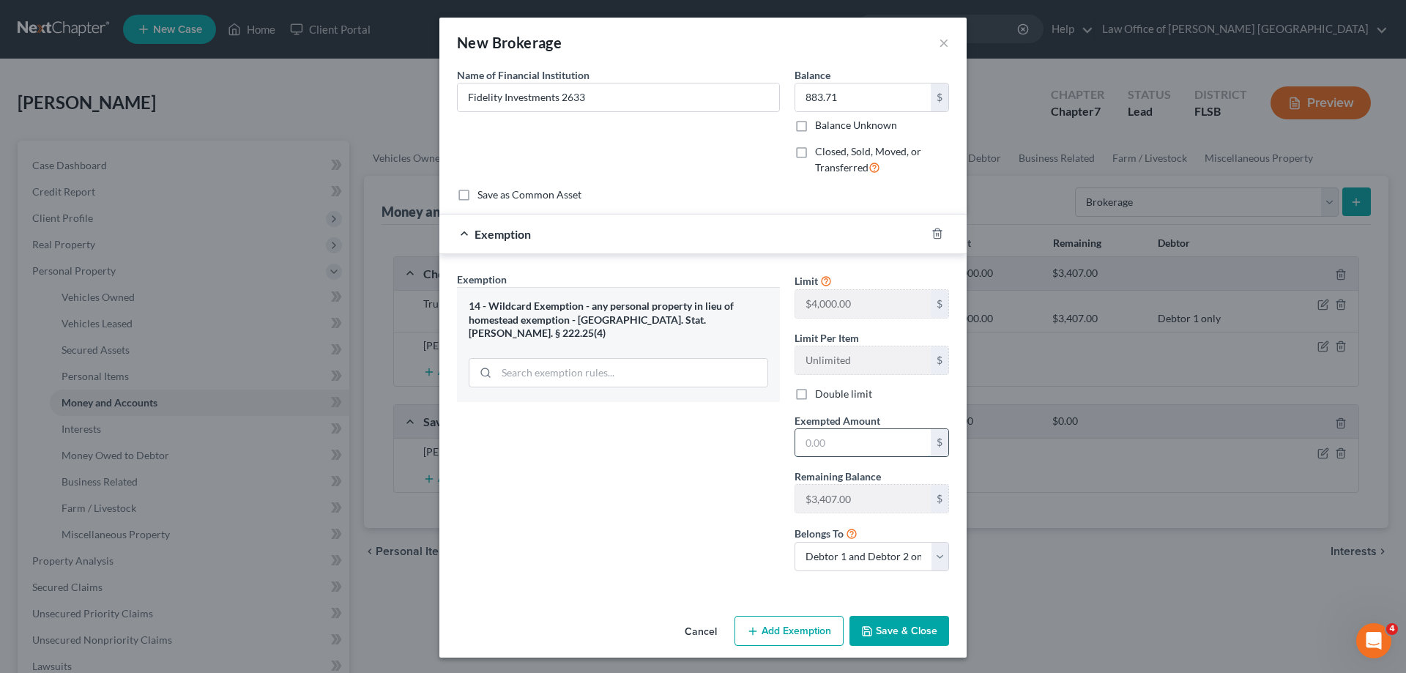
click at [812, 444] on input "text" at bounding box center [862, 443] width 135 height 28
type input "883.71"
click at [931, 560] on select "Debtor 1 only Debtor 2 only Debtor 1 and Debtor 2 only" at bounding box center [871, 556] width 155 height 29
select select "0"
click at [794, 542] on select "Debtor 1 only Debtor 2 only Debtor 1 and Debtor 2 only" at bounding box center [871, 556] width 155 height 29
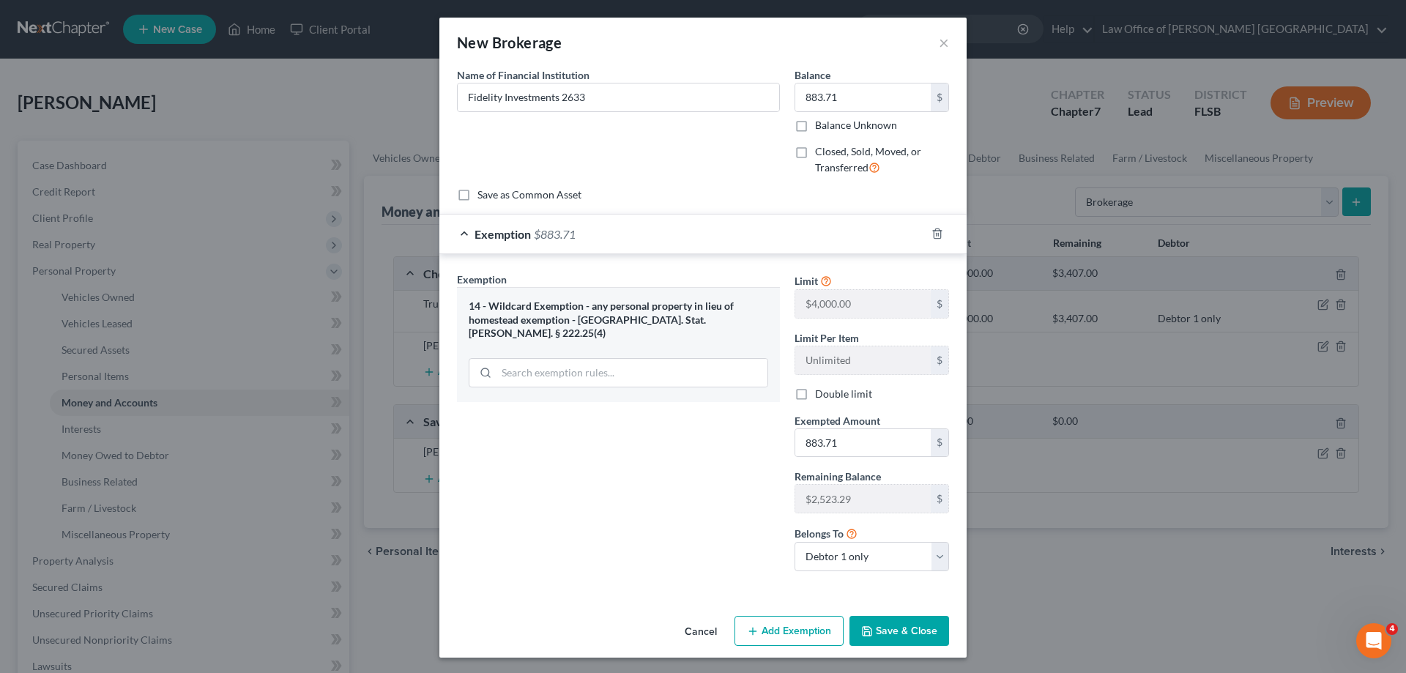
click at [886, 633] on button "Save & Close" at bounding box center [899, 631] width 100 height 31
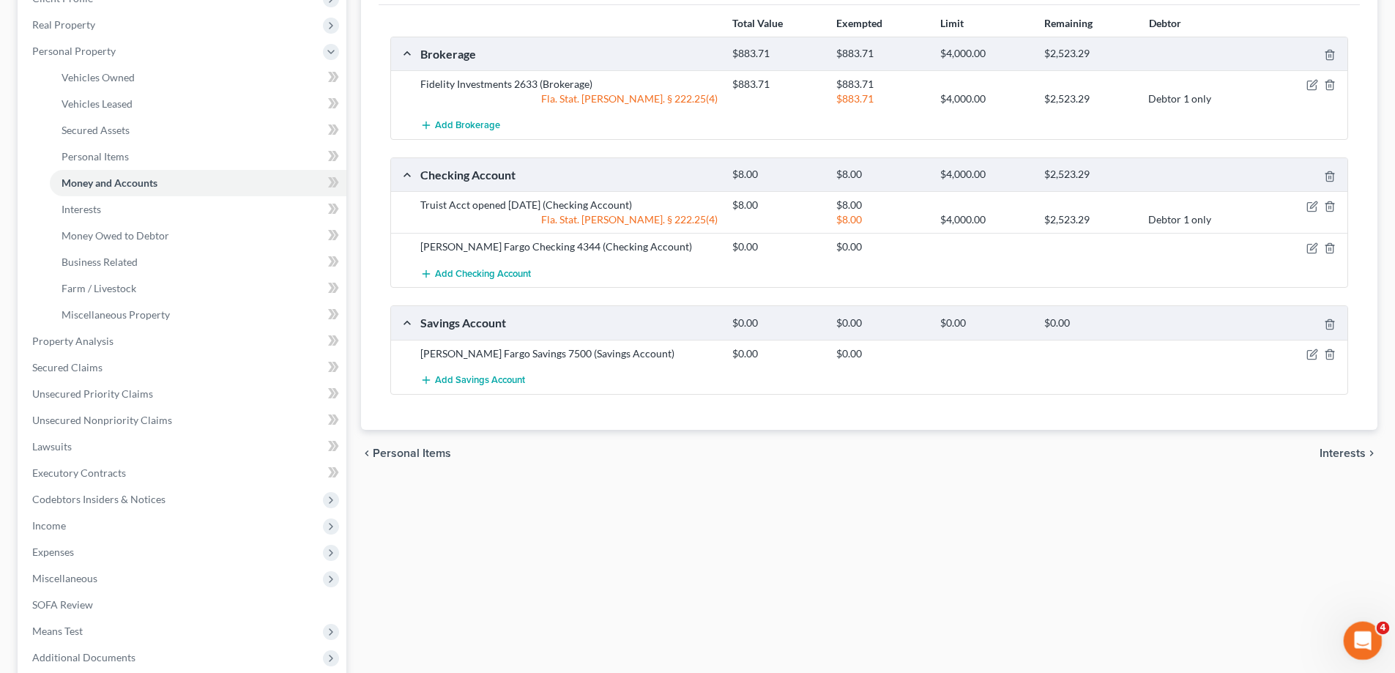
click at [1358, 632] on icon "Open Intercom Messenger" at bounding box center [1361, 639] width 24 height 24
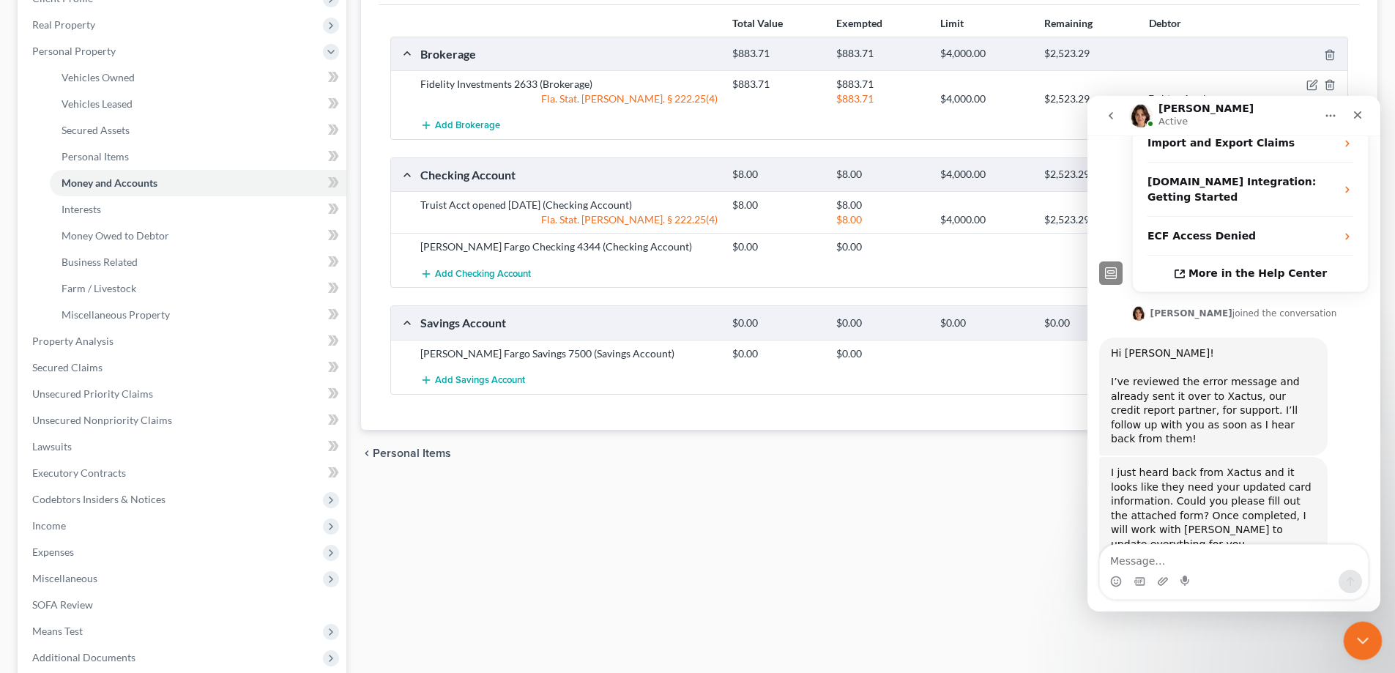
scroll to position [370, 0]
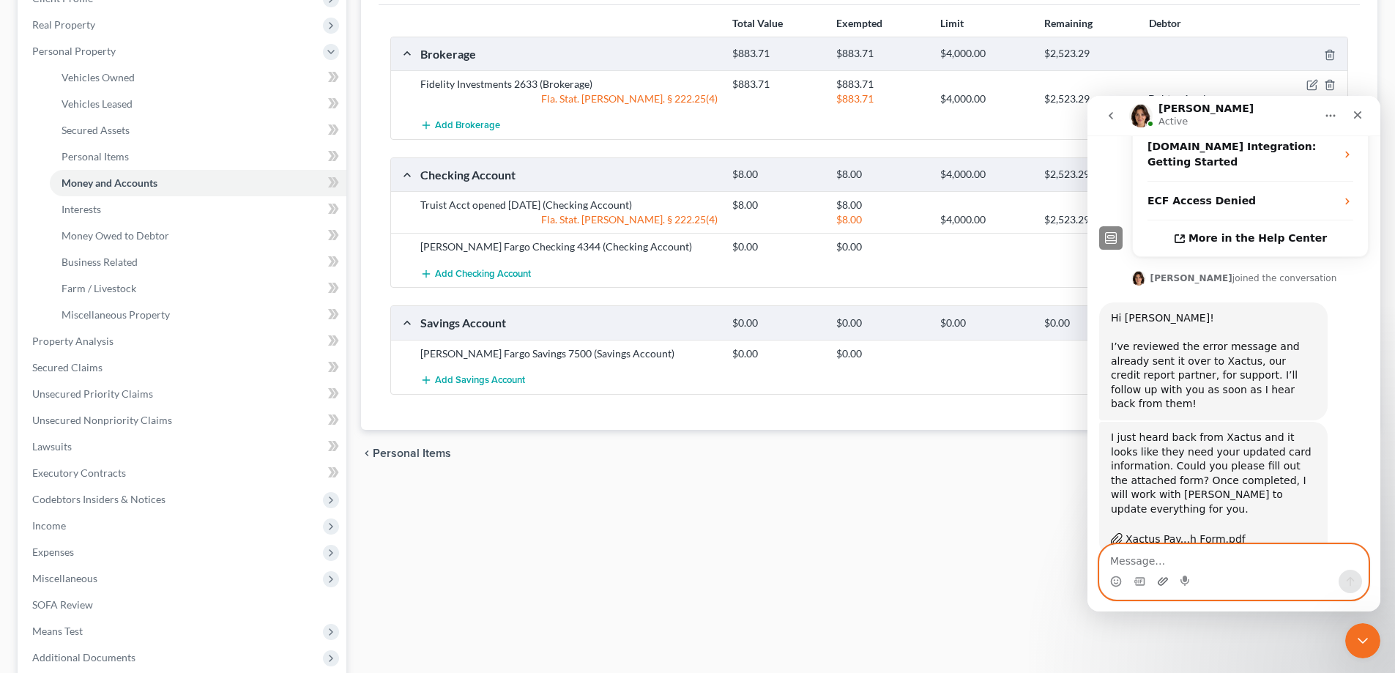
click at [1164, 585] on icon "Upload attachment" at bounding box center [1163, 582] width 12 height 12
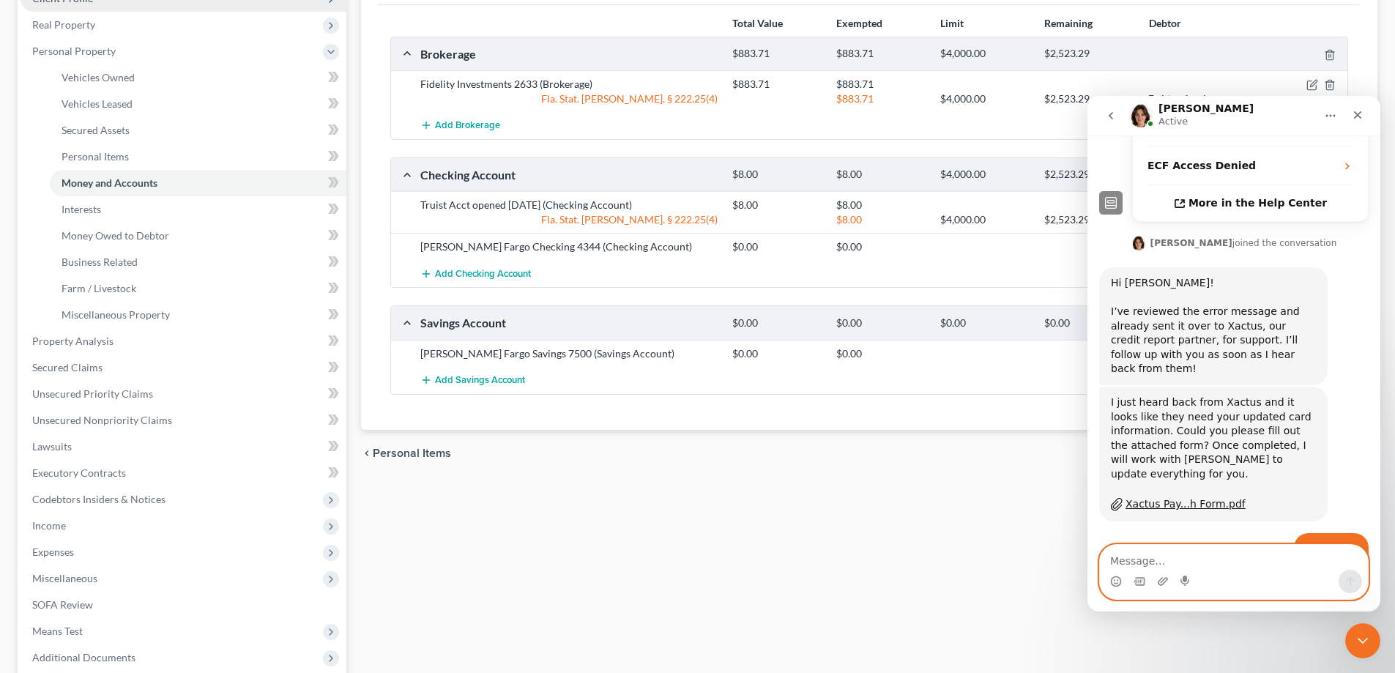
scroll to position [448, 0]
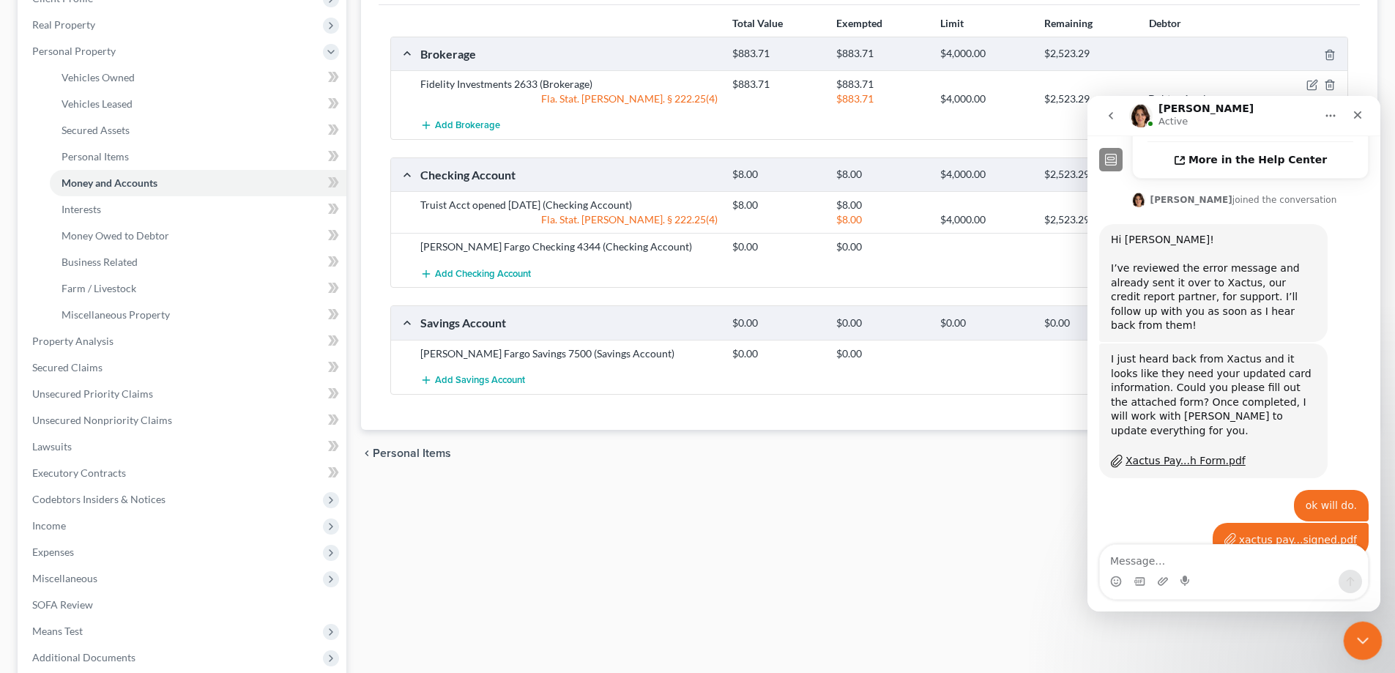
click at [1363, 641] on icon "Close Intercom Messenger" at bounding box center [1361, 639] width 18 height 18
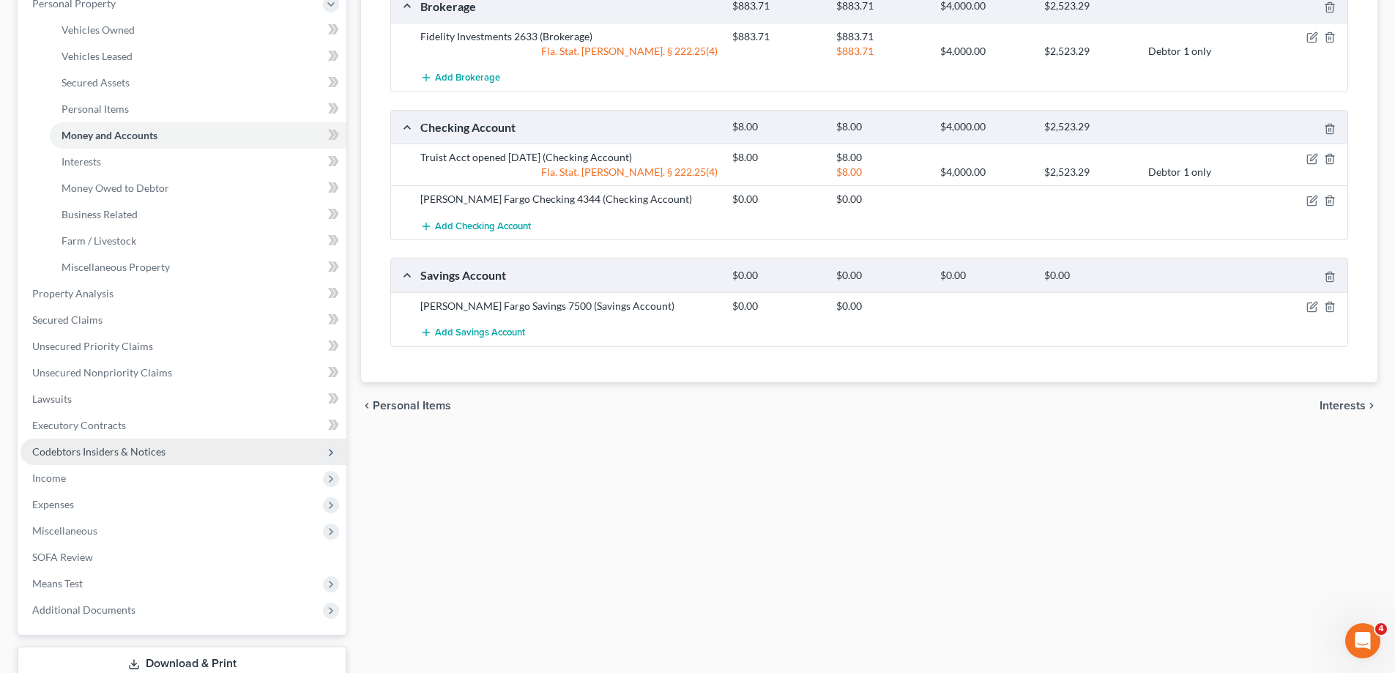
scroll to position [293, 0]
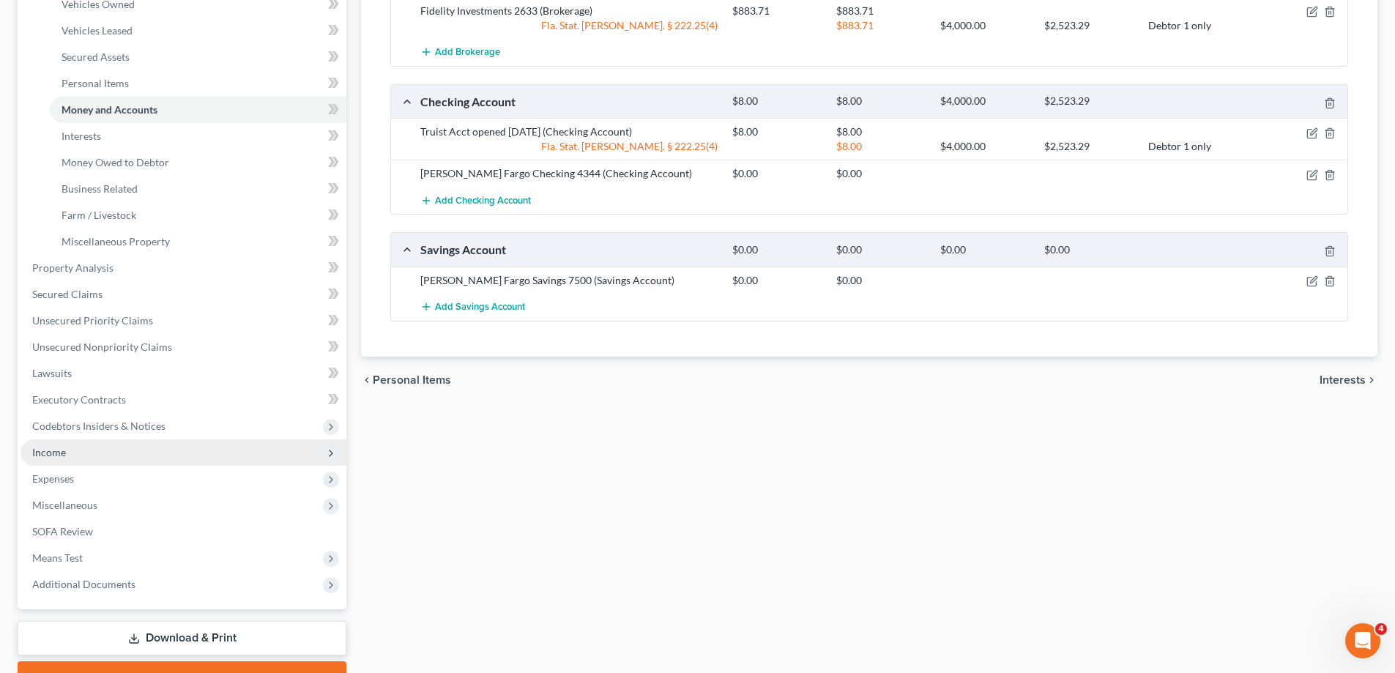
click at [54, 452] on span "Income" at bounding box center [49, 452] width 34 height 12
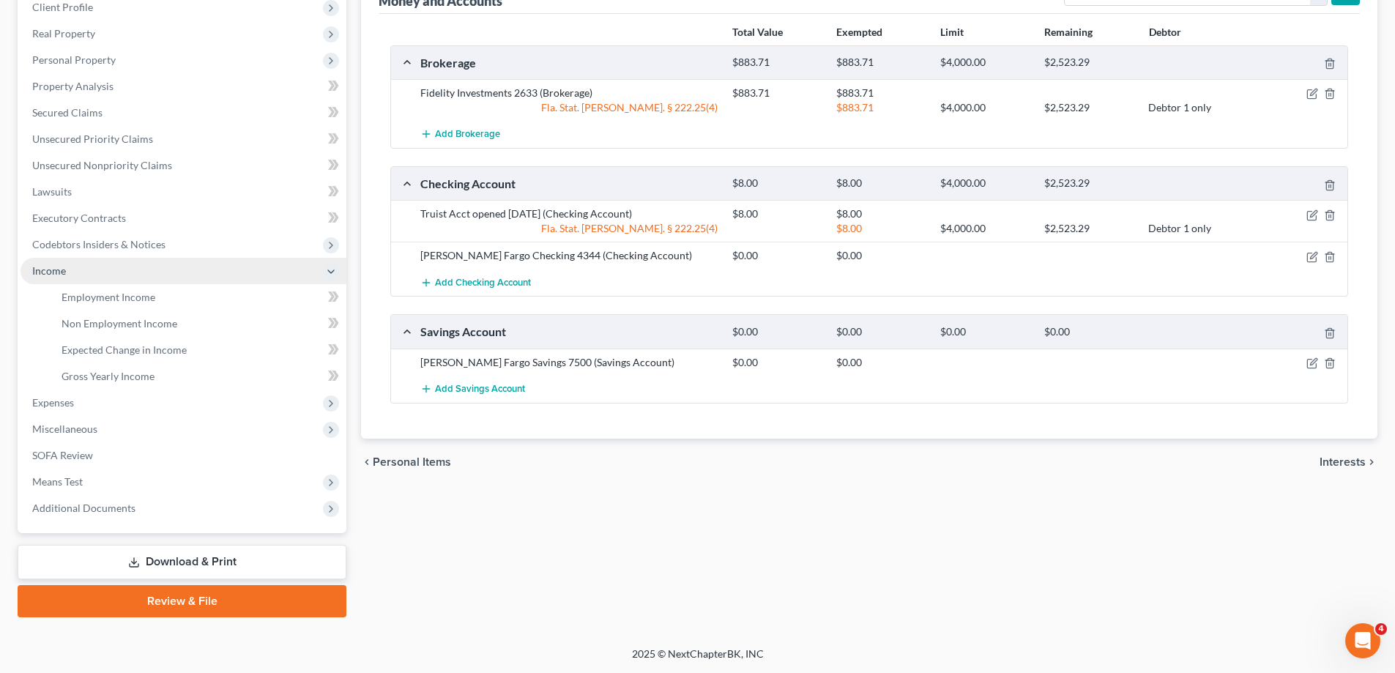
scroll to position [211, 0]
click at [103, 300] on span "Employment Income" at bounding box center [109, 297] width 94 height 12
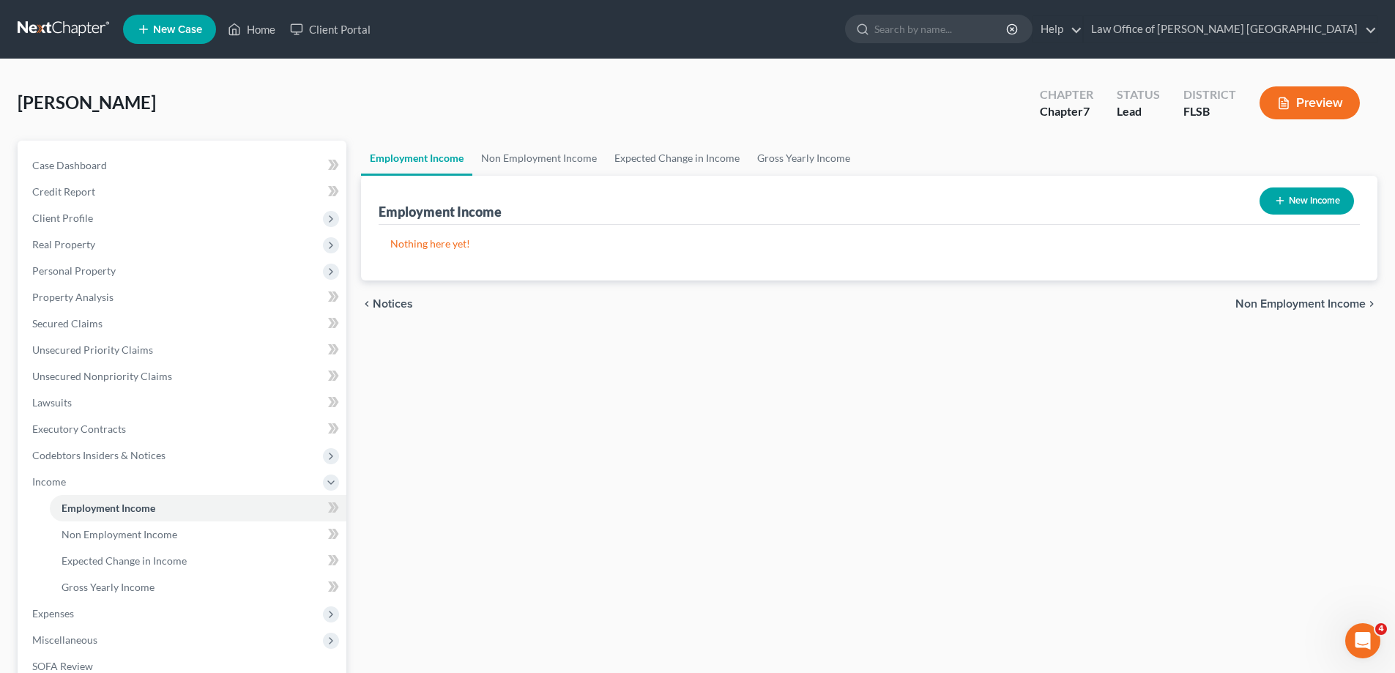
click at [1303, 201] on button "New Income" at bounding box center [1306, 200] width 94 height 27
select select "0"
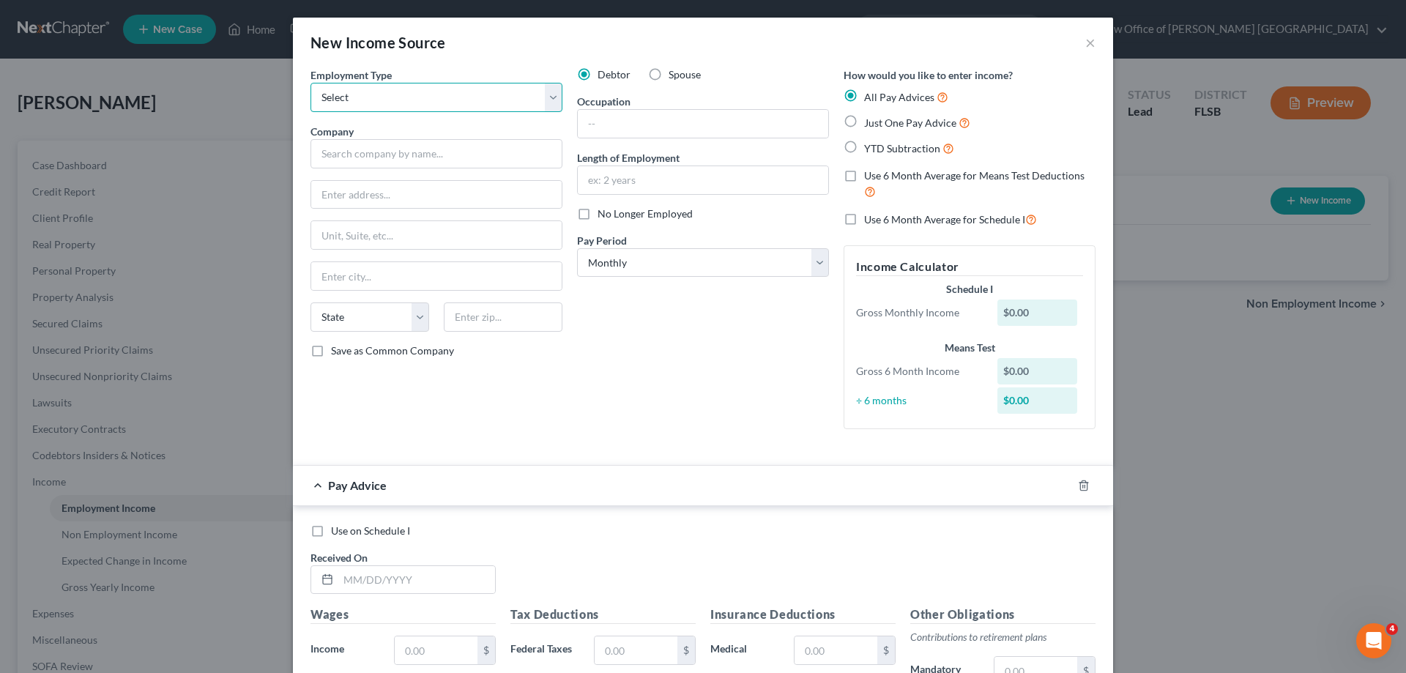
click at [551, 99] on select "Select Full or [DEMOGRAPHIC_DATA] Employment Self Employment" at bounding box center [436, 97] width 252 height 29
select select "0"
click at [310, 83] on select "Select Full or [DEMOGRAPHIC_DATA] Employment Self Employment" at bounding box center [436, 97] width 252 height 29
click at [587, 128] on input "text" at bounding box center [703, 124] width 250 height 28
type input "Barista"
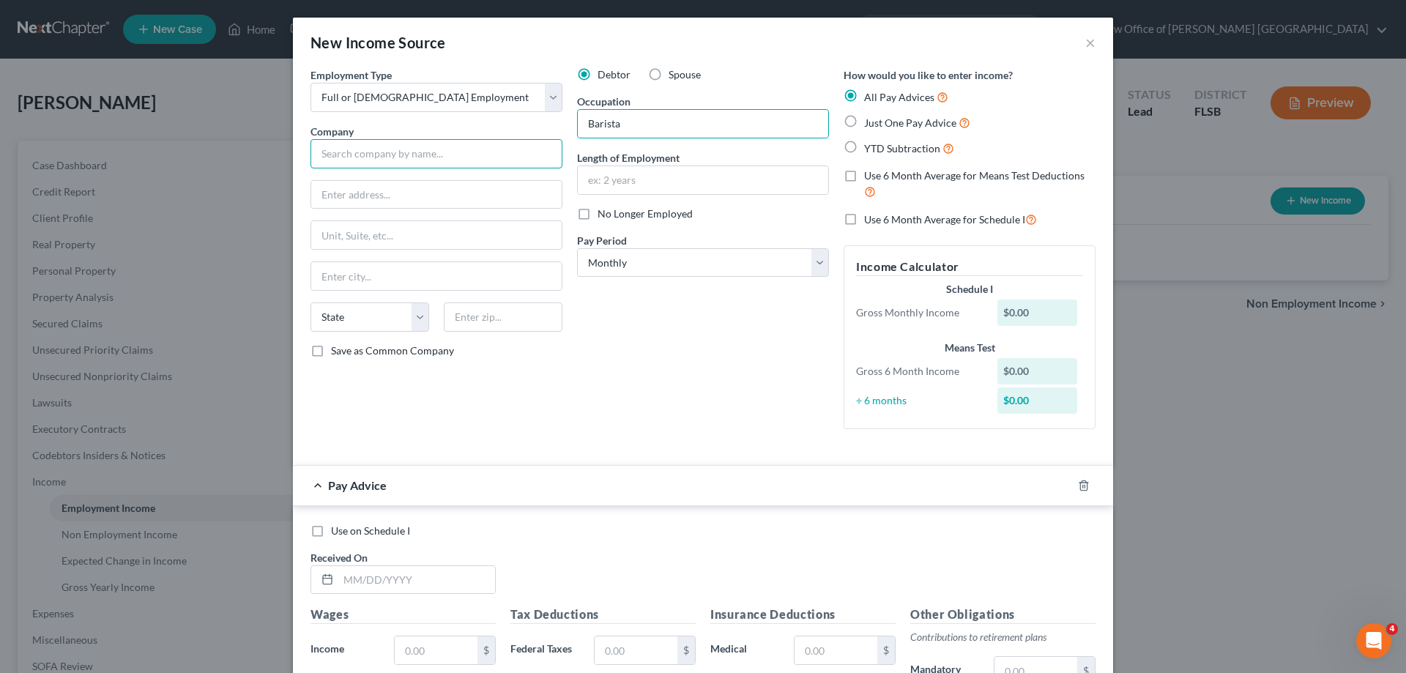
click at [383, 160] on input "text" at bounding box center [436, 153] width 252 height 29
type input "Starbucks"
click at [334, 196] on input "text" at bounding box center [436, 195] width 250 height 28
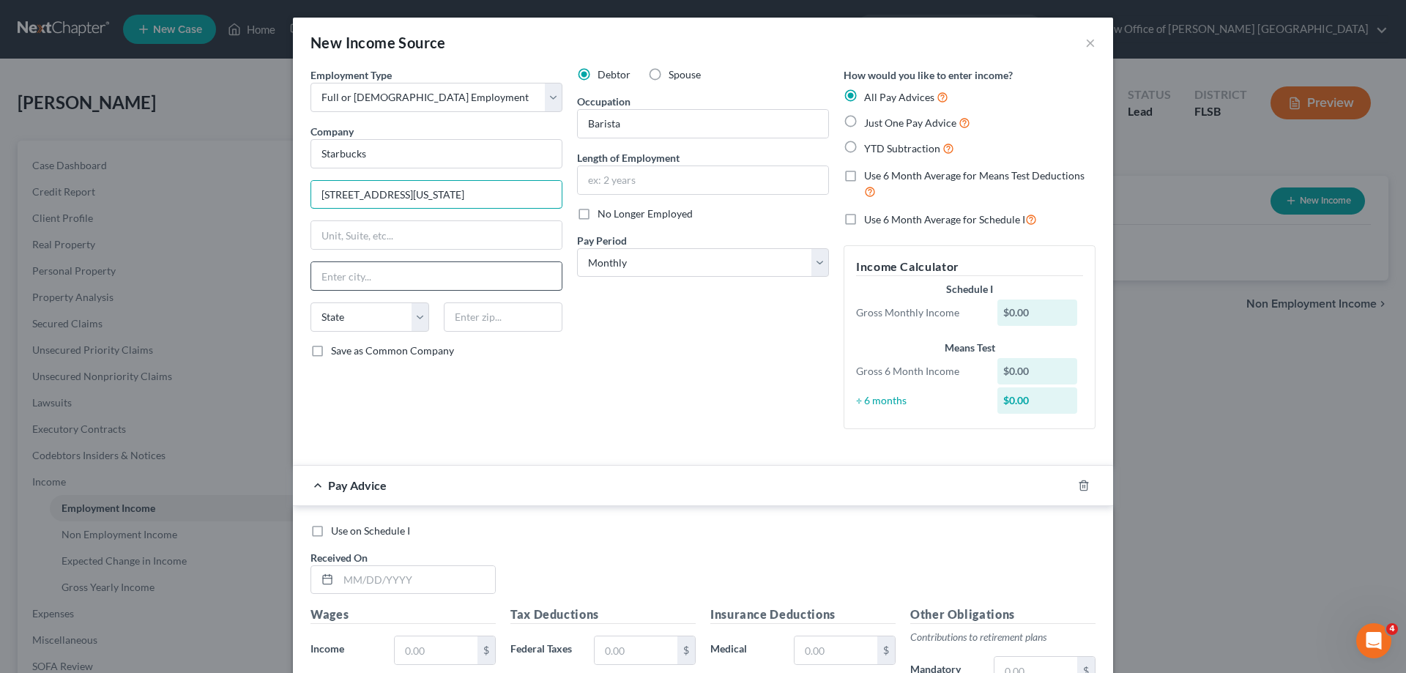
type input "[STREET_ADDRESS][US_STATE]"
click at [380, 279] on input "text" at bounding box center [436, 276] width 250 height 28
type input "[GEOGRAPHIC_DATA]"
click at [417, 321] on select "State [US_STATE] AK AR AZ CA CO CT DE DC [GEOGRAPHIC_DATA] [GEOGRAPHIC_DATA] GU…" at bounding box center [369, 316] width 119 height 29
select select "50"
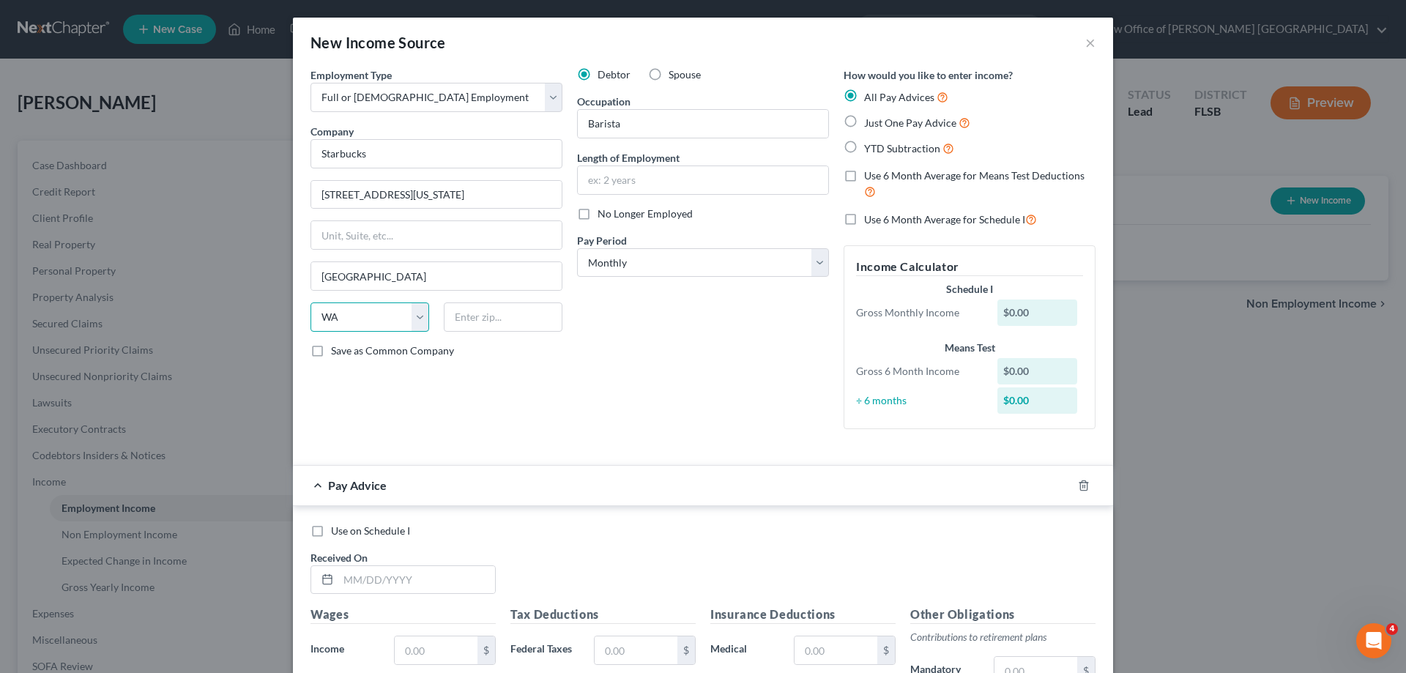
click at [310, 302] on select "State [US_STATE] AK AR AZ CA CO CT DE DC [GEOGRAPHIC_DATA] [GEOGRAPHIC_DATA] GU…" at bounding box center [369, 316] width 119 height 29
click at [466, 318] on input "text" at bounding box center [503, 316] width 119 height 29
type input "98134"
click at [620, 179] on input "text" at bounding box center [703, 180] width 250 height 28
type input "3 years"
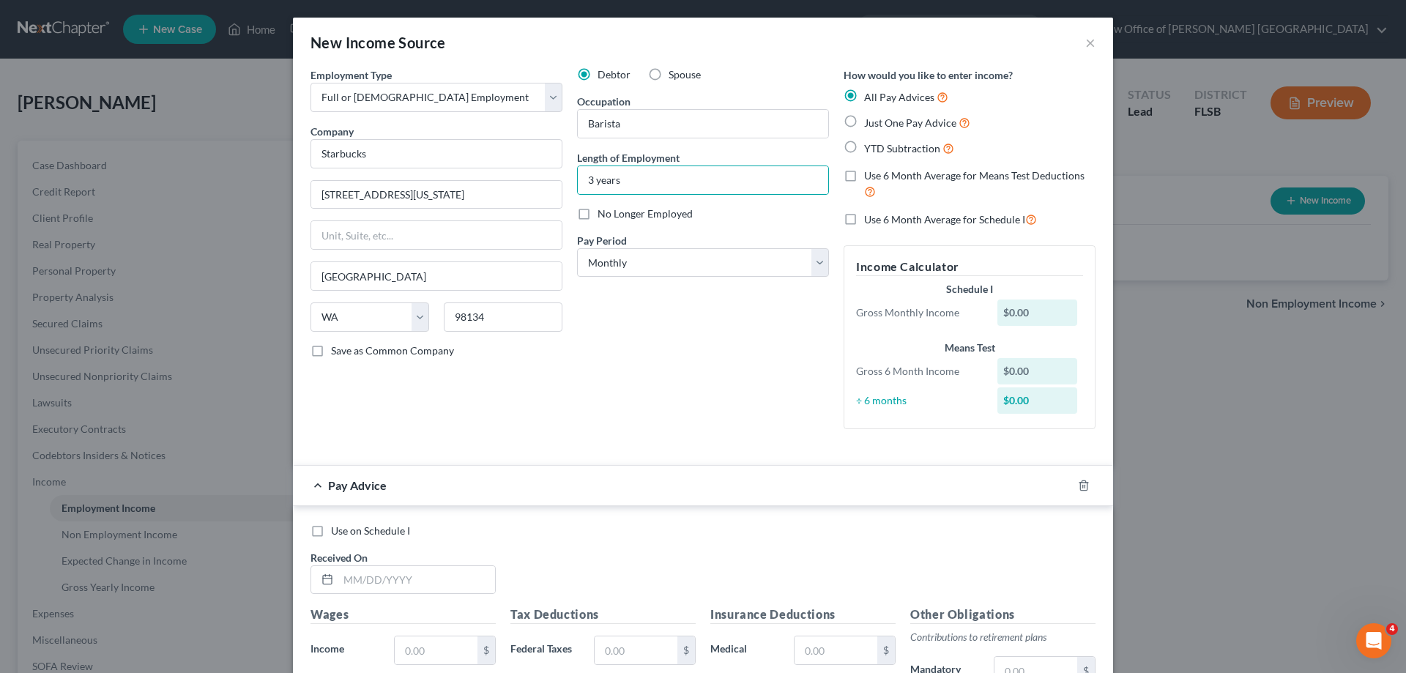
click at [648, 332] on div "Debtor Spouse Occupation Barista Length of Employment 3 years No Longer Employe…" at bounding box center [703, 253] width 267 height 373
click at [864, 176] on label "Use 6 Month Average for Means Test Deductions" at bounding box center [979, 183] width 231 height 31
click at [870, 176] on input "Use 6 Month Average for Means Test Deductions" at bounding box center [875, 173] width 10 height 10
checkbox input "true"
click at [864, 222] on label "Use 6 Month Average for Schedule I" at bounding box center [950, 219] width 173 height 17
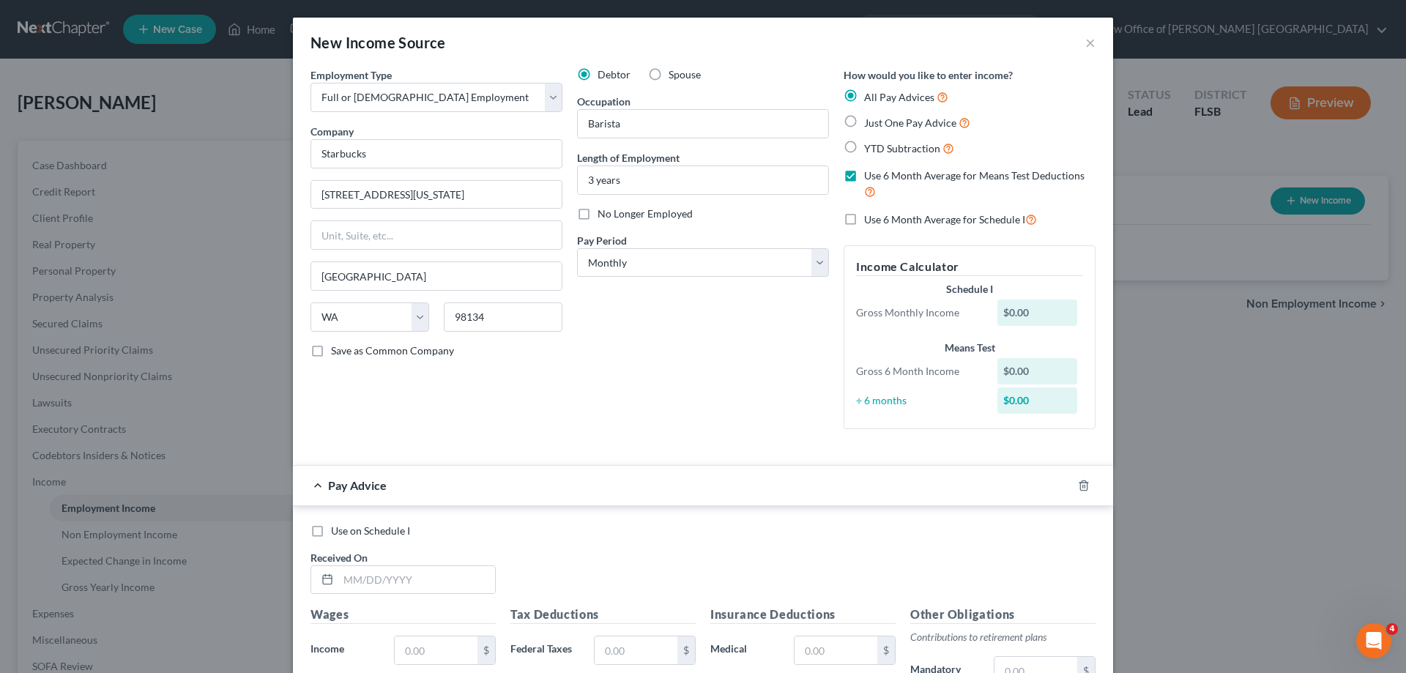
click at [870, 220] on input "Use 6 Month Average for Schedule I" at bounding box center [875, 216] width 10 height 10
checkbox input "true"
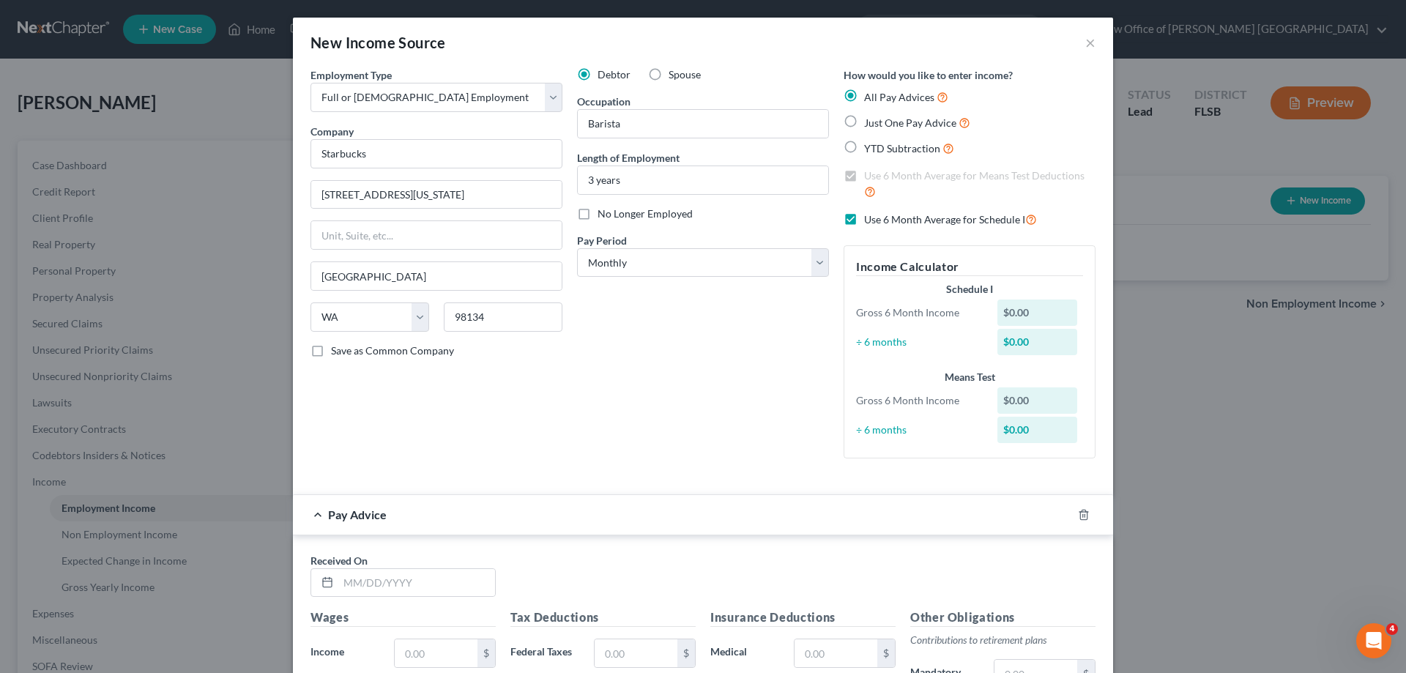
click at [864, 122] on label "Just One Pay Advice" at bounding box center [917, 122] width 106 height 17
click at [870, 122] on input "Just One Pay Advice" at bounding box center [875, 119] width 10 height 10
radio input "true"
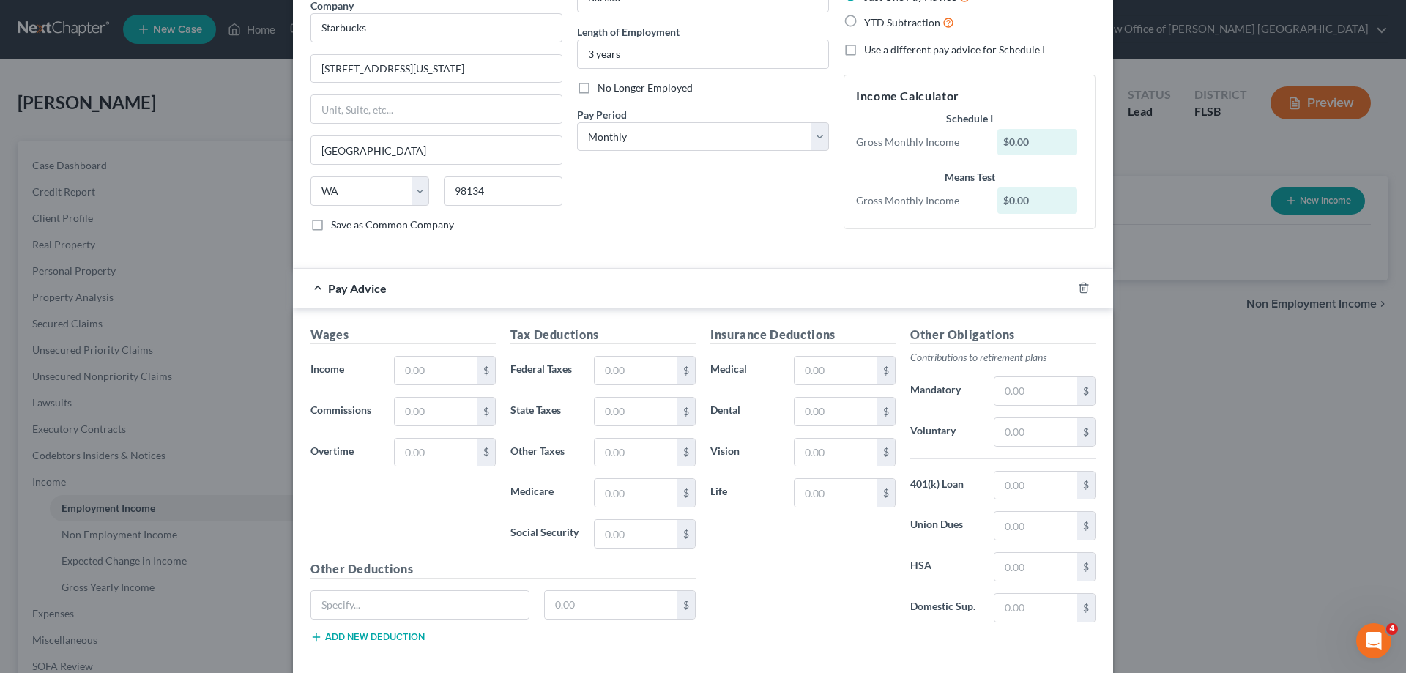
scroll to position [53, 0]
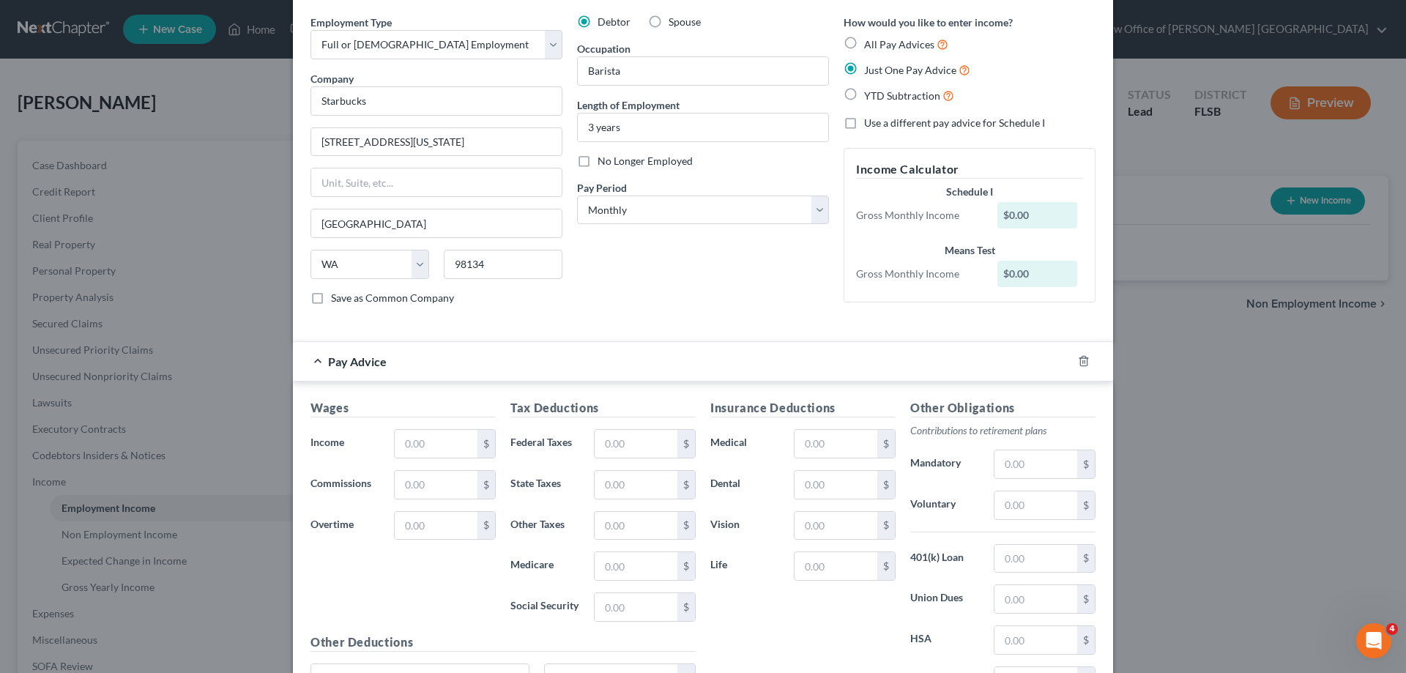
click at [864, 44] on label "All Pay Advices" at bounding box center [906, 44] width 84 height 17
click at [870, 44] on input "All Pay Advices" at bounding box center [875, 41] width 10 height 10
radio input "true"
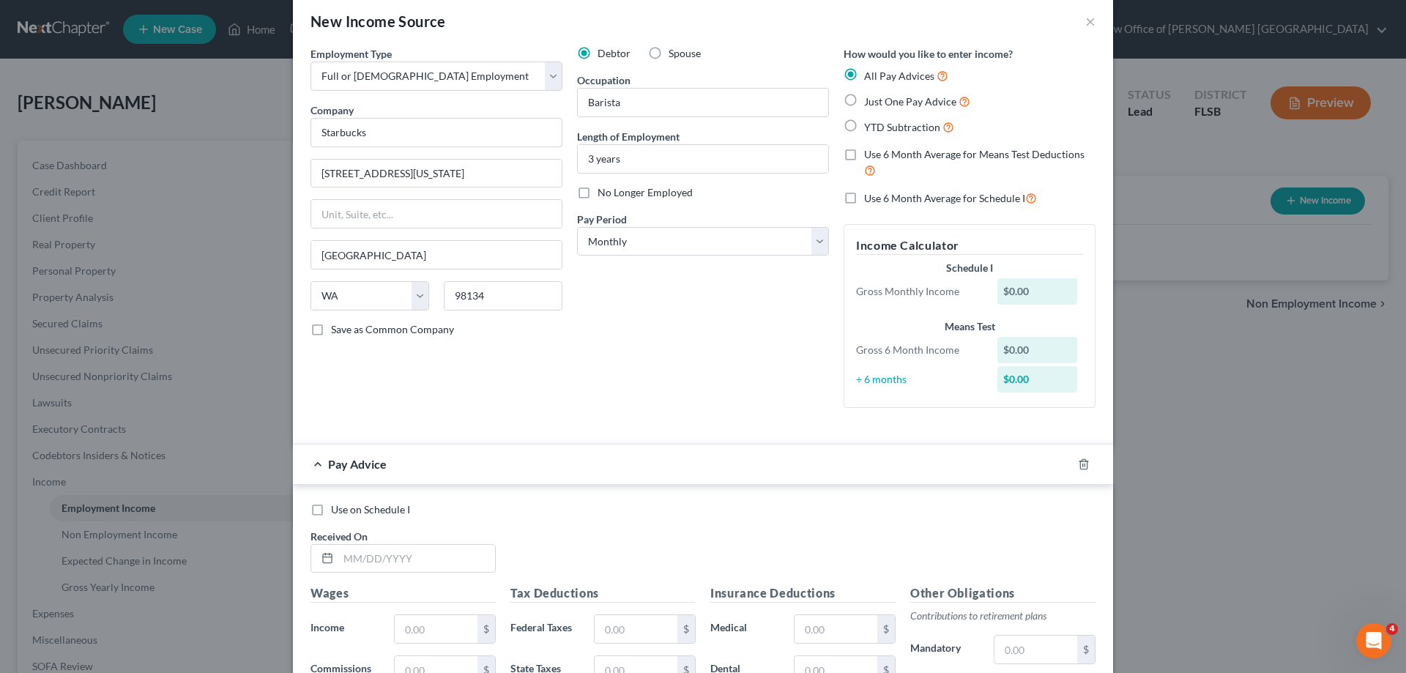
scroll to position [0, 0]
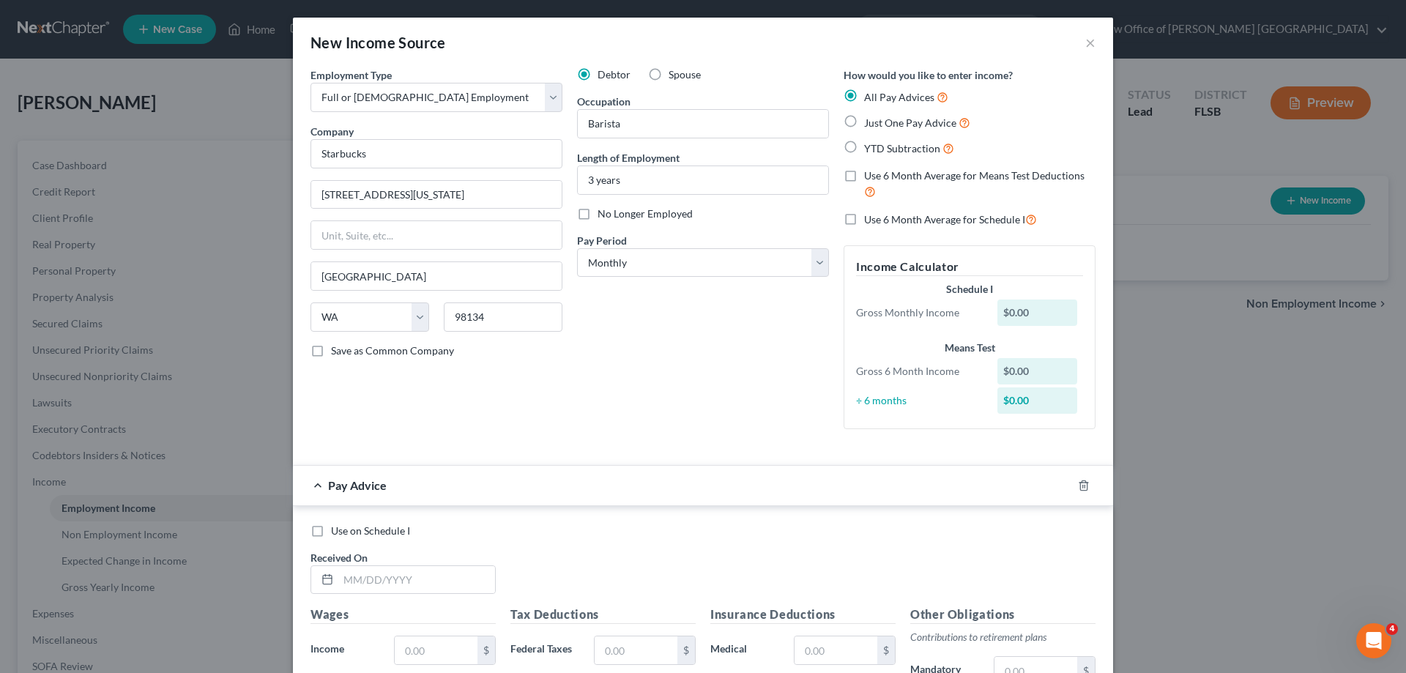
click at [864, 146] on label "YTD Subtraction" at bounding box center [909, 148] width 90 height 17
click at [870, 146] on input "YTD Subtraction" at bounding box center [875, 145] width 10 height 10
radio input "true"
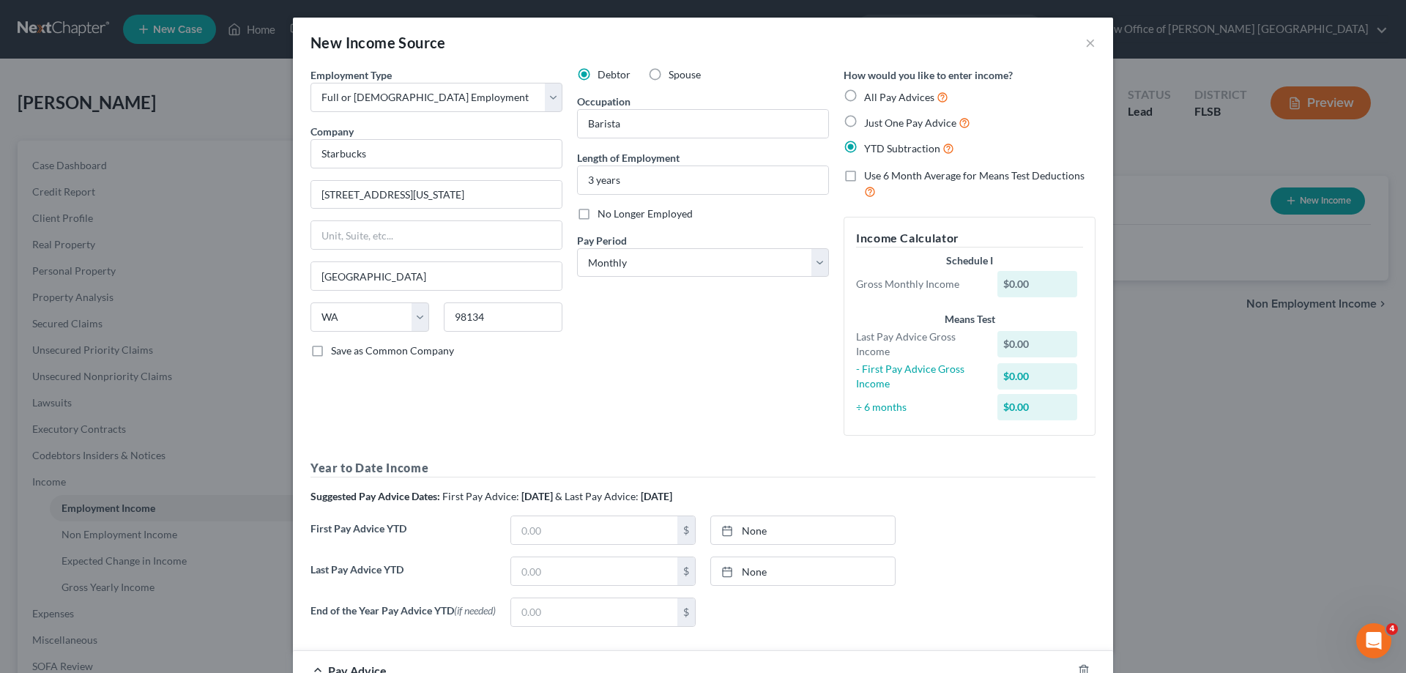
click at [864, 122] on label "Just One Pay Advice" at bounding box center [917, 122] width 106 height 17
click at [870, 122] on input "Just One Pay Advice" at bounding box center [875, 119] width 10 height 10
radio input "true"
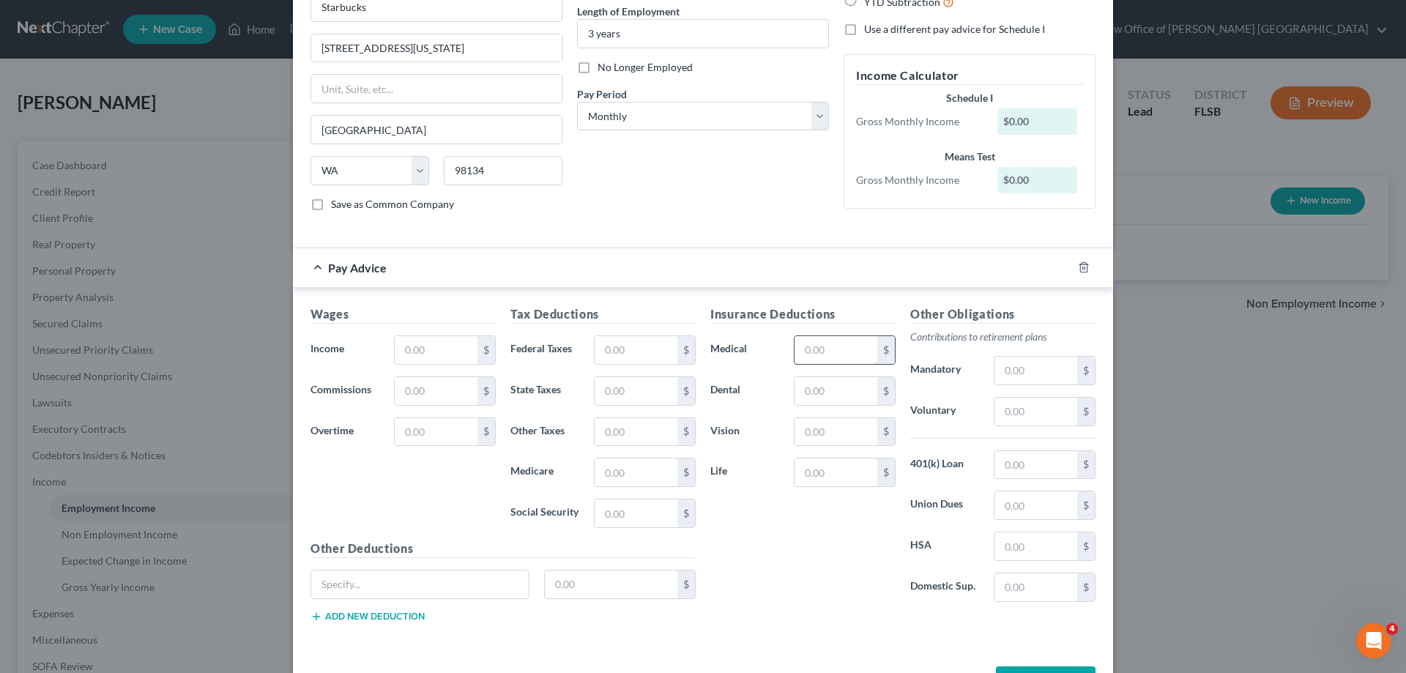
scroll to position [199, 0]
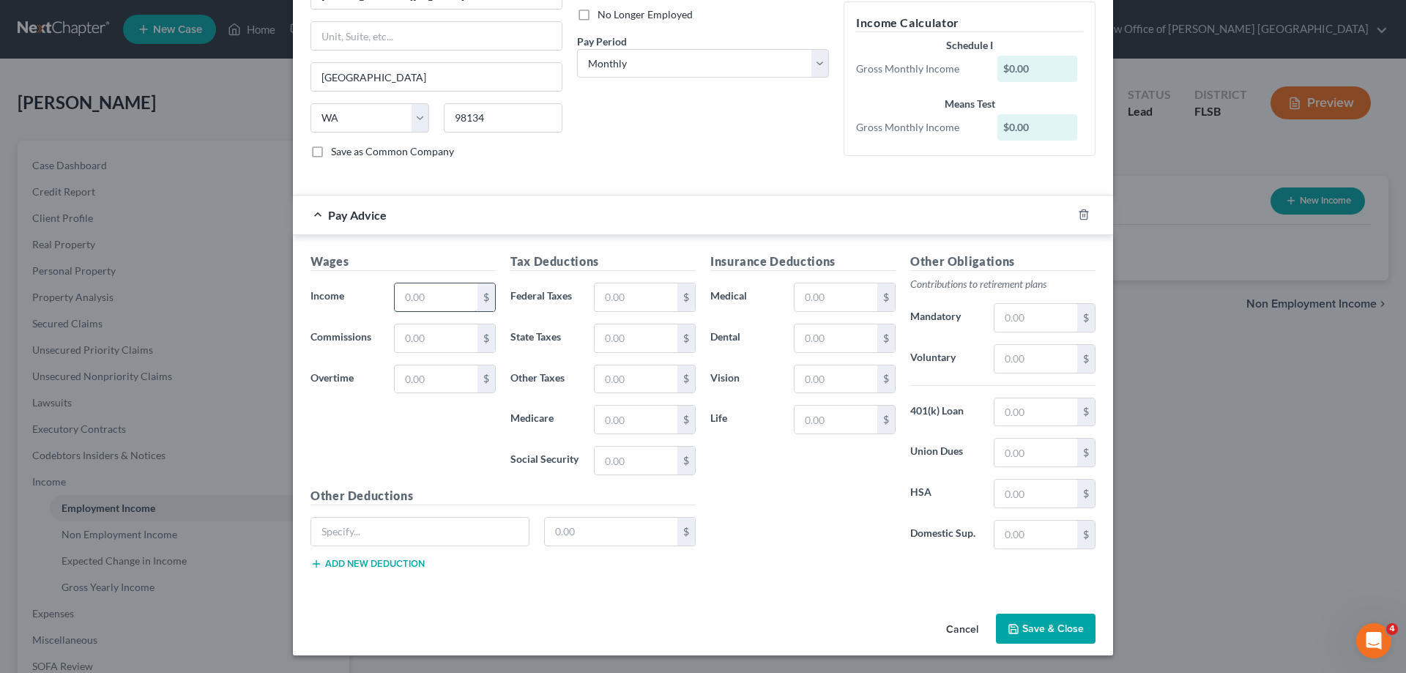
click at [398, 297] on input "text" at bounding box center [436, 297] width 83 height 28
type input "965.13"
click at [731, 174] on div "Employment Type * Select Full or [DEMOGRAPHIC_DATA] Employment Self Employment …" at bounding box center [703, 25] width 800 height 315
click at [815, 60] on select "Select Monthly Twice Monthly Every Other Week Weekly" at bounding box center [703, 63] width 252 height 29
click at [577, 49] on select "Select Monthly Twice Monthly Every Other Week Weekly" at bounding box center [703, 63] width 252 height 29
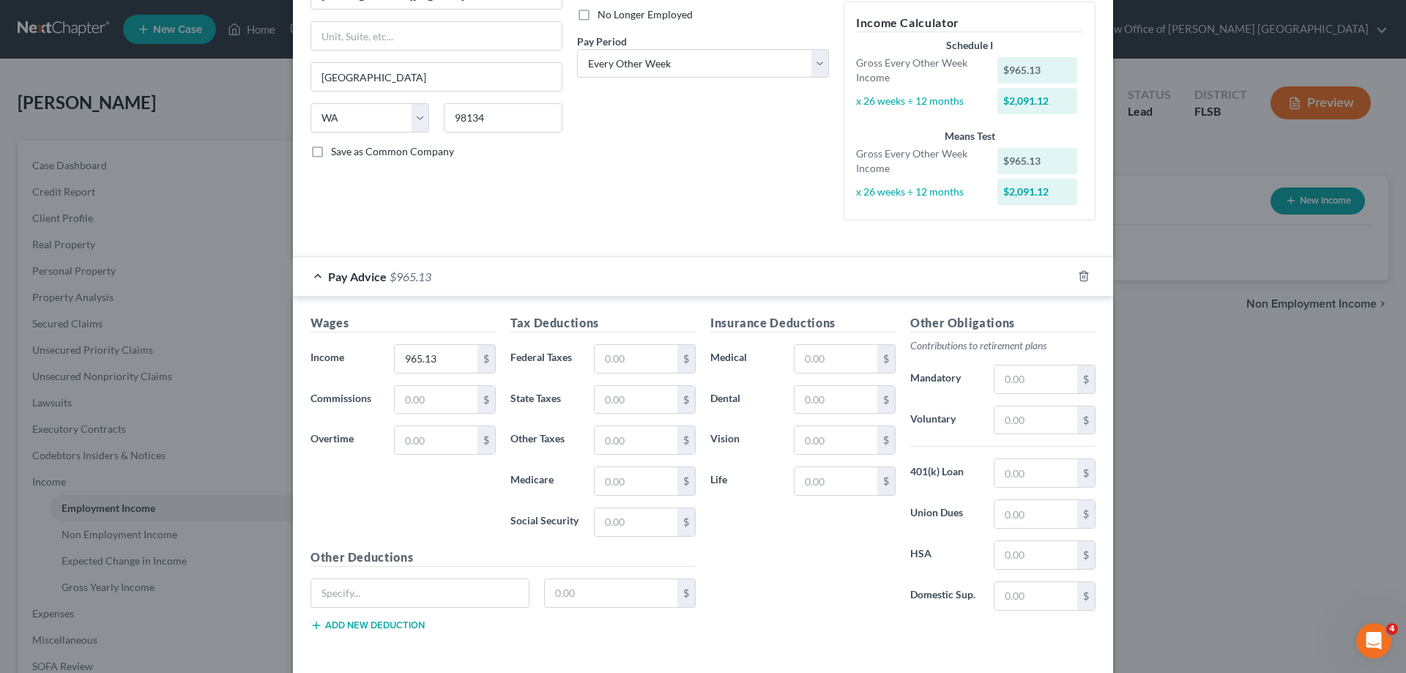
click at [1132, 184] on div "New Income Source × Employment Type * Select Full or [DEMOGRAPHIC_DATA] Employm…" at bounding box center [703, 336] width 1406 height 673
click at [814, 63] on select "Select Monthly Twice Monthly Every Other Week Weekly" at bounding box center [703, 63] width 252 height 29
select select "1"
click at [577, 49] on select "Select Monthly Twice Monthly Every Other Week Weekly" at bounding box center [703, 63] width 252 height 29
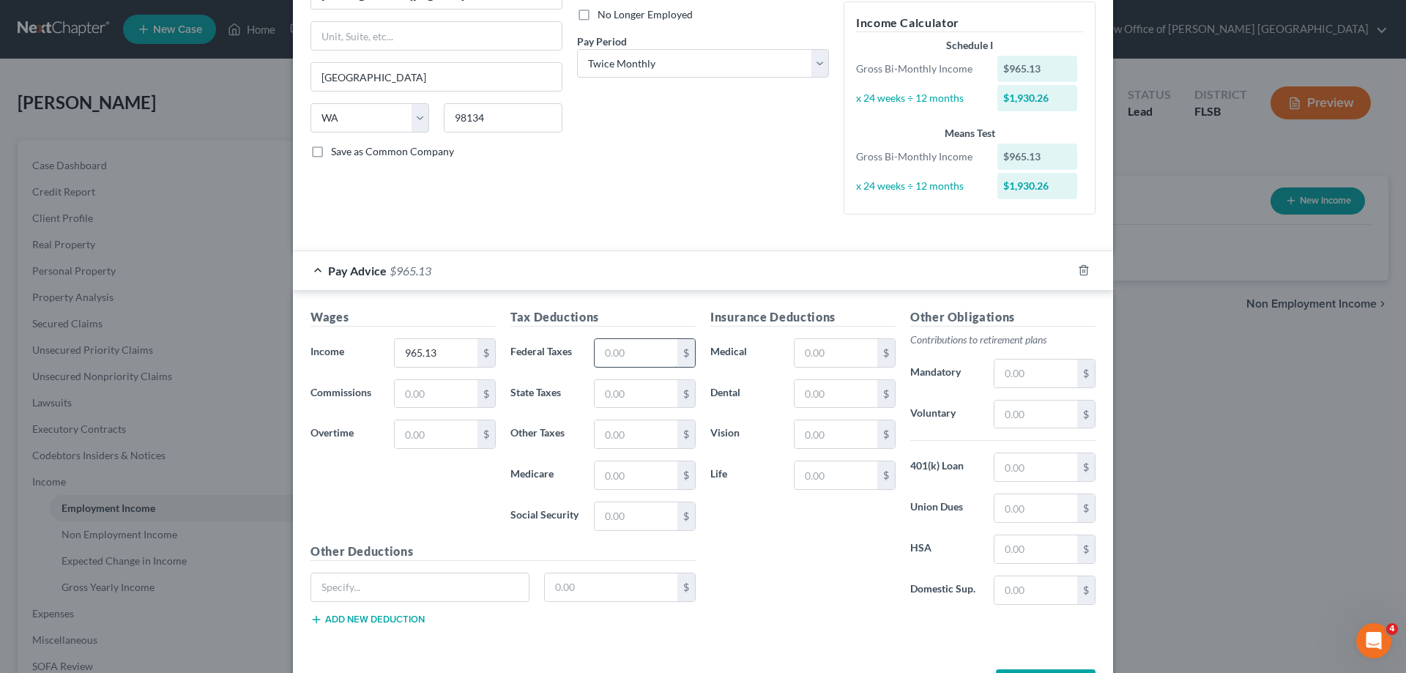
click at [611, 357] on input "text" at bounding box center [636, 353] width 83 height 28
type input "147.09"
click at [609, 478] on input "text" at bounding box center [636, 475] width 83 height 28
type input "15.52"
click at [614, 515] on input "text" at bounding box center [636, 516] width 83 height 28
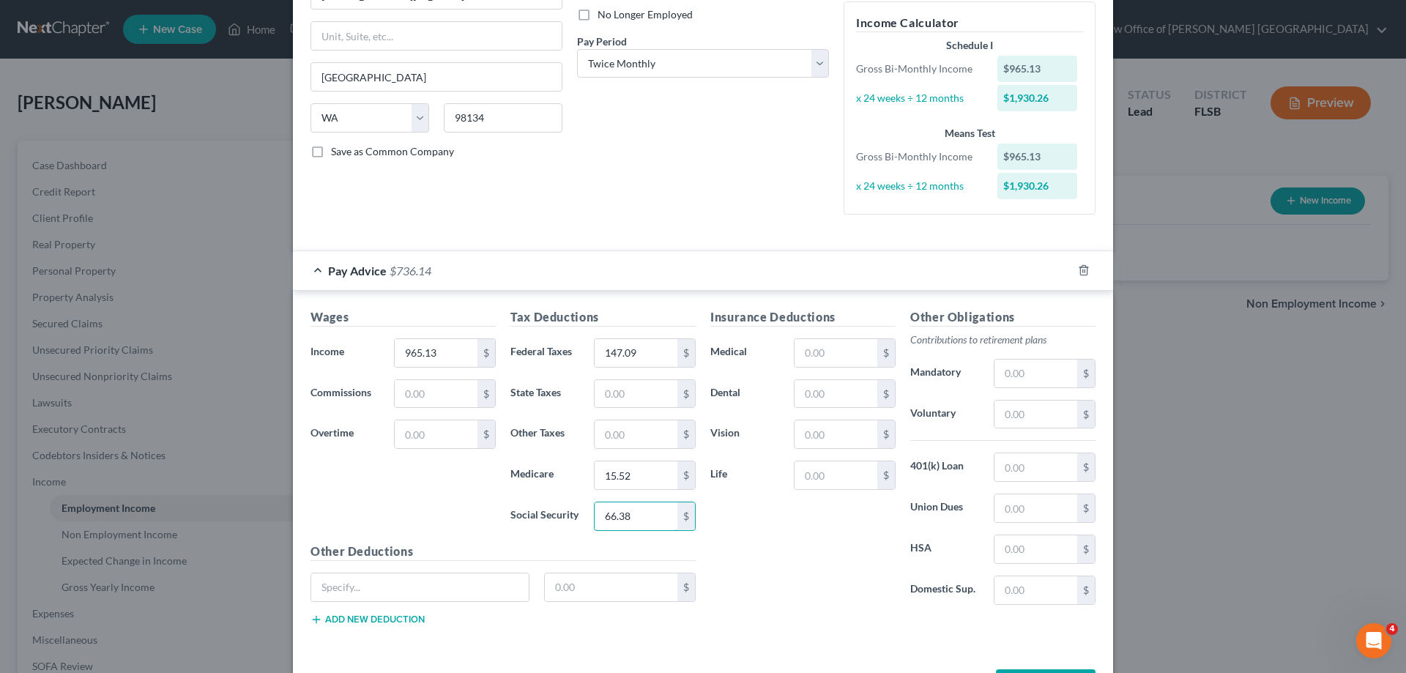
type input "66.38"
click at [742, 537] on div "Insurance Deductions Medical $ Dental $ Vision $ Life $" at bounding box center [803, 462] width 200 height 308
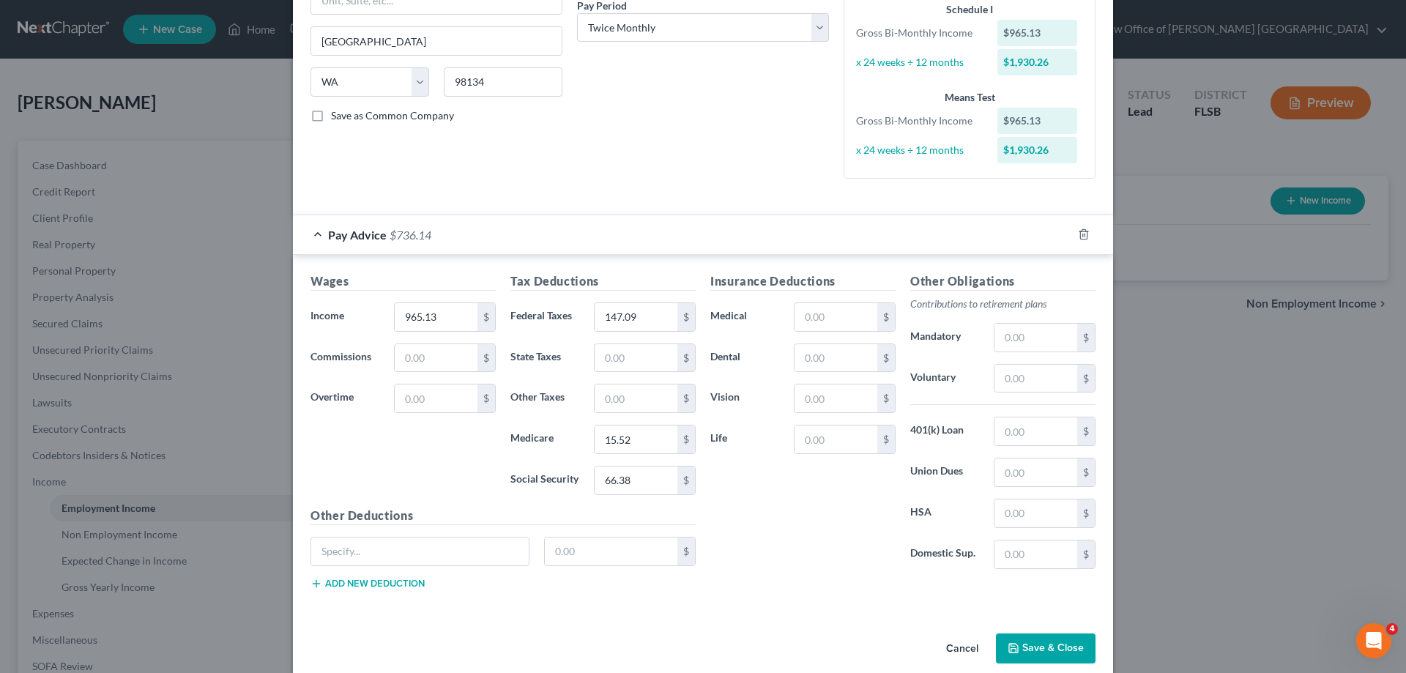
scroll to position [255, 0]
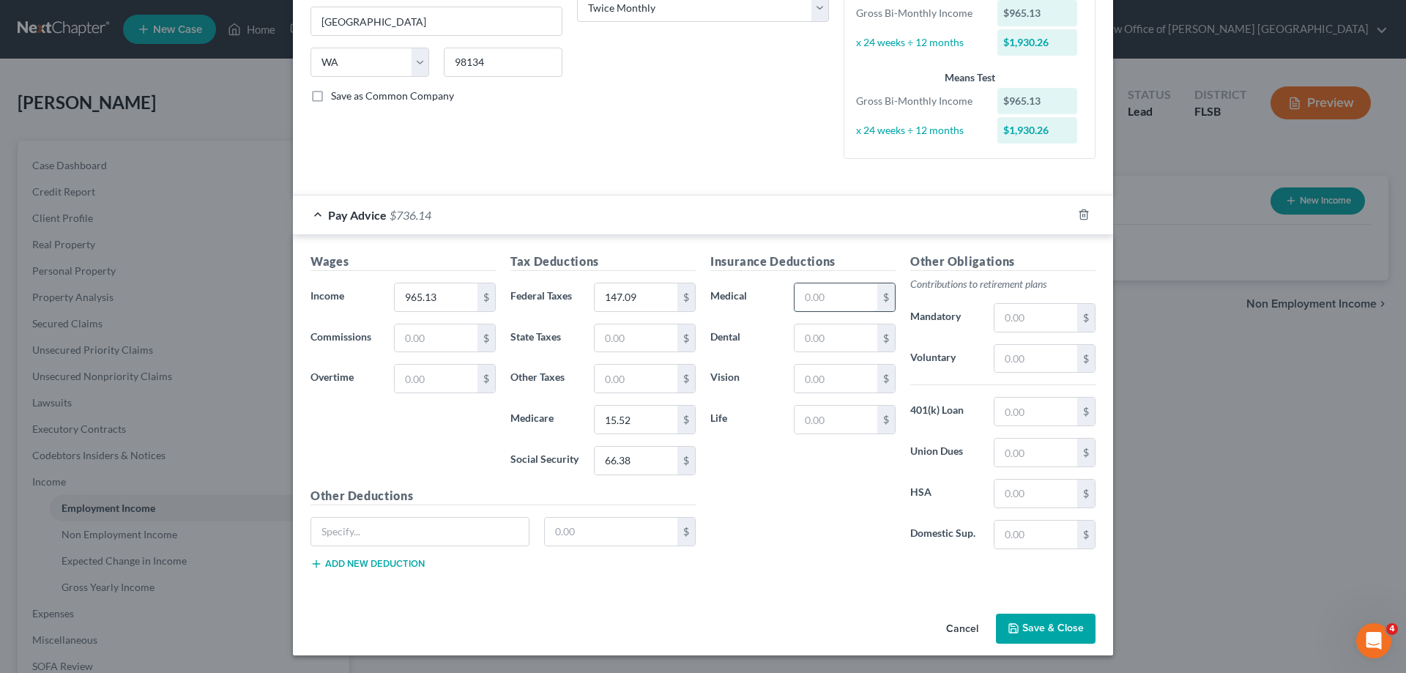
click at [809, 294] on input "text" at bounding box center [835, 297] width 83 height 28
type input "198"
click at [794, 339] on input "text" at bounding box center [835, 338] width 83 height 28
type input "38.34"
click at [814, 376] on input "text" at bounding box center [835, 379] width 83 height 28
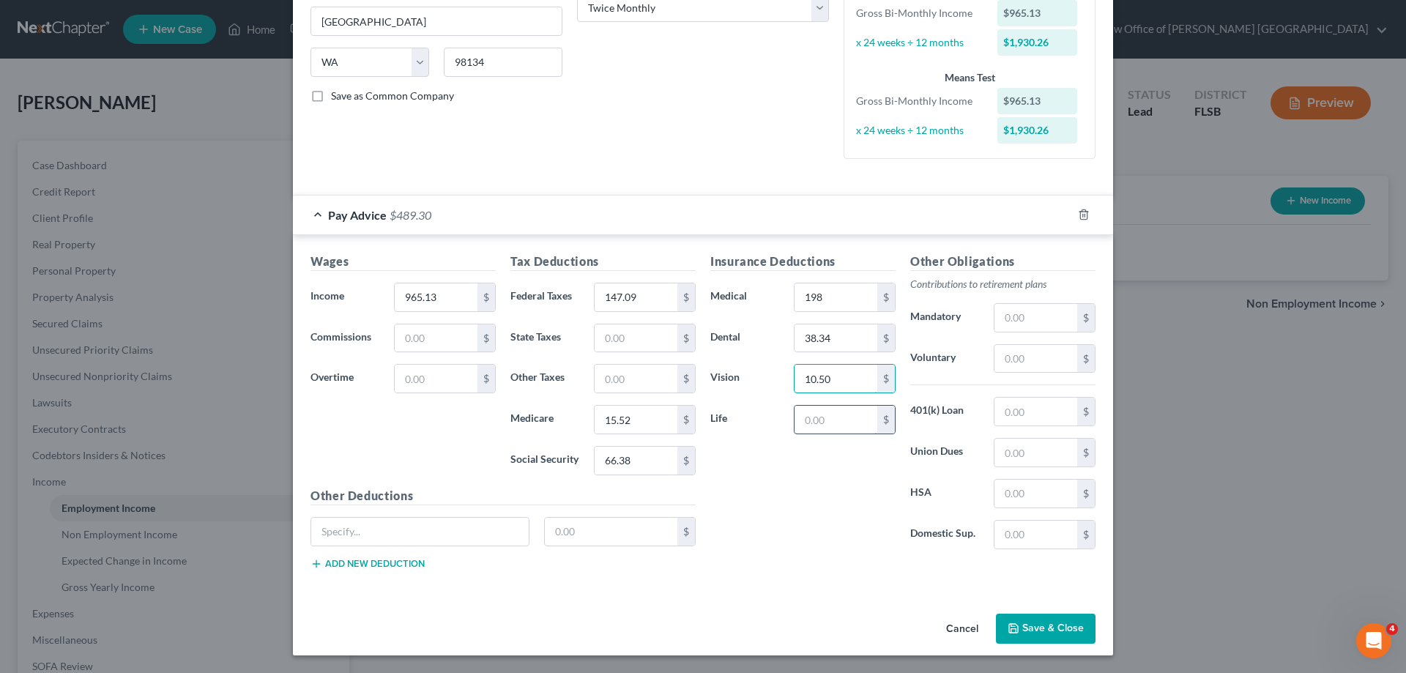
type input "10.50"
click at [824, 420] on input "text" at bounding box center [835, 420] width 83 height 28
click at [1010, 363] on input "text" at bounding box center [1035, 359] width 83 height 28
type input "48.26"
click at [800, 517] on div "Insurance Deductions Medical 198 $ Dental 38.34 $ Vision 10.50 $ Life $" at bounding box center [803, 407] width 200 height 308
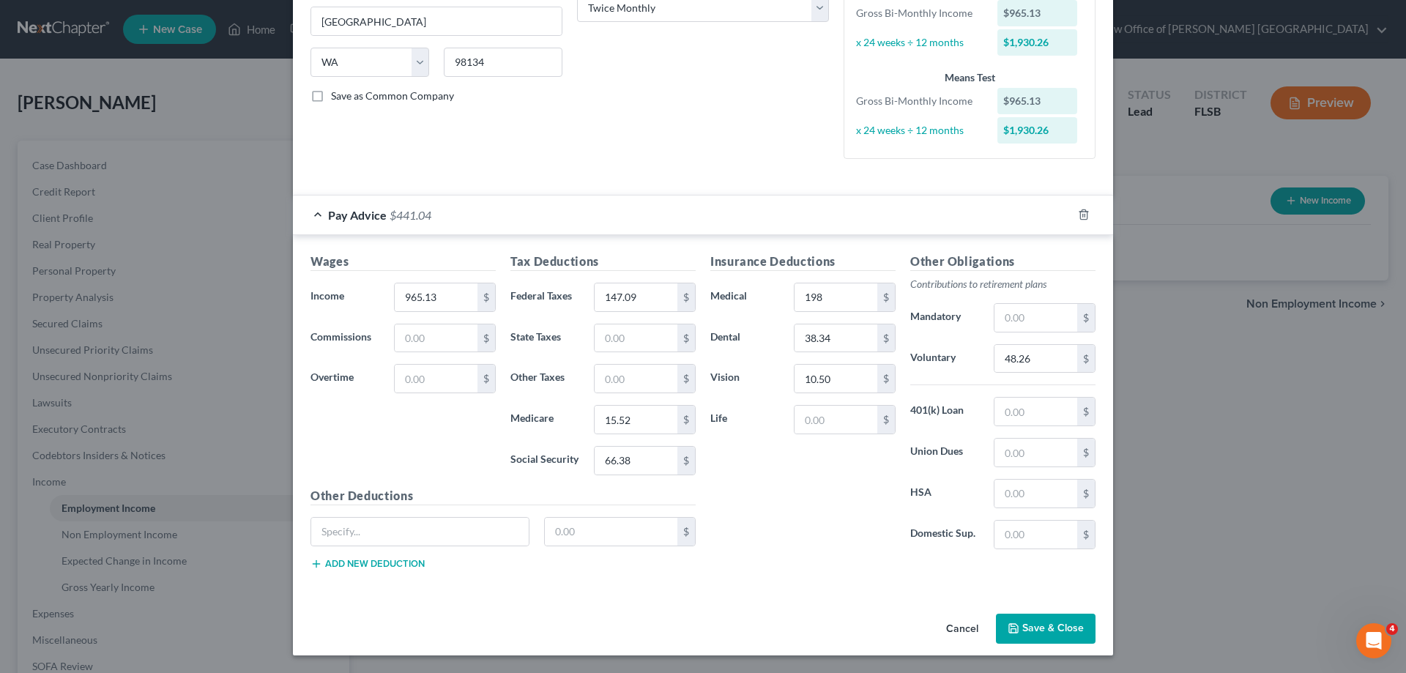
scroll to position [182, 0]
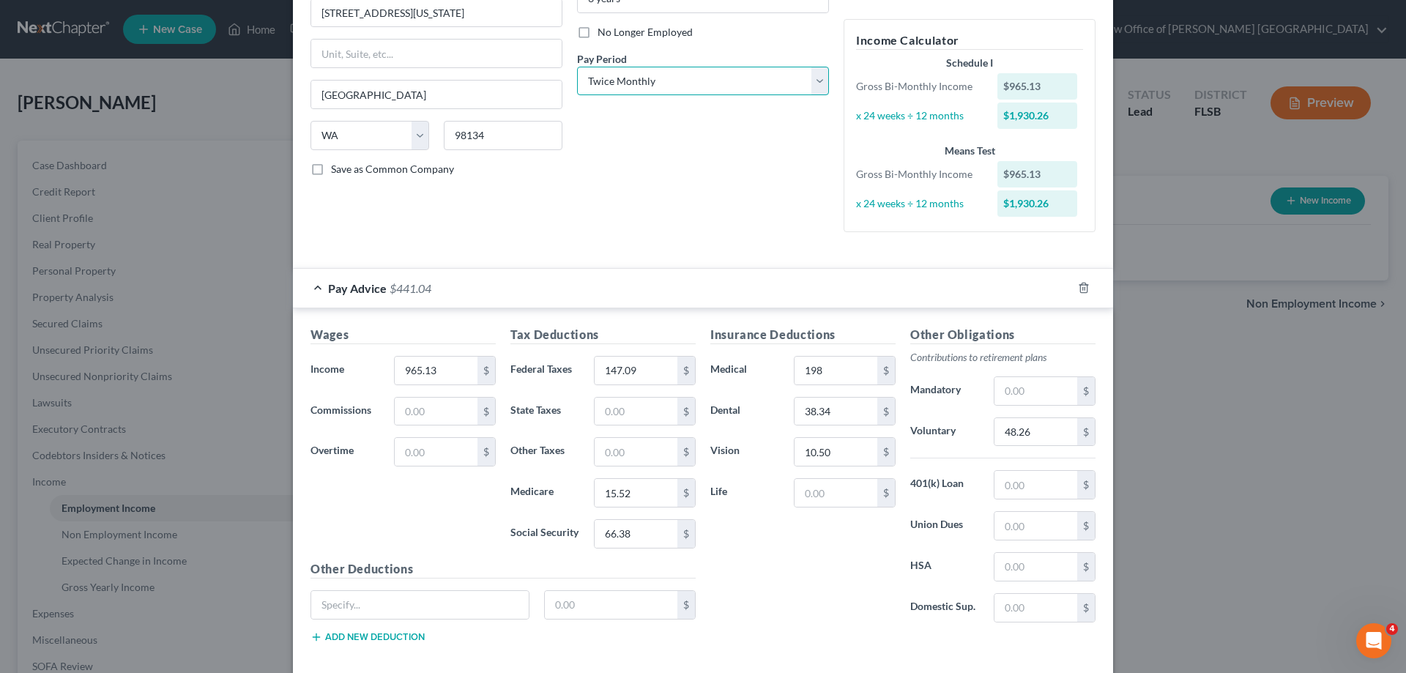
click at [814, 83] on select "Select Monthly Twice Monthly Every Other Week Weekly" at bounding box center [703, 81] width 252 height 29
select select "2"
click at [577, 67] on select "Select Monthly Twice Monthly Every Other Week Weekly" at bounding box center [703, 81] width 252 height 29
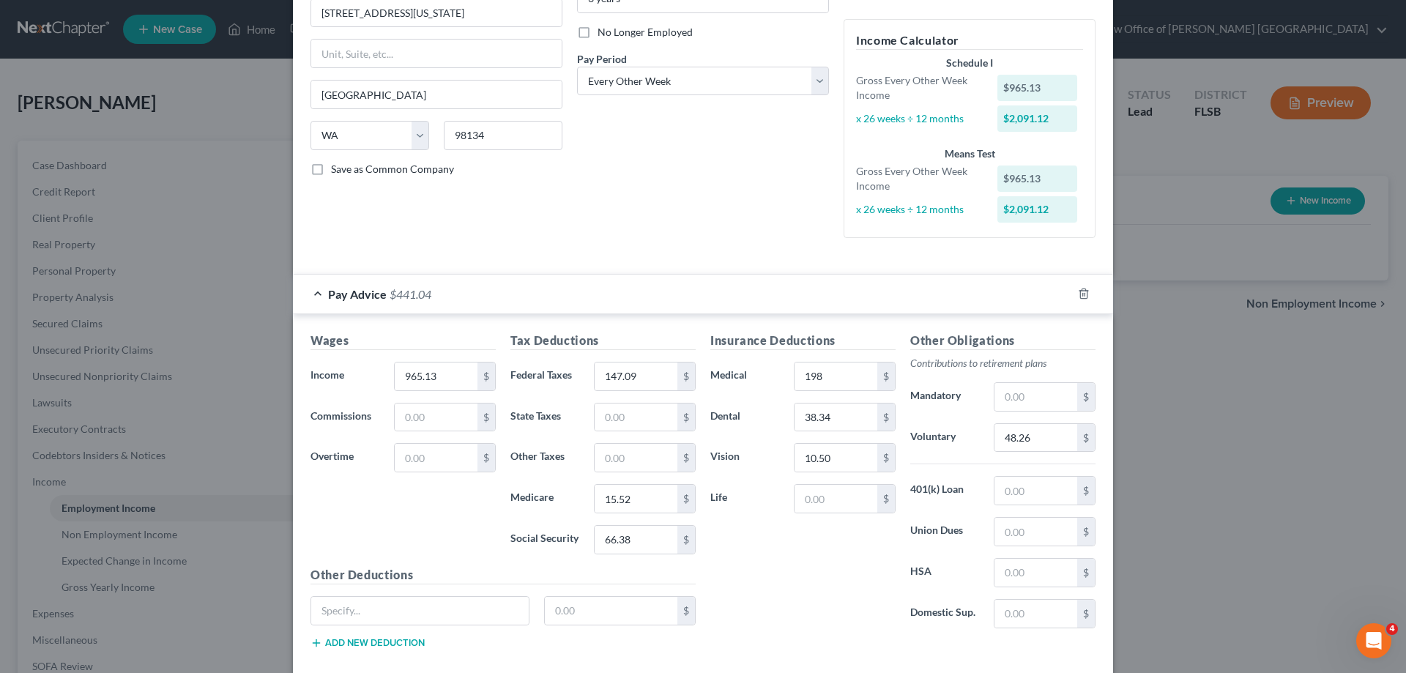
click at [1368, 81] on div "New Income Source × Employment Type * Select Full or [DEMOGRAPHIC_DATA] Employm…" at bounding box center [703, 336] width 1406 height 673
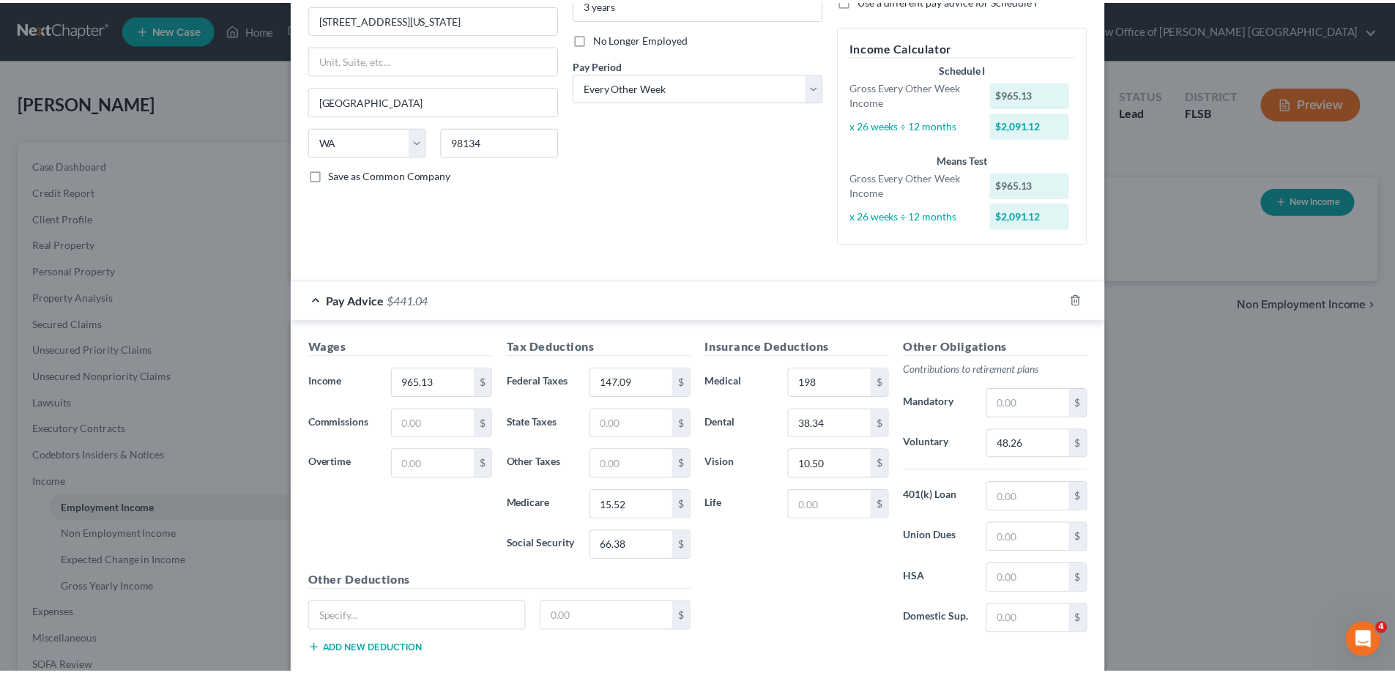
scroll to position [261, 0]
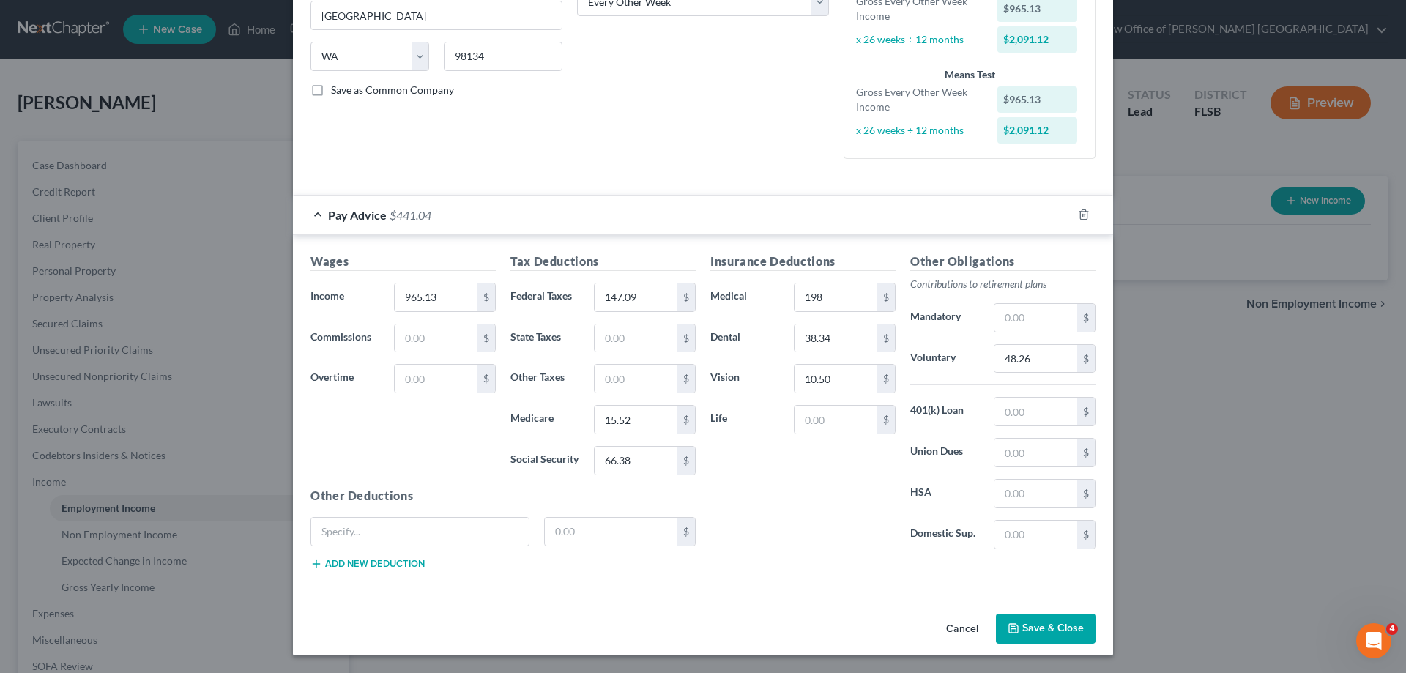
click at [1048, 625] on button "Save & Close" at bounding box center [1046, 629] width 100 height 31
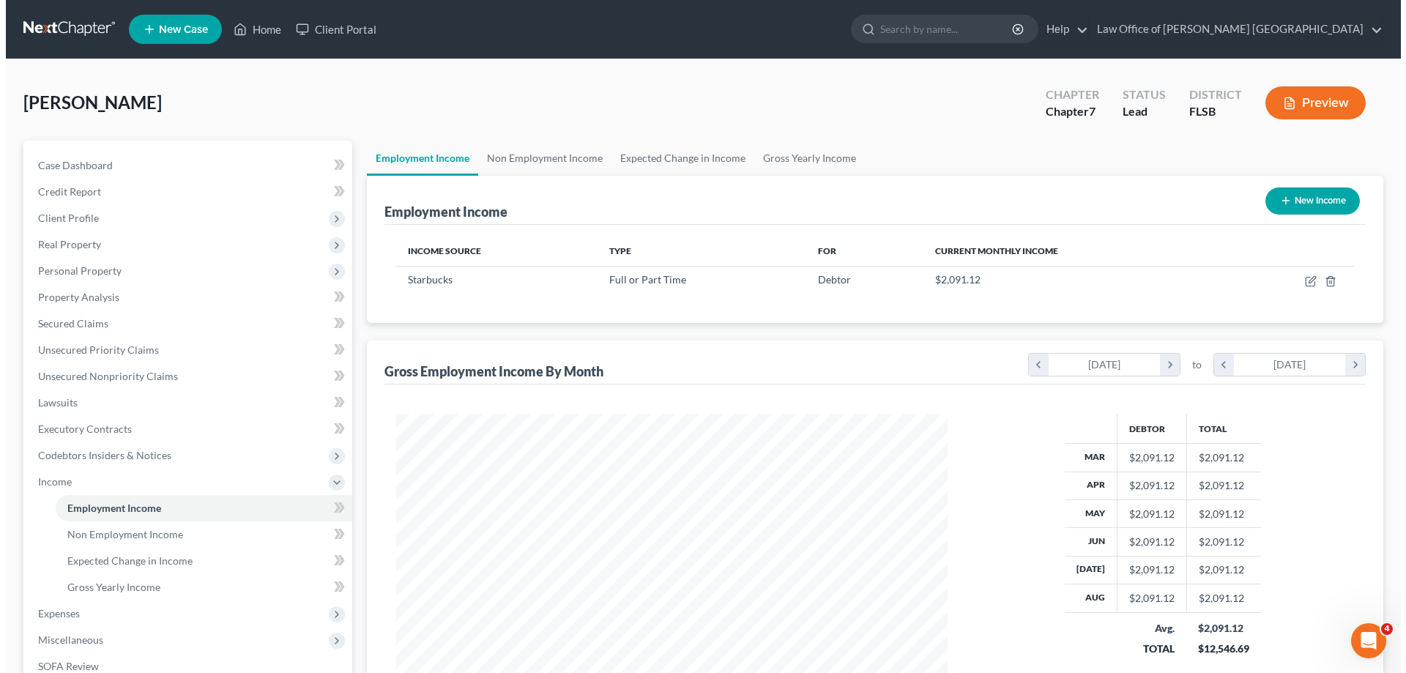
scroll to position [731957, 731654]
click at [1310, 201] on button "New Income" at bounding box center [1306, 200] width 94 height 27
select select "0"
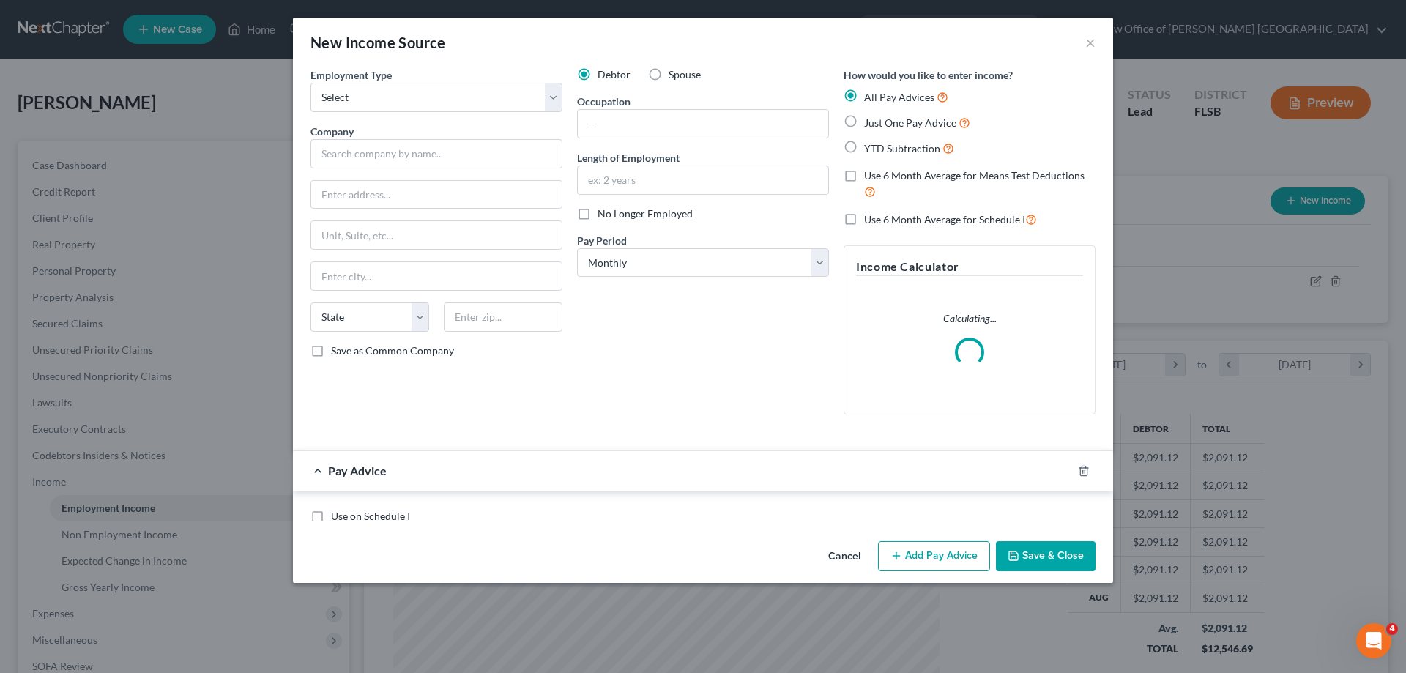
scroll to position [275, 581]
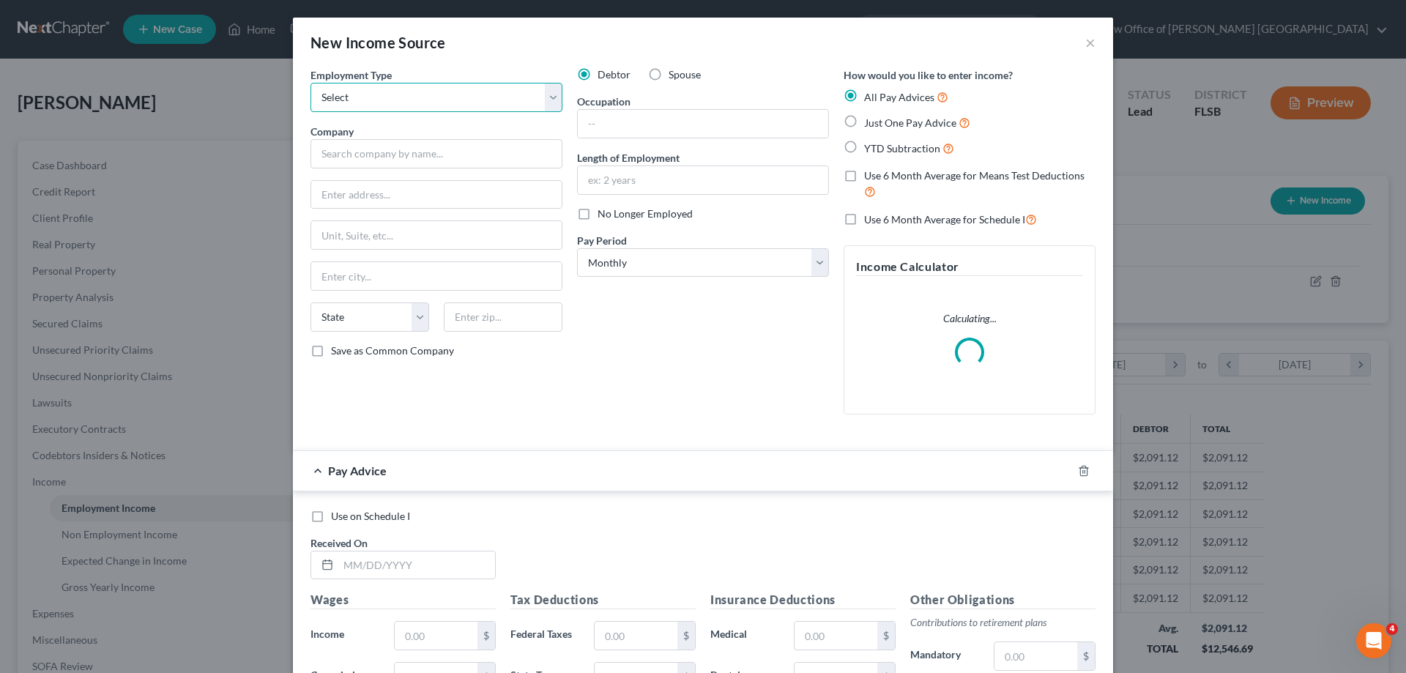
click at [552, 98] on select "Select Full or [DEMOGRAPHIC_DATA] Employment Self Employment" at bounding box center [436, 97] width 252 height 29
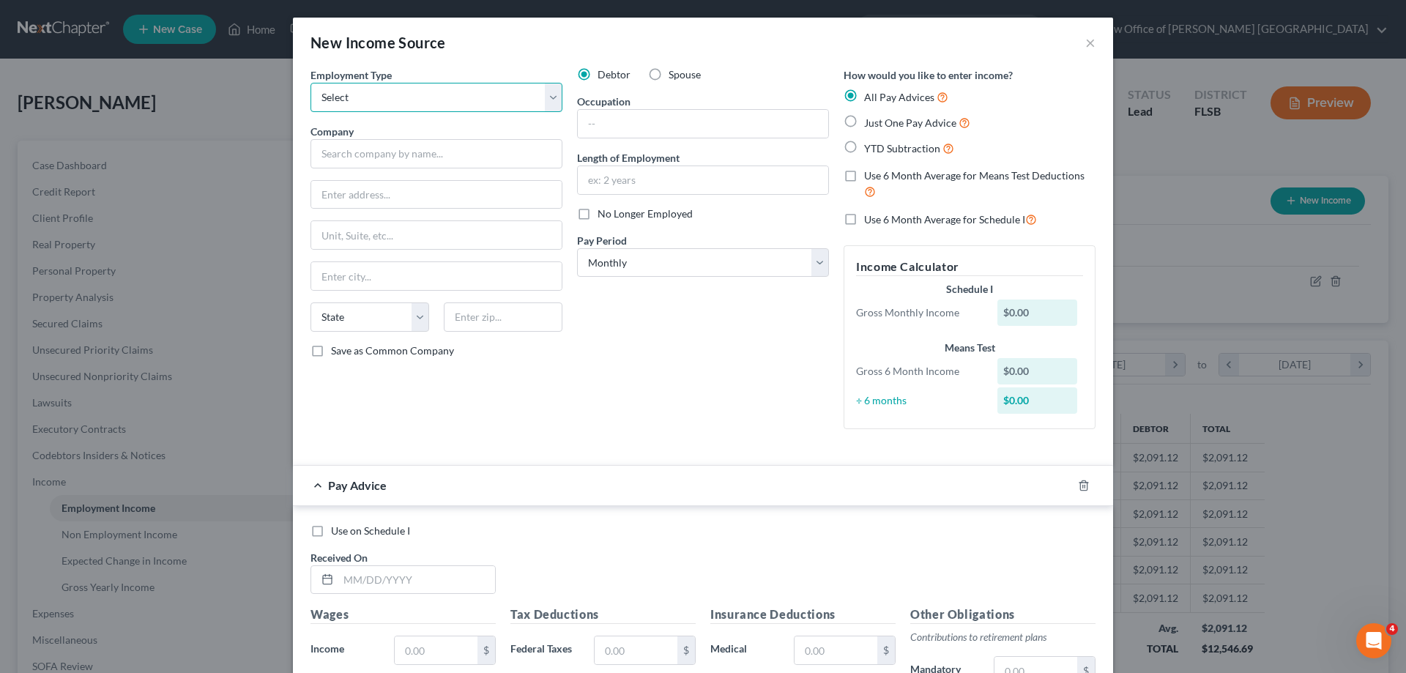
select select "0"
click at [310, 83] on select "Select Full or [DEMOGRAPHIC_DATA] Employment Self Employment" at bounding box center [436, 97] width 252 height 29
click at [338, 159] on input "text" at bounding box center [436, 153] width 252 height 29
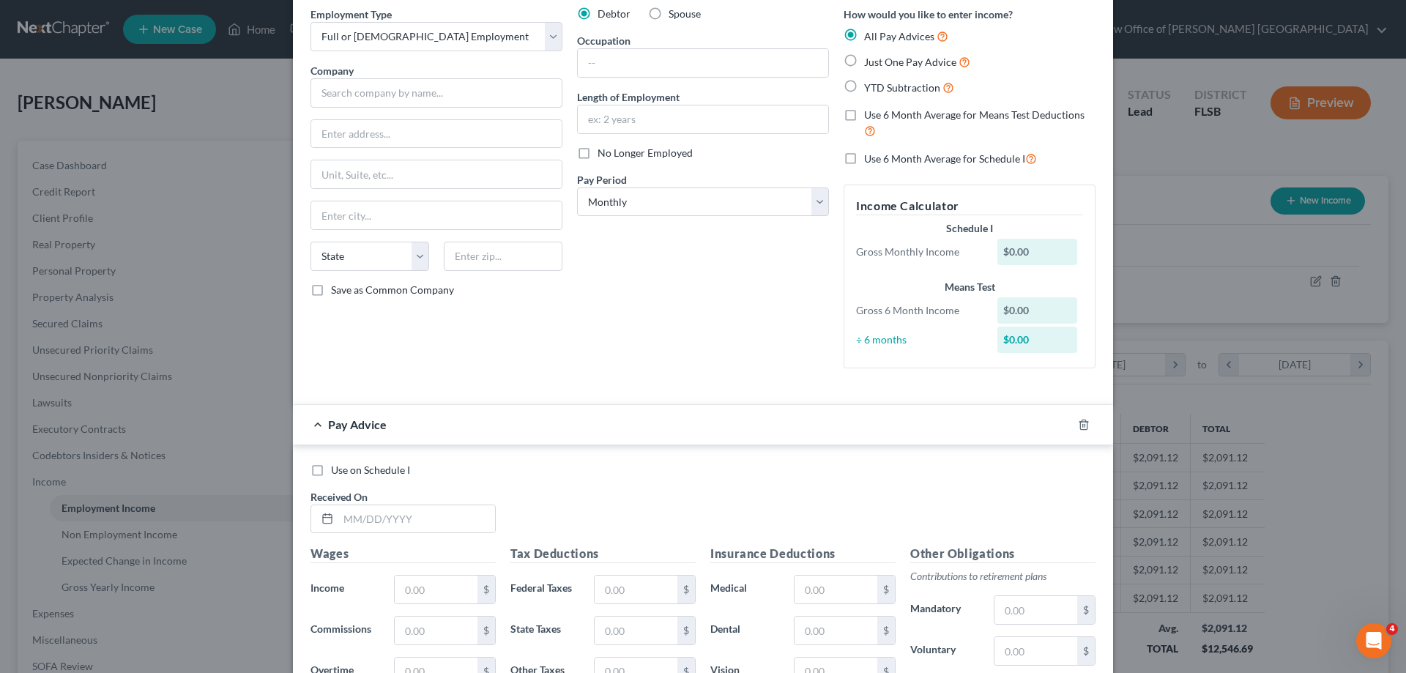
scroll to position [0, 0]
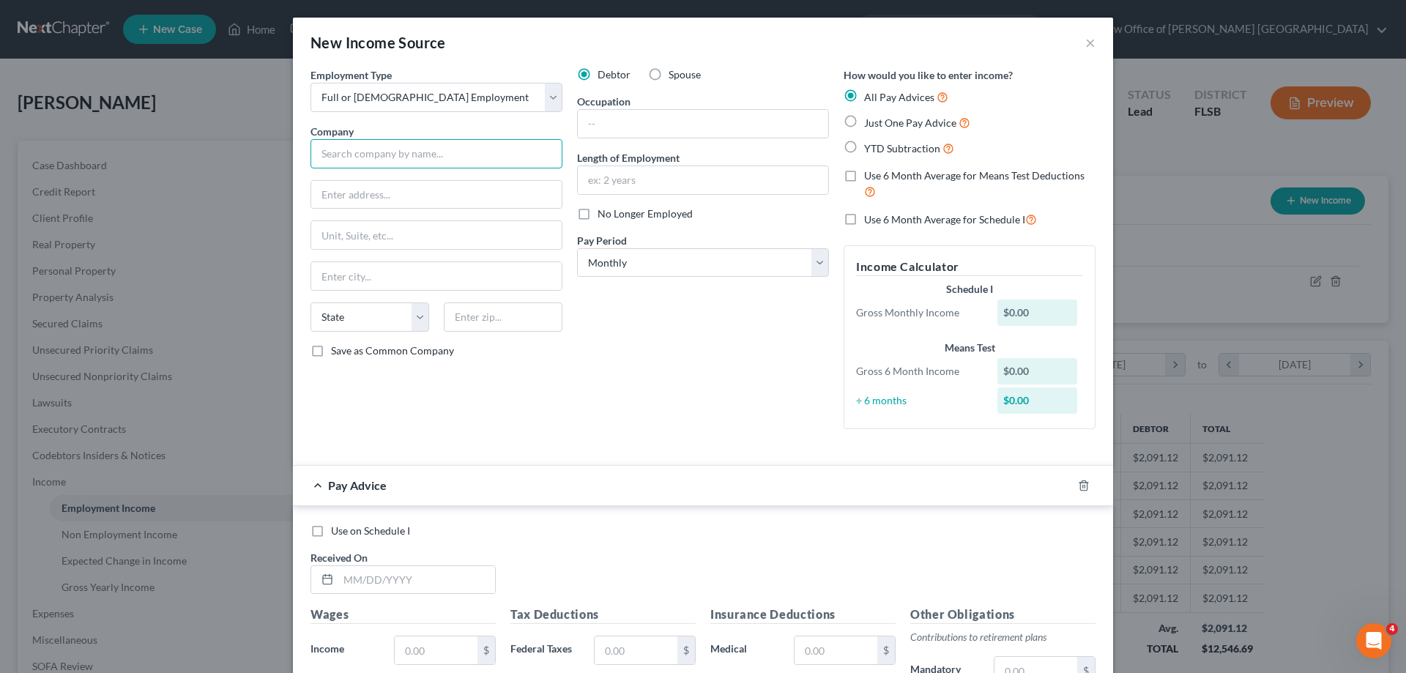
click at [338, 153] on input "text" at bounding box center [436, 153] width 252 height 29
type input "Yglesia Cuban Cafe Corp"
click at [359, 199] on input "text" at bounding box center [436, 195] width 250 height 28
type input "[STREET_ADDRESS][PERSON_NAME]"
click at [363, 233] on input "text" at bounding box center [436, 235] width 250 height 28
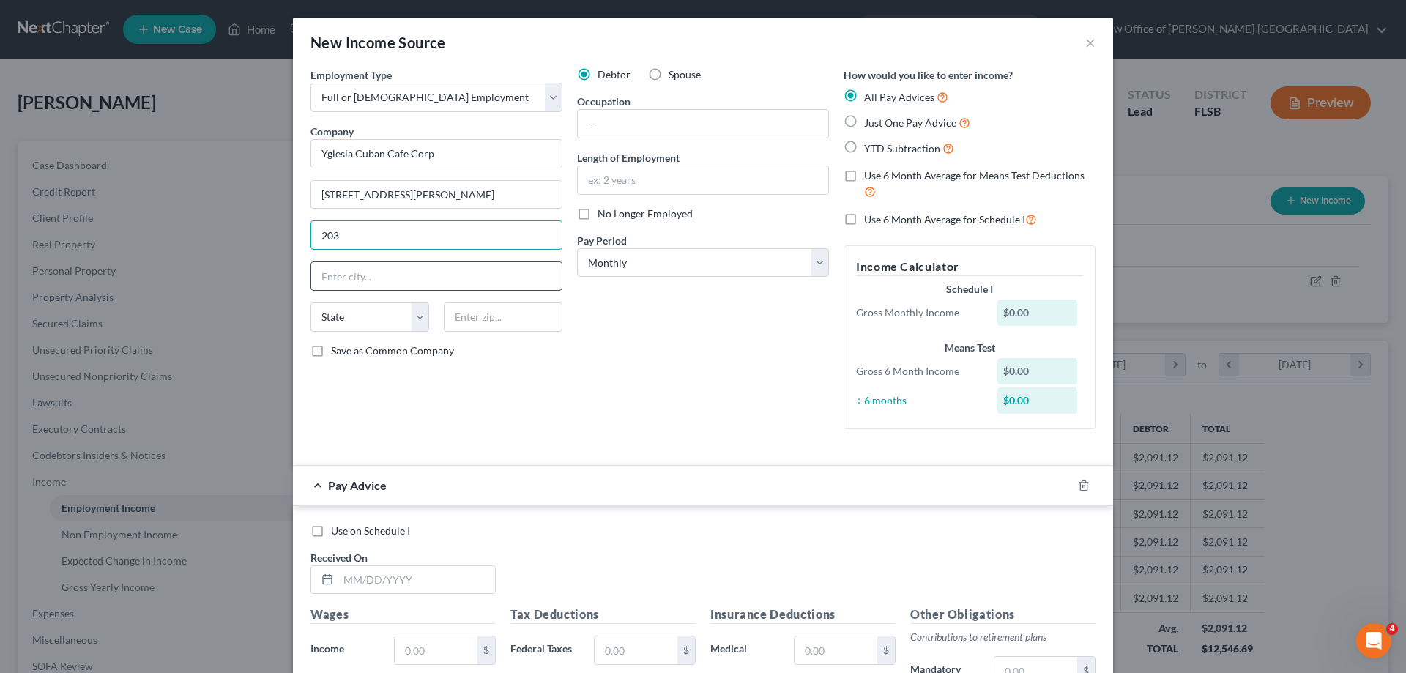
type input "203"
click at [339, 283] on input "text" at bounding box center [436, 276] width 250 height 28
type input "[GEOGRAPHIC_DATA]"
click at [343, 312] on select "State [US_STATE] AK AR AZ CA CO CT DE DC [GEOGRAPHIC_DATA] [GEOGRAPHIC_DATA] GU…" at bounding box center [369, 316] width 119 height 29
select select "9"
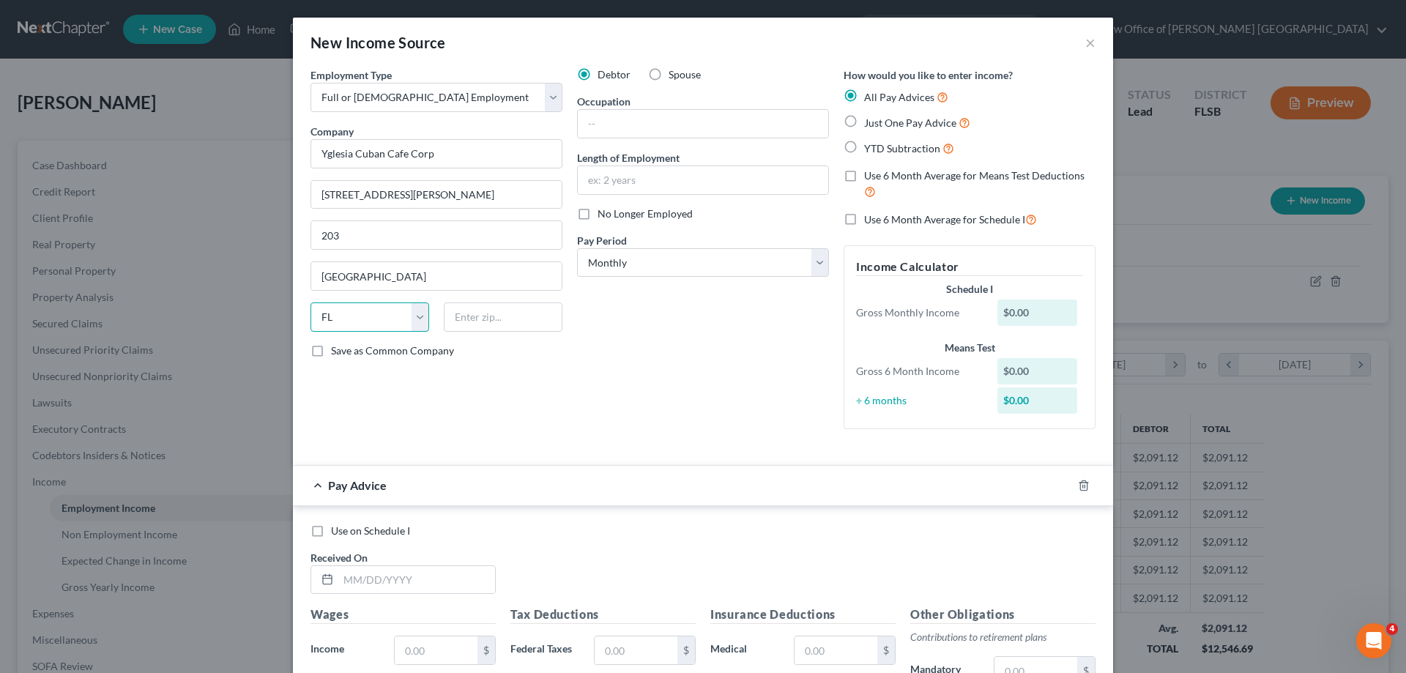
click at [310, 302] on select "State [US_STATE] AK AR AZ CA CO CT DE DC [GEOGRAPHIC_DATA] [GEOGRAPHIC_DATA] GU…" at bounding box center [369, 316] width 119 height 29
click at [466, 312] on input "text" at bounding box center [503, 316] width 119 height 29
type input "33176"
click at [597, 128] on input "text" at bounding box center [703, 124] width 250 height 28
type input "Cook"
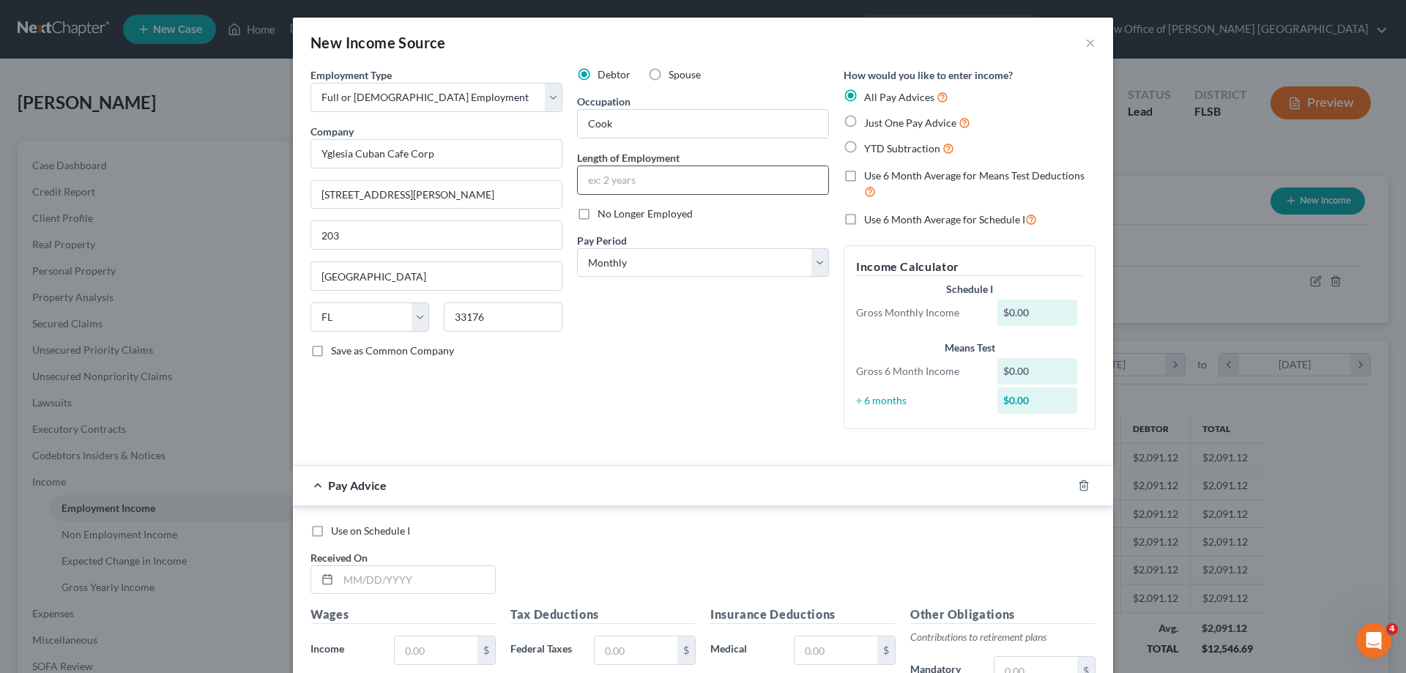
click at [645, 168] on input "text" at bounding box center [703, 180] width 250 height 28
type input "8 years"
click at [811, 262] on select "Select Monthly Twice Monthly Every Other Week Weekly" at bounding box center [703, 262] width 252 height 29
select select "3"
click at [577, 248] on select "Select Monthly Twice Monthly Every Other Week Weekly" at bounding box center [703, 262] width 252 height 29
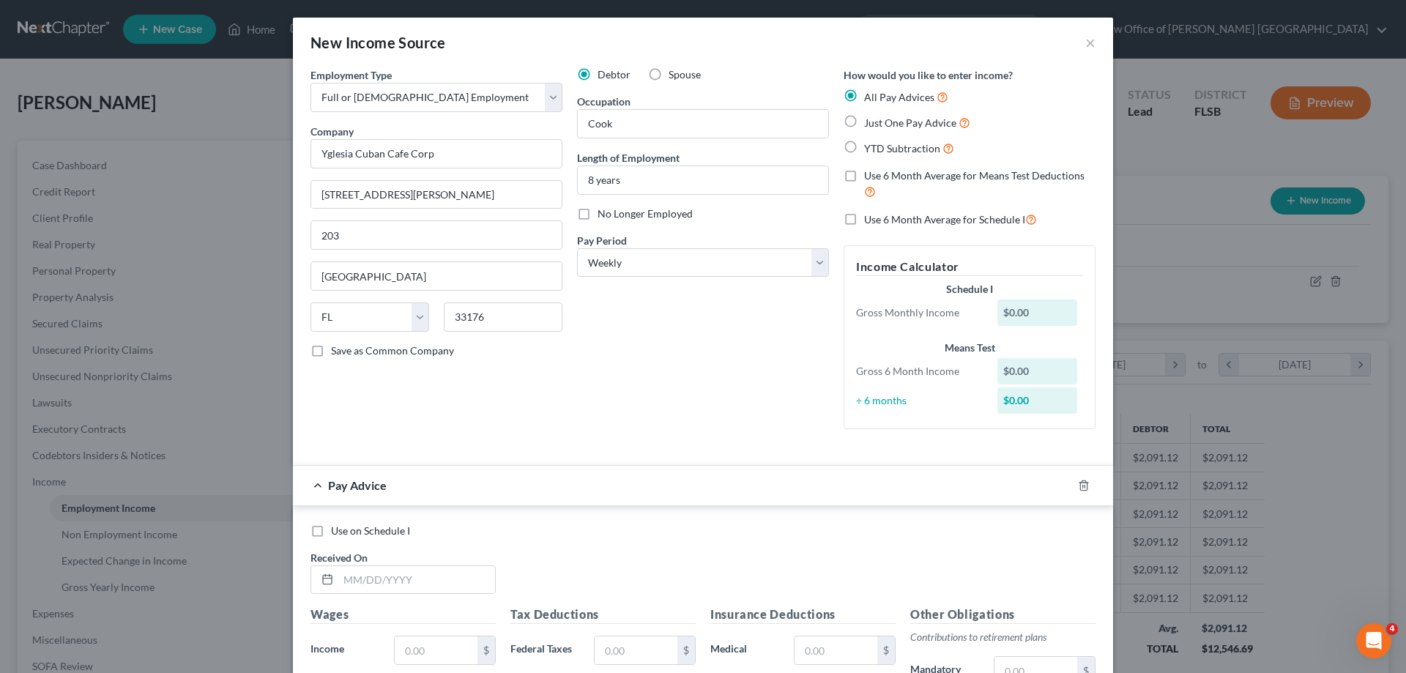
click at [864, 119] on label "Just One Pay Advice" at bounding box center [917, 122] width 106 height 17
click at [870, 119] on input "Just One Pay Advice" at bounding box center [875, 119] width 10 height 10
radio input "true"
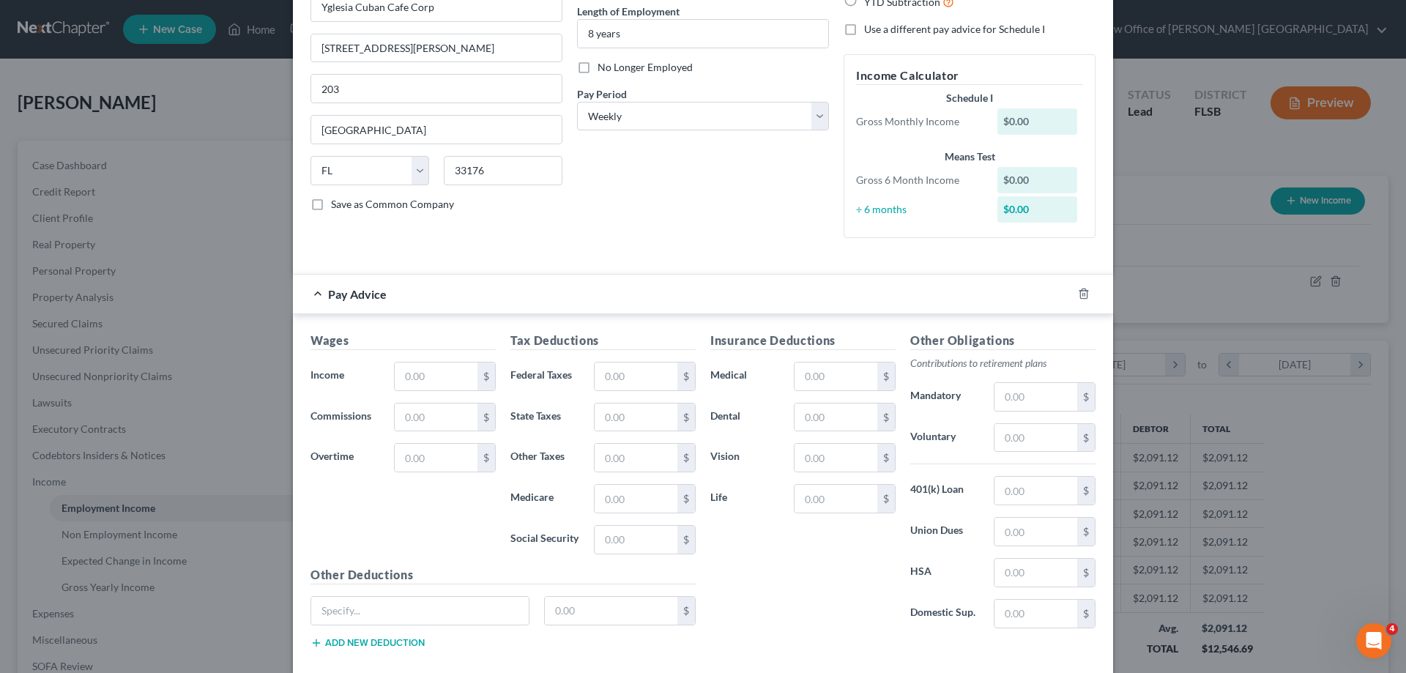
scroll to position [220, 0]
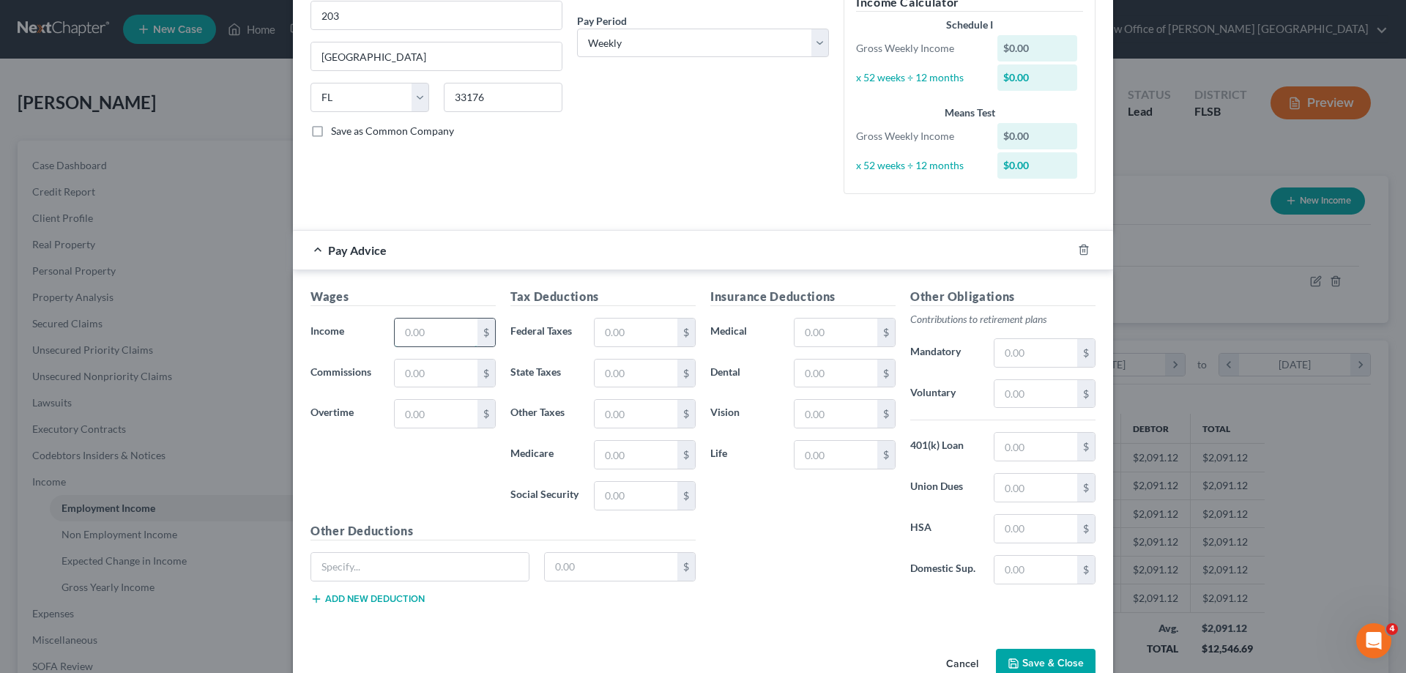
click at [414, 332] on input "text" at bounding box center [436, 333] width 83 height 28
type input "500"
click at [598, 340] on input "text" at bounding box center [636, 333] width 83 height 28
type input "91"
click at [610, 457] on input "text" at bounding box center [636, 455] width 83 height 28
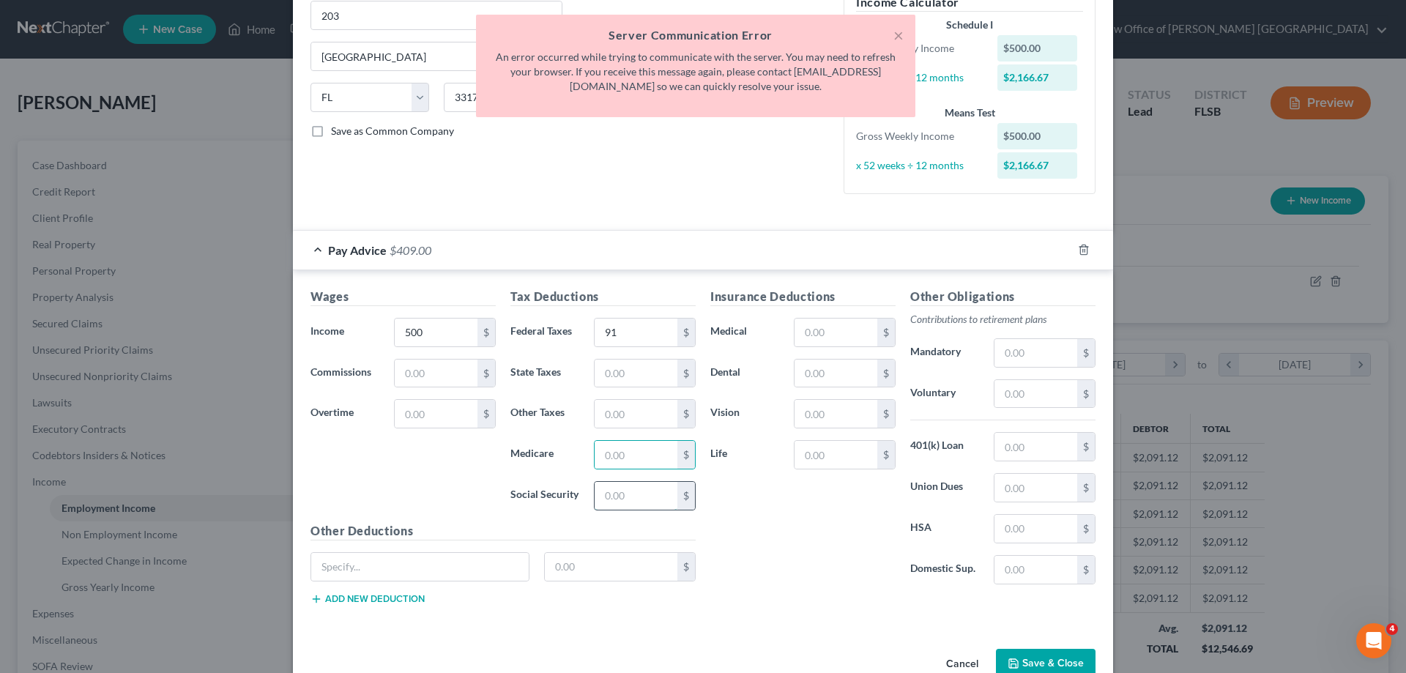
click at [600, 494] on input "text" at bounding box center [636, 496] width 83 height 28
type input "31"
click at [606, 455] on input "text" at bounding box center [636, 455] width 83 height 28
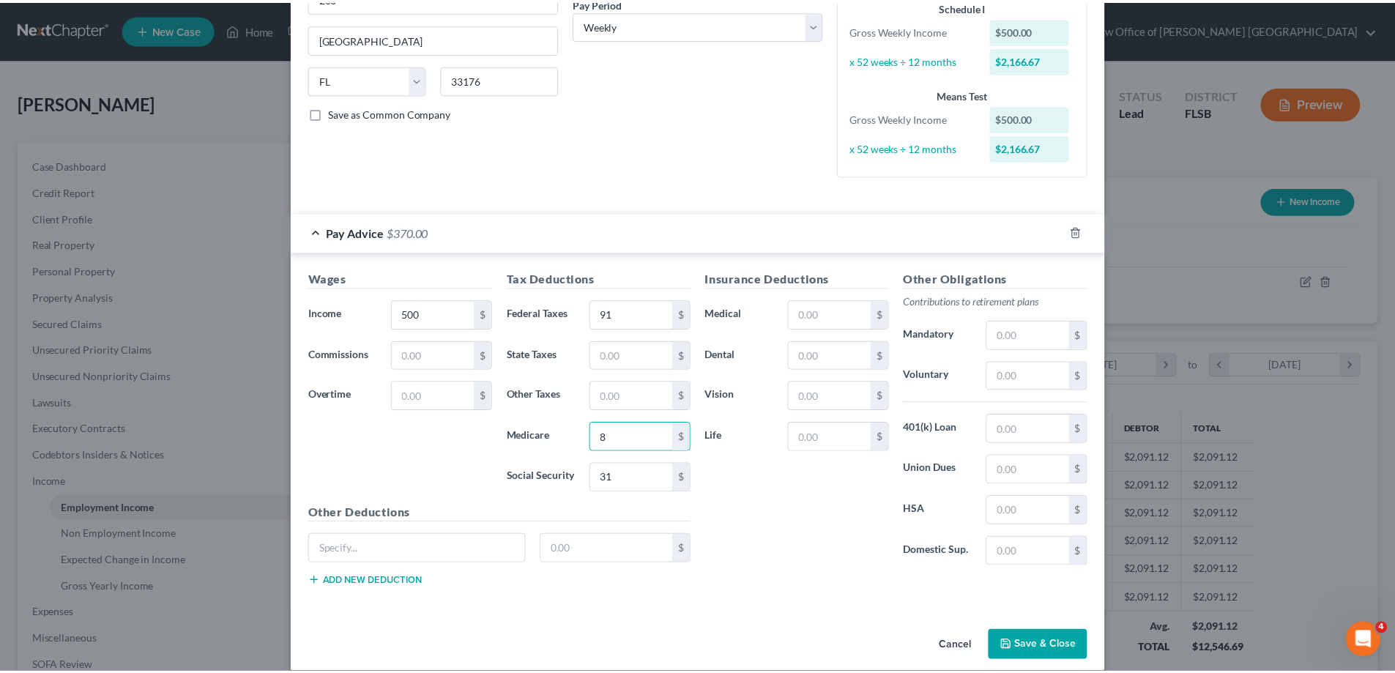
scroll to position [255, 0]
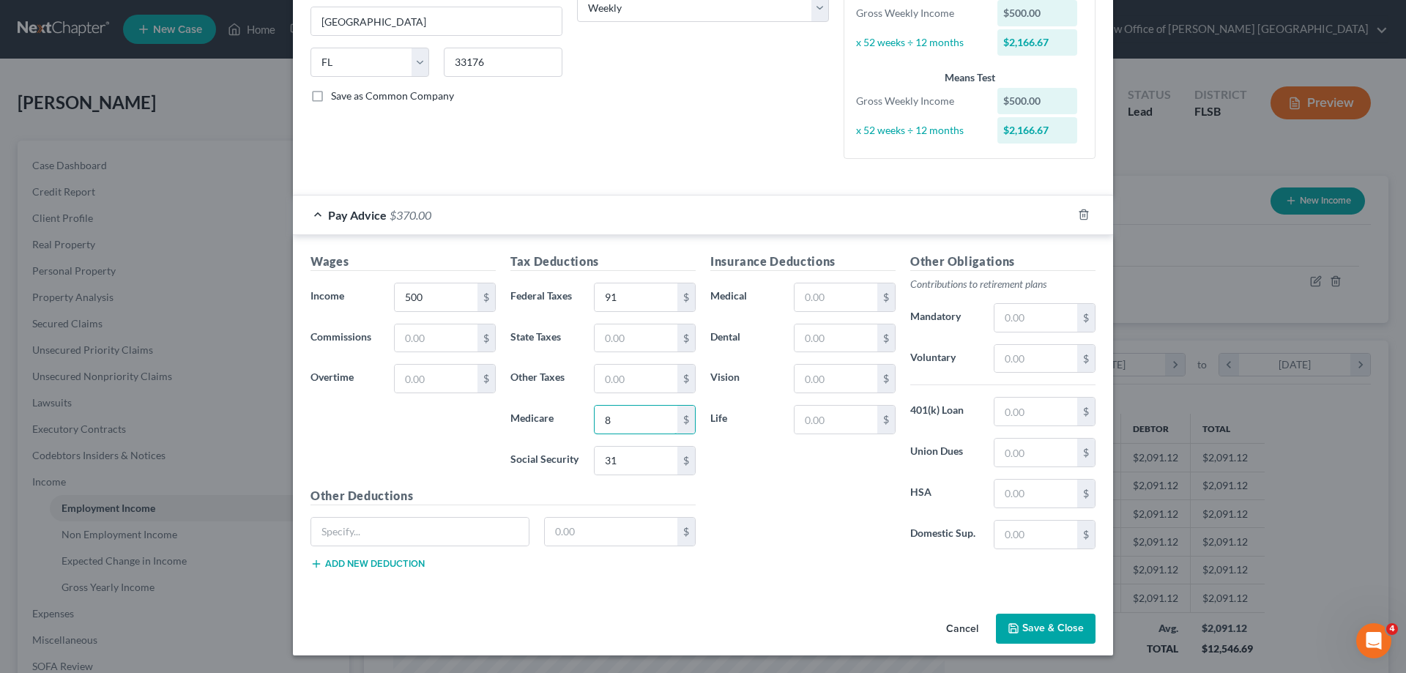
type input "8"
click at [1034, 623] on button "Save & Close" at bounding box center [1046, 629] width 100 height 31
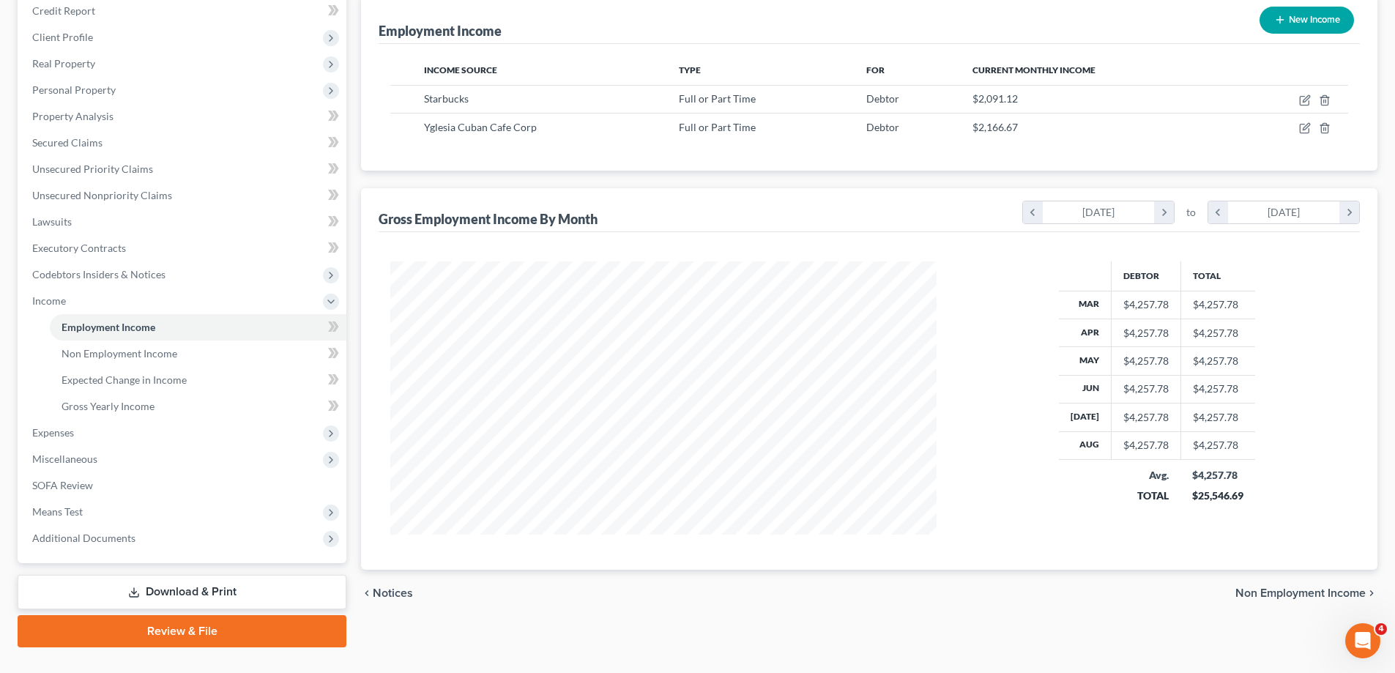
scroll to position [211, 0]
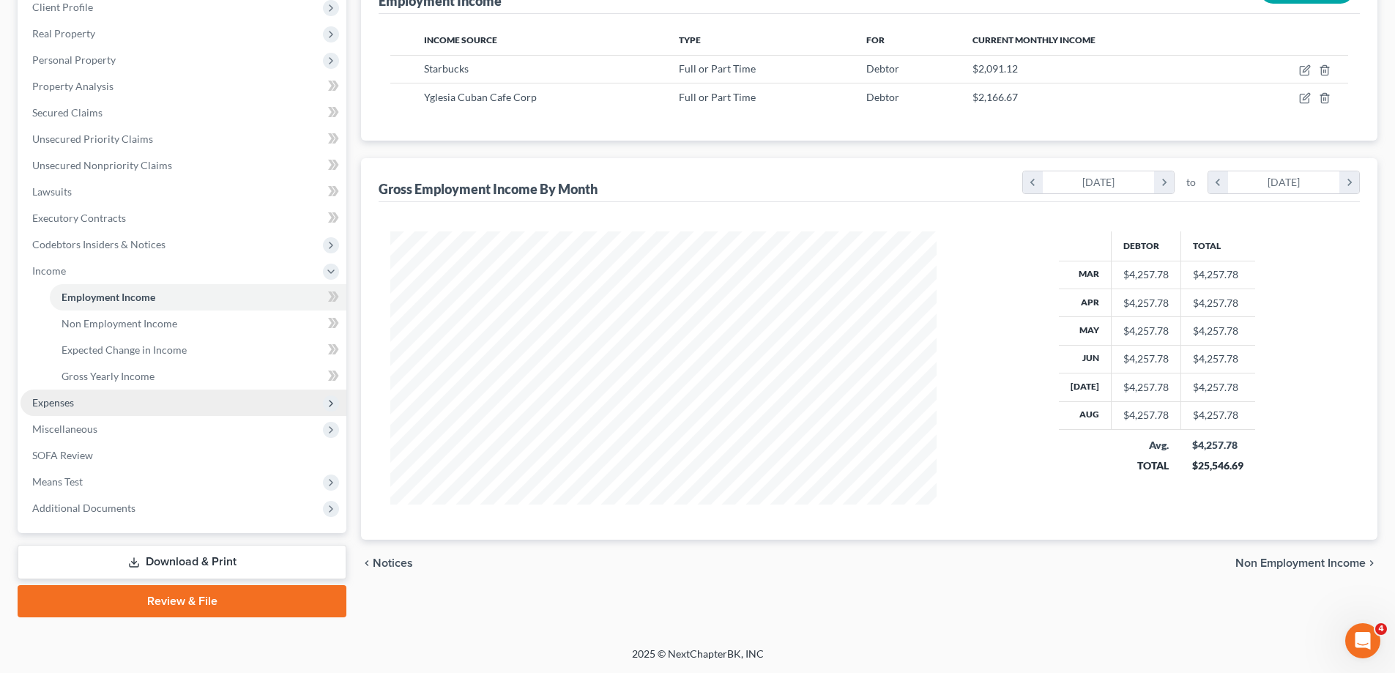
click at [66, 401] on span "Expenses" at bounding box center [53, 402] width 42 height 12
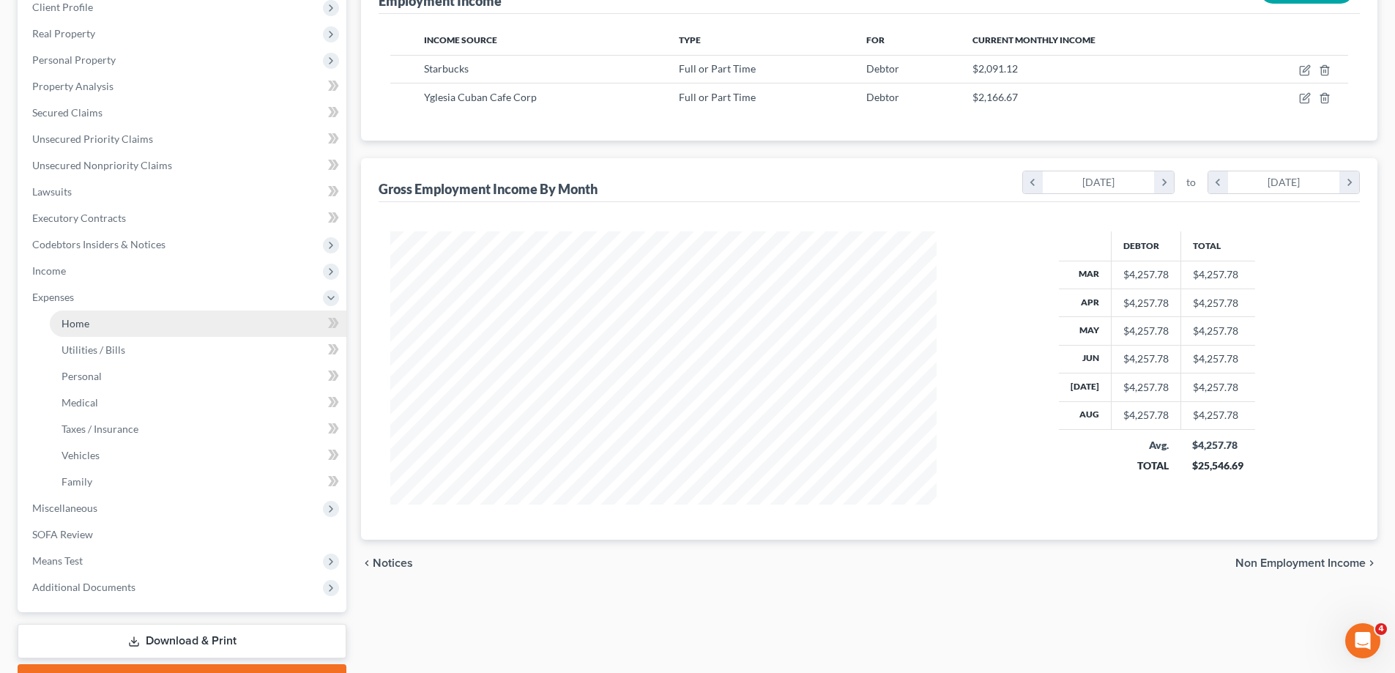
click at [81, 328] on span "Home" at bounding box center [76, 323] width 28 height 12
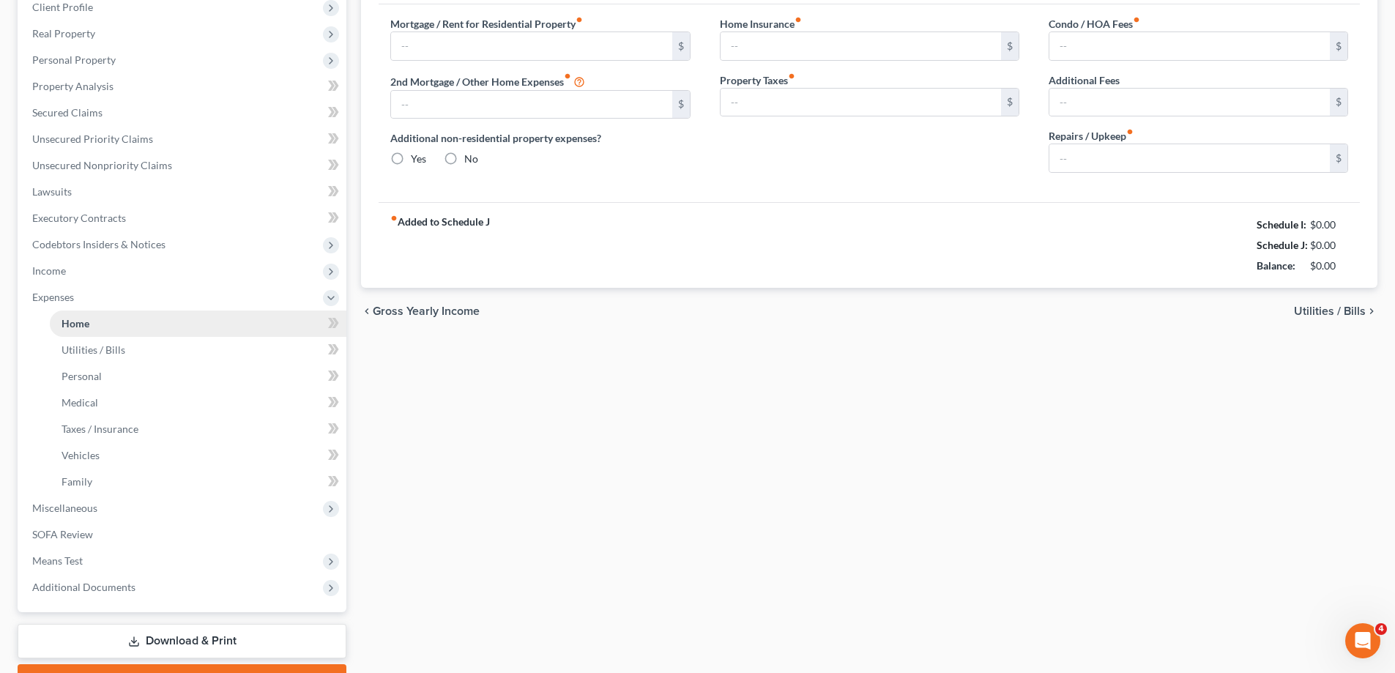
scroll to position [116, 0]
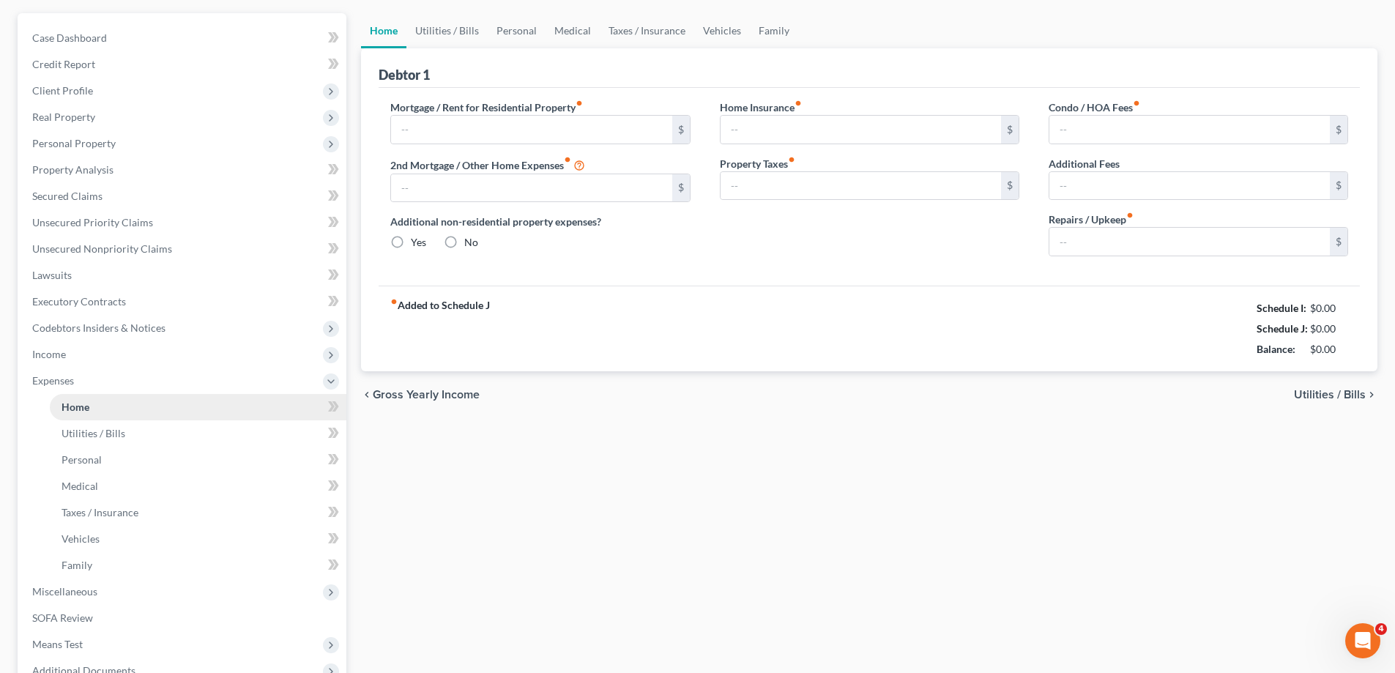
type input "0.00"
radio input "true"
type input "0.00"
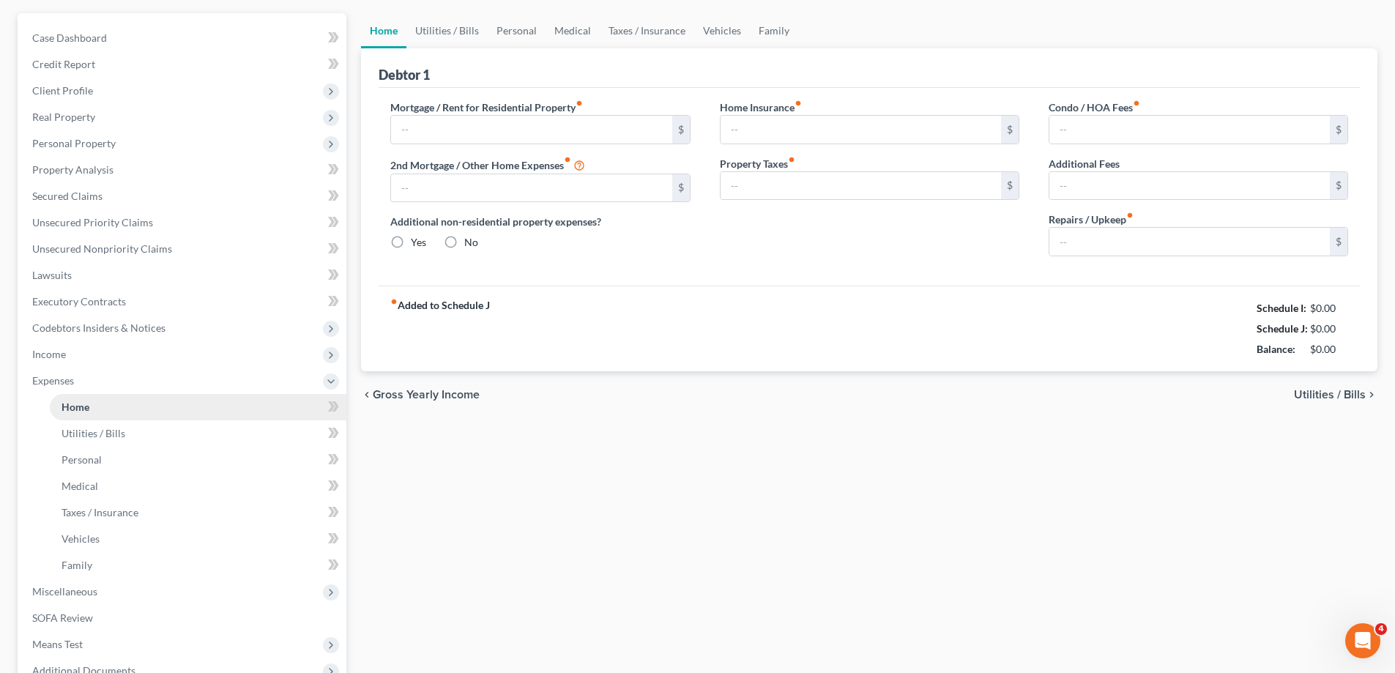
type input "0.00"
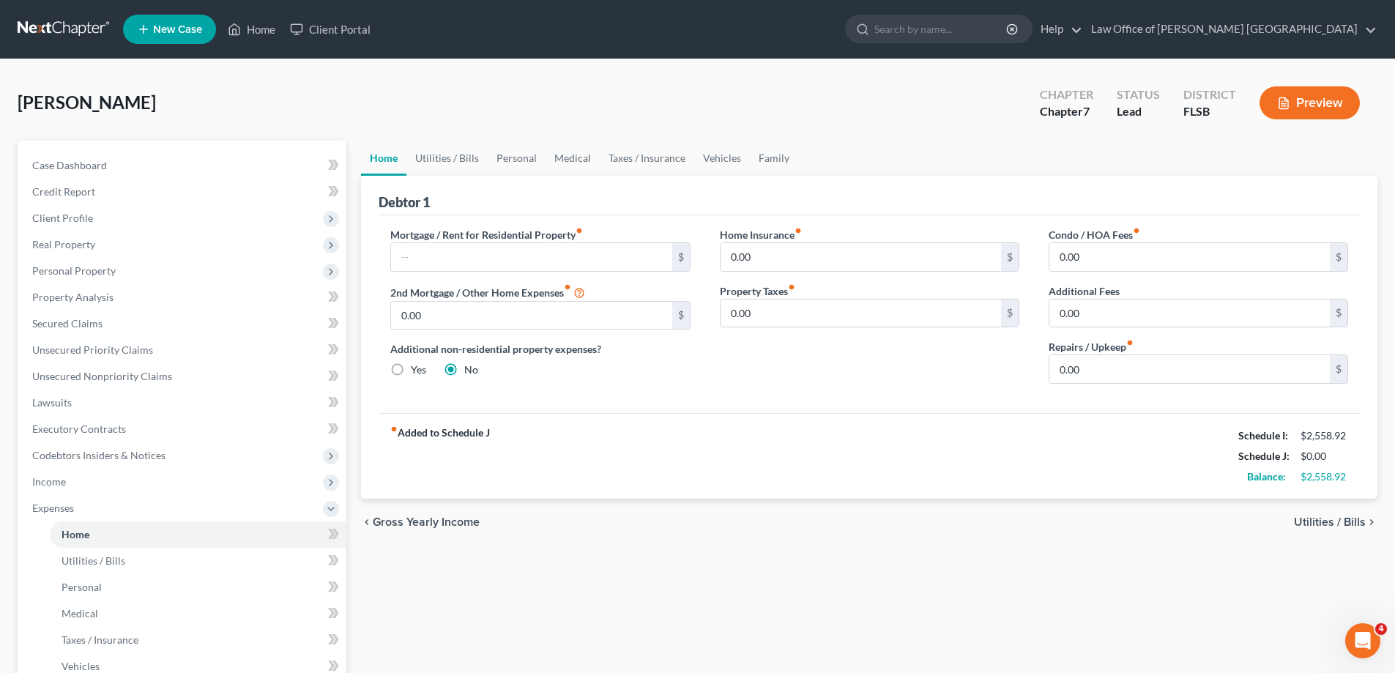
scroll to position [448, 0]
click at [427, 258] on input "text" at bounding box center [531, 257] width 280 height 28
type input "1,000"
click at [800, 412] on div "Mortgage / Rent for Residential Property fiber_manual_record 1,000 $ 2nd Mortga…" at bounding box center [869, 314] width 981 height 198
click at [1076, 373] on input "0.00" at bounding box center [1189, 369] width 280 height 28
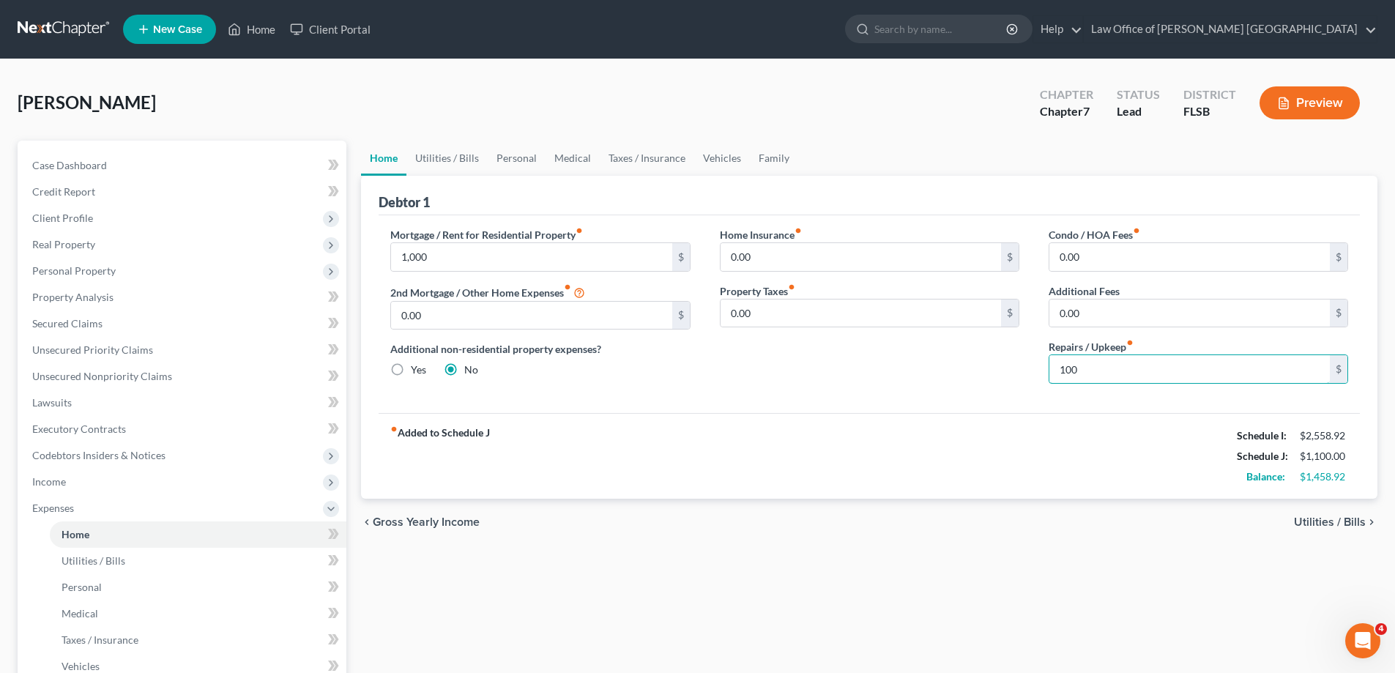
type input "100"
click at [920, 375] on div "Home Insurance fiber_manual_record 0.00 $ Property Taxes fiber_manual_record 0.…" at bounding box center [869, 311] width 329 height 168
click at [462, 163] on link "Utilities / Bills" at bounding box center [446, 158] width 81 height 35
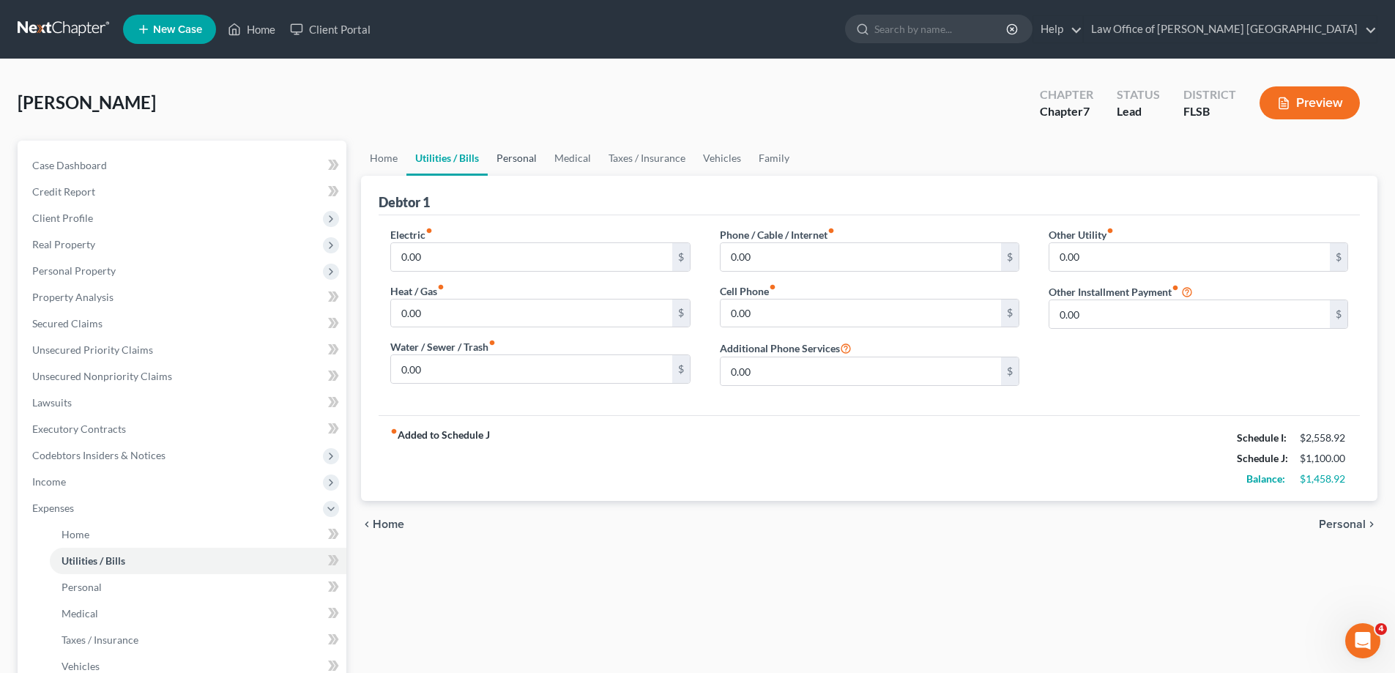
click at [527, 161] on link "Personal" at bounding box center [517, 158] width 58 height 35
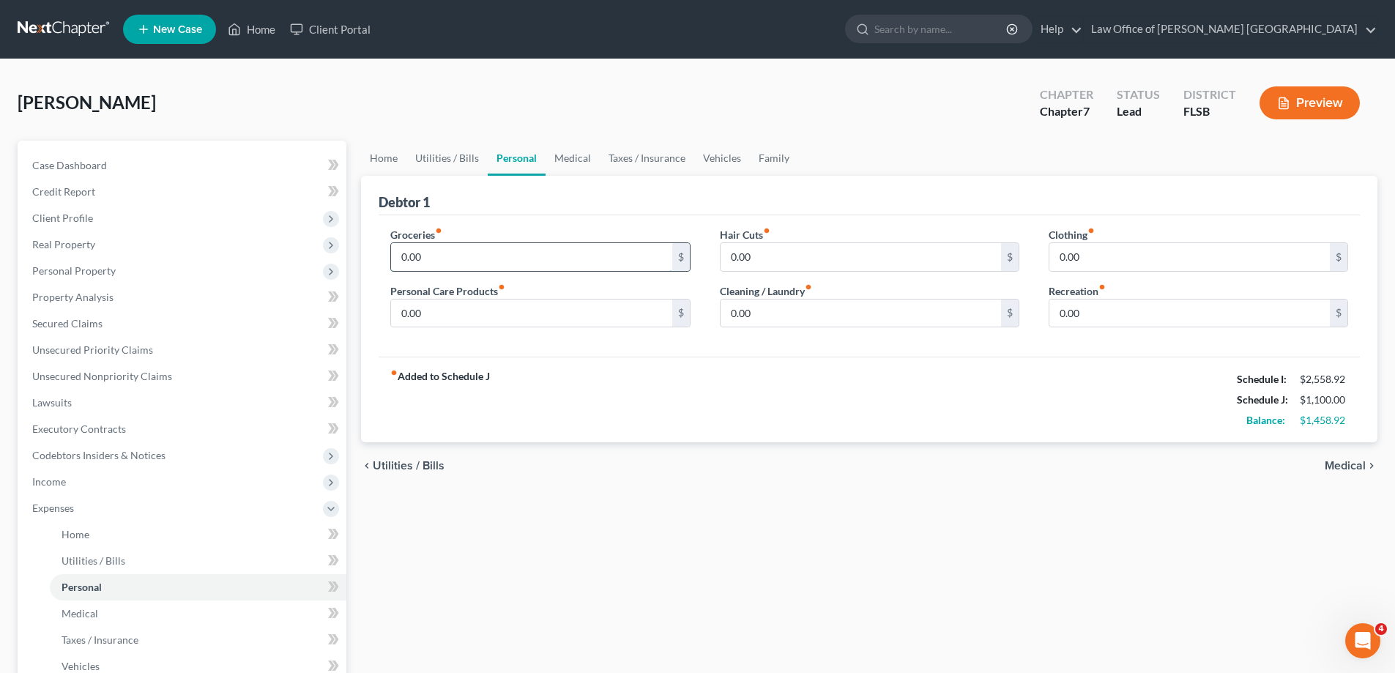
click at [442, 262] on input "0.00" at bounding box center [531, 257] width 280 height 28
type input "500"
click at [493, 327] on div "0.00 $" at bounding box center [539, 313] width 299 height 29
click at [488, 317] on input "0.00" at bounding box center [531, 313] width 280 height 28
type input "100"
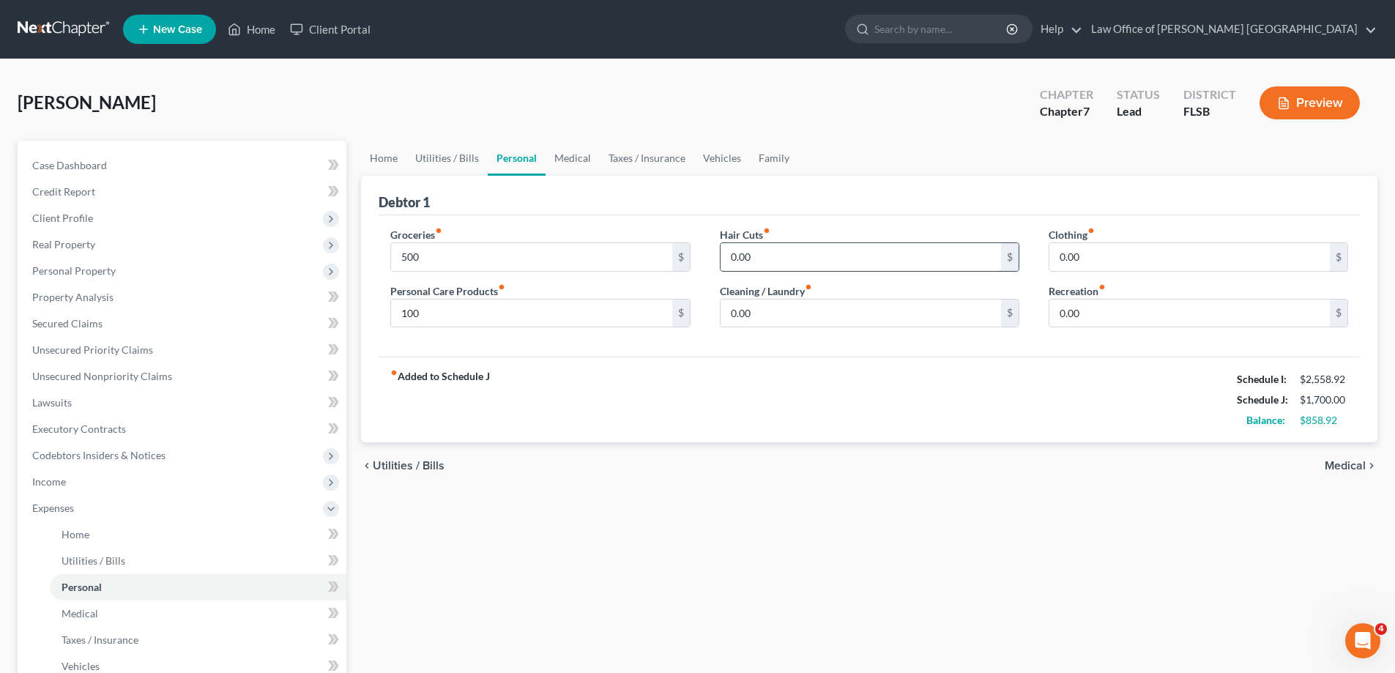
click at [777, 265] on input "0.00" at bounding box center [861, 257] width 280 height 28
type input "20"
click at [767, 321] on input "0.00" at bounding box center [861, 313] width 280 height 28
type input "20"
click at [1088, 264] on input "0.00" at bounding box center [1189, 257] width 280 height 28
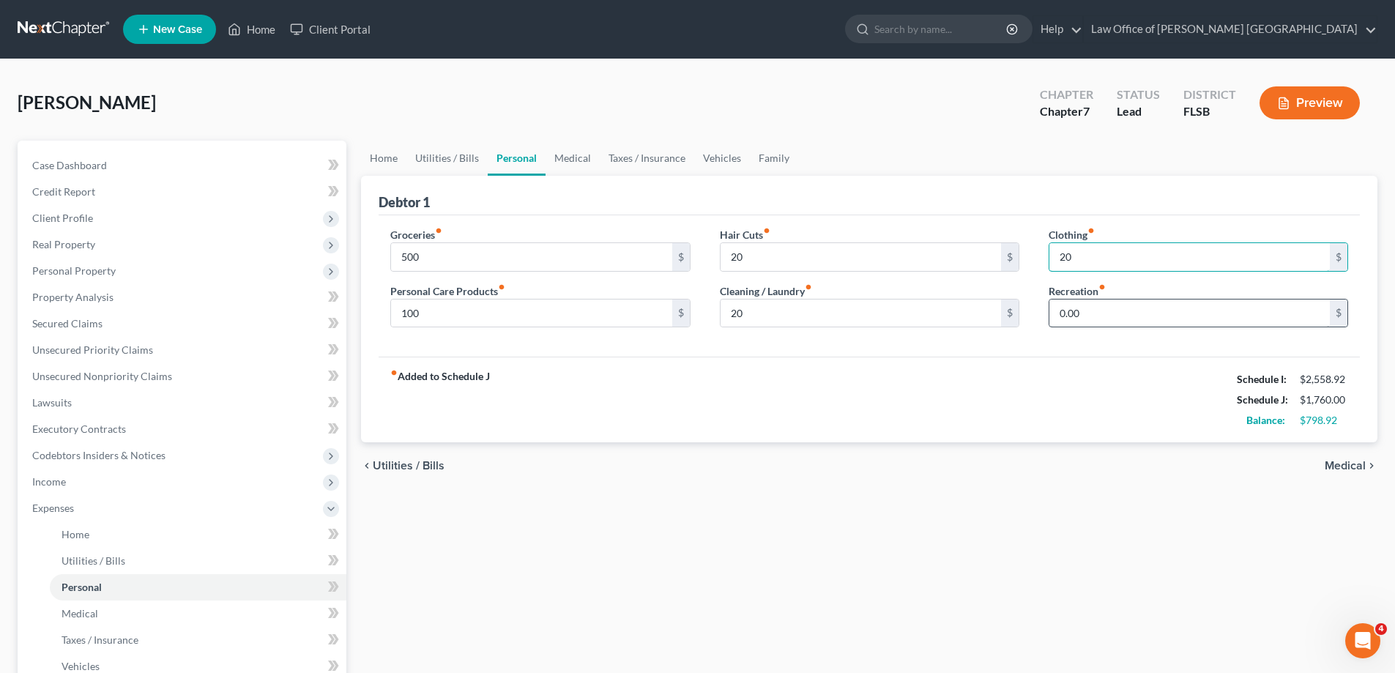
type input "20"
click at [1112, 313] on input "0.00" at bounding box center [1189, 313] width 280 height 28
type input "30"
click at [578, 158] on link "Medical" at bounding box center [573, 158] width 54 height 35
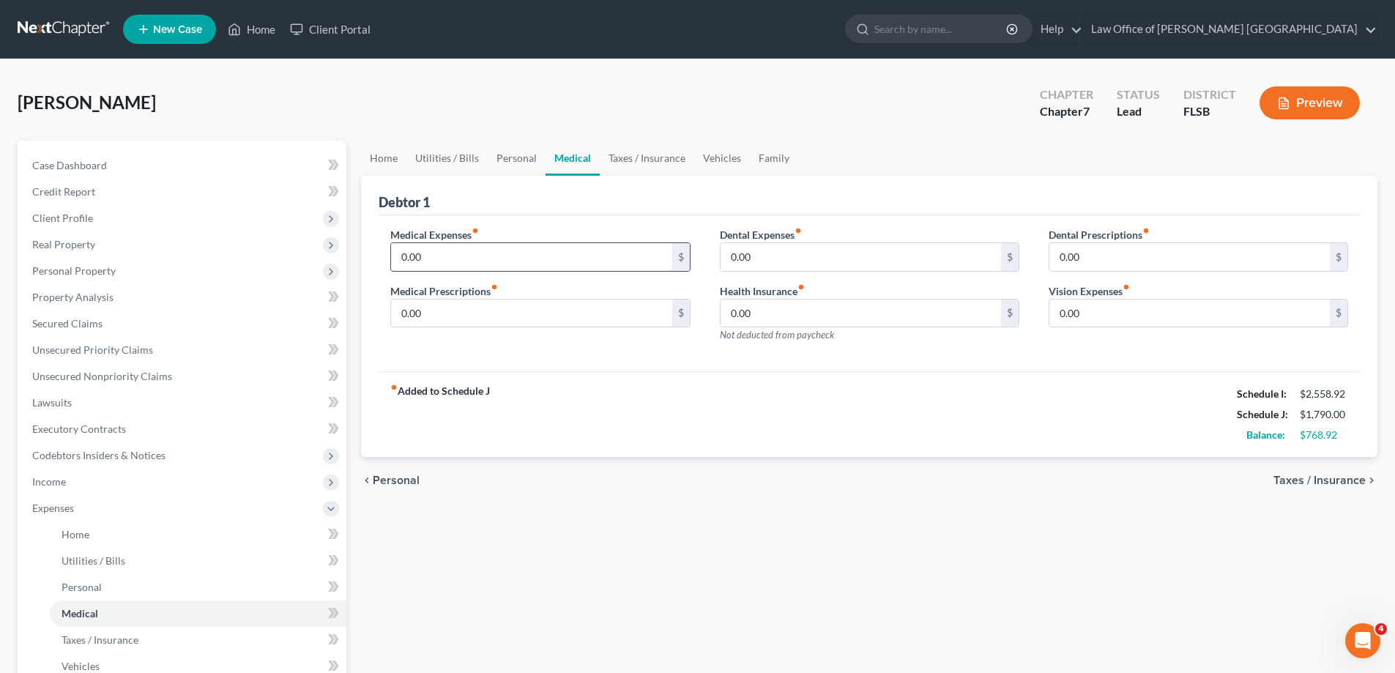
click at [457, 258] on input "0.00" at bounding box center [531, 257] width 280 height 28
type input "200"
click at [655, 160] on link "Taxes / Insurance" at bounding box center [647, 158] width 94 height 35
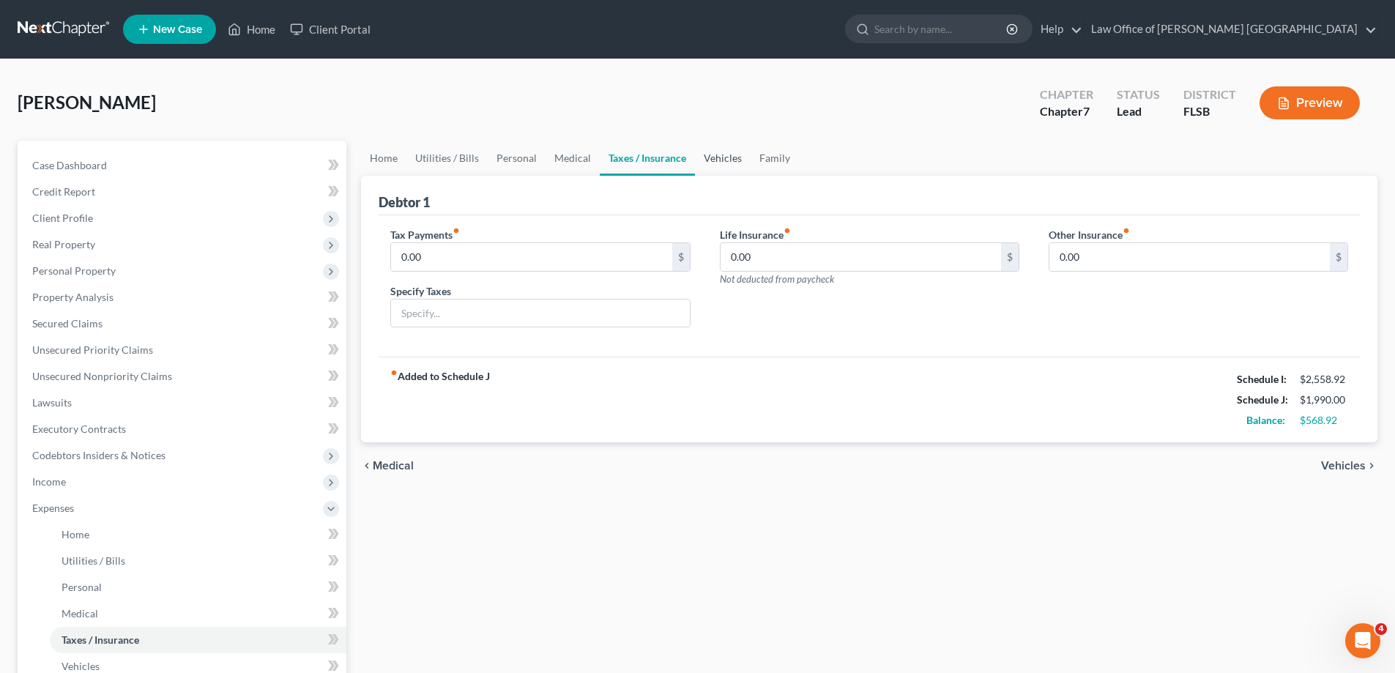
click at [719, 163] on link "Vehicles" at bounding box center [723, 158] width 56 height 35
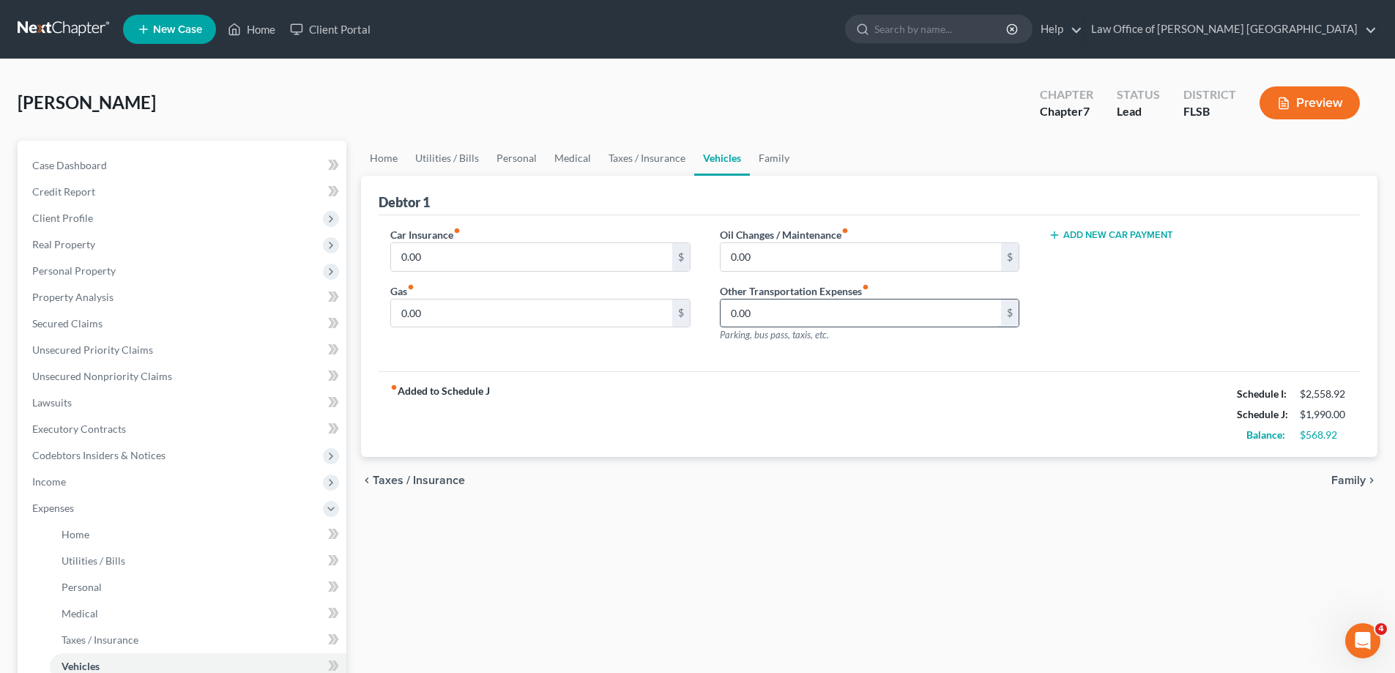
click at [773, 313] on input "0.00" at bounding box center [861, 313] width 280 height 28
type input "300"
click at [775, 155] on link "Family" at bounding box center [774, 158] width 48 height 35
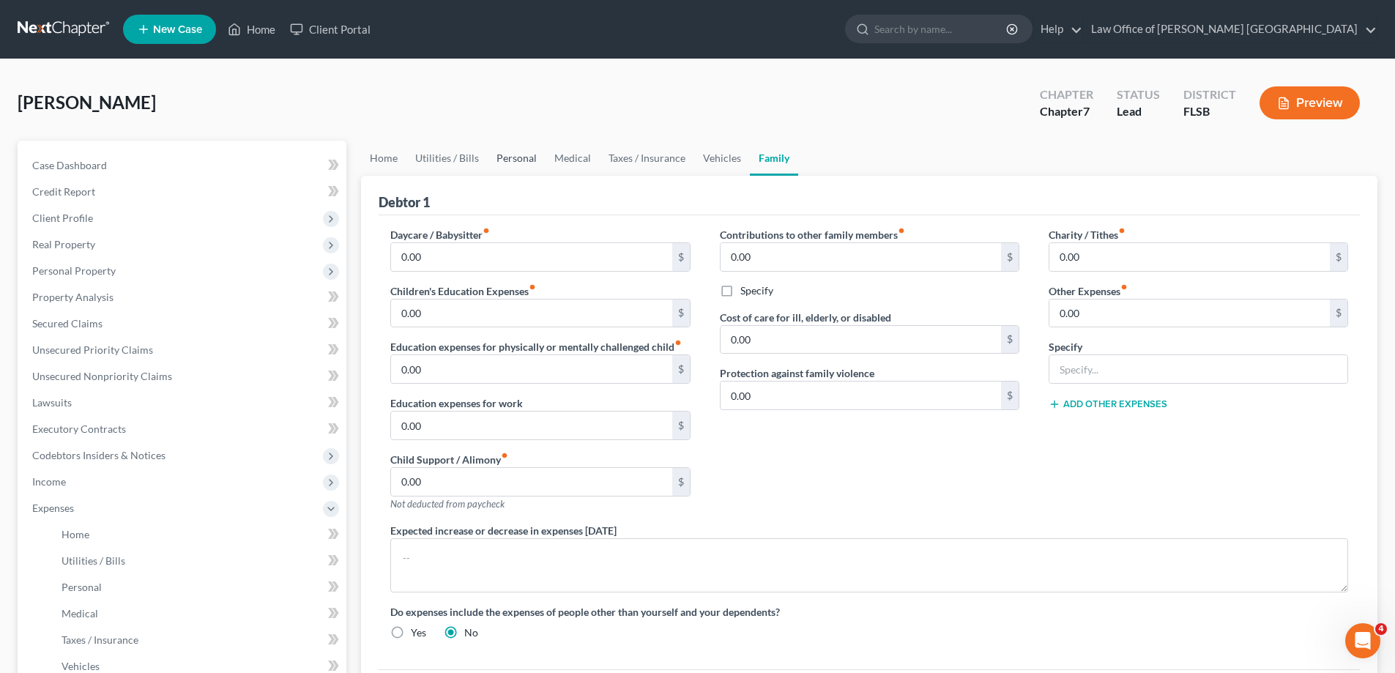
click at [518, 163] on link "Personal" at bounding box center [517, 158] width 58 height 35
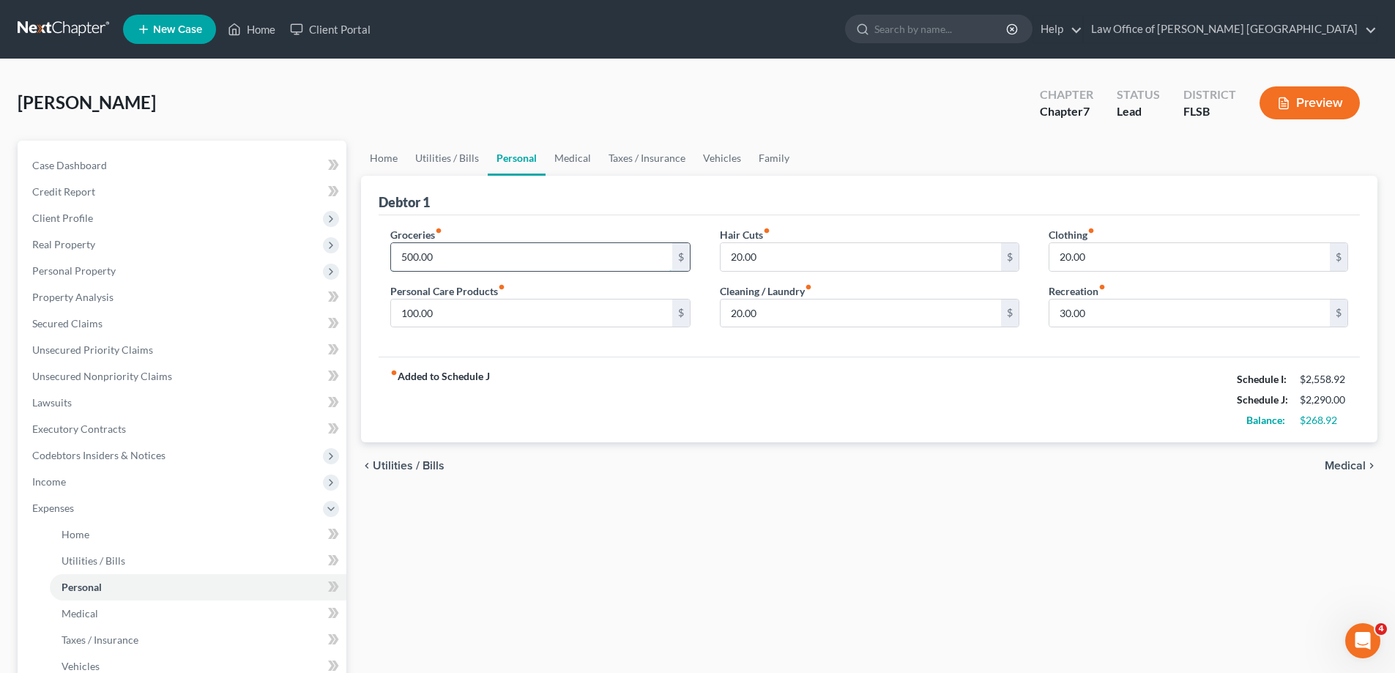
click at [432, 258] on input "500.00" at bounding box center [531, 257] width 280 height 28
click at [783, 405] on div "fiber_manual_record Added to Schedule J Schedule I: $2,558.92 Schedule J: $2,79…" at bounding box center [869, 400] width 981 height 86
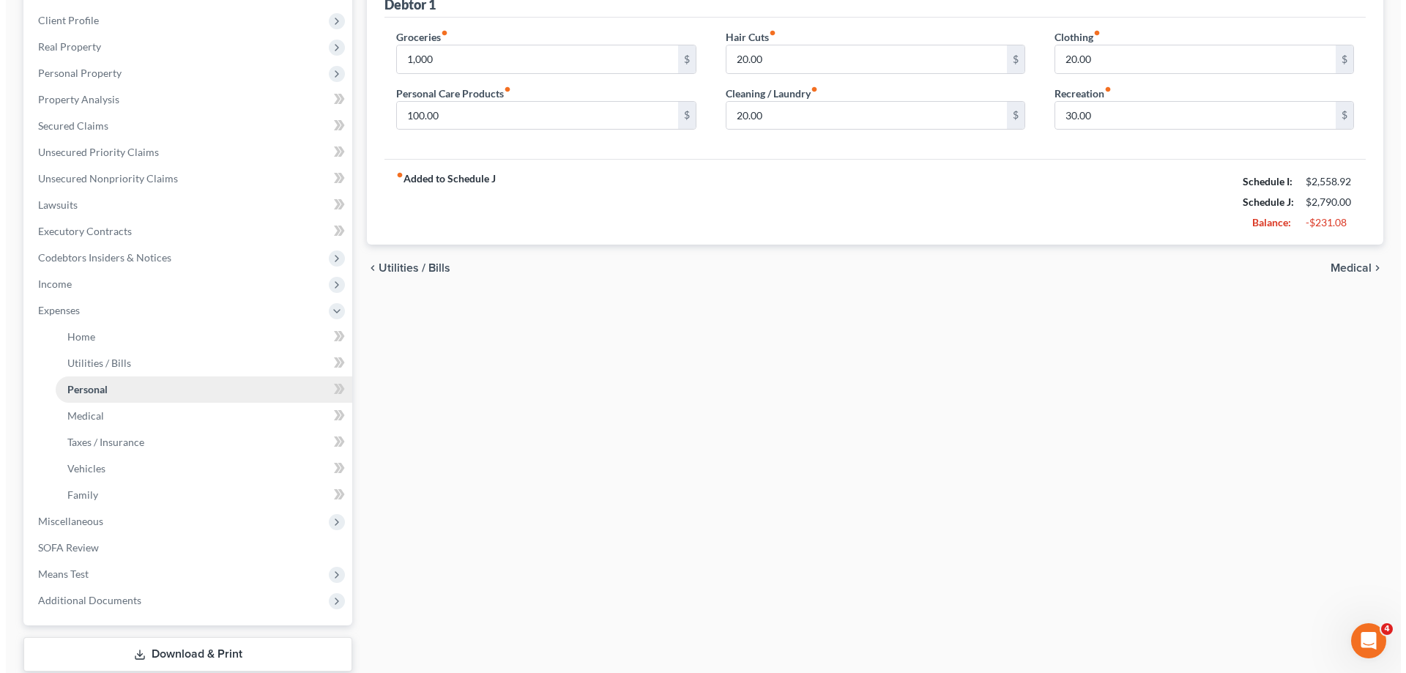
scroll to position [220, 0]
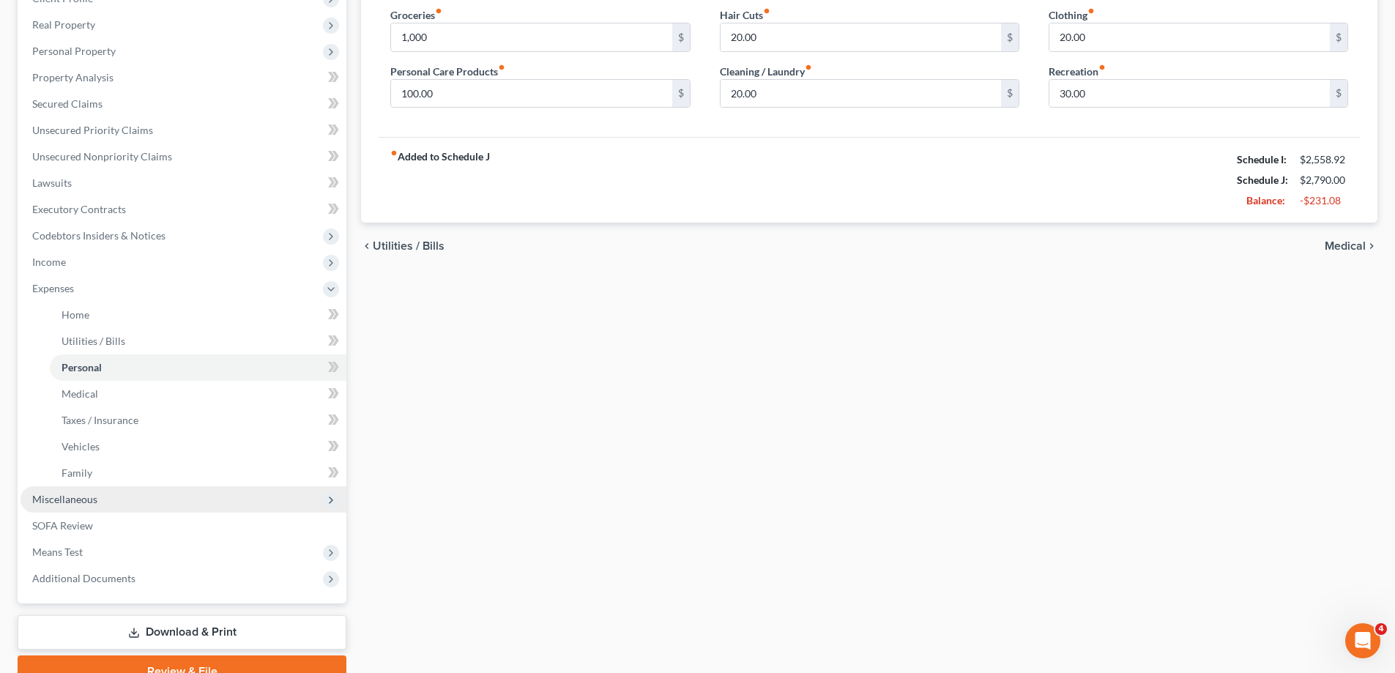
click at [101, 498] on span "Miscellaneous" at bounding box center [184, 499] width 326 height 26
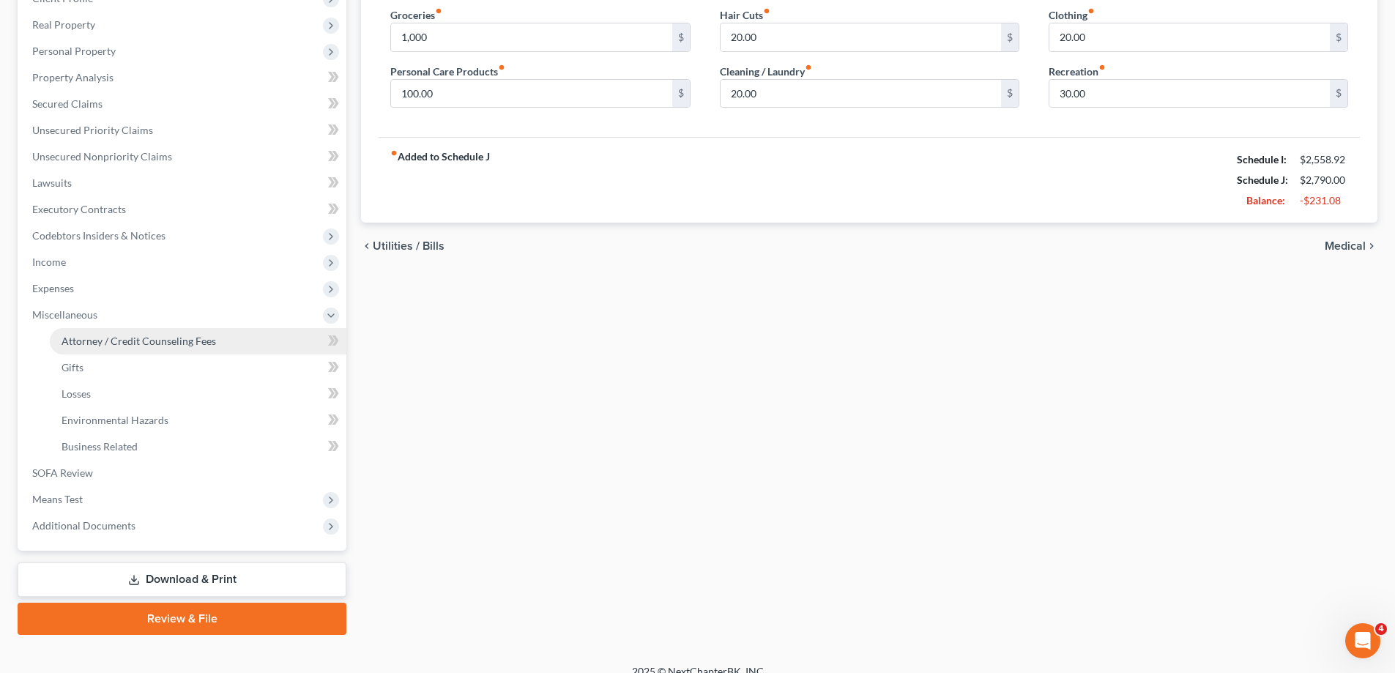
click at [96, 342] on span "Attorney / Credit Counseling Fees" at bounding box center [139, 341] width 155 height 12
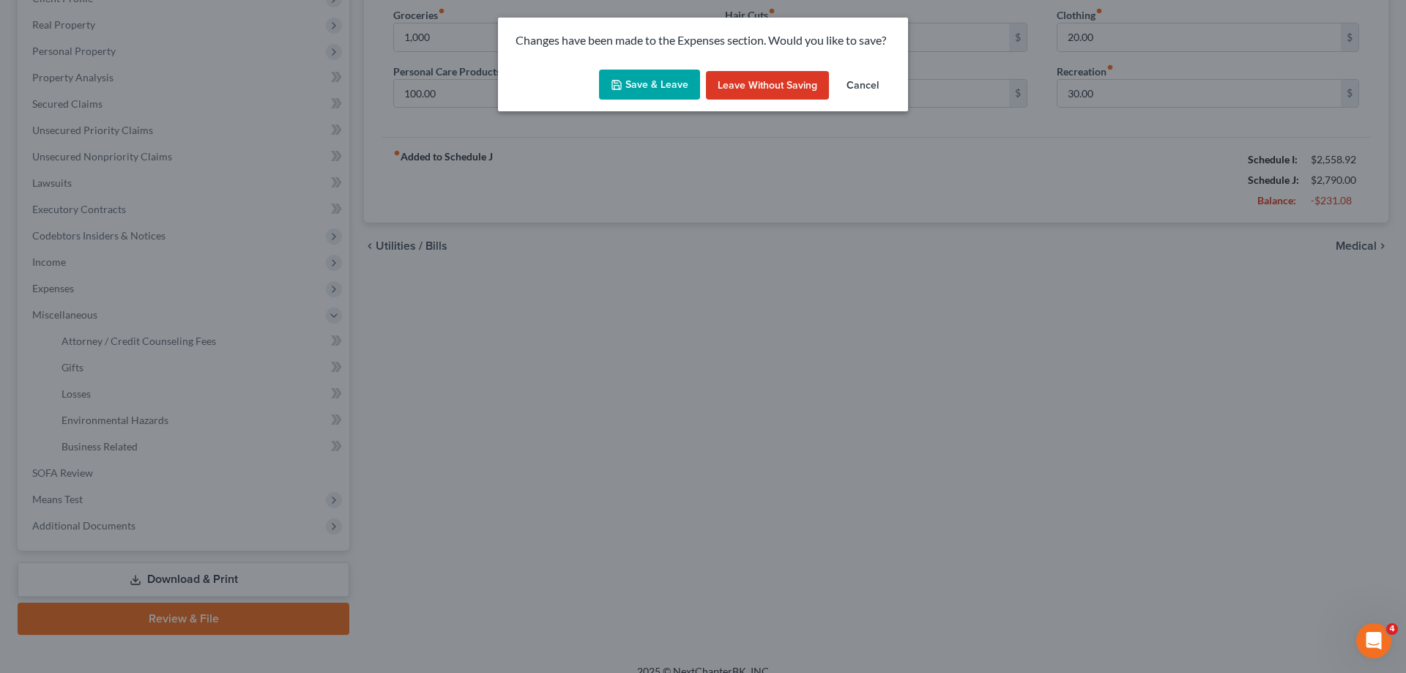
click at [657, 81] on button "Save & Leave" at bounding box center [649, 85] width 101 height 31
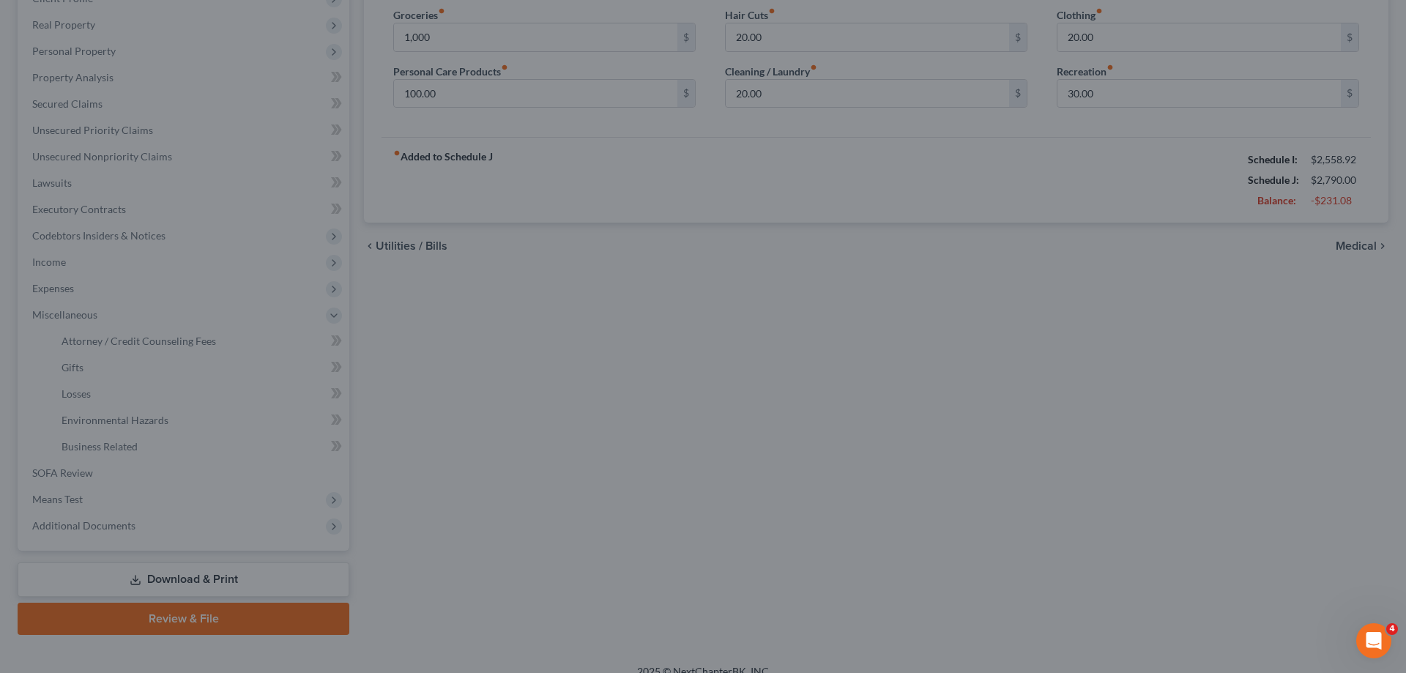
type input "1,000.00"
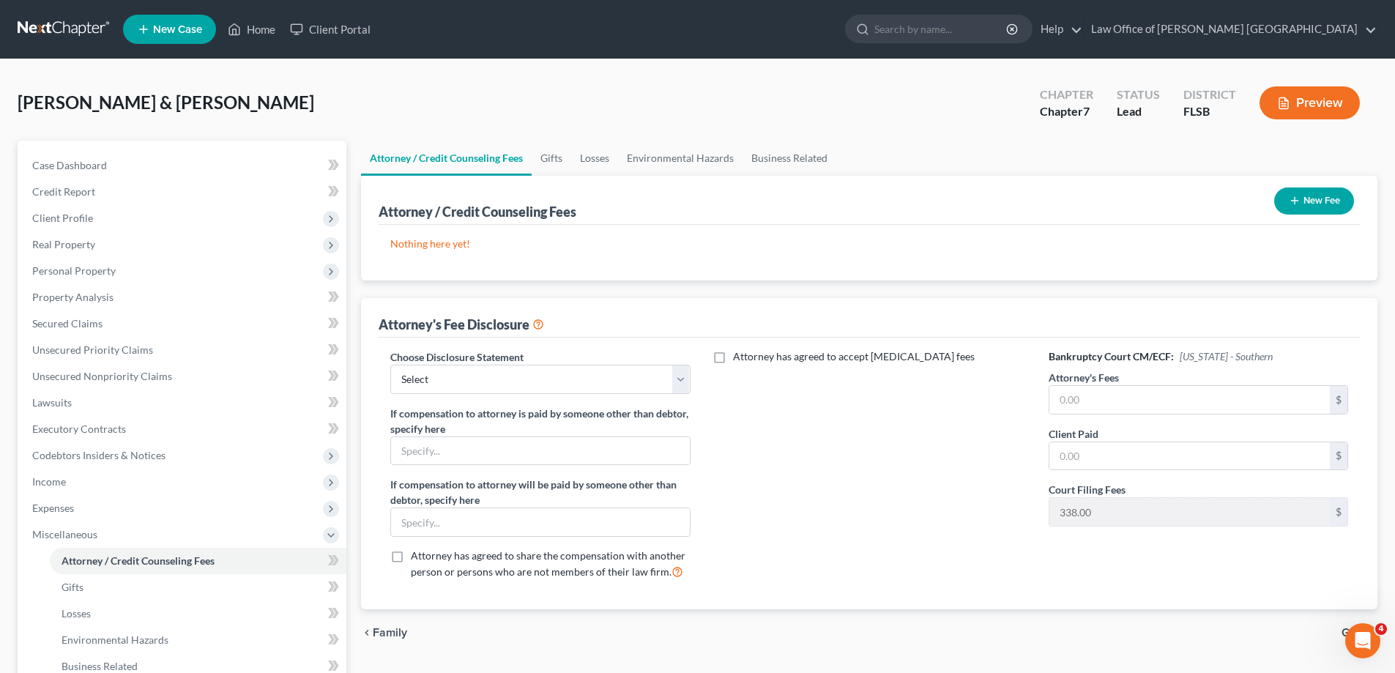
click at [1308, 198] on button "New Fee" at bounding box center [1314, 200] width 80 height 27
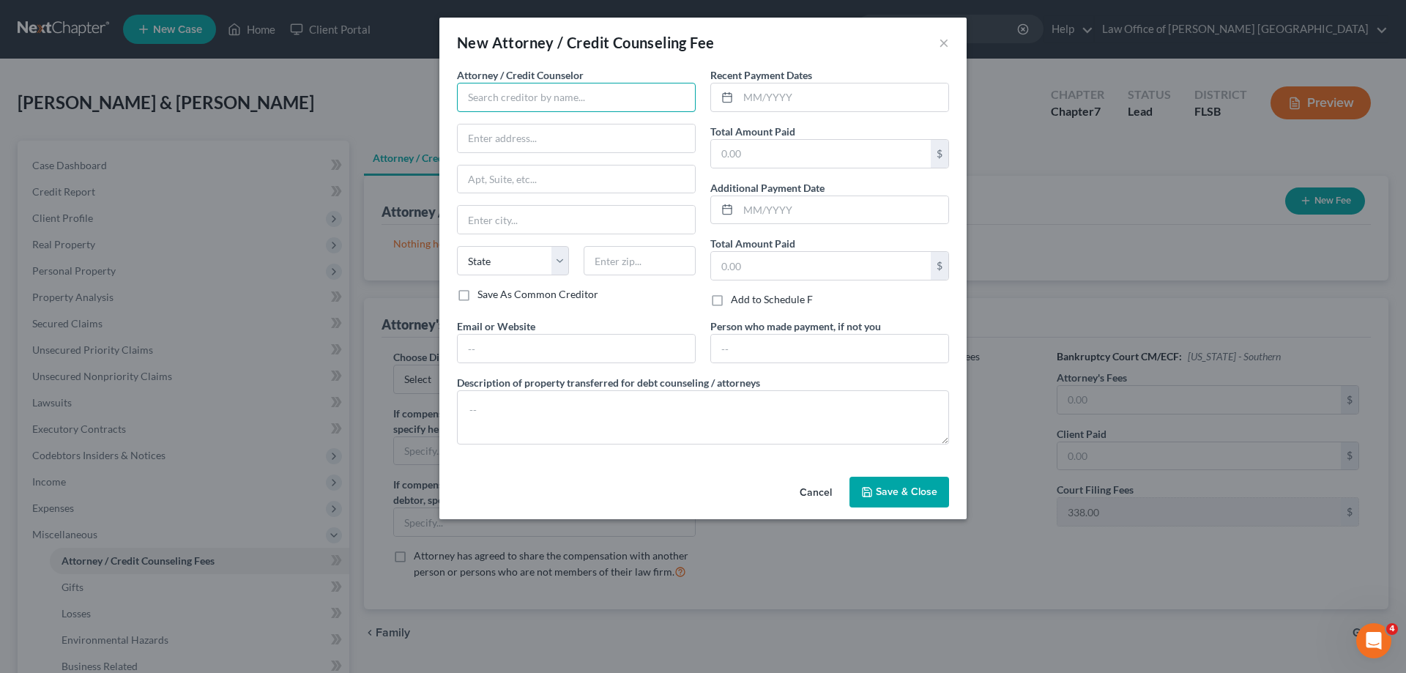
click at [619, 103] on input "text" at bounding box center [576, 97] width 239 height 29
click at [767, 155] on input "text" at bounding box center [821, 154] width 220 height 28
type input "[PERSON_NAME]"
type input "2,630"
click at [767, 107] on input "text" at bounding box center [843, 97] width 210 height 28
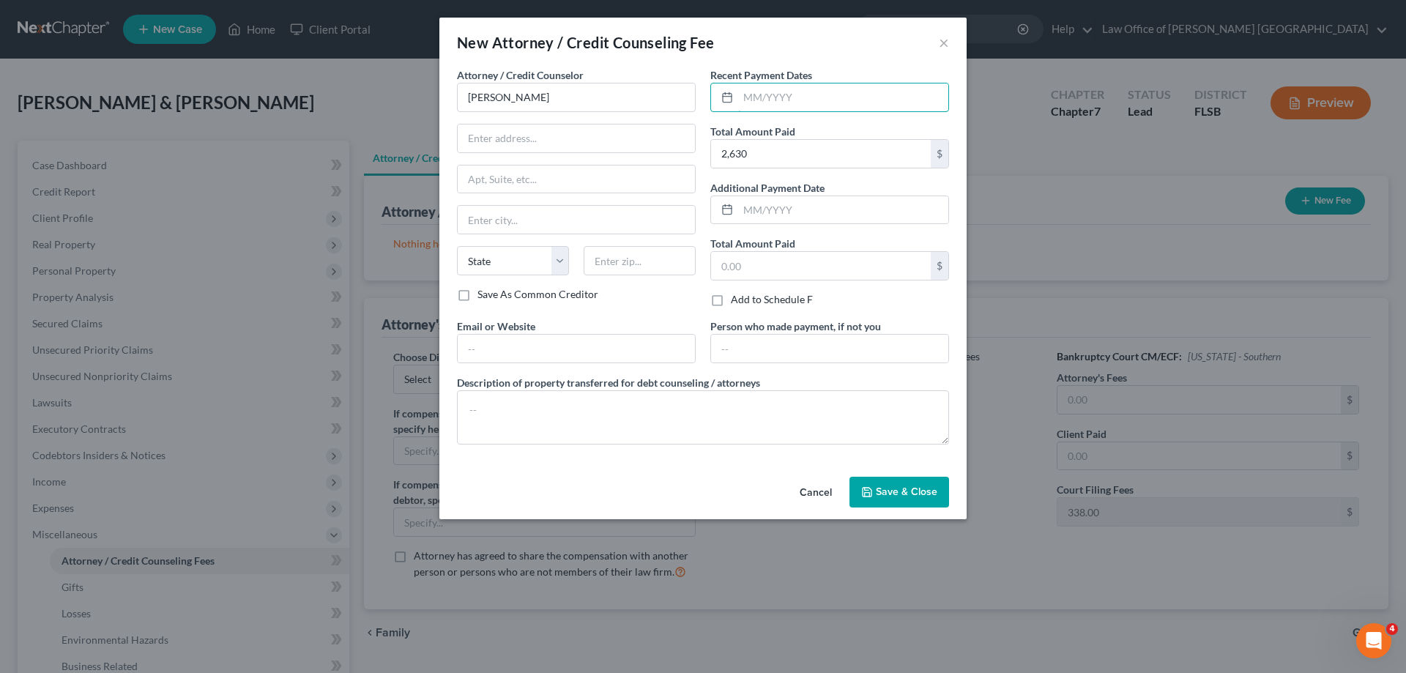
type input "[DATE]"
click at [906, 493] on span "Save & Close" at bounding box center [907, 491] width 62 height 12
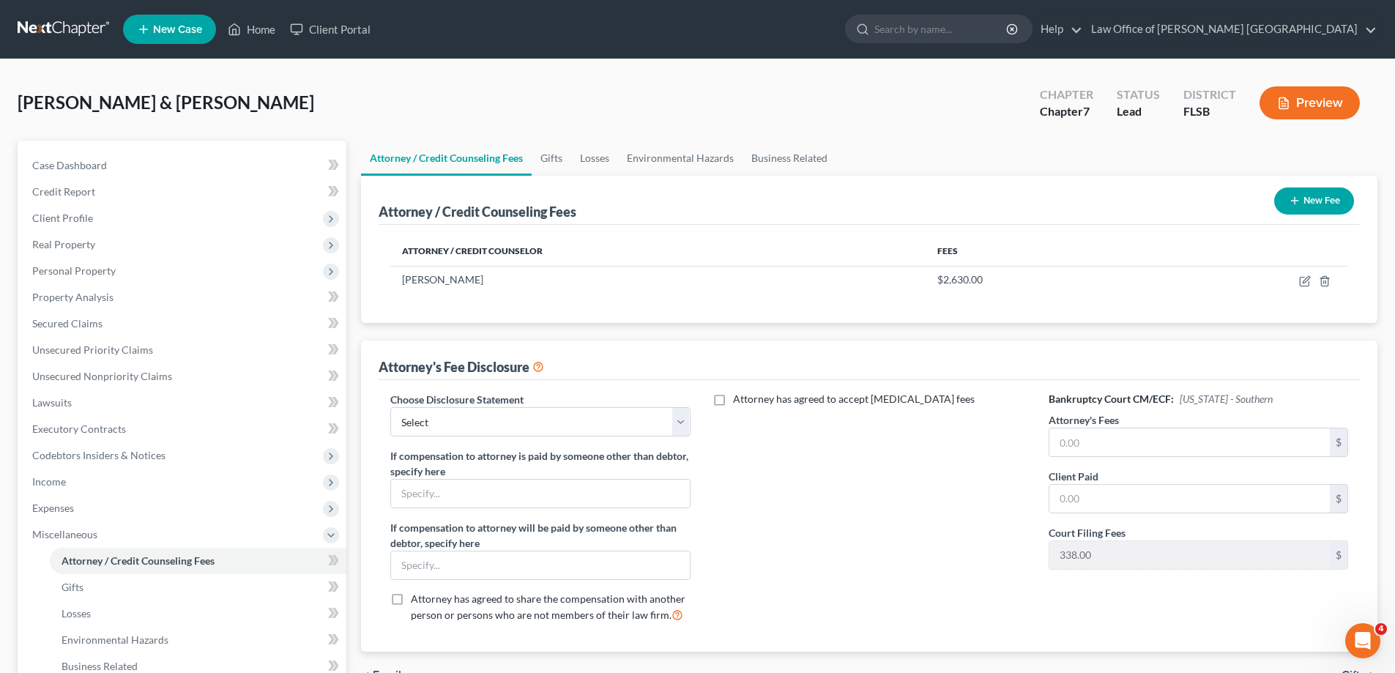
click at [1303, 199] on button "New Fee" at bounding box center [1314, 200] width 80 height 27
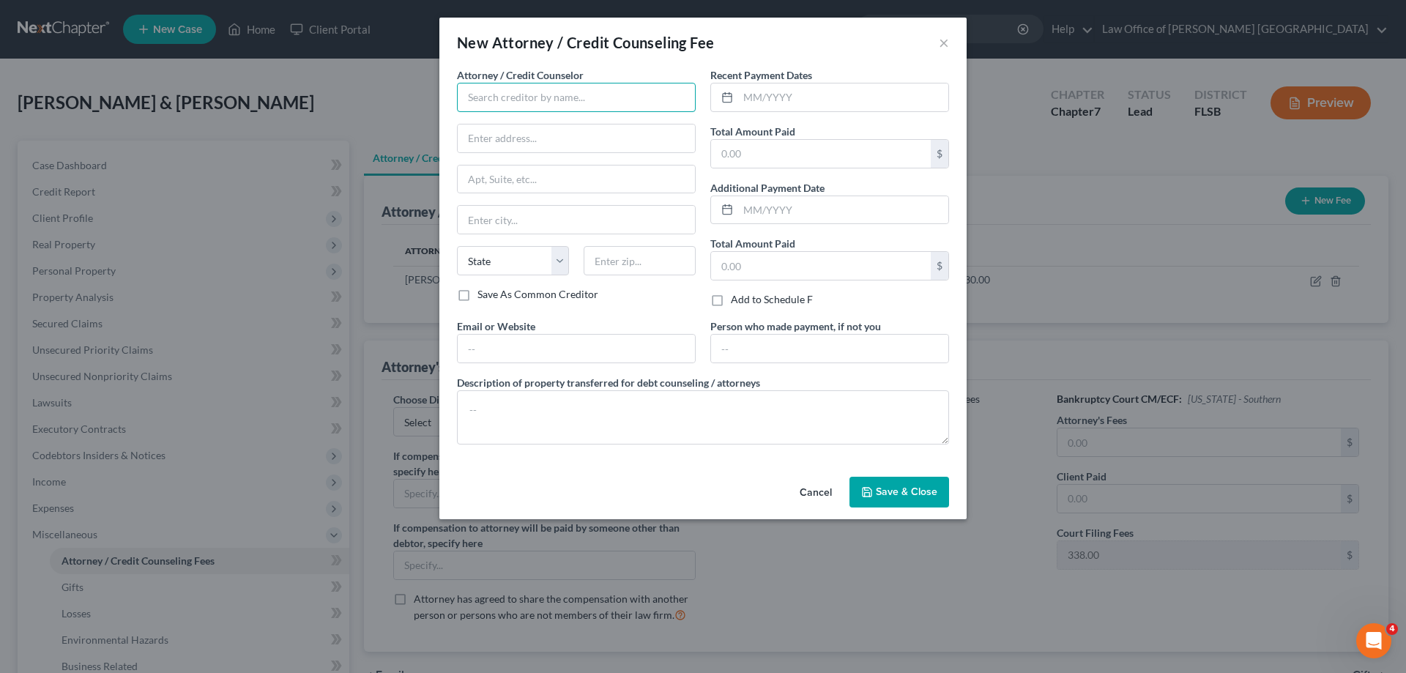
click at [535, 105] on input "text" at bounding box center [576, 97] width 239 height 29
click at [756, 93] on input "text" at bounding box center [843, 97] width 210 height 28
type input "Cricket Debt Counseling"
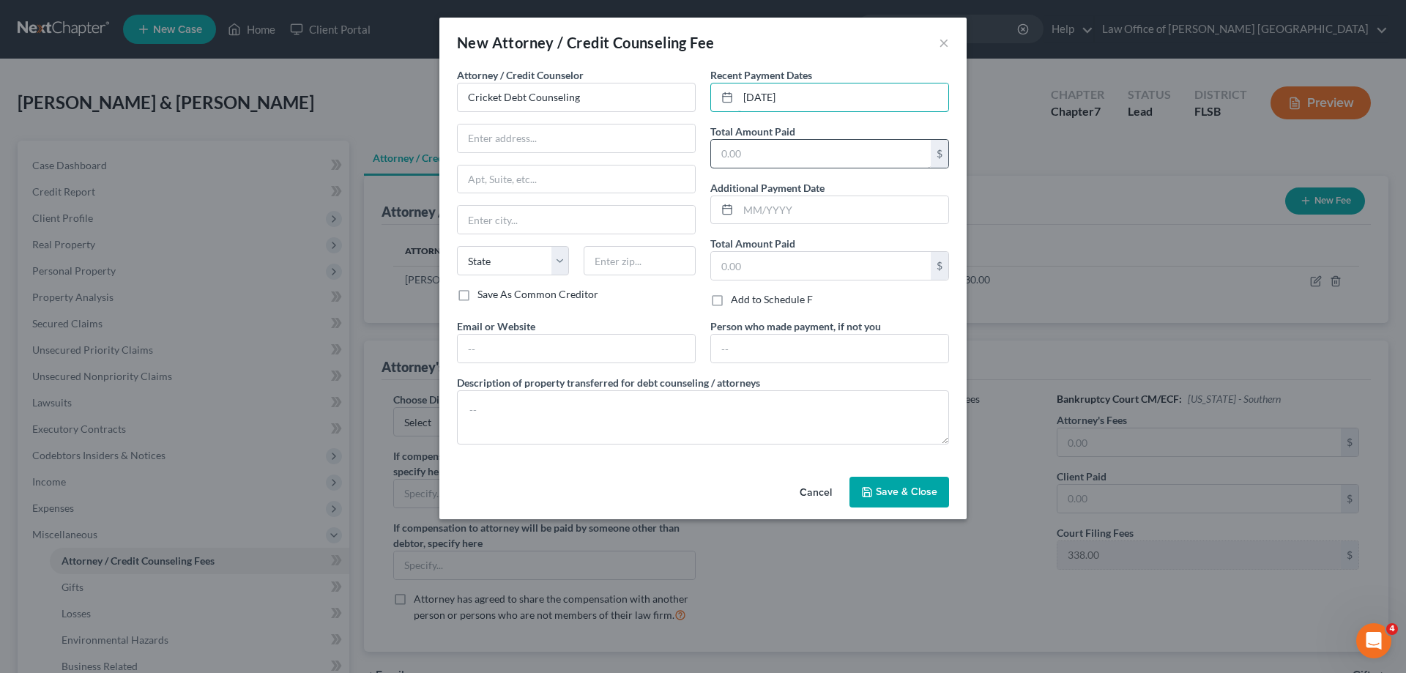
type input "[DATE]"
click at [763, 160] on input "text" at bounding box center [821, 154] width 220 height 28
type input "26.00"
click at [773, 264] on input "text" at bounding box center [821, 266] width 220 height 28
type input "26.00"
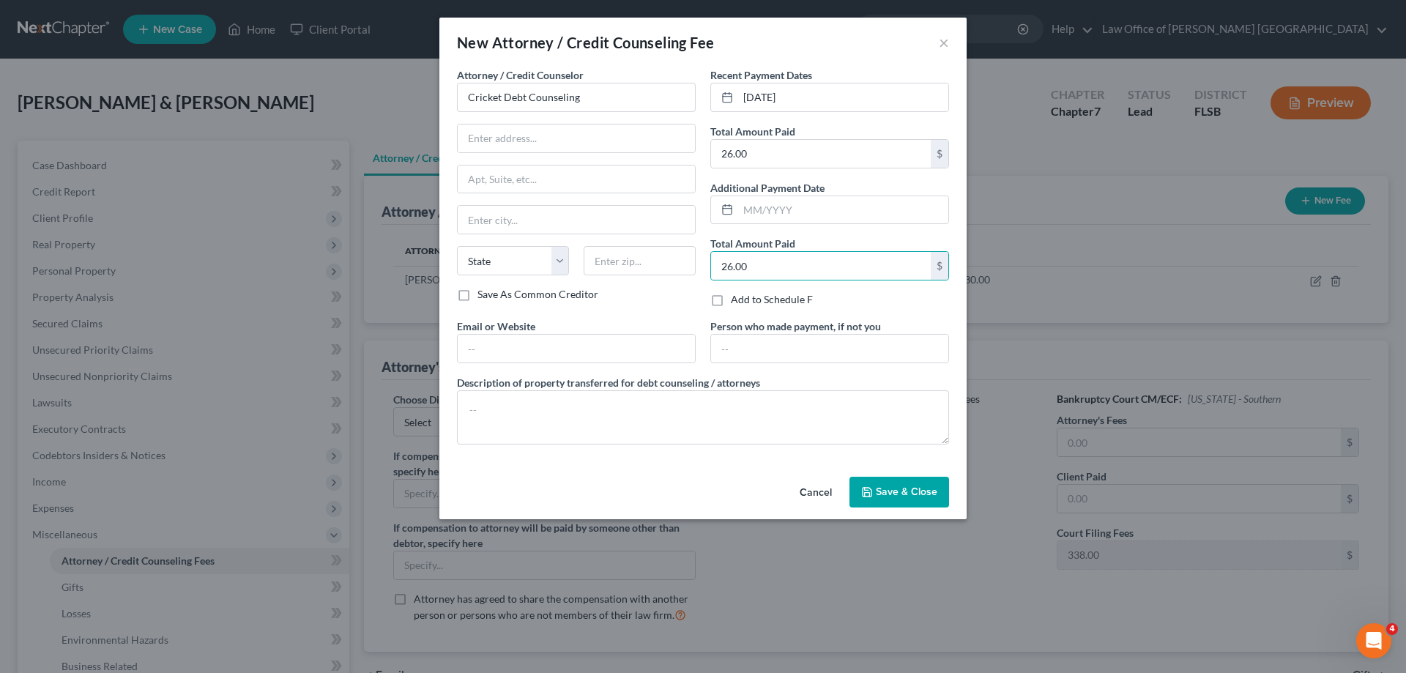
click at [906, 498] on button "Save & Close" at bounding box center [899, 492] width 100 height 31
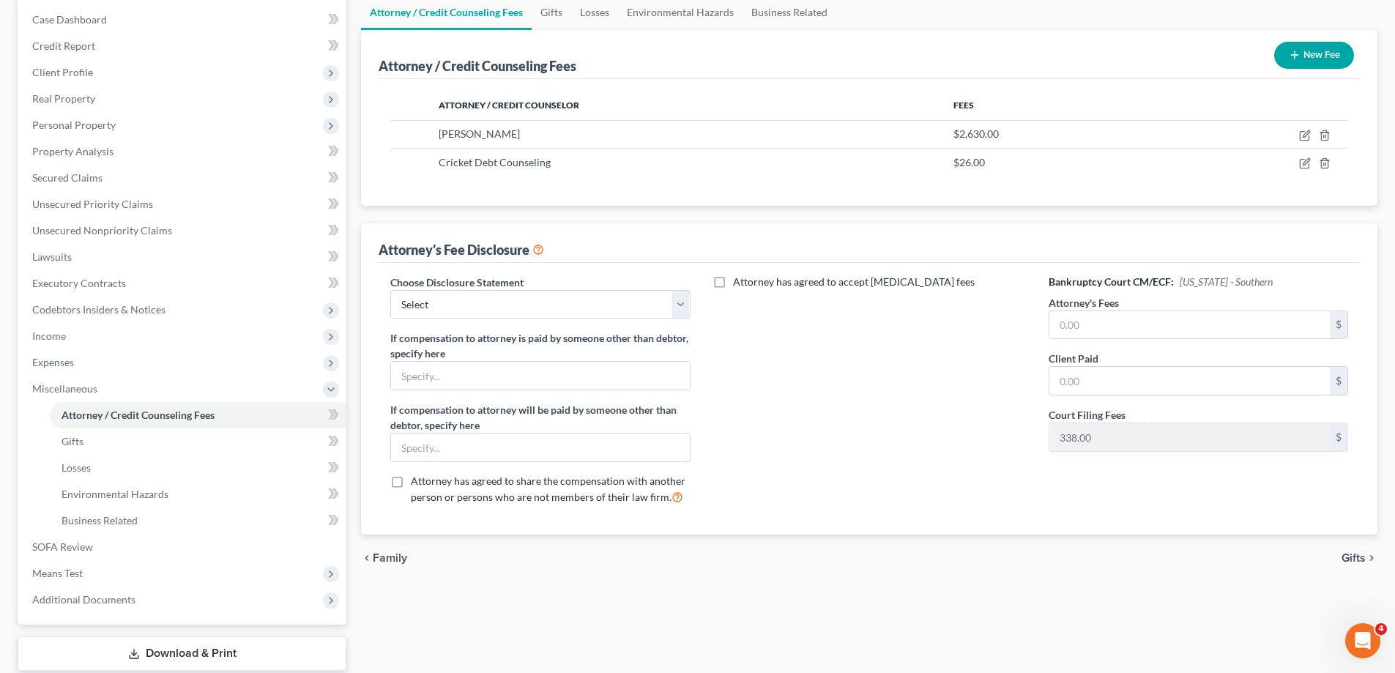
scroll to position [146, 0]
click at [687, 304] on select "Select Disclosure Compensation Statement" at bounding box center [539, 303] width 299 height 29
select select "0"
click at [390, 289] on select "Select Disclosure Compensation Statement" at bounding box center [539, 303] width 299 height 29
click at [1078, 324] on input "text" at bounding box center [1189, 324] width 280 height 28
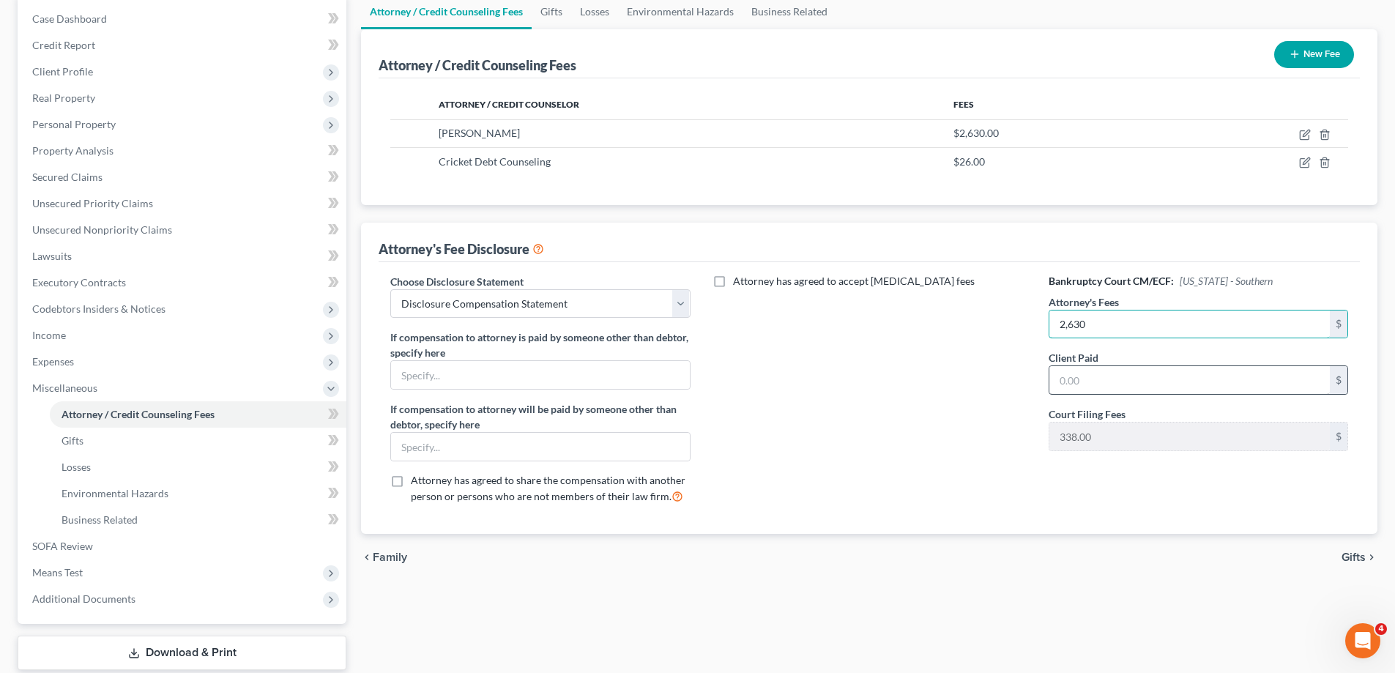
type input "2,630"
click at [1071, 384] on input "text" at bounding box center [1189, 380] width 280 height 28
type input "2,630"
click at [1006, 387] on div "Attorney has agreed to accept [MEDICAL_DATA] fees" at bounding box center [869, 395] width 329 height 242
click at [443, 380] on input "text" at bounding box center [540, 375] width 298 height 28
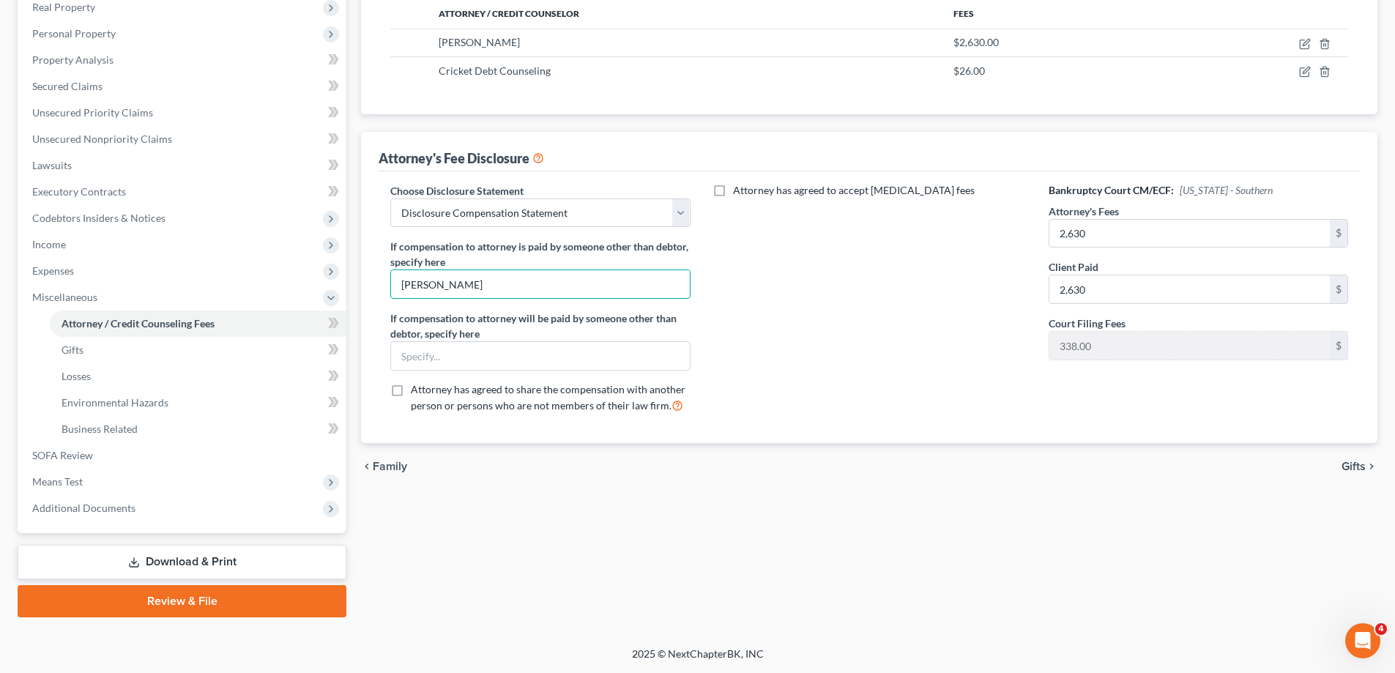
scroll to position [505, 0]
type input "[PERSON_NAME]"
click at [71, 457] on span "SOFA Review" at bounding box center [62, 455] width 61 height 12
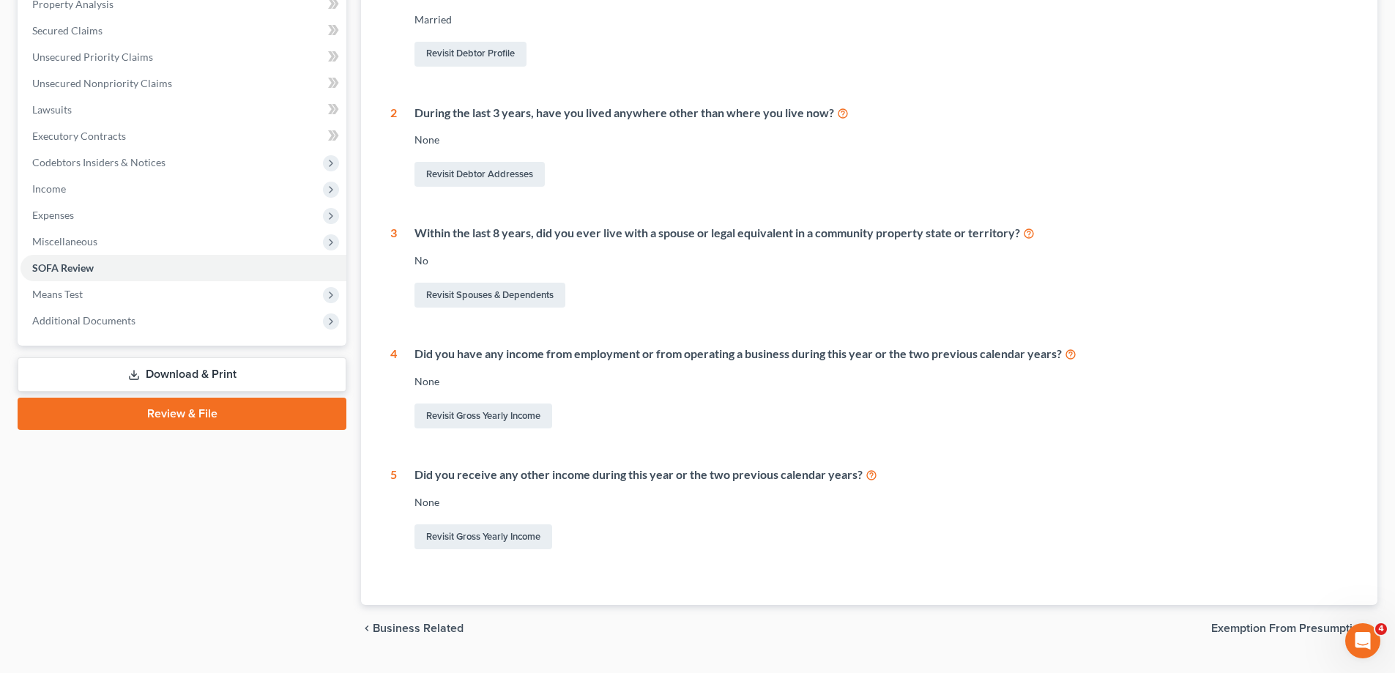
scroll to position [448, 0]
click at [516, 414] on link "Revisit Gross Yearly Income" at bounding box center [483, 415] width 138 height 25
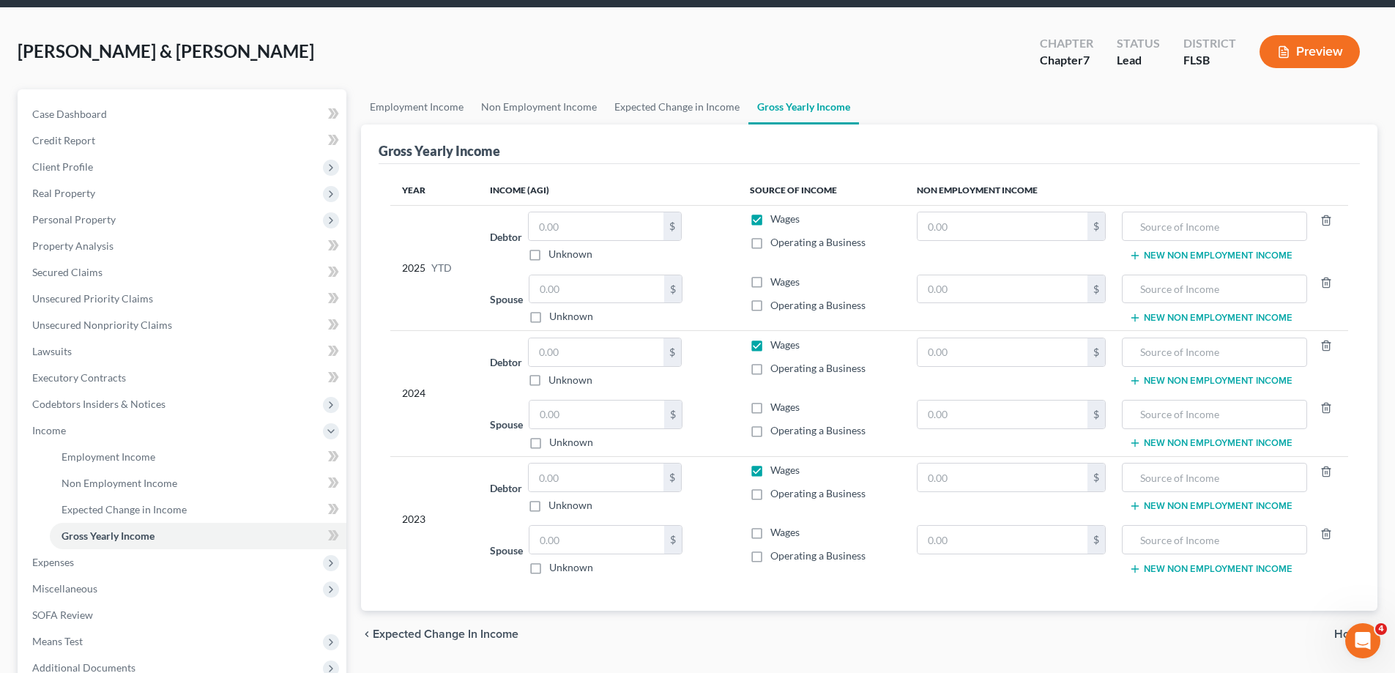
scroll to position [73, 0]
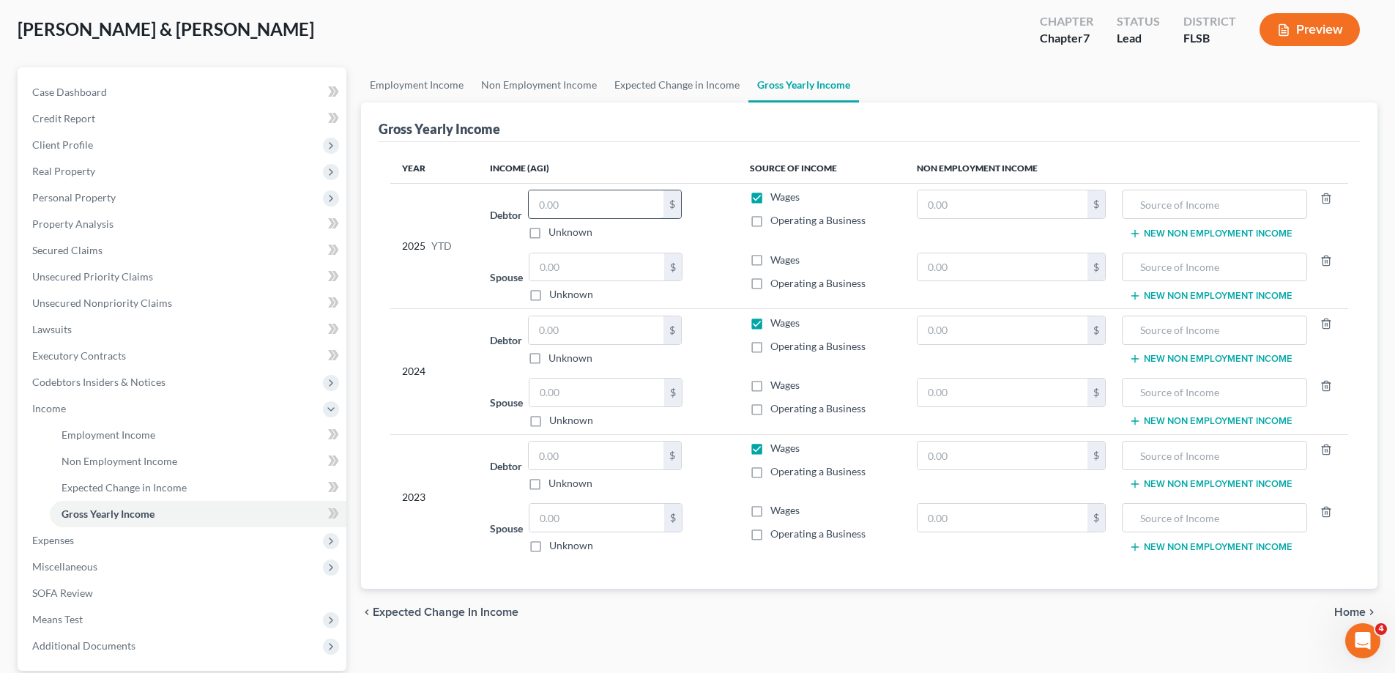
click at [554, 210] on input "text" at bounding box center [596, 204] width 135 height 28
type input "13,000"
click at [588, 269] on input "text" at bounding box center [596, 267] width 135 height 28
type input "16,500"
click at [770, 262] on label "Wages" at bounding box center [784, 260] width 29 height 15
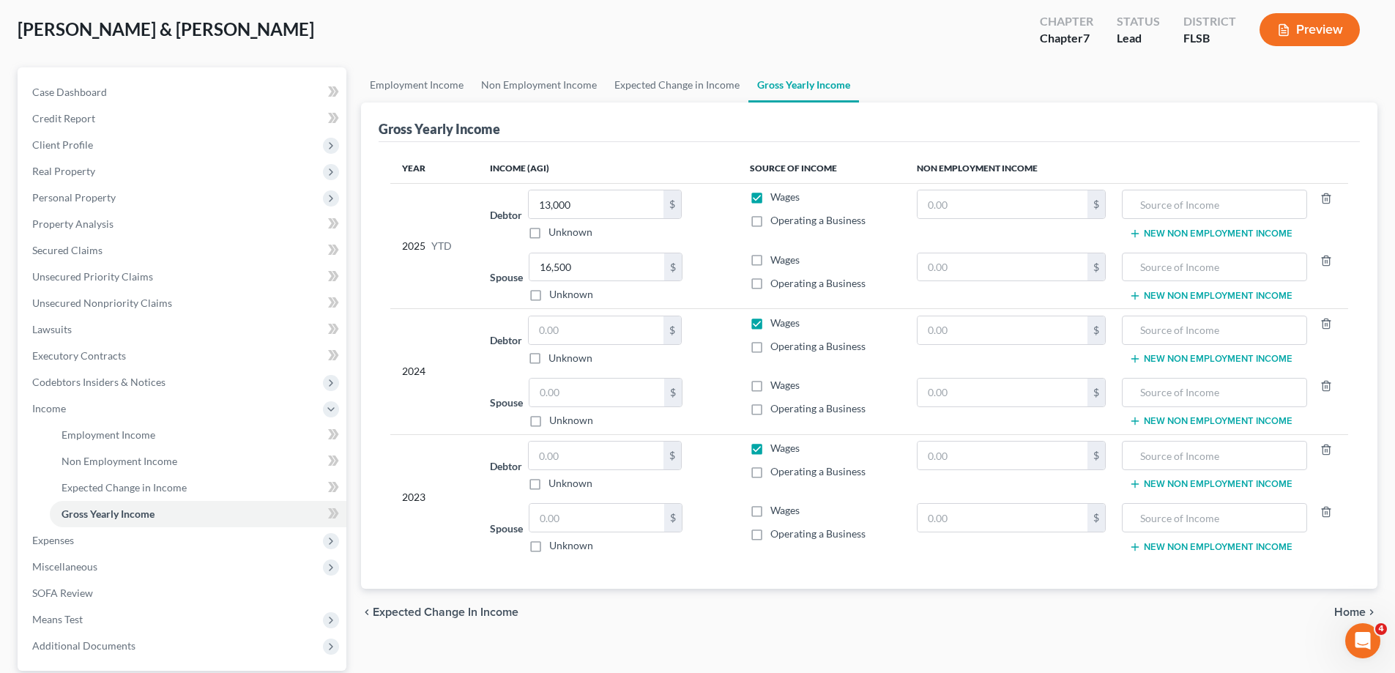
click at [776, 262] on input "Wages" at bounding box center [781, 258] width 10 height 10
checkbox input "true"
click at [1156, 215] on input "text" at bounding box center [1214, 204] width 168 height 28
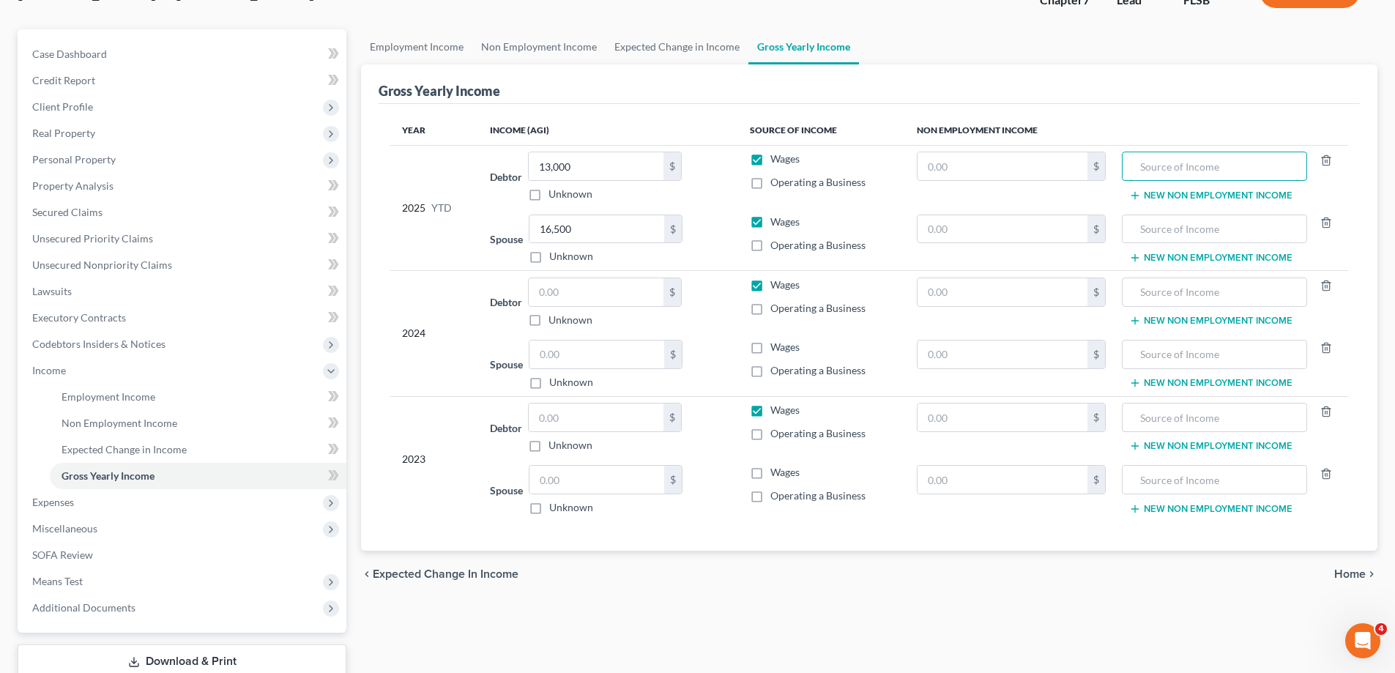
scroll to position [146, 0]
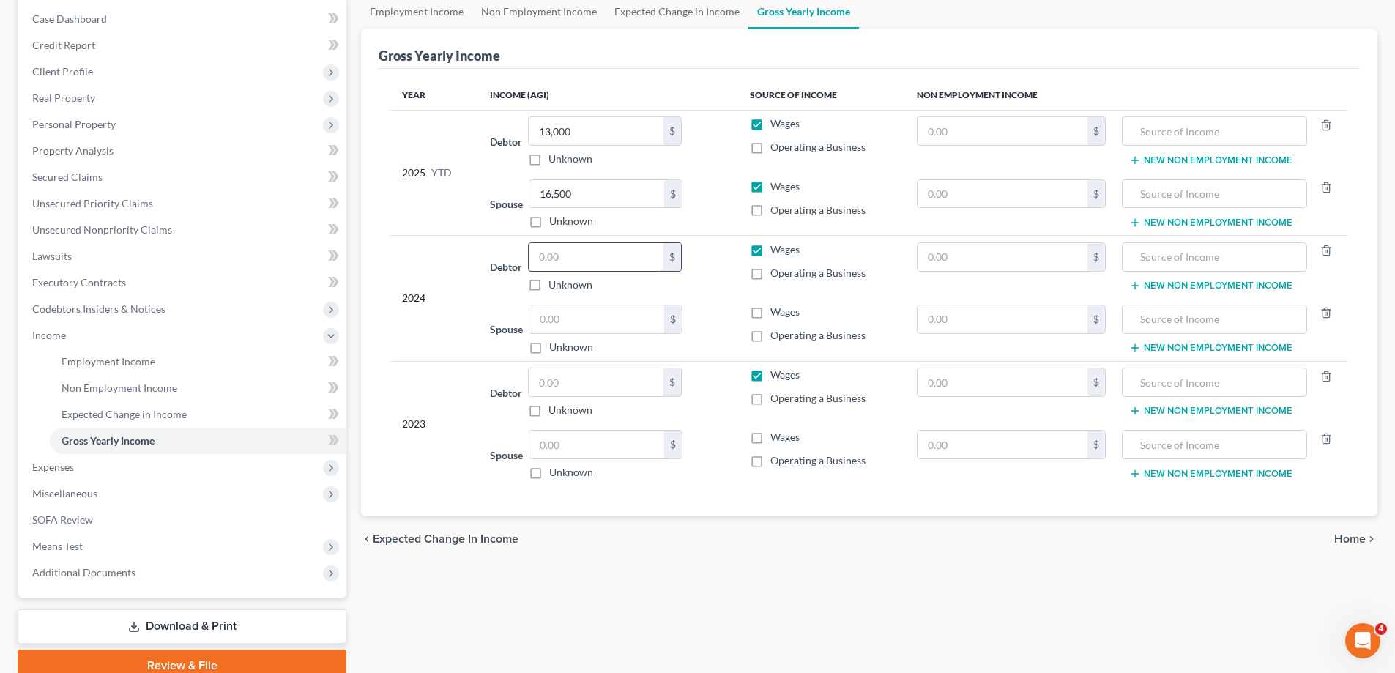
click at [551, 257] on input "text" at bounding box center [596, 257] width 135 height 28
click at [552, 258] on input "text" at bounding box center [596, 257] width 135 height 28
type input "26,000"
click at [536, 328] on input "text" at bounding box center [596, 319] width 135 height 28
type input "30,000"
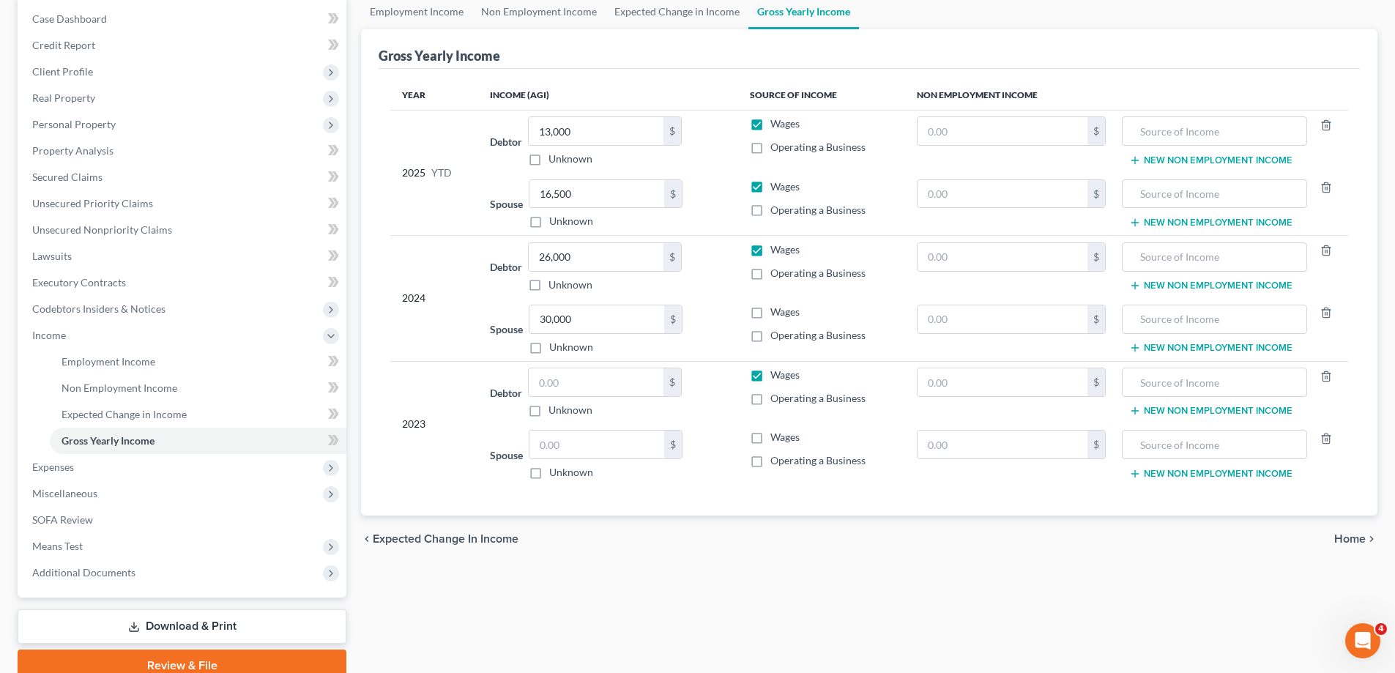
click at [770, 315] on label "Wages" at bounding box center [784, 312] width 29 height 15
click at [776, 314] on input "Wages" at bounding box center [781, 310] width 10 height 10
checkbox input "true"
click at [556, 444] on input "text" at bounding box center [596, 445] width 135 height 28
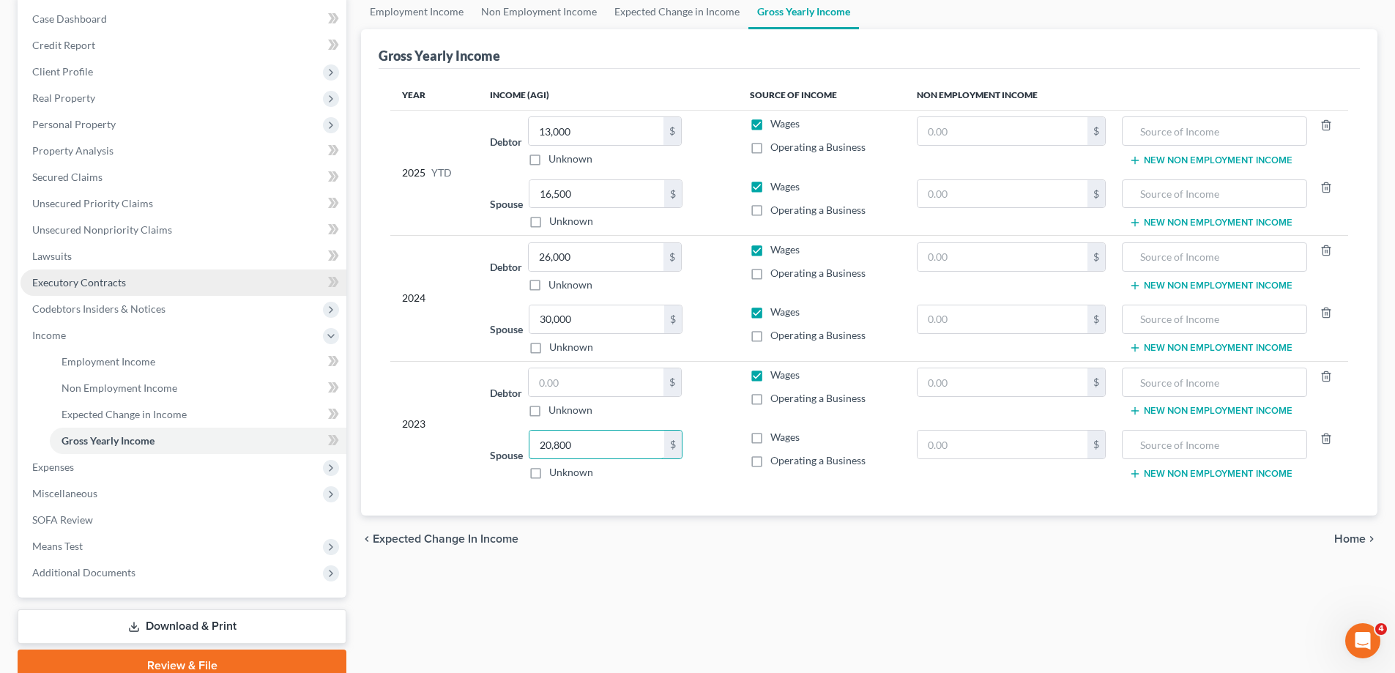
type input "20,800"
click at [565, 387] on input "text" at bounding box center [596, 382] width 135 height 28
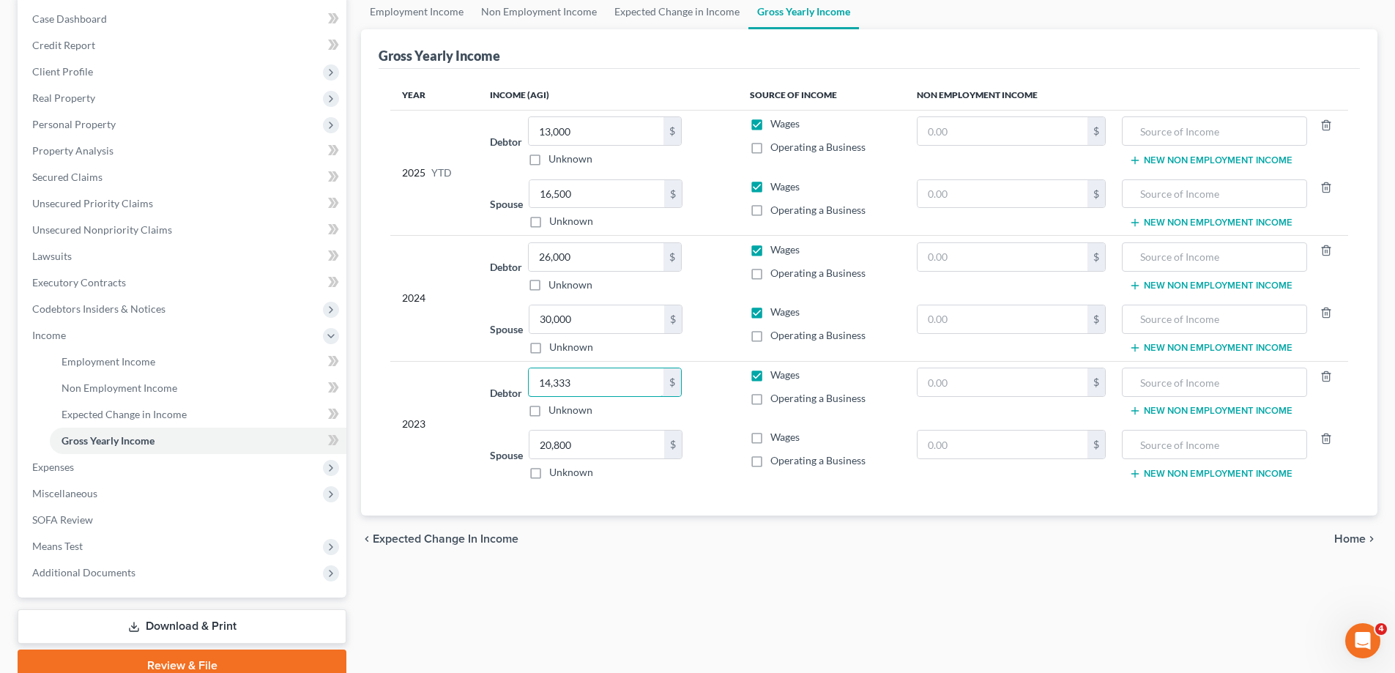
type input "14,333"
click at [770, 439] on label "Wages" at bounding box center [784, 437] width 29 height 15
click at [776, 439] on input "Wages" at bounding box center [781, 435] width 10 height 10
checkbox input "true"
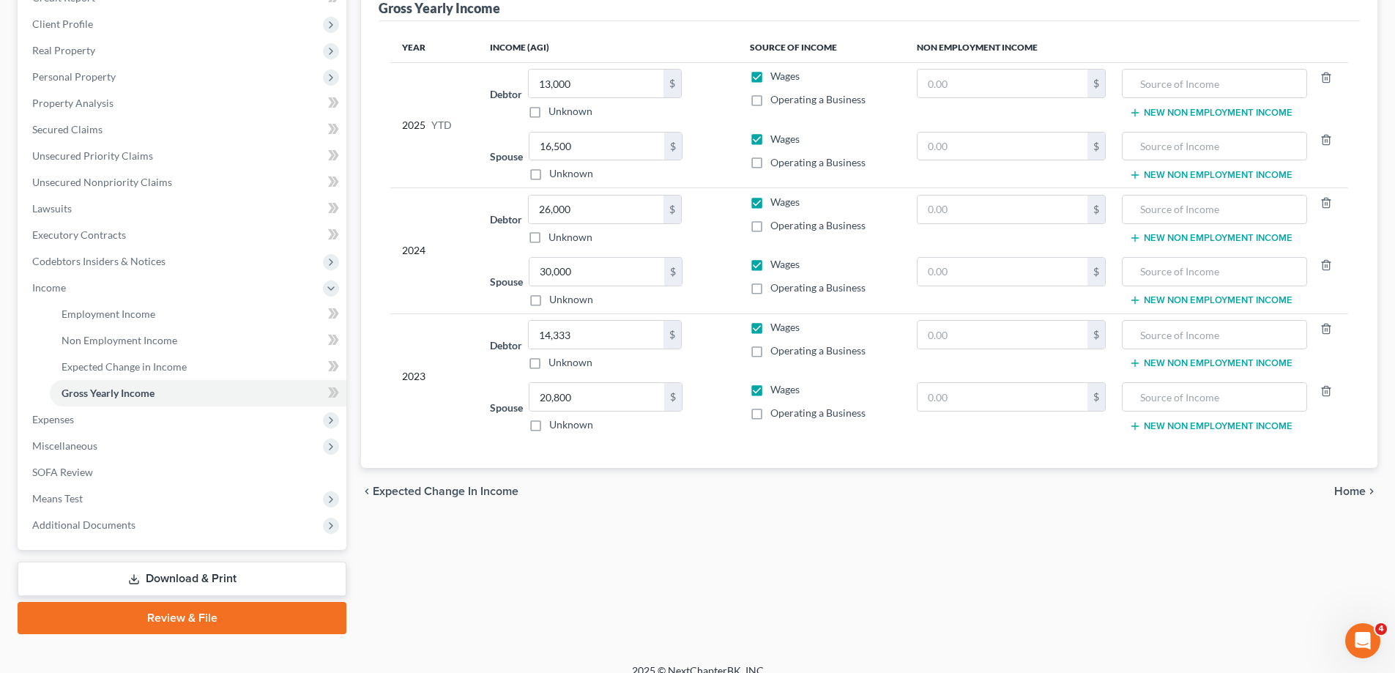
scroll to position [211, 0]
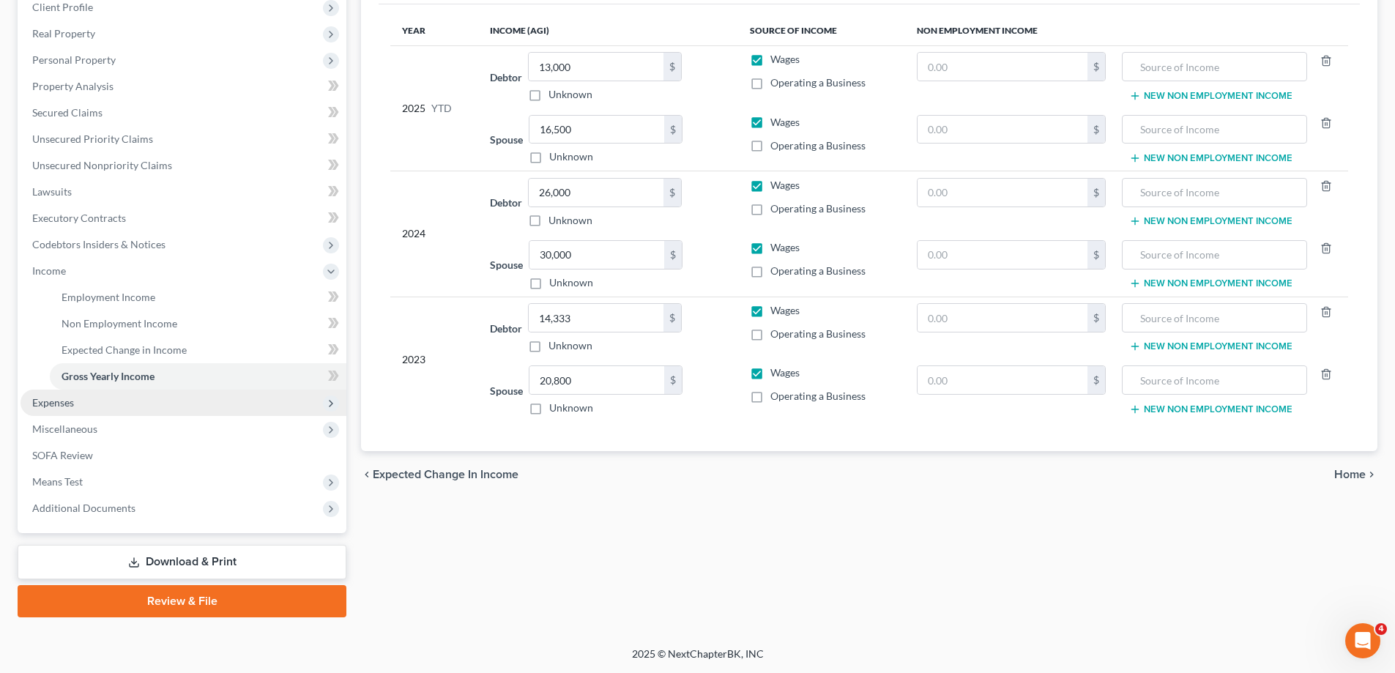
click at [69, 401] on span "Expenses" at bounding box center [53, 402] width 42 height 12
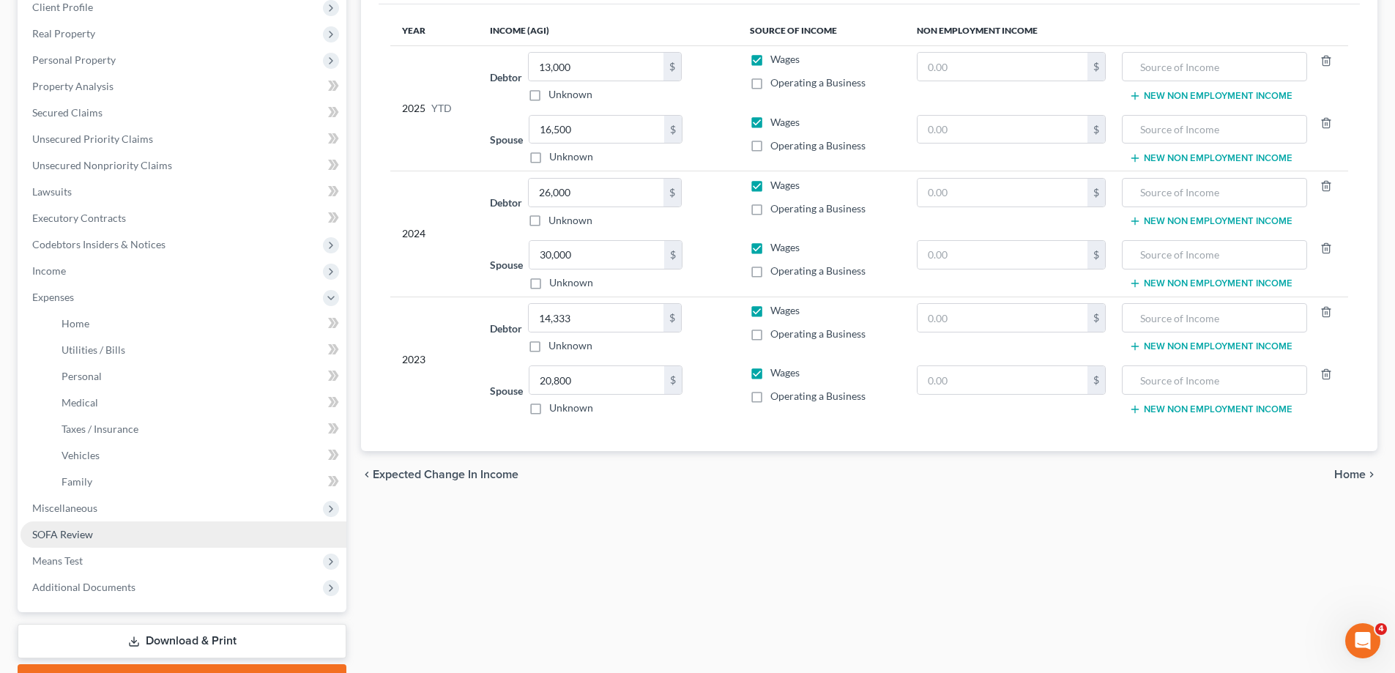
click at [72, 534] on span "SOFA Review" at bounding box center [62, 534] width 61 height 12
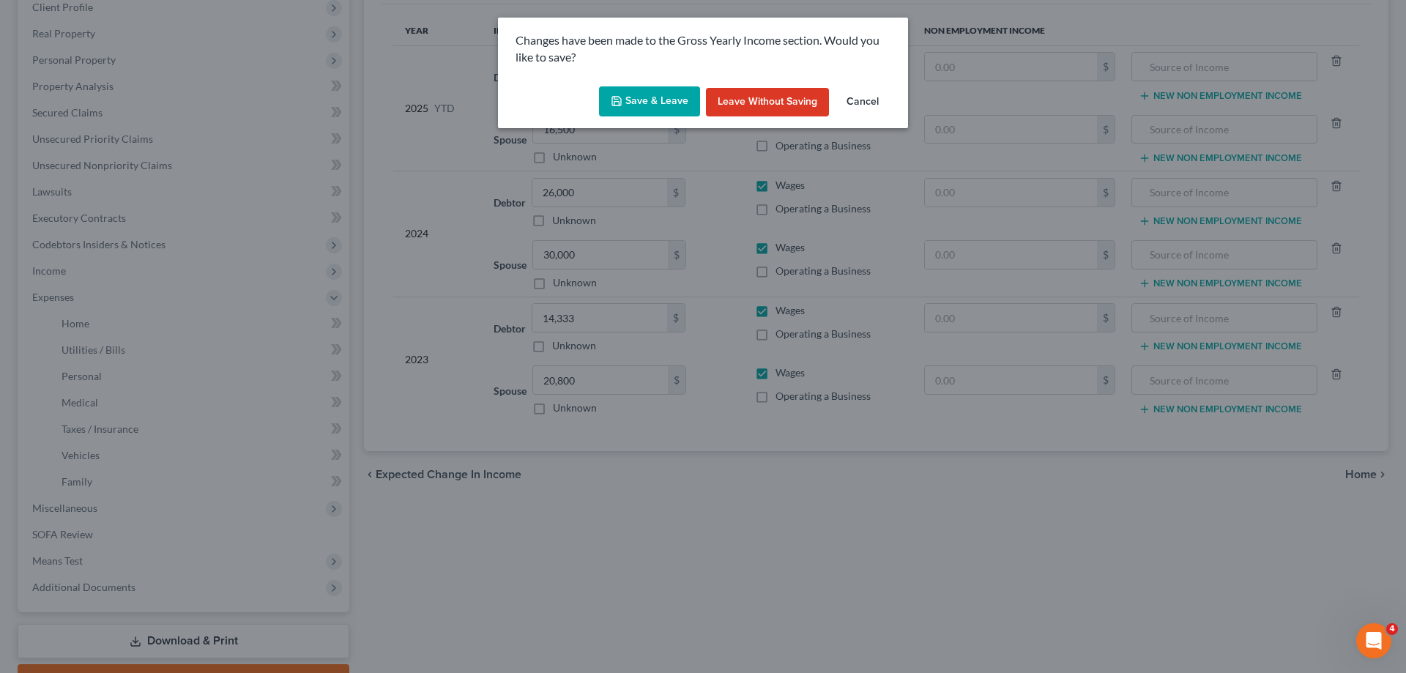
click at [670, 107] on button "Save & Leave" at bounding box center [649, 101] width 101 height 31
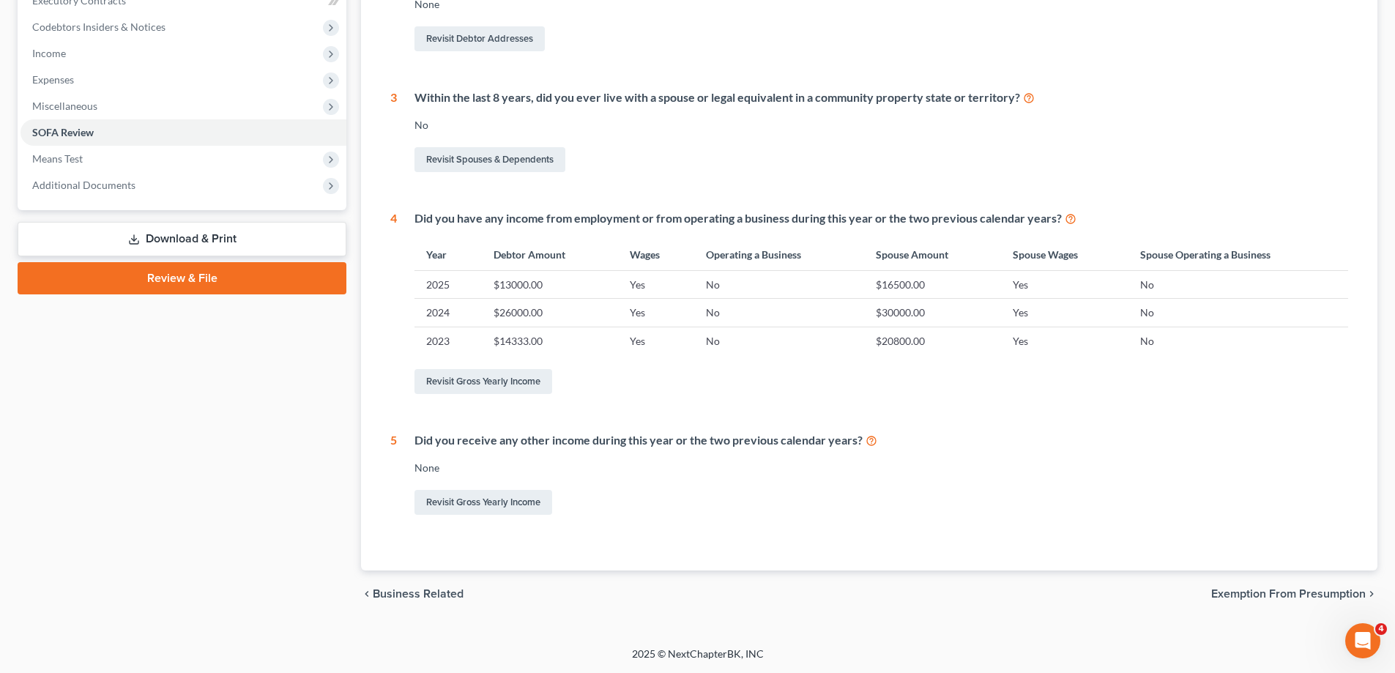
scroll to position [135, 0]
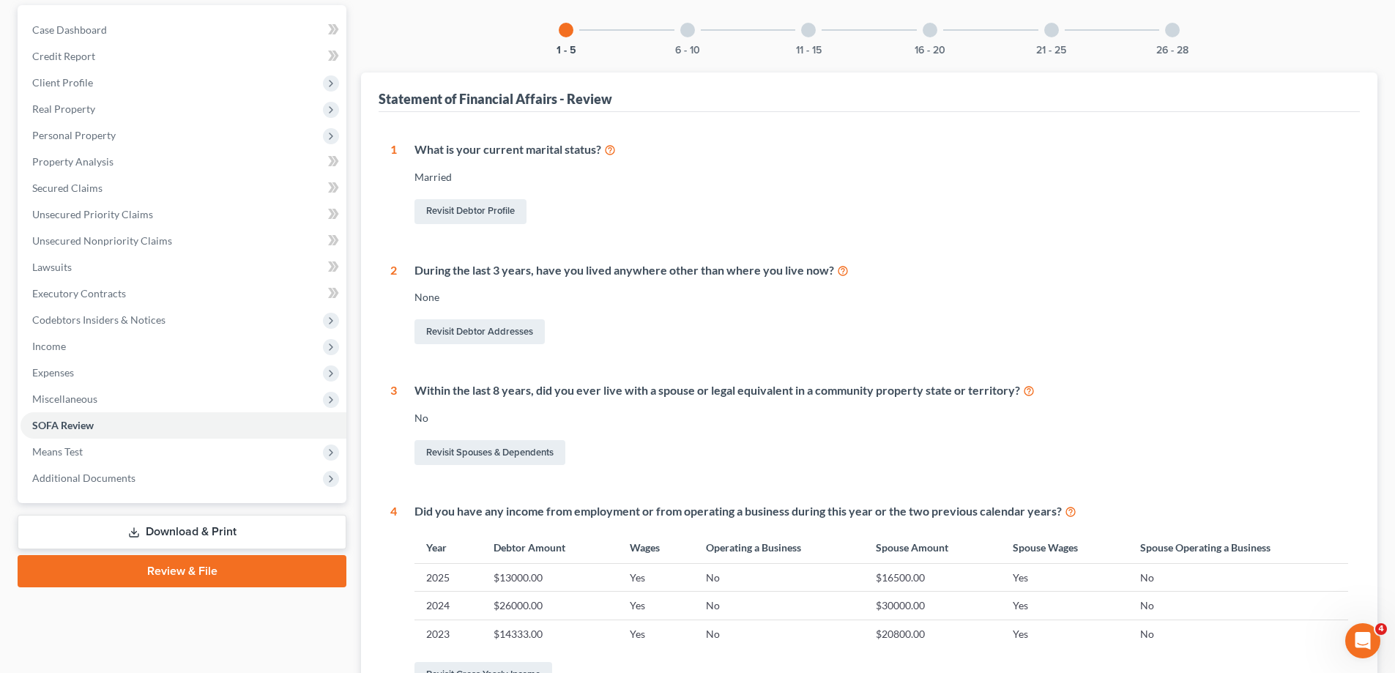
click at [688, 28] on div at bounding box center [687, 30] width 15 height 15
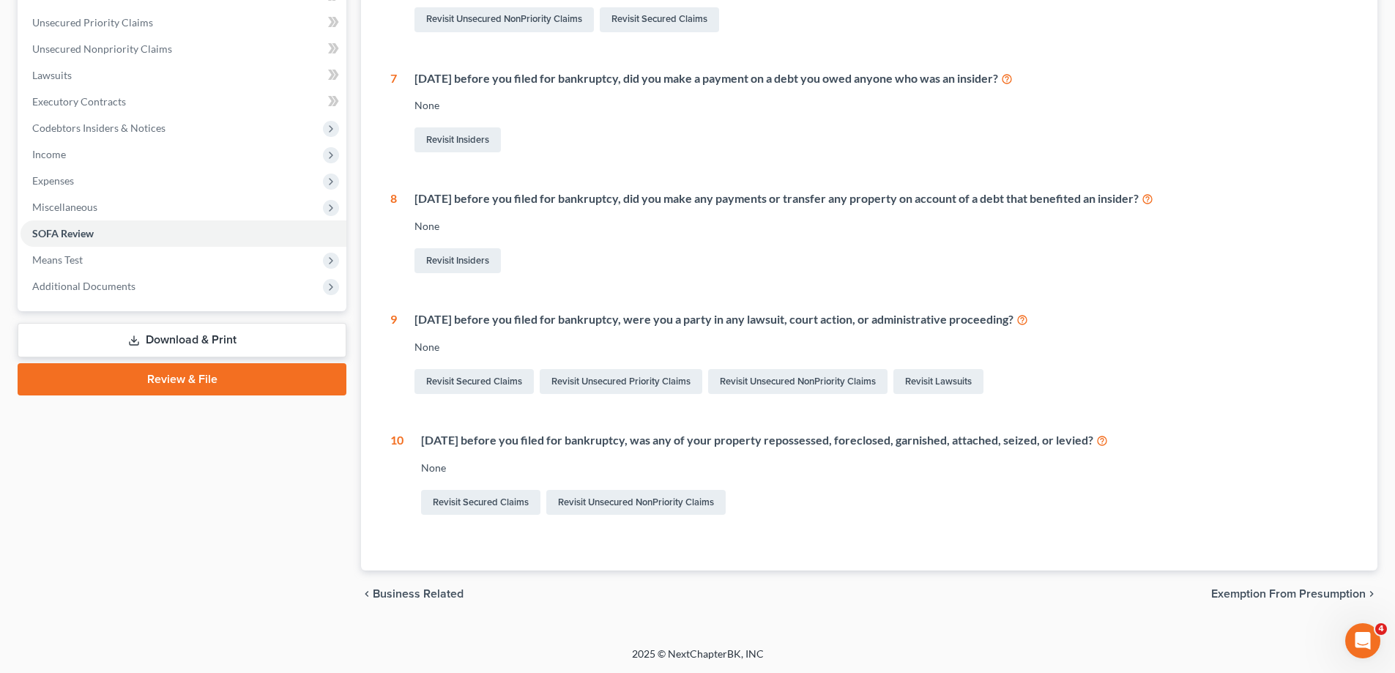
scroll to position [34, 0]
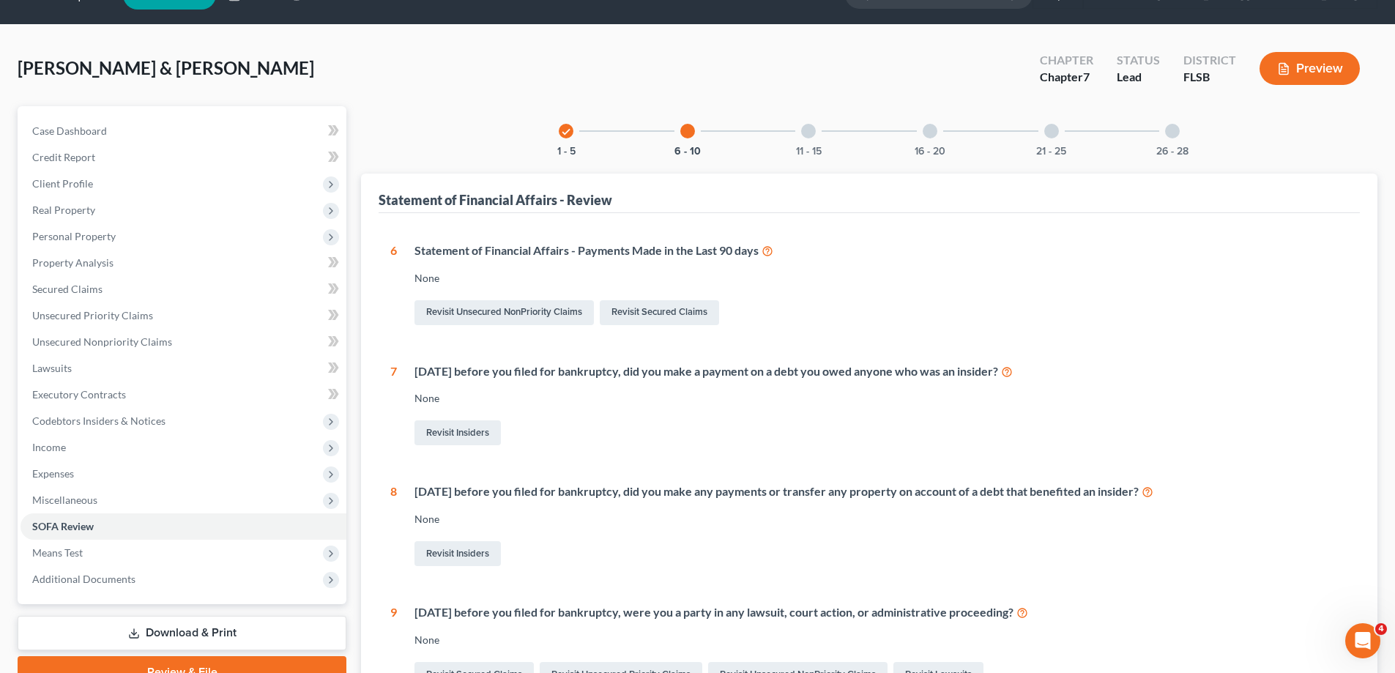
click at [807, 131] on div at bounding box center [808, 131] width 15 height 15
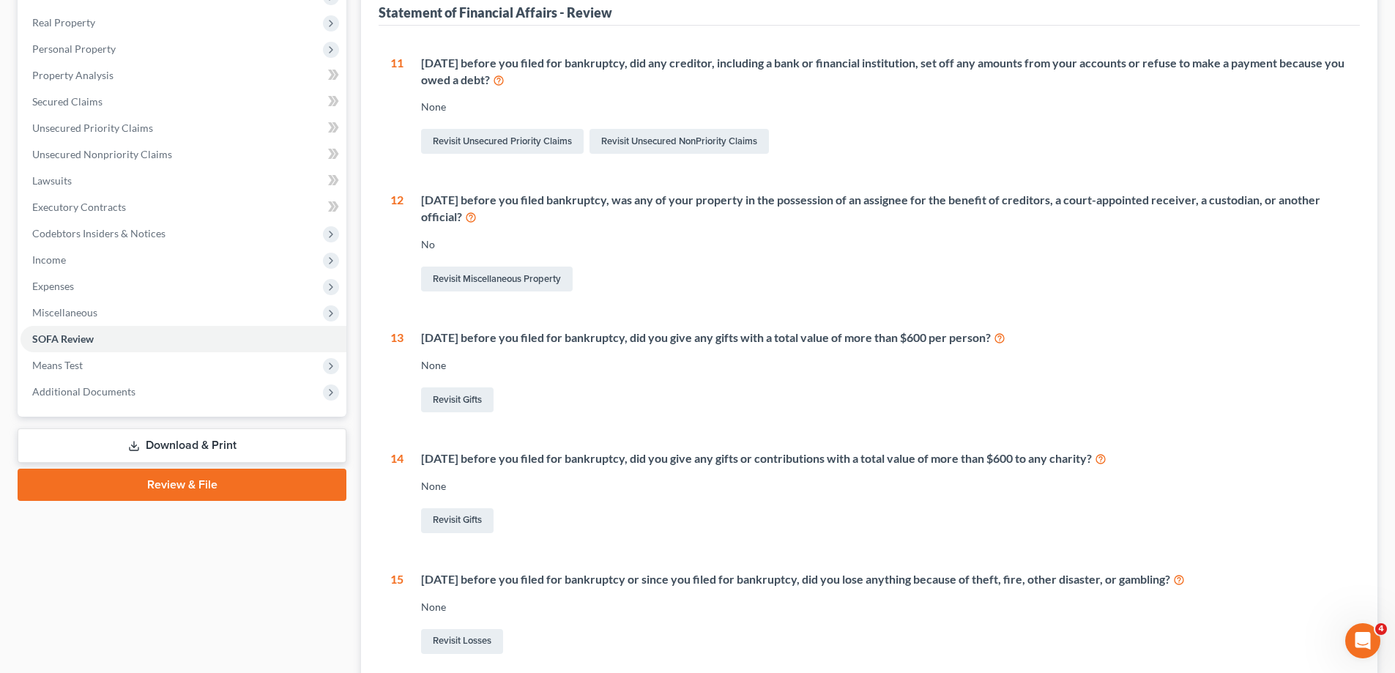
scroll to position [68, 0]
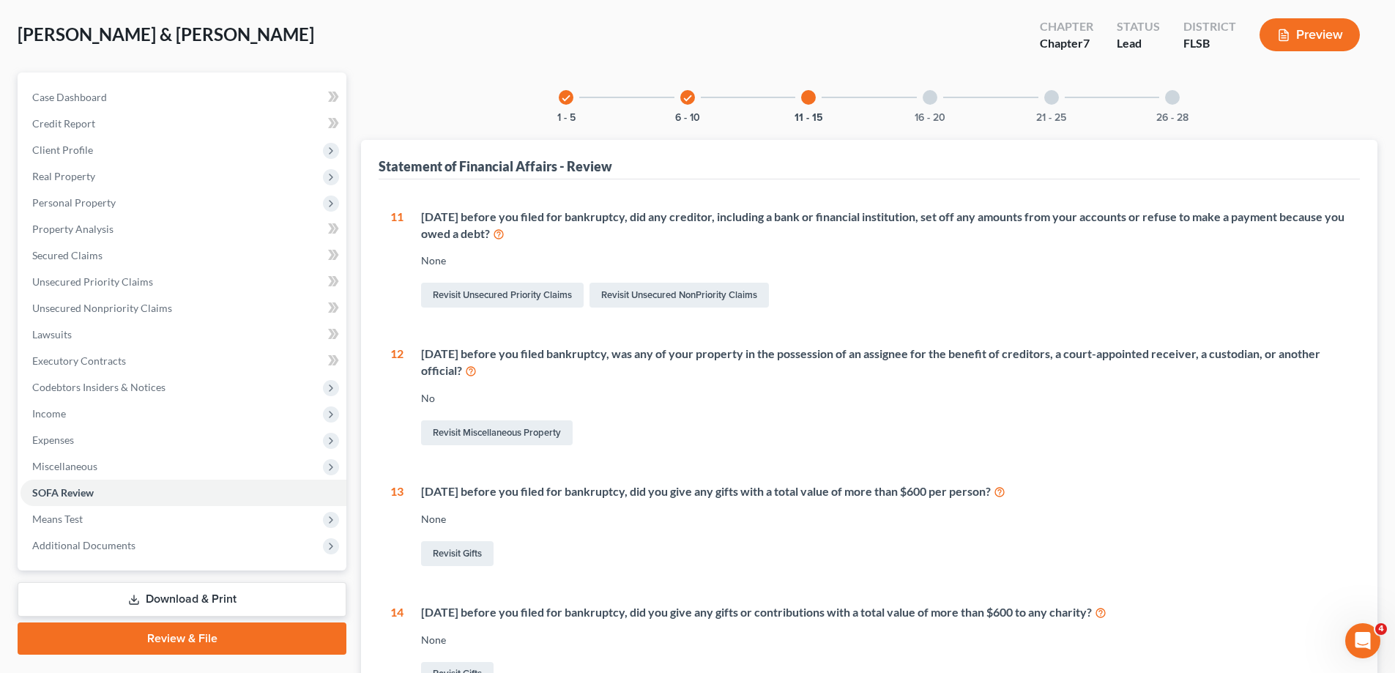
click at [932, 98] on div at bounding box center [930, 97] width 15 height 15
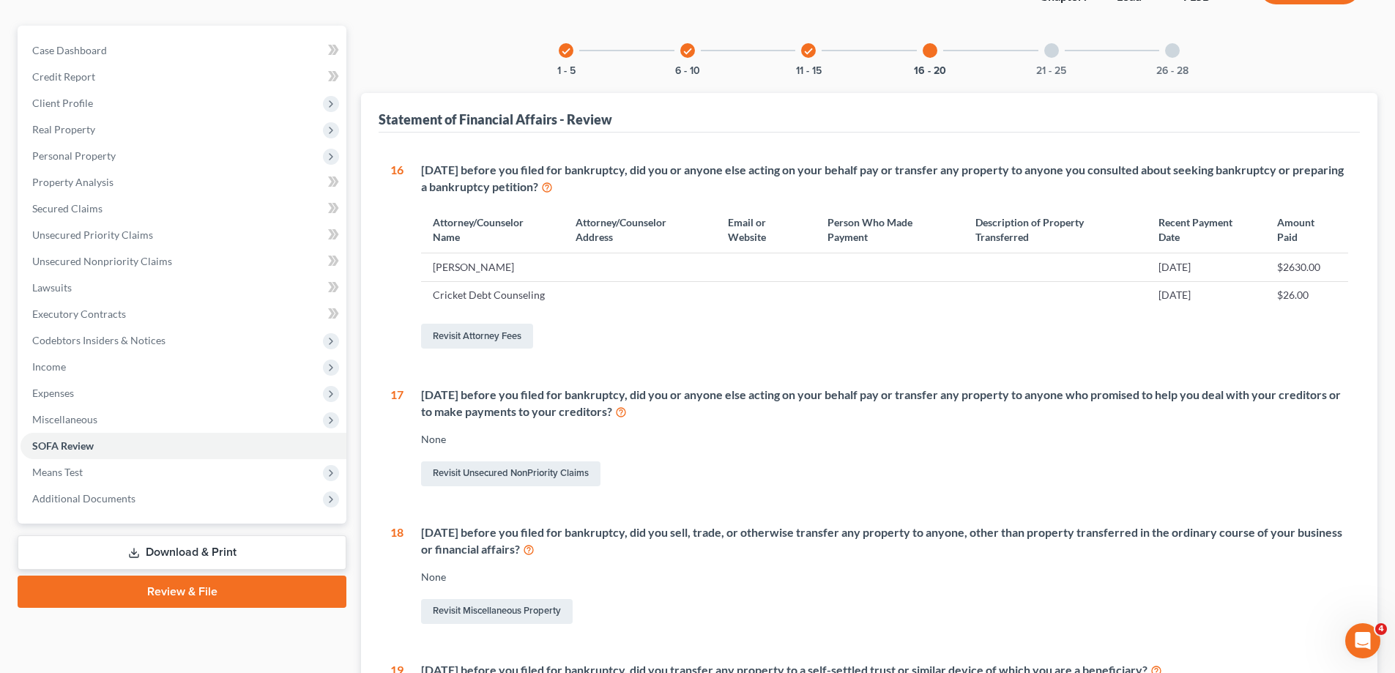
scroll to position [99, 0]
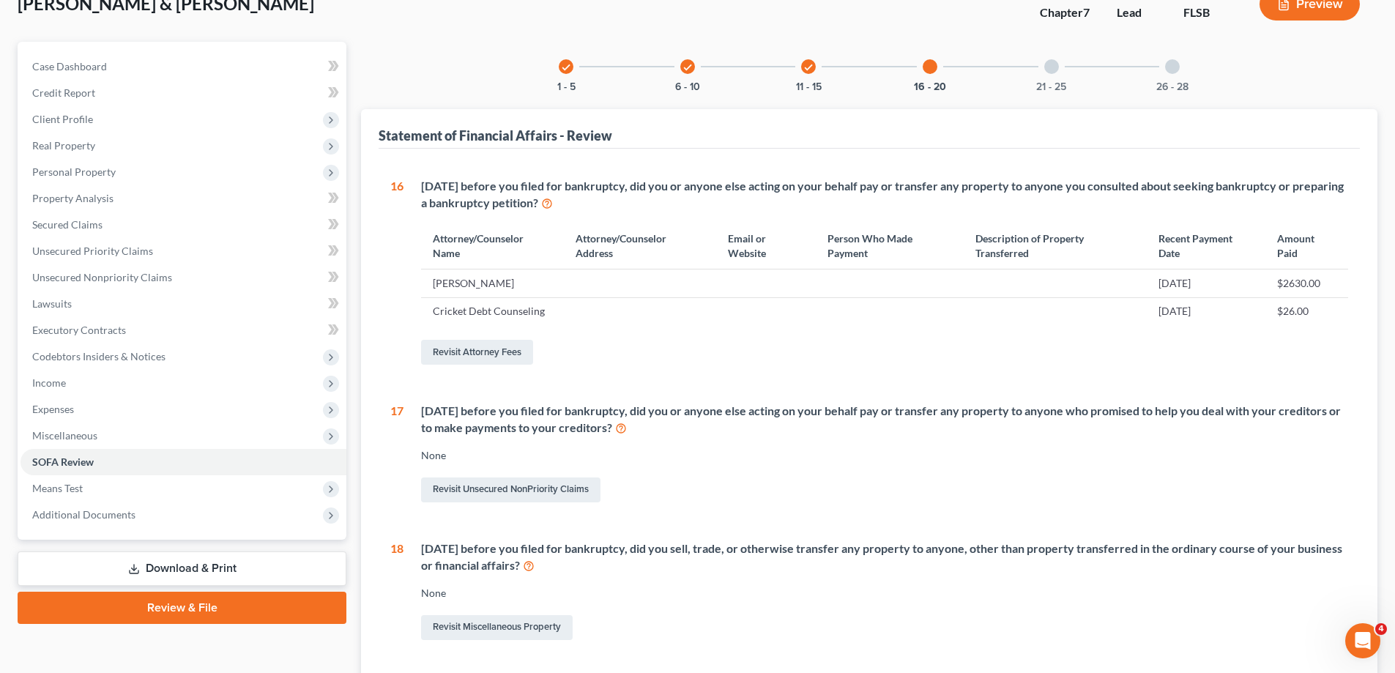
click at [1048, 70] on div at bounding box center [1051, 66] width 15 height 15
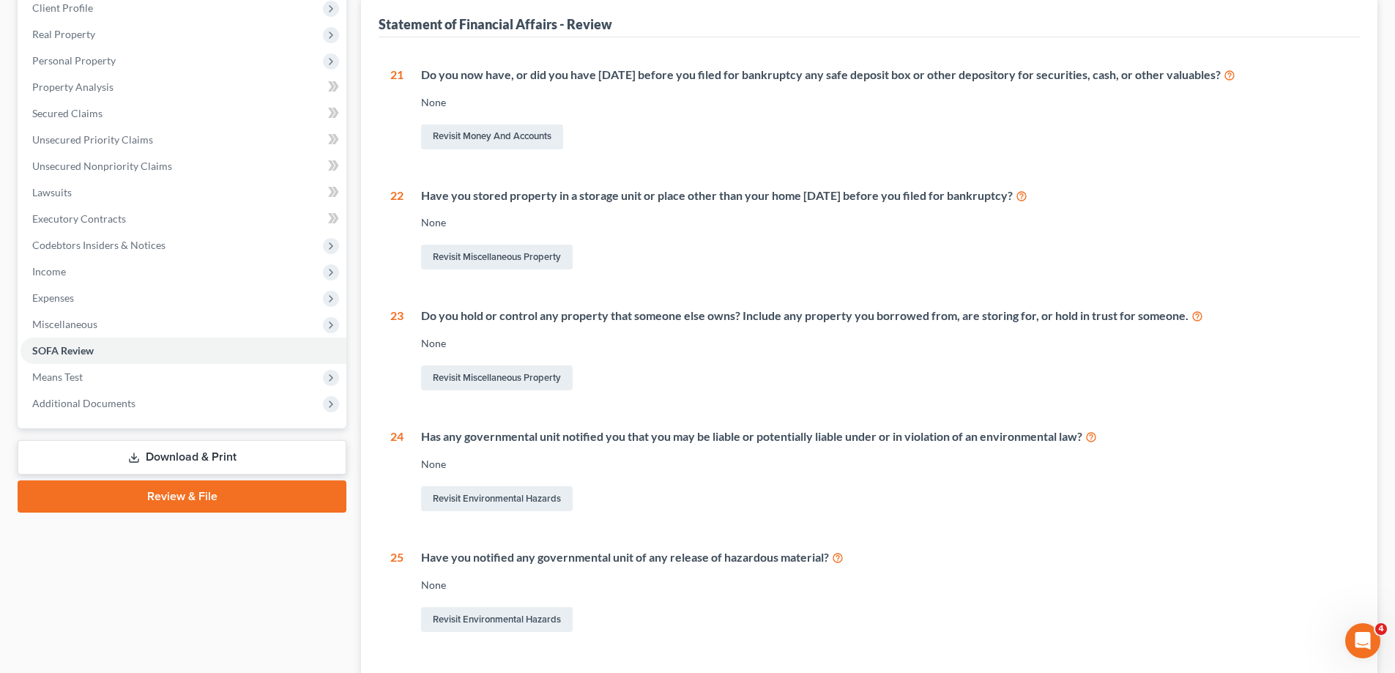
scroll to position [0, 0]
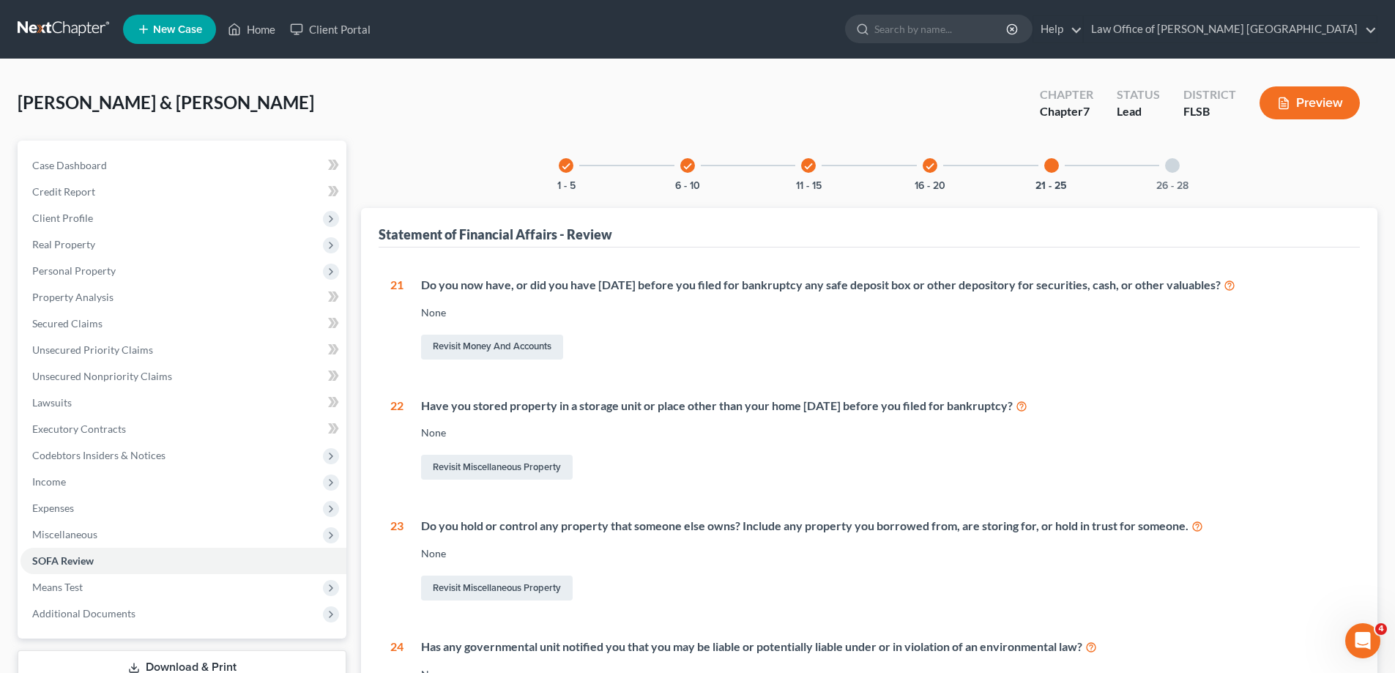
click at [1169, 167] on div at bounding box center [1172, 165] width 15 height 15
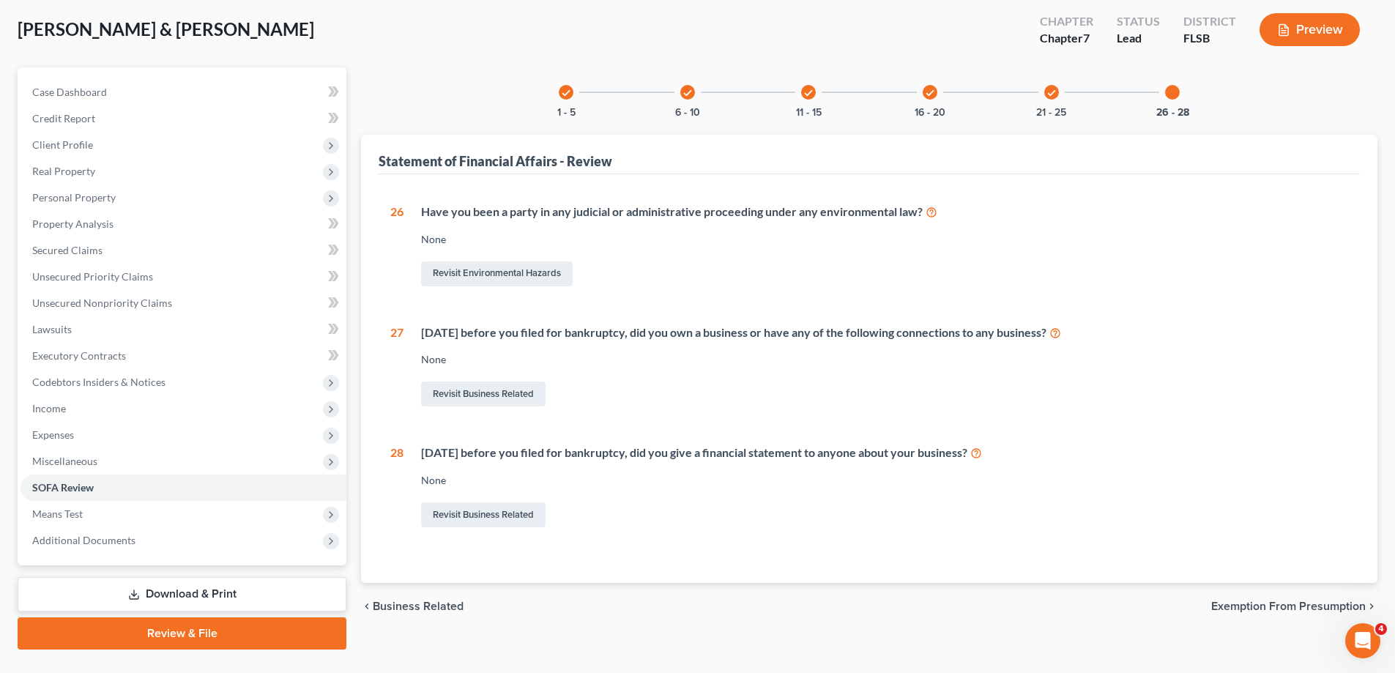
scroll to position [105, 0]
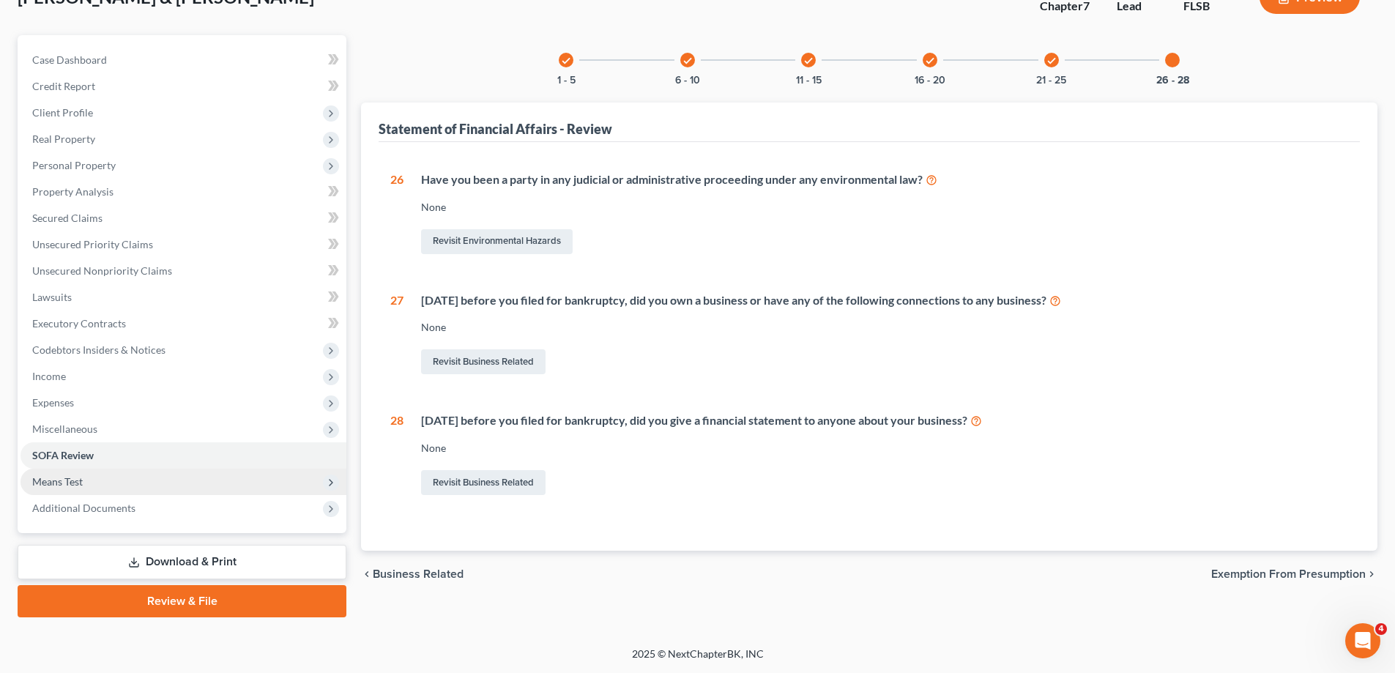
click at [81, 482] on span "Means Test" at bounding box center [57, 481] width 51 height 12
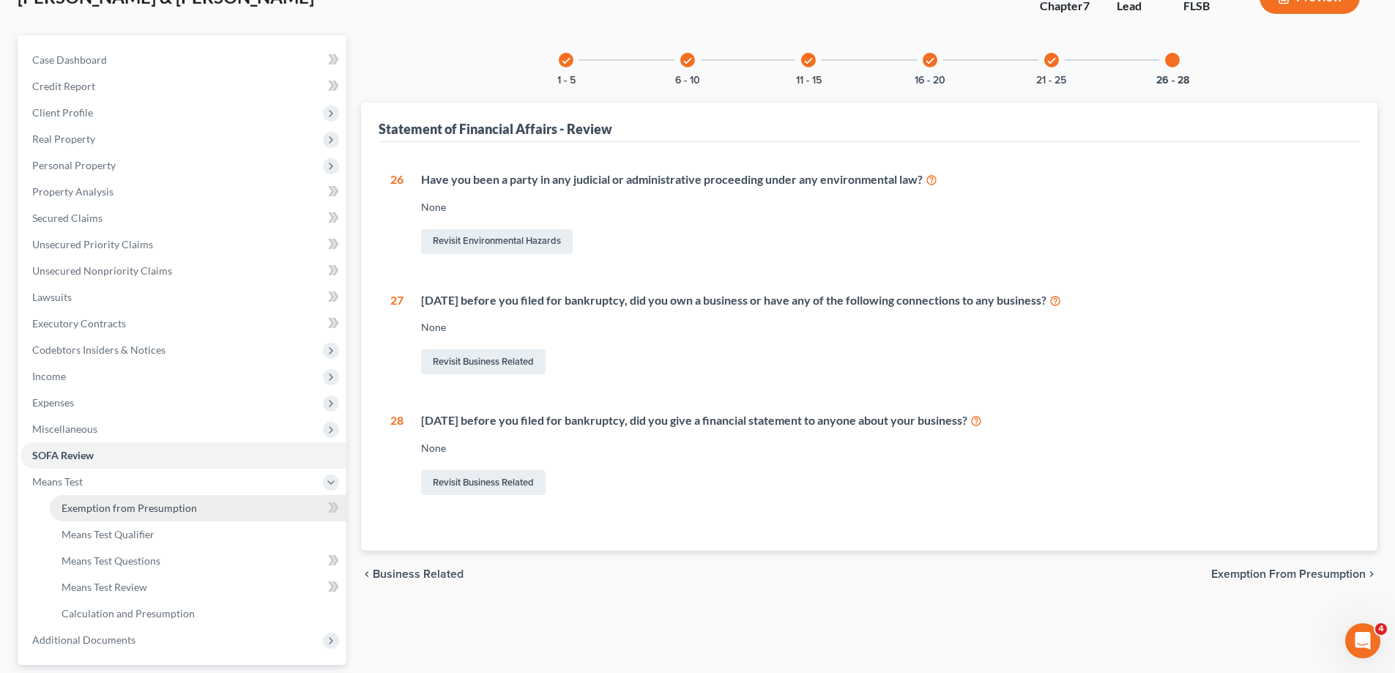
click at [124, 506] on span "Exemption from Presumption" at bounding box center [129, 508] width 135 height 12
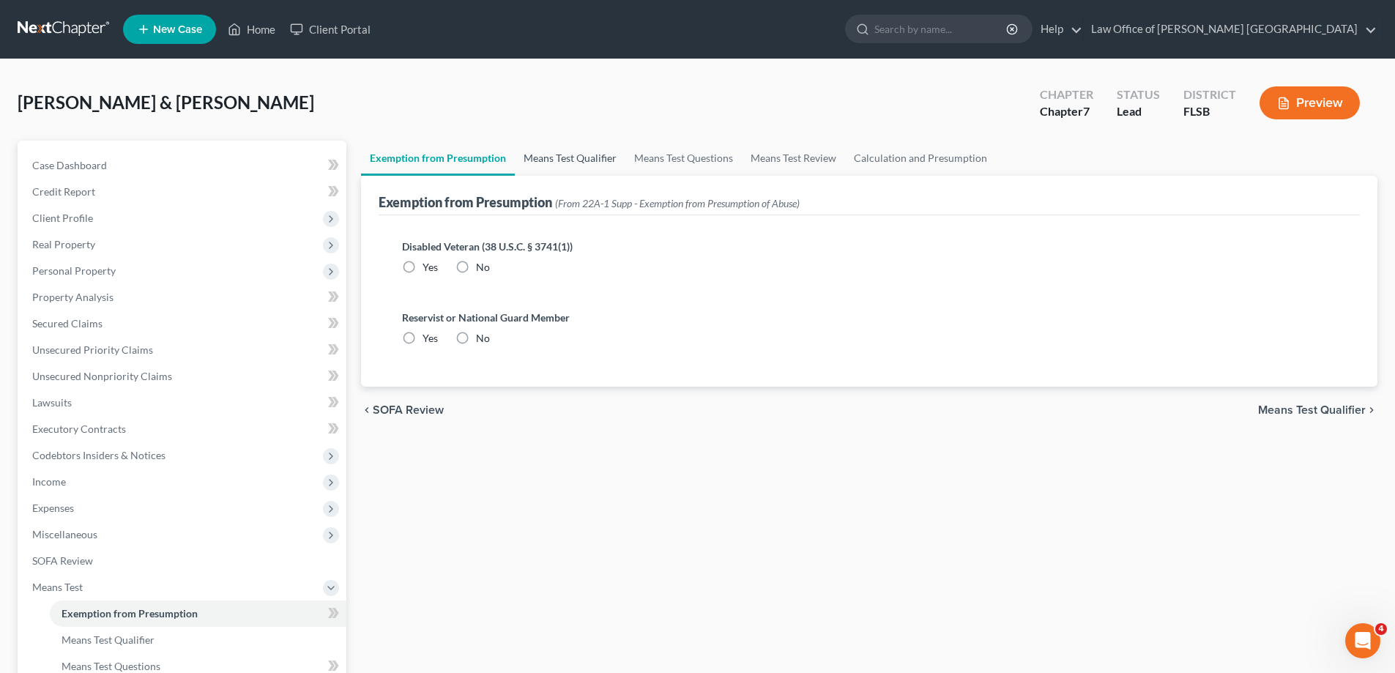
click at [576, 157] on link "Means Test Qualifier" at bounding box center [570, 158] width 111 height 35
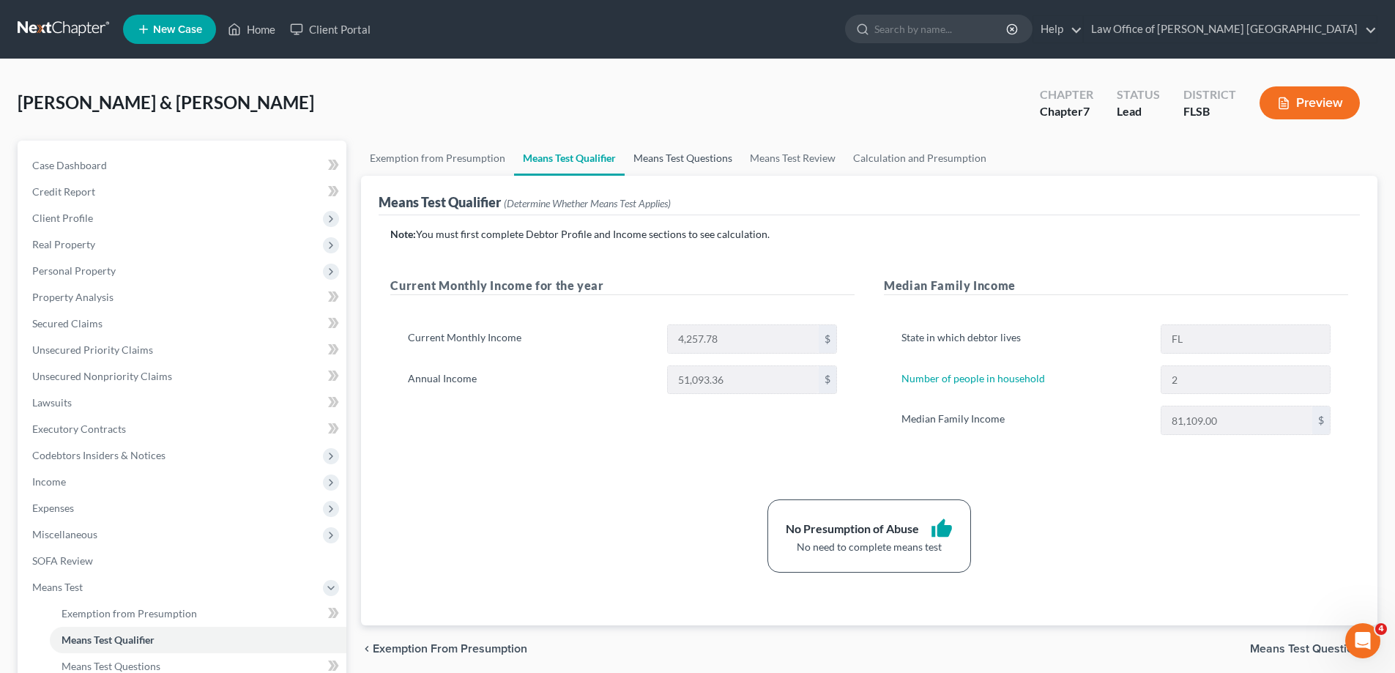
click at [685, 157] on link "Means Test Questions" at bounding box center [683, 158] width 116 height 35
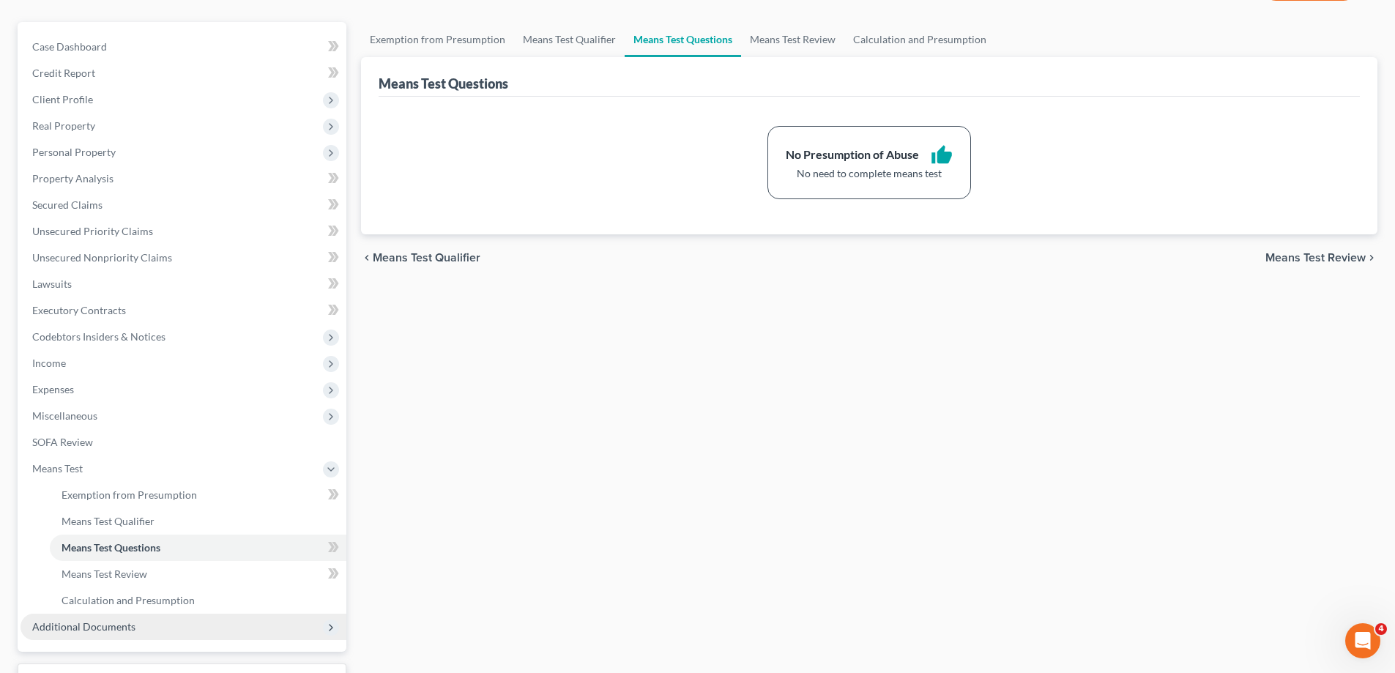
scroll to position [237, 0]
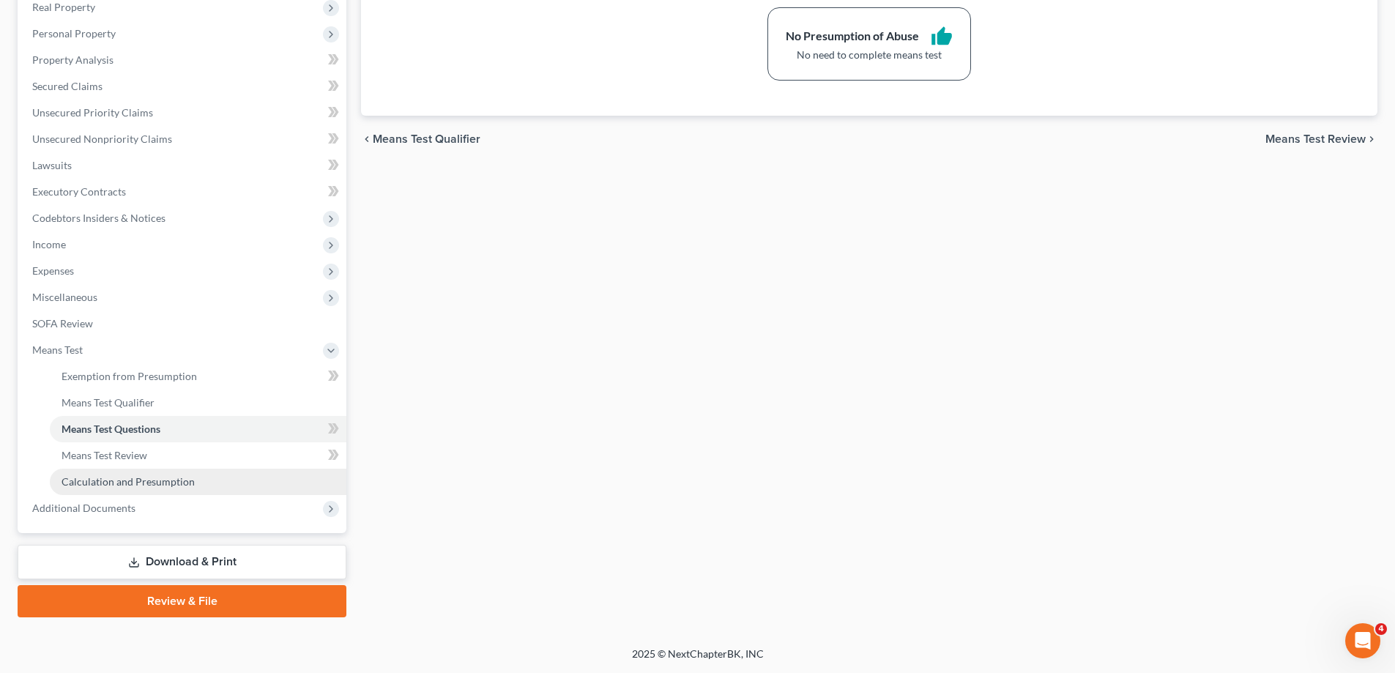
click at [135, 482] on span "Calculation and Presumption" at bounding box center [128, 481] width 133 height 12
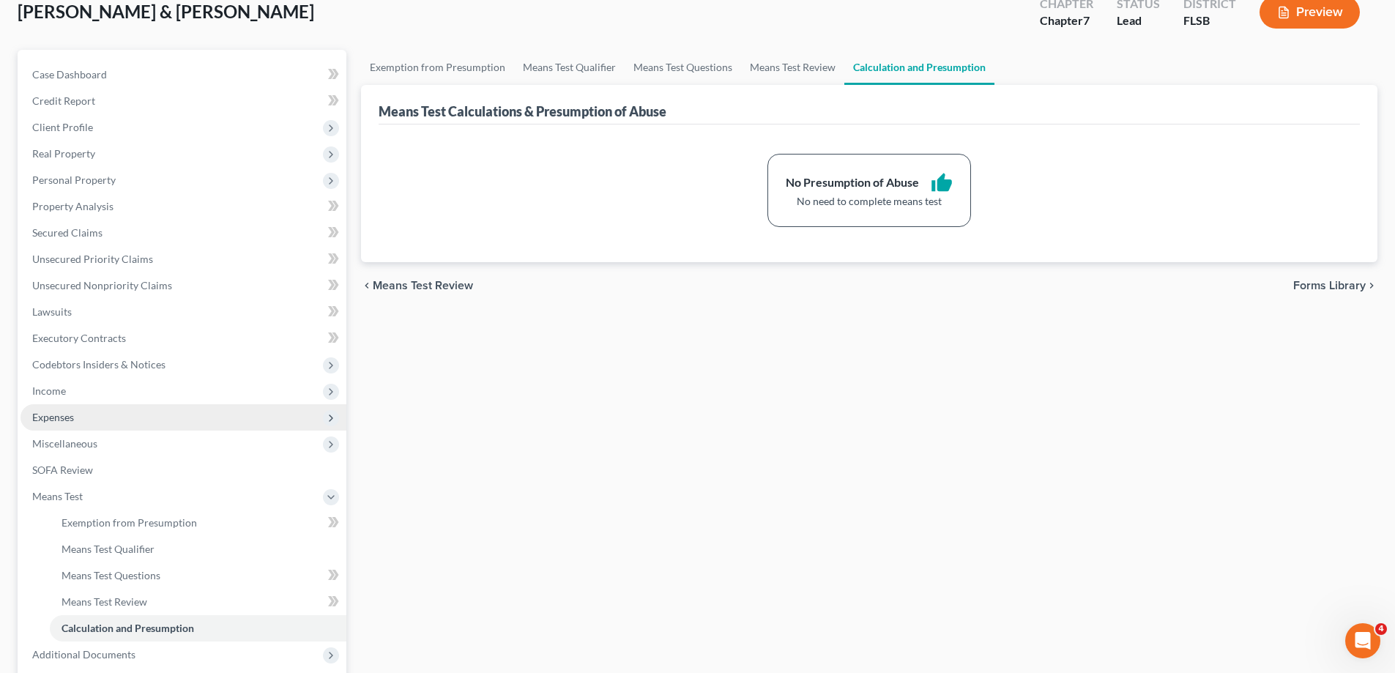
scroll to position [18, 0]
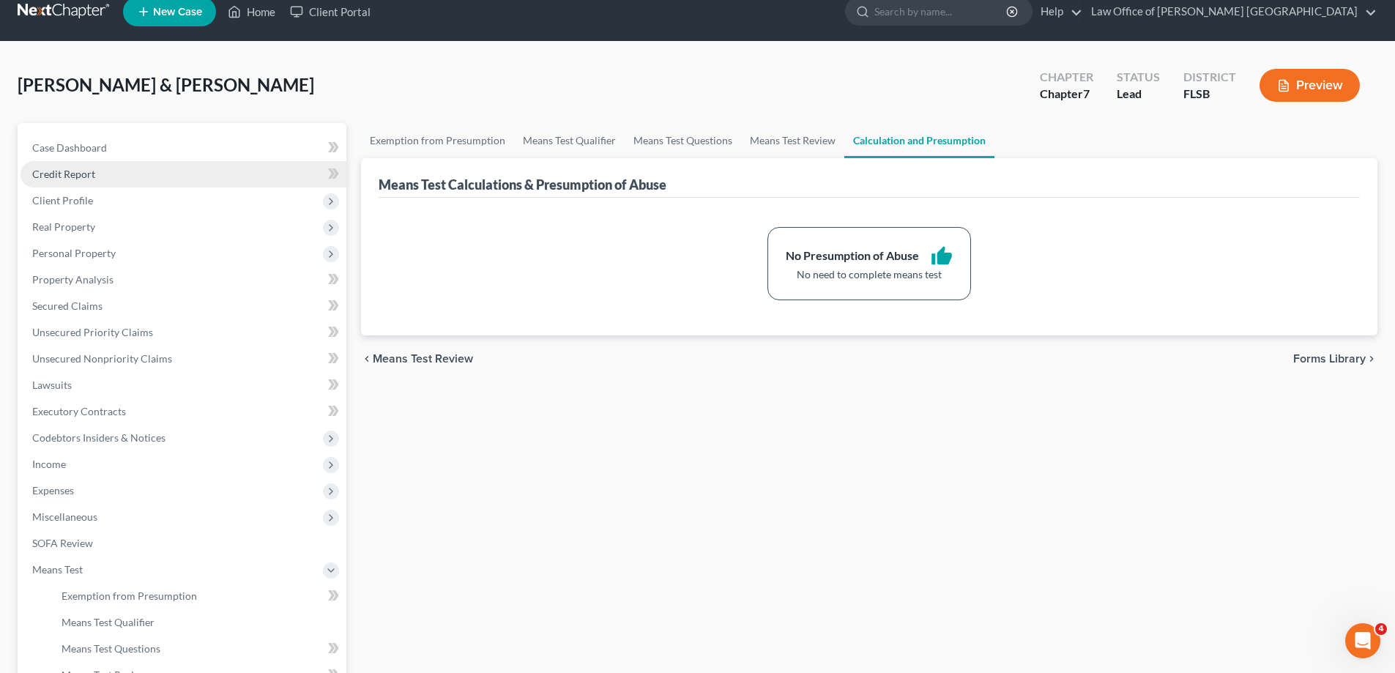
click at [99, 171] on link "Credit Report" at bounding box center [184, 174] width 326 height 26
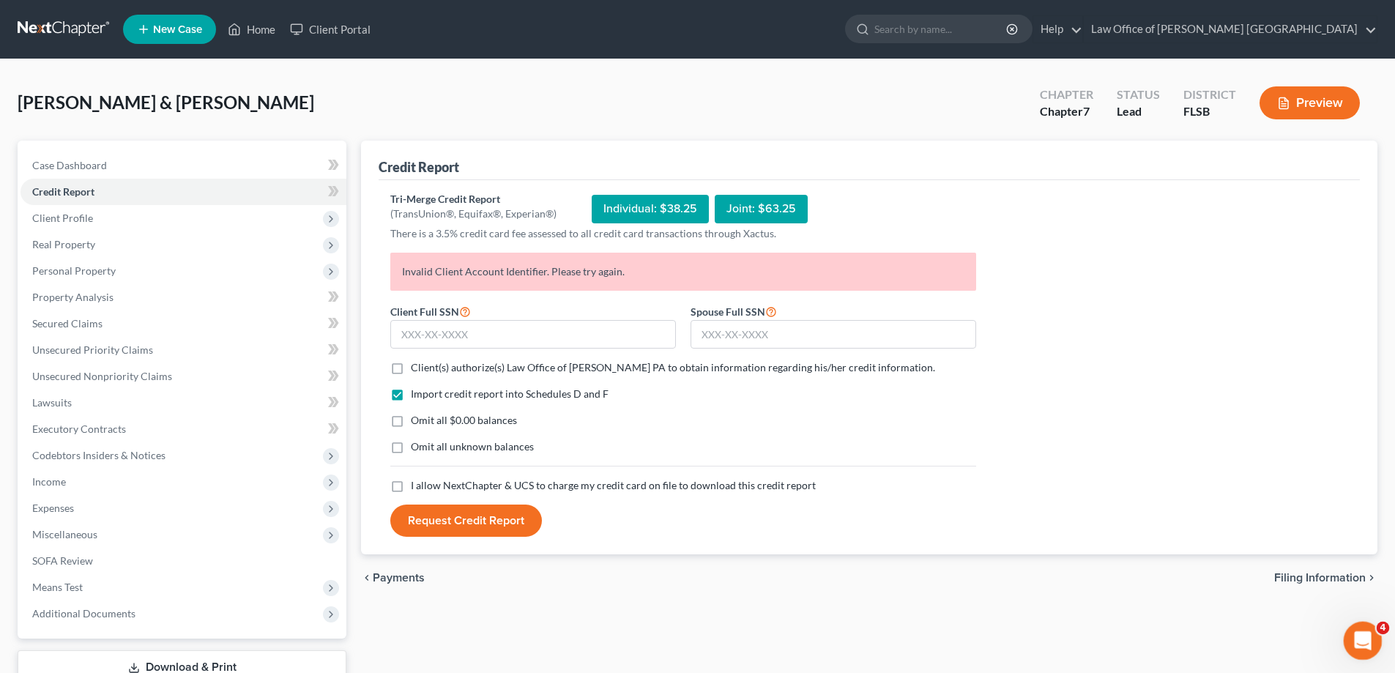
click at [1354, 644] on icon "Open Intercom Messenger" at bounding box center [1361, 639] width 24 height 24
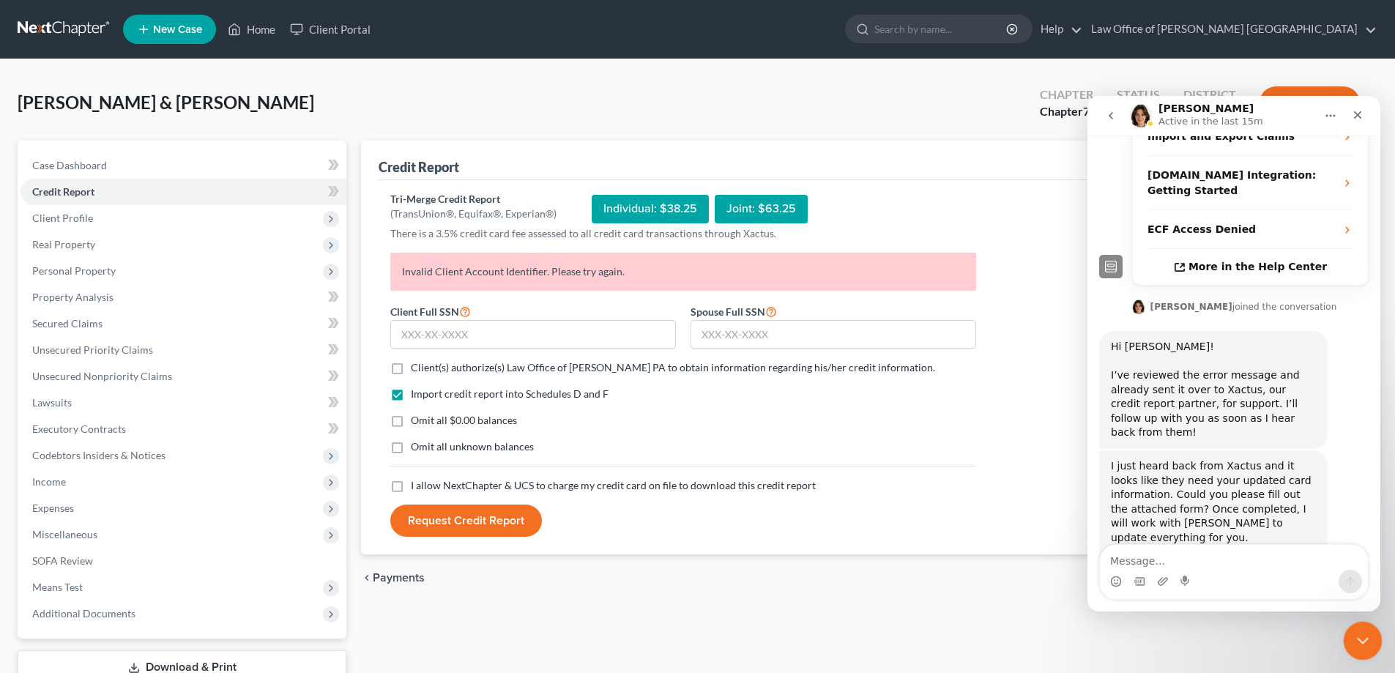
scroll to position [448, 0]
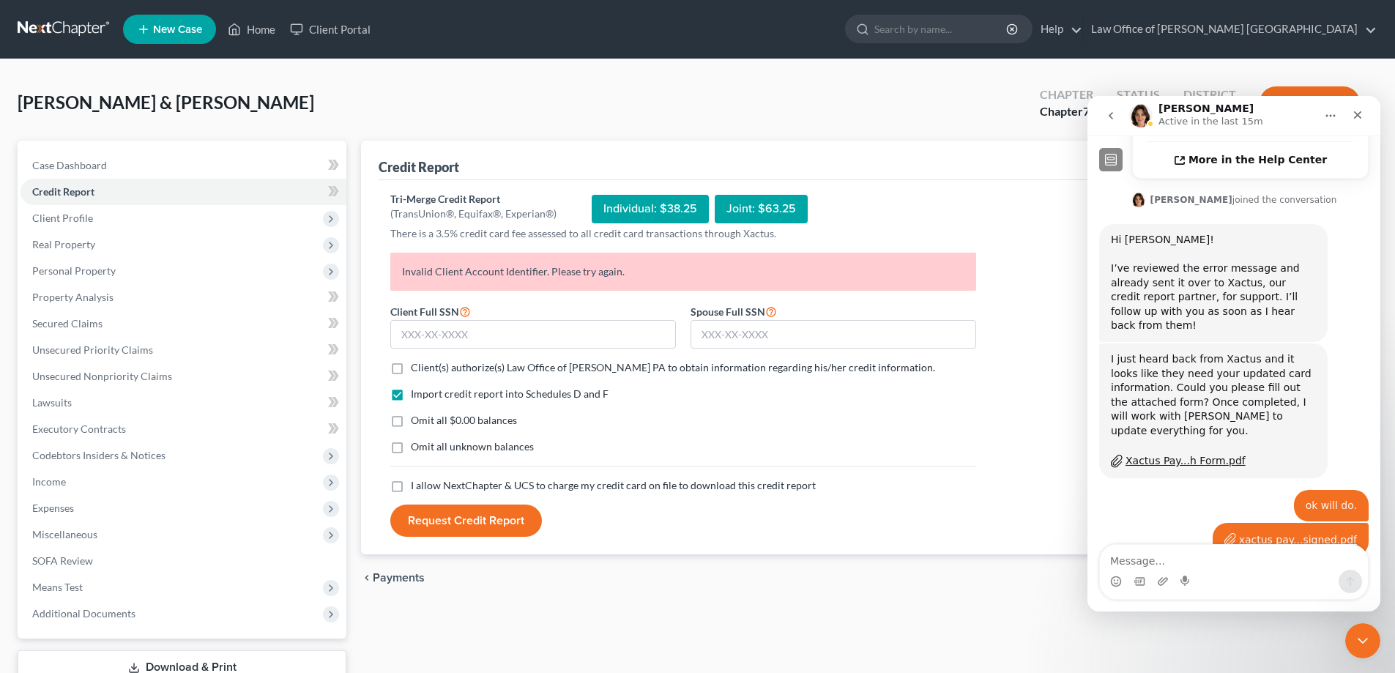
click at [1042, 250] on div "Tri-Merge Credit Report (TransUnion®, Equifax®, Experian®) Individual: $38.25 J…" at bounding box center [869, 365] width 958 height 346
click at [1357, 634] on icon "Close Intercom Messenger" at bounding box center [1361, 639] width 18 height 18
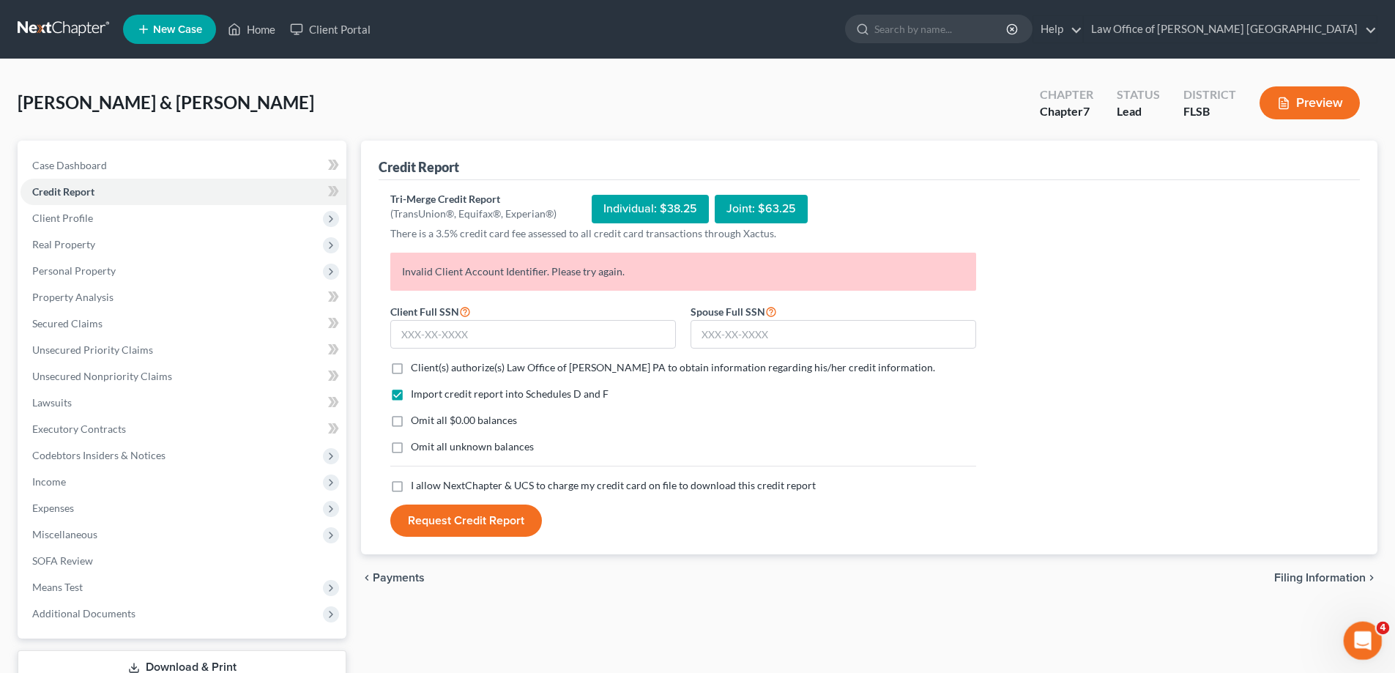
click at [1350, 636] on icon "Open Intercom Messenger" at bounding box center [1361, 639] width 24 height 24
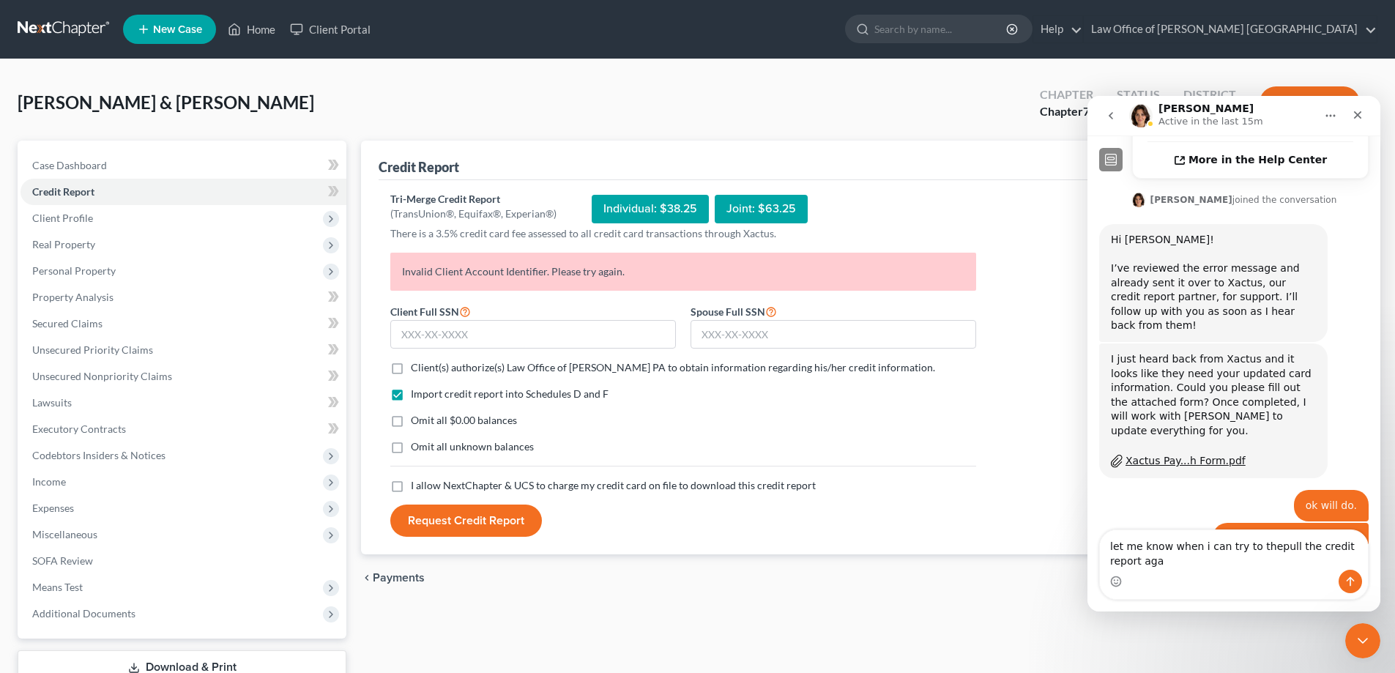
scroll to position [463, 0]
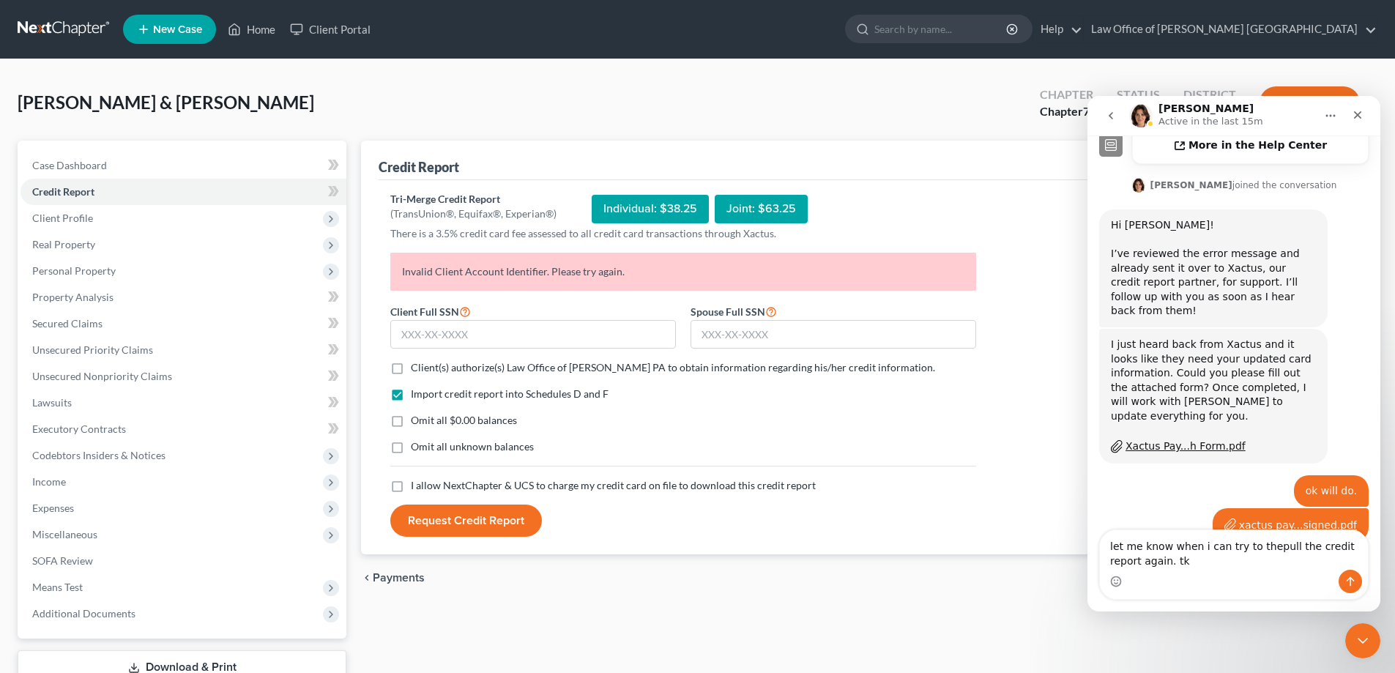
type textarea "let me know when i can try to thepull the credit report again. tks"
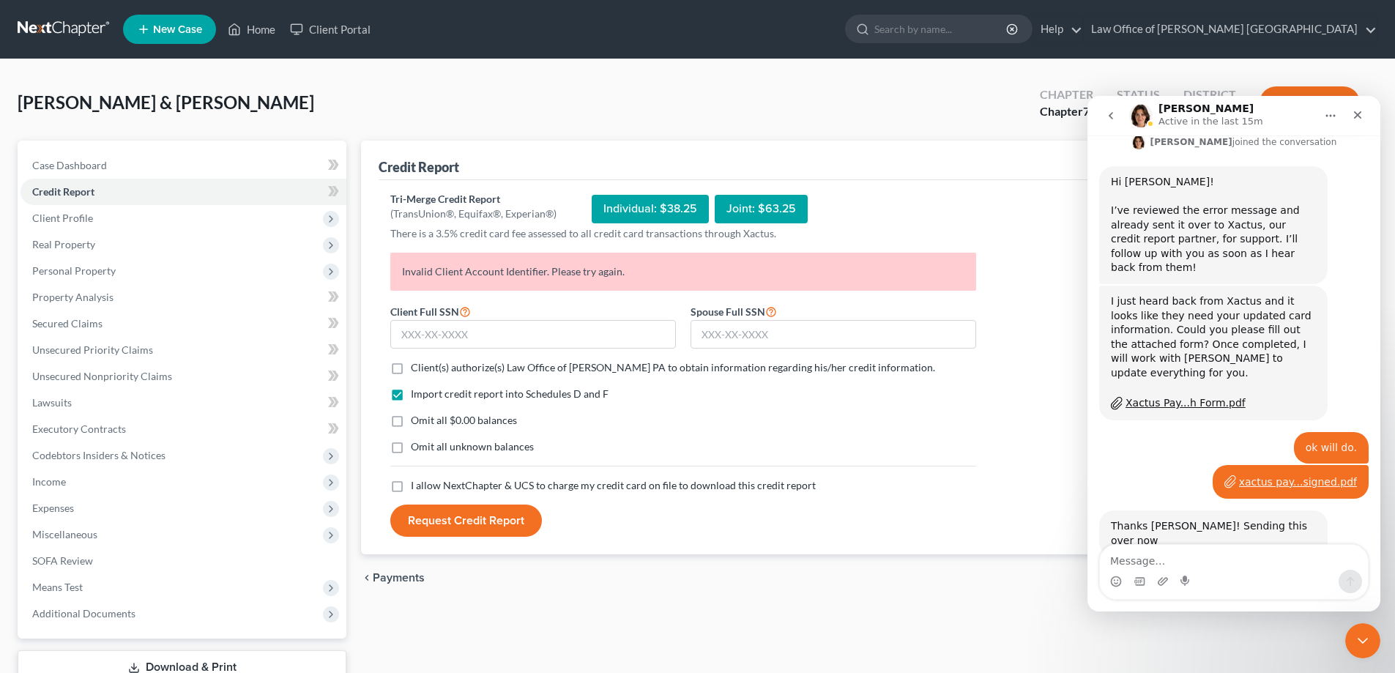
drag, startPoint x: 707, startPoint y: 117, endPoint x: 715, endPoint y: 113, distance: 9.8
click at [715, 113] on div "[PERSON_NAME] & [PERSON_NAME] Upgraded Chapter Chapter 7 Status Lead District F…" at bounding box center [698, 109] width 1360 height 64
click at [1354, 639] on icon "Close Intercom Messenger" at bounding box center [1361, 639] width 18 height 18
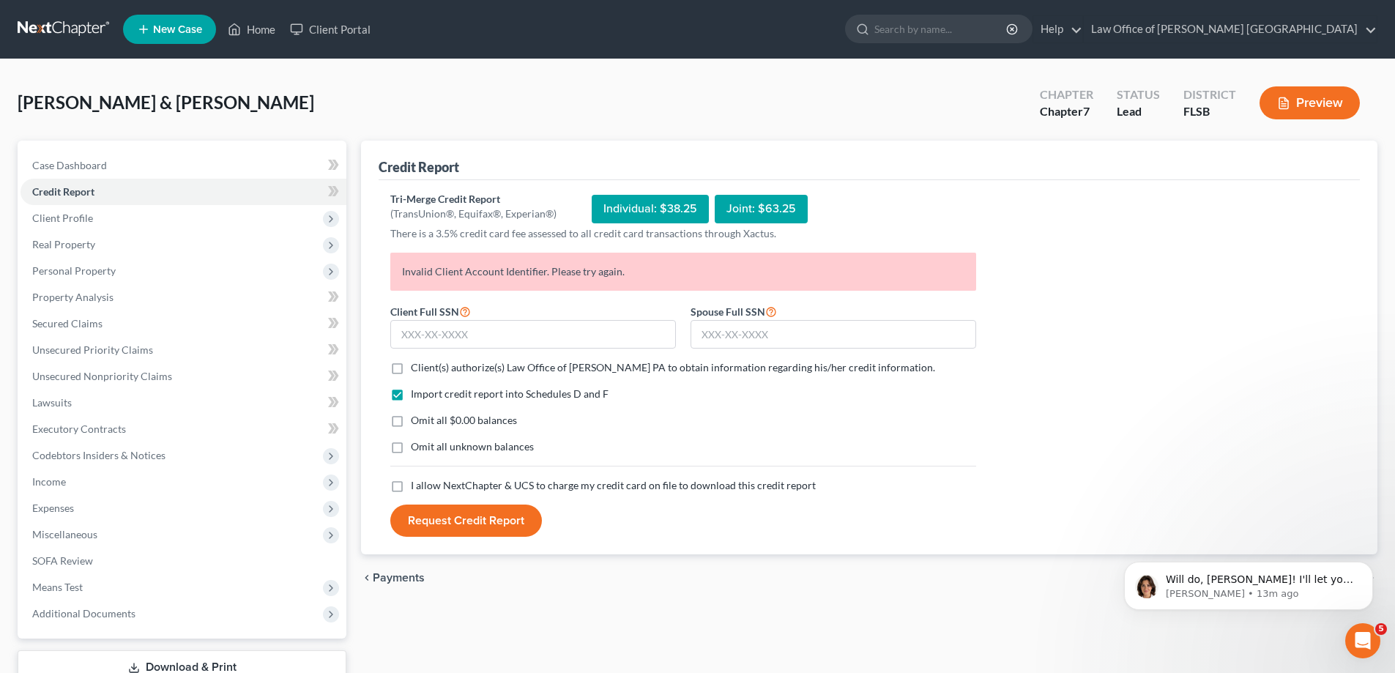
scroll to position [0, 0]
